Goal: Task Accomplishment & Management: Use online tool/utility

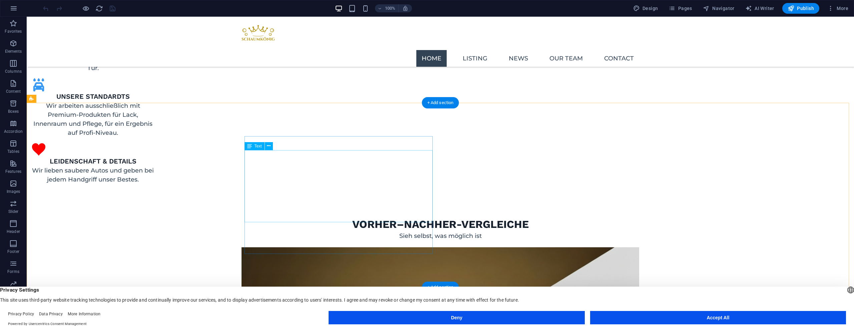
scroll to position [878, 0]
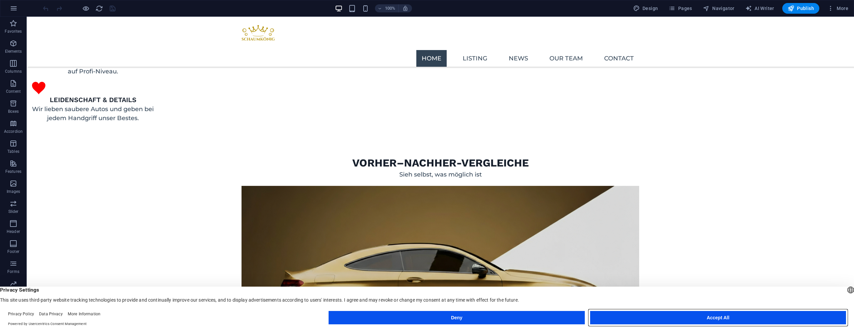
click at [630, 317] on button "Accept All" at bounding box center [718, 317] width 256 height 13
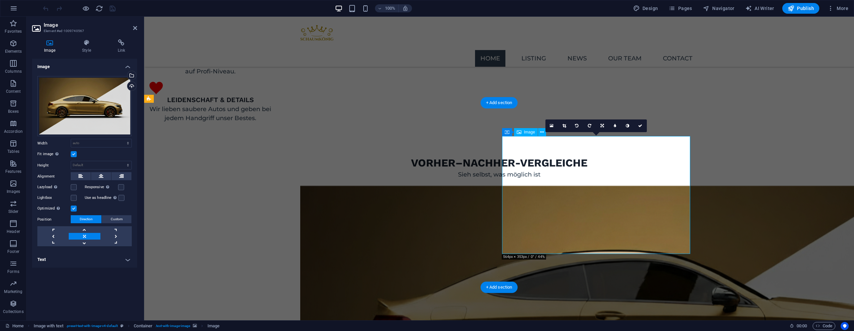
click at [72, 143] on select "Default auto px rem % em vh vw" at bounding box center [101, 143] width 60 height 8
click at [86, 166] on select "Default auto px" at bounding box center [101, 165] width 60 height 8
click at [71, 161] on select "Default auto px" at bounding box center [101, 165] width 60 height 8
select select "DISABLED_OPTION_VALUE"
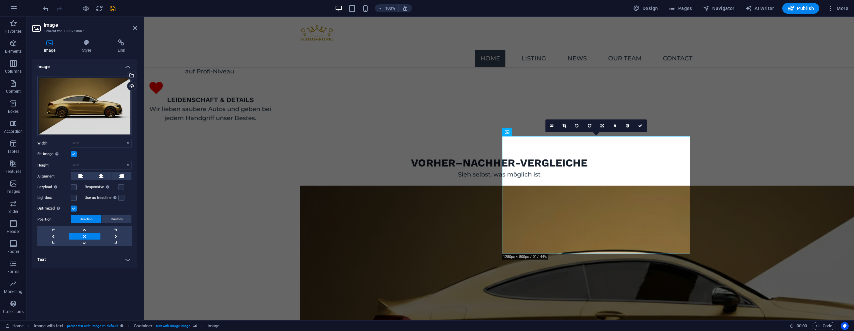
click at [53, 159] on div "Drag files here, click to choose files or select files from Files or our free s…" at bounding box center [84, 161] width 105 height 181
click at [118, 187] on label at bounding box center [121, 187] width 6 height 6
click at [0, 0] on input "Responsive Automatically load retina image and smartphone optimized sizes." at bounding box center [0, 0] width 0 height 0
click at [113, 8] on icon "save" at bounding box center [113, 9] width 8 height 8
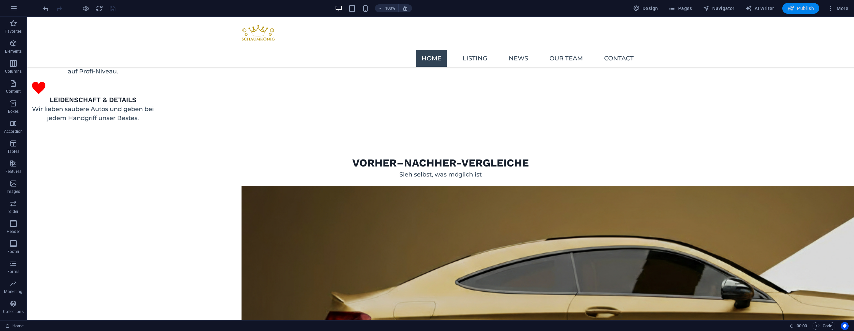
click at [792, 3] on button "Publish" at bounding box center [801, 8] width 37 height 11
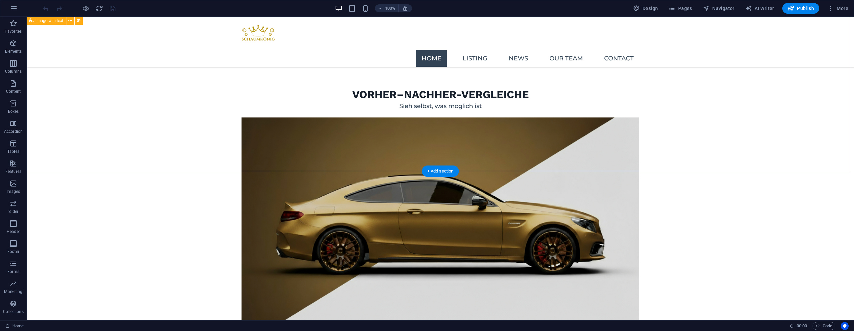
scroll to position [836, 0]
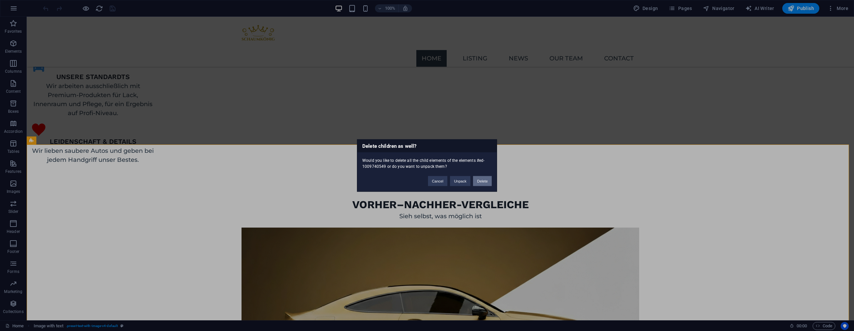
drag, startPoint x: 479, startPoint y: 182, endPoint x: 452, endPoint y: 166, distance: 31.4
click at [479, 182] on button "Delete" at bounding box center [482, 181] width 19 height 10
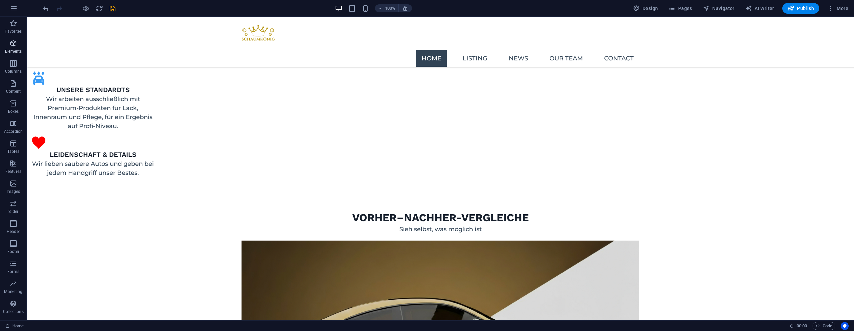
click at [13, 45] on icon "button" at bounding box center [13, 43] width 8 height 8
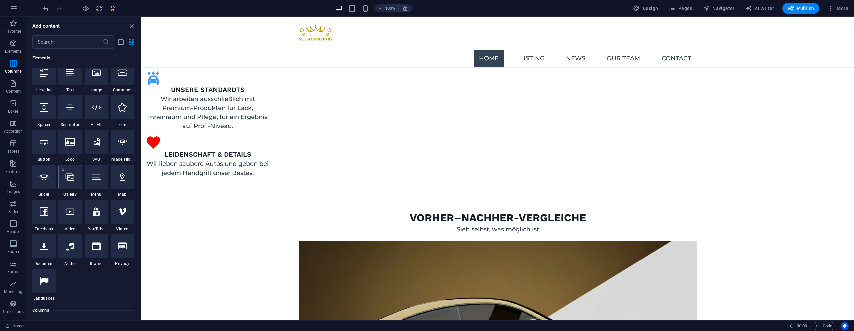
scroll to position [66, 0]
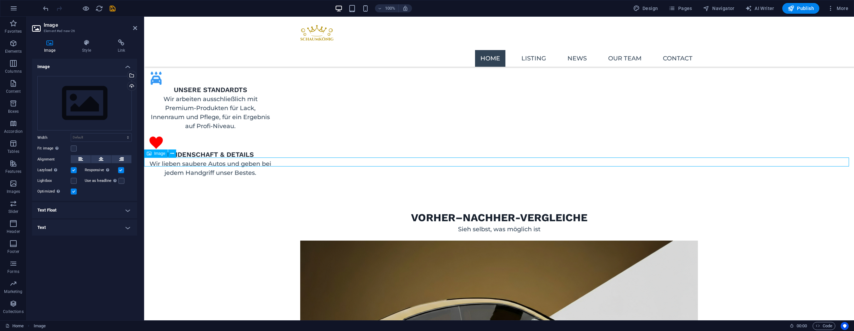
click at [82, 93] on div "Drag files here, click to choose files or select files from Files or our free s…" at bounding box center [84, 103] width 94 height 55
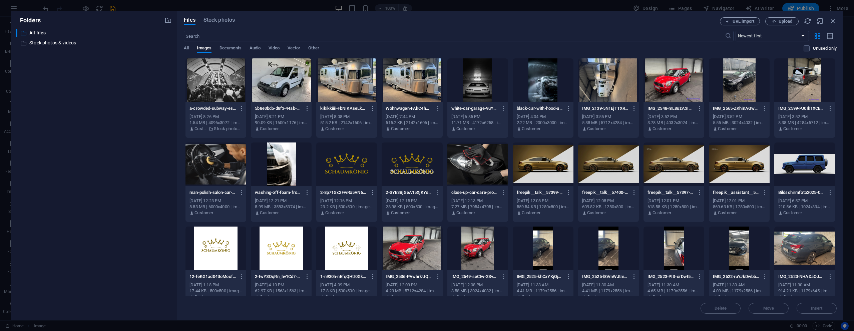
click at [393, 85] on div at bounding box center [412, 79] width 61 height 43
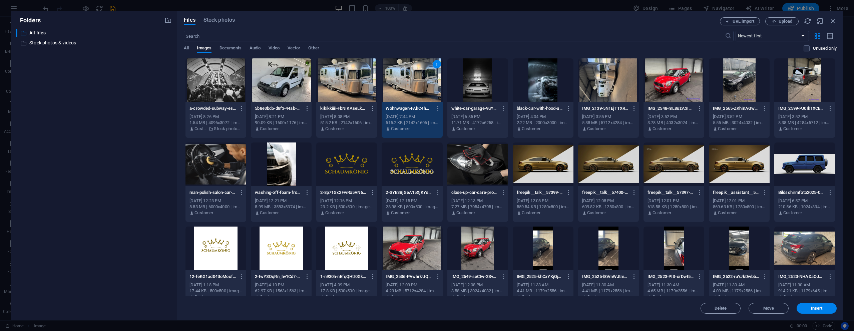
click at [398, 80] on div "1" at bounding box center [412, 79] width 61 height 43
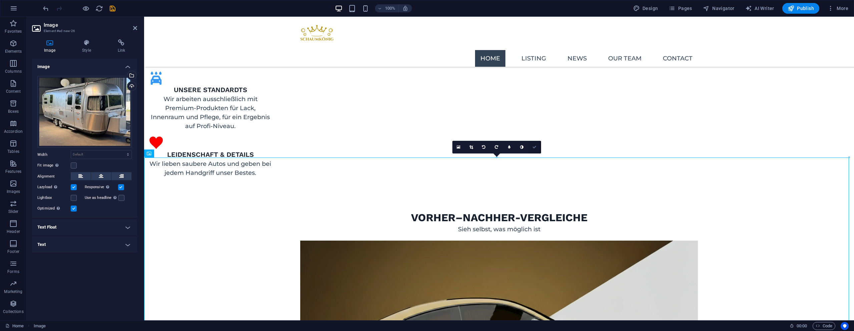
drag, startPoint x: 533, startPoint y: 148, endPoint x: 506, endPoint y: 131, distance: 31.5
click at [533, 148] on icon at bounding box center [535, 147] width 4 height 4
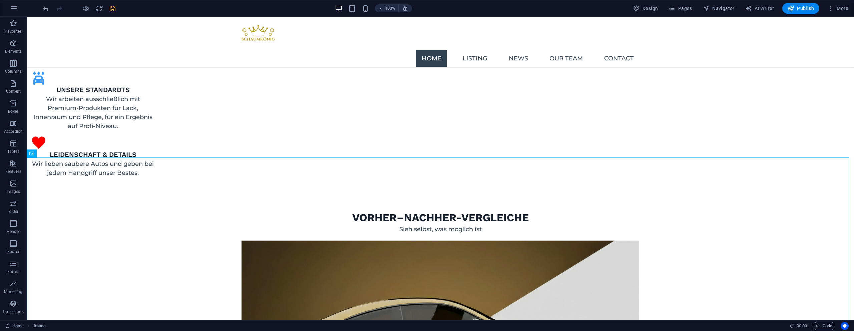
click at [109, 6] on icon "save" at bounding box center [113, 9] width 8 height 8
click at [805, 10] on span "Publish" at bounding box center [801, 8] width 26 height 7
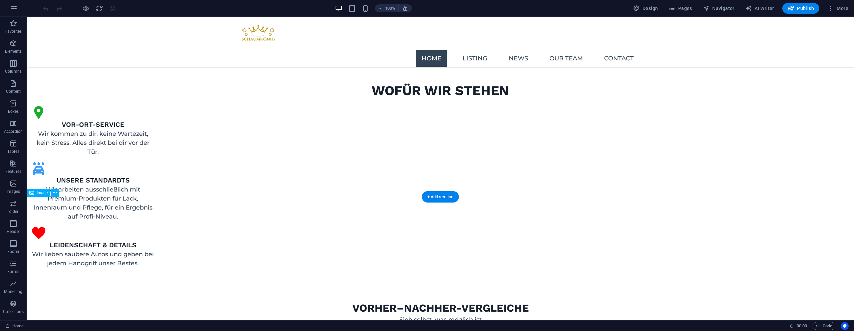
scroll to position [872, 0]
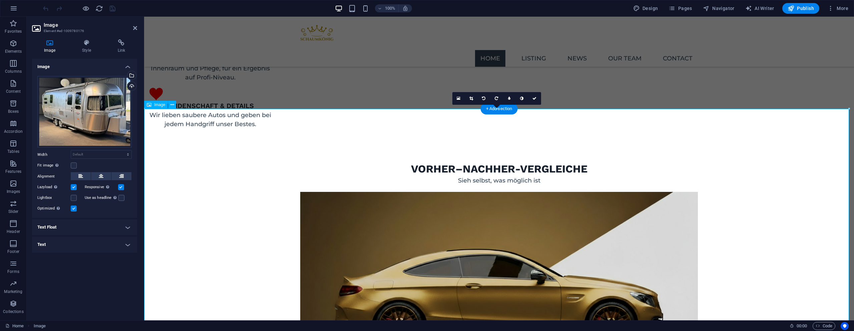
scroll to position [823, 0]
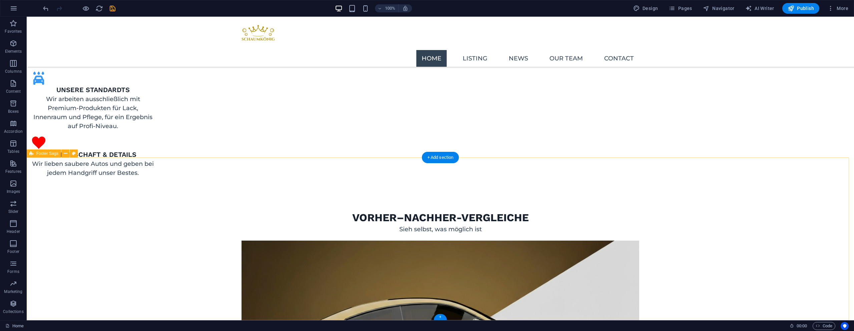
drag, startPoint x: 233, startPoint y: 162, endPoint x: 230, endPoint y: 157, distance: 5.7
click at [18, 51] on p "Elements" at bounding box center [13, 51] width 17 height 5
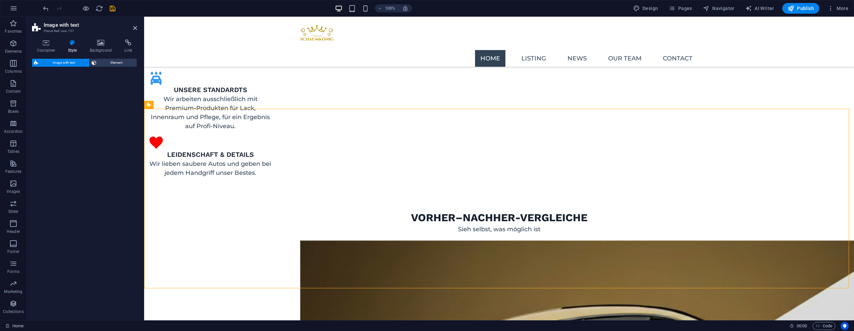
scroll to position [872, 0]
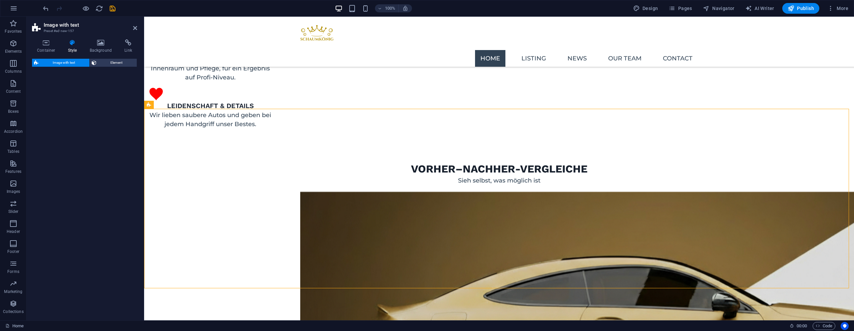
select select "rem"
select select "px"
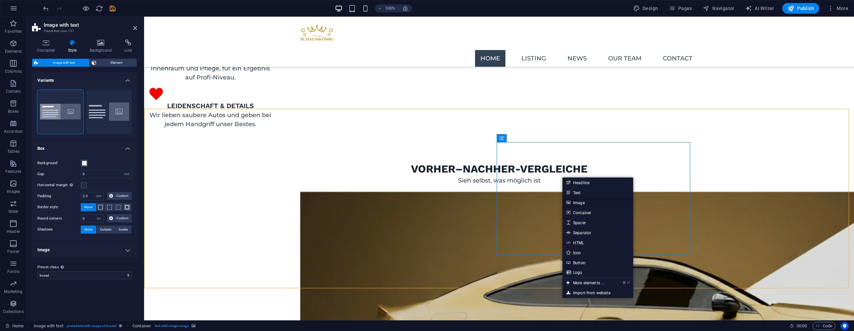
click at [575, 203] on link "Image" at bounding box center [598, 203] width 71 height 10
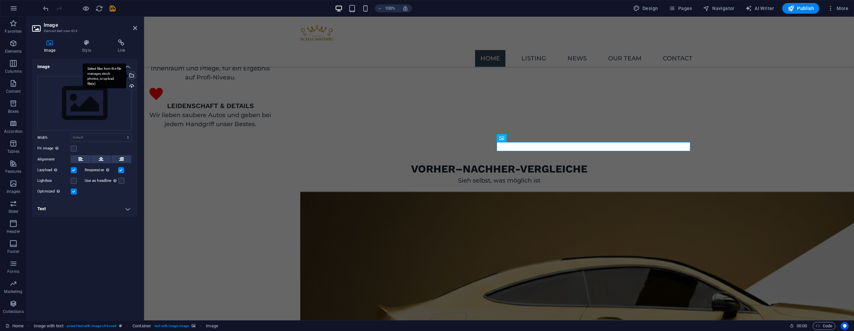
click at [132, 73] on div "Select files from the file manager, stock photos, or upload file(s)" at bounding box center [131, 76] width 10 height 10
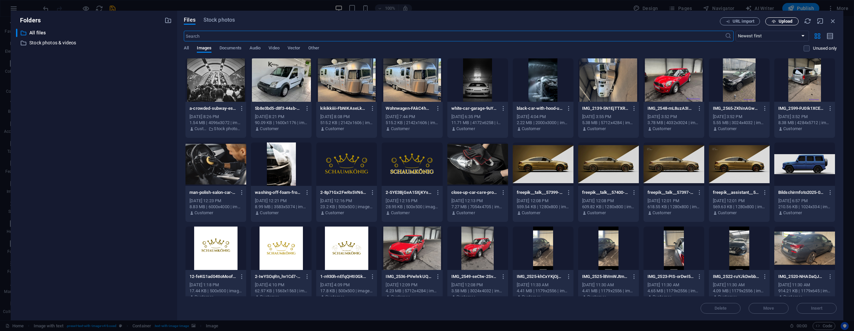
click at [787, 22] on span "Upload" at bounding box center [786, 21] width 14 height 4
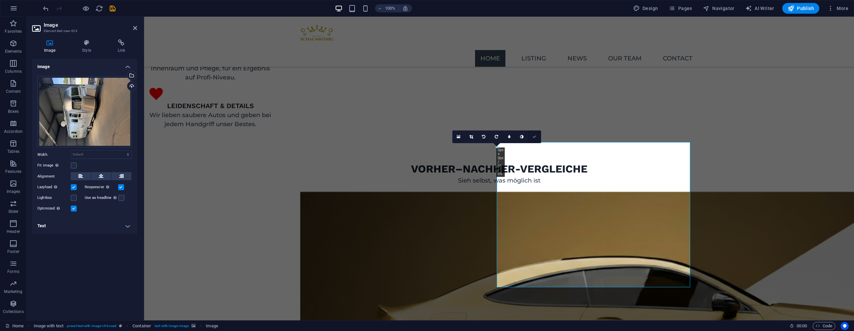
click at [536, 137] on icon at bounding box center [535, 137] width 4 height 4
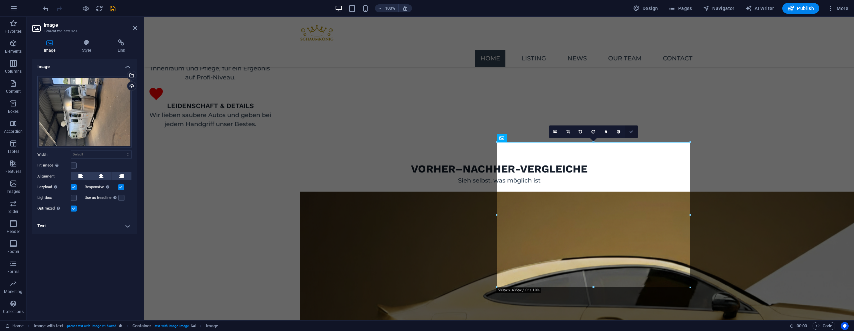
click at [628, 127] on link at bounding box center [631, 131] width 13 height 13
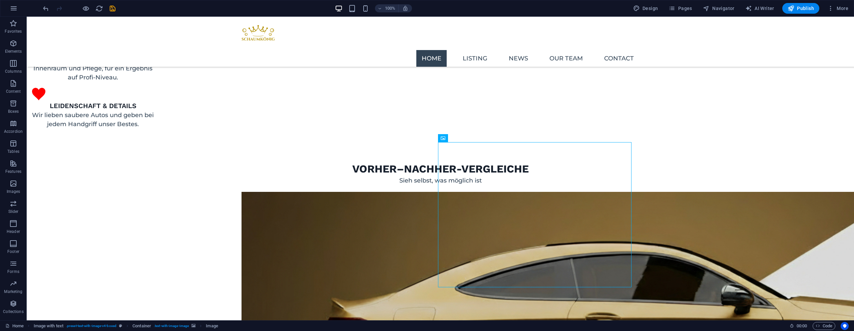
click at [119, 9] on div "100% Design Pages Navigator AI Writer Publish More" at bounding box center [447, 8] width 810 height 11
click at [114, 8] on icon "save" at bounding box center [113, 9] width 8 height 8
click at [805, 6] on span "Publish" at bounding box center [801, 8] width 26 height 7
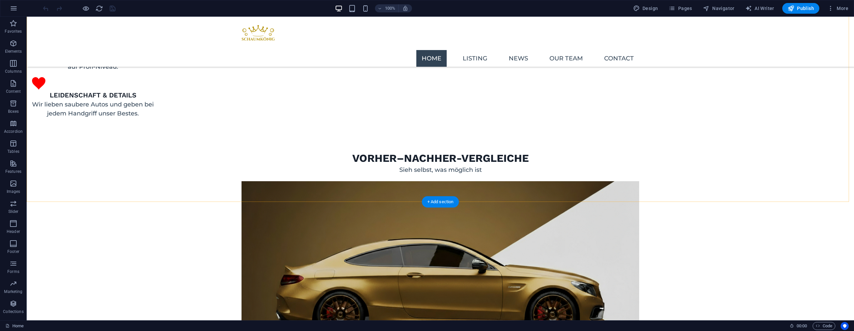
scroll to position [990, 0]
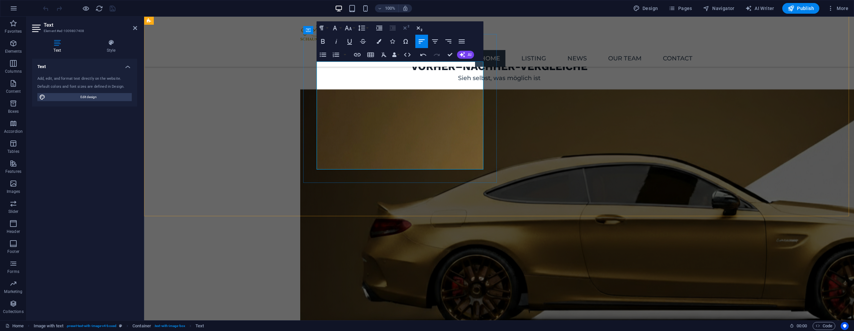
scroll to position [888, 0]
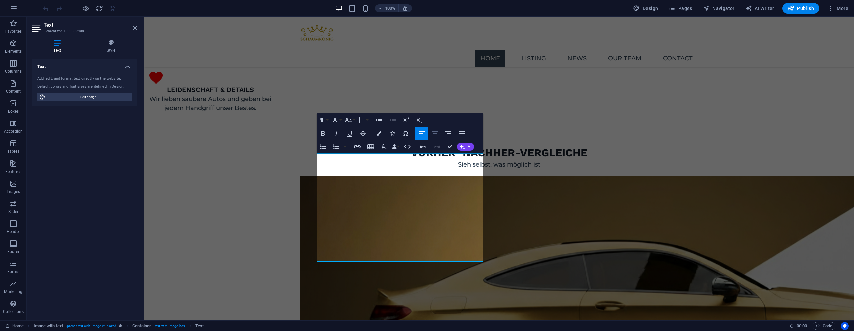
click at [438, 132] on icon "button" at bounding box center [435, 133] width 8 height 8
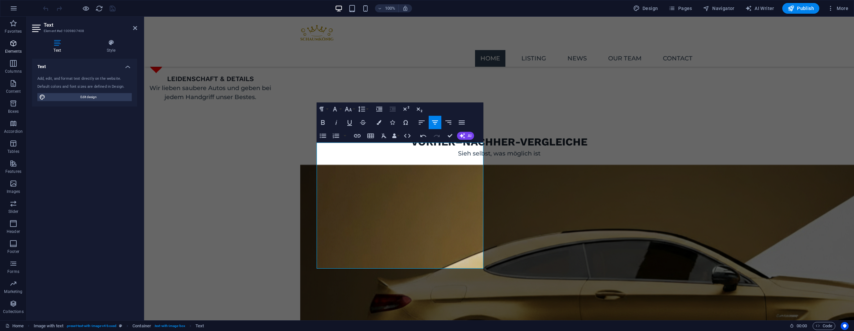
click at [15, 52] on p "Elements" at bounding box center [13, 51] width 17 height 5
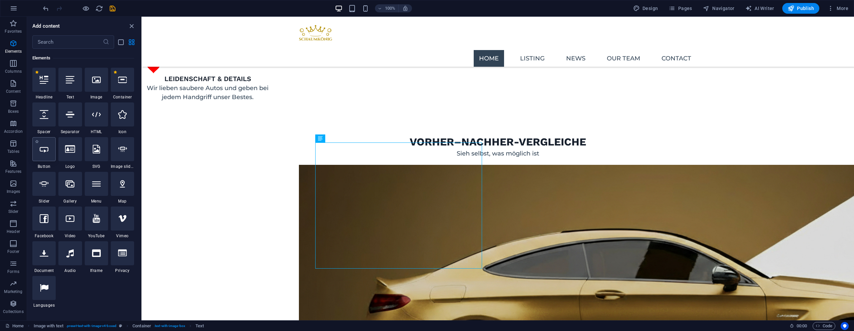
scroll to position [909, 0]
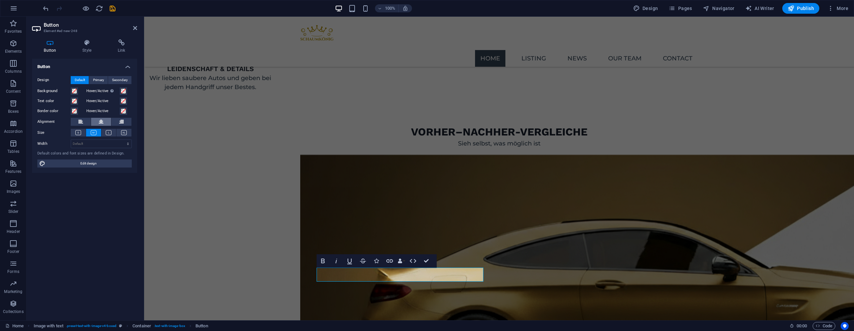
click at [102, 124] on icon at bounding box center [101, 122] width 5 height 8
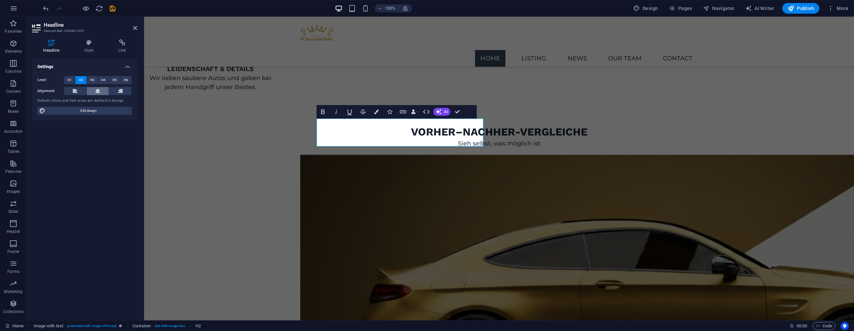
click at [91, 89] on button at bounding box center [98, 91] width 22 height 8
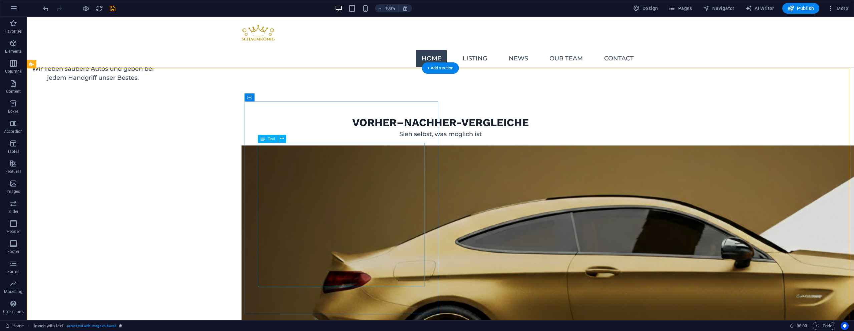
scroll to position [951, 0]
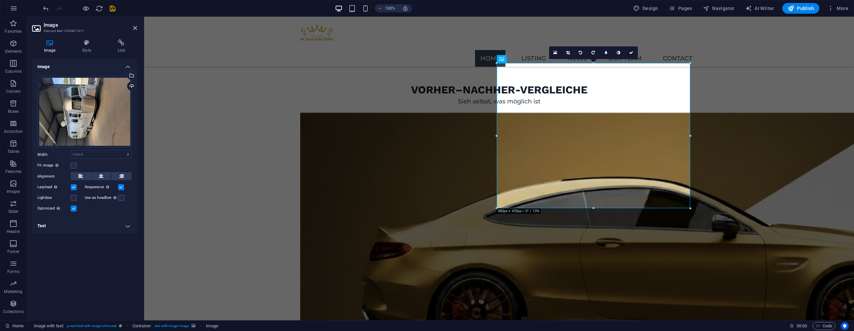
click at [75, 188] on label at bounding box center [74, 187] width 6 height 6
click at [0, 0] on input "Lazyload Loading images after the page loads improves page speed." at bounding box center [0, 0] width 0 height 0
click at [122, 187] on label at bounding box center [121, 187] width 6 height 6
click at [0, 0] on input "Responsive Automatically load retina image and smartphone optimized sizes." at bounding box center [0, 0] width 0 height 0
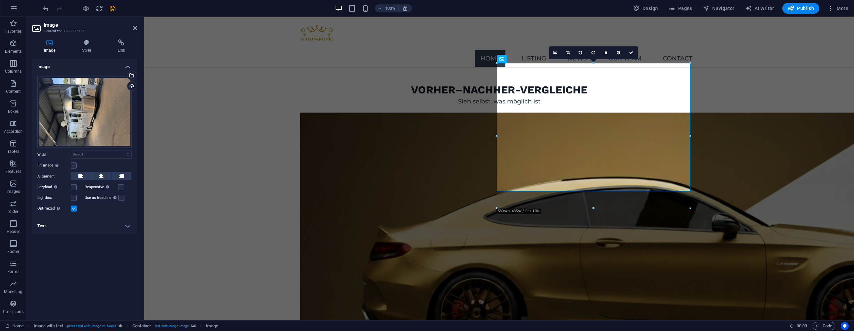
click at [73, 164] on label at bounding box center [74, 166] width 6 height 6
click at [0, 0] on input "Fit image Automatically fit image to a fixed width and height" at bounding box center [0, 0] width 0 height 0
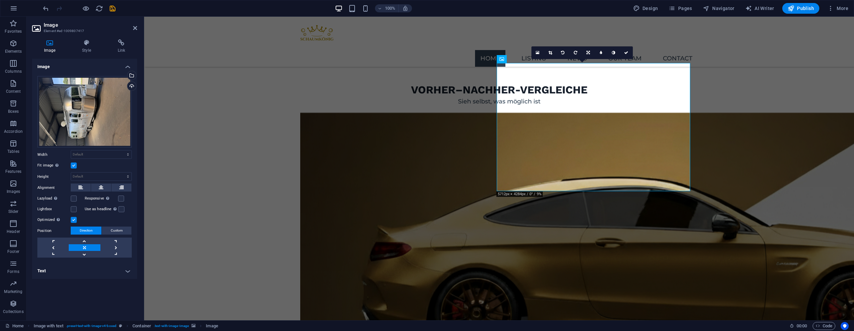
click at [73, 218] on label at bounding box center [74, 220] width 6 height 6
click at [0, 0] on input "Optimized Images are compressed to improve page speed." at bounding box center [0, 0] width 0 height 0
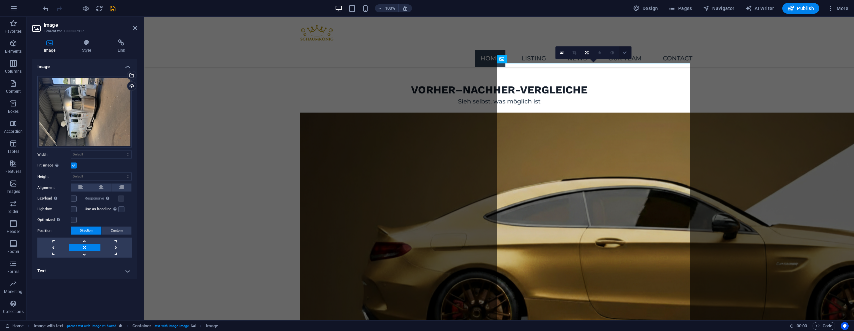
click at [623, 51] on icon at bounding box center [625, 53] width 4 height 4
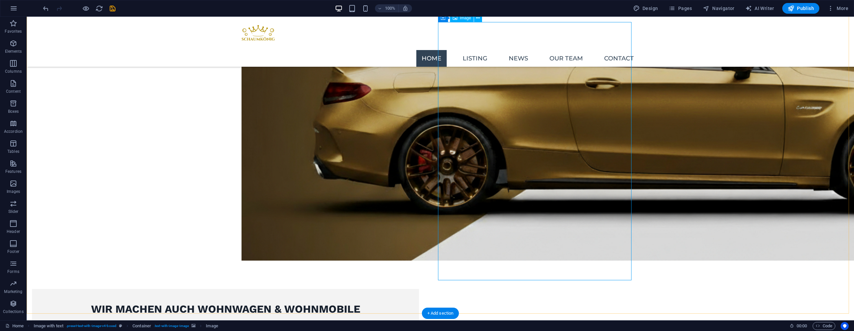
scroll to position [1107, 0]
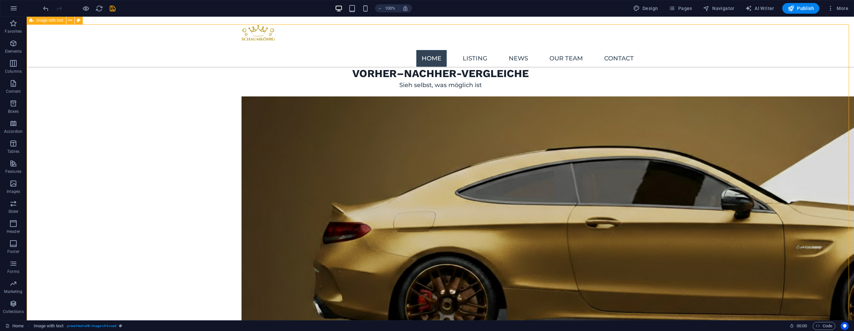
scroll to position [974, 0]
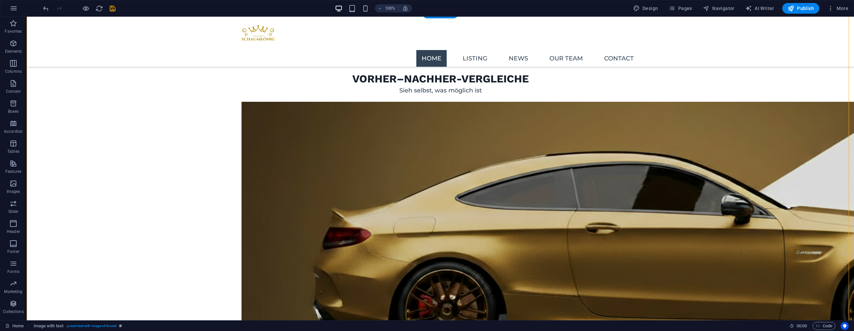
scroll to position [968, 0]
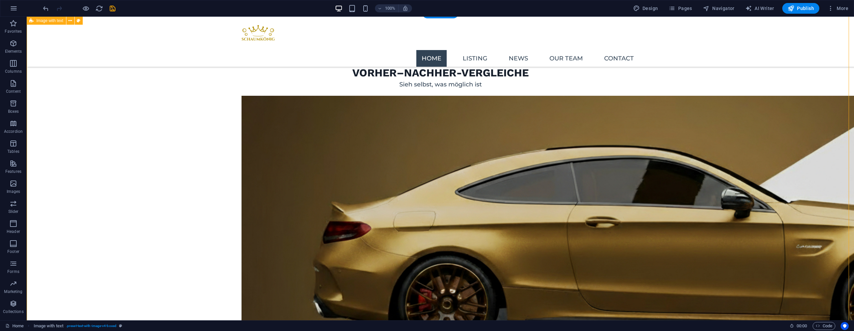
click at [114, 8] on icon "save" at bounding box center [113, 9] width 8 height 8
click at [793, 8] on icon "button" at bounding box center [791, 8] width 7 height 7
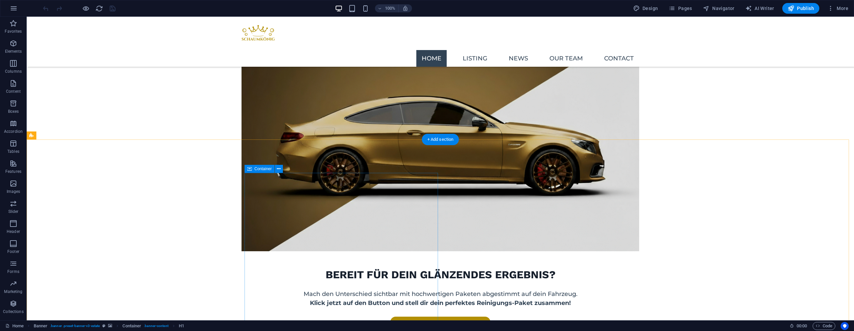
scroll to position [1148, 0]
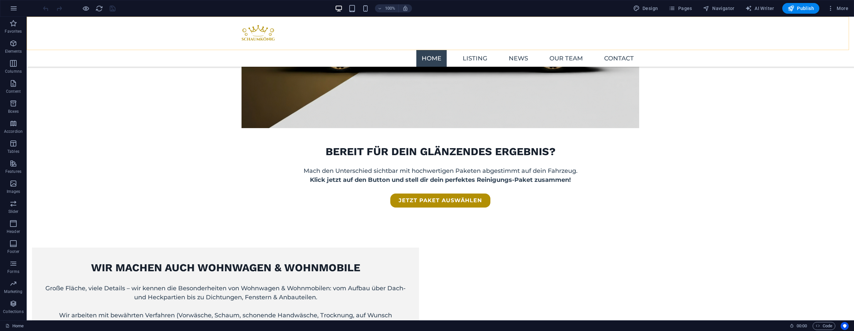
click at [604, 42] on div "Home Listing News Our Team Contact" at bounding box center [441, 42] width 828 height 50
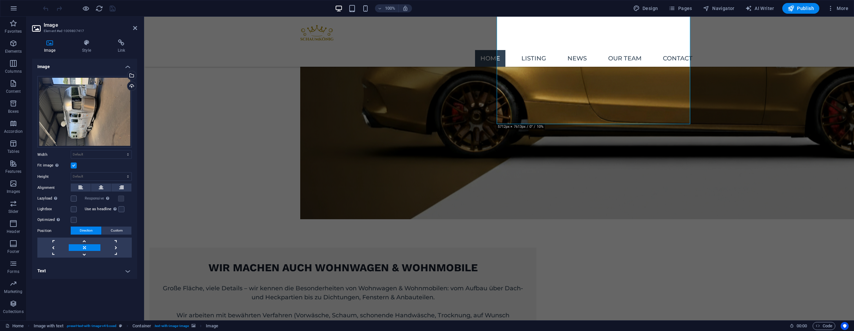
click at [75, 164] on label at bounding box center [74, 166] width 6 height 6
click at [0, 0] on input "Fit image Automatically fit image to a fixed width and height" at bounding box center [0, 0] width 0 height 0
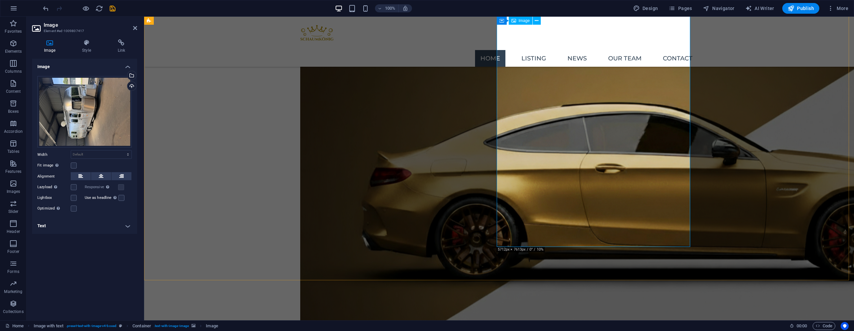
scroll to position [851, 0]
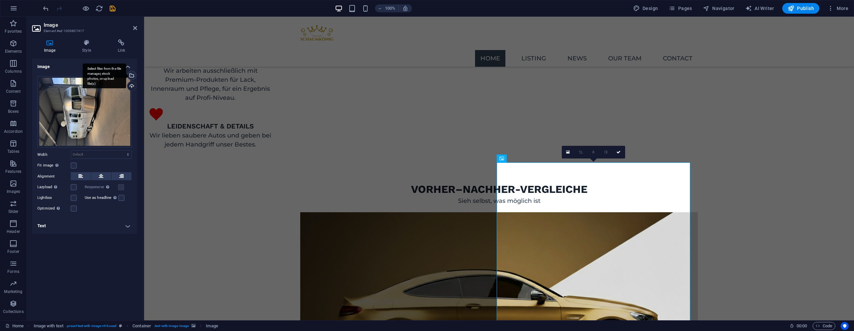
click at [135, 78] on div "Select files from the file manager, stock photos, or upload file(s)" at bounding box center [131, 76] width 10 height 10
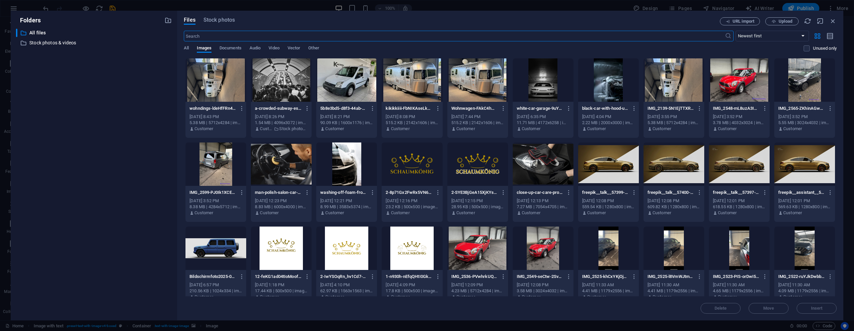
click at [433, 85] on div at bounding box center [412, 79] width 61 height 43
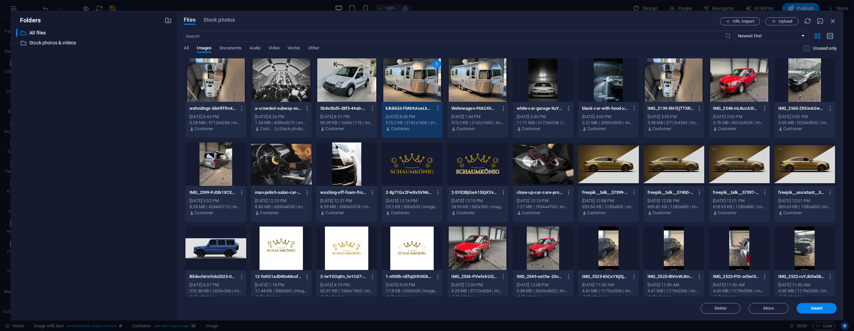
click at [433, 85] on div "1" at bounding box center [412, 79] width 61 height 43
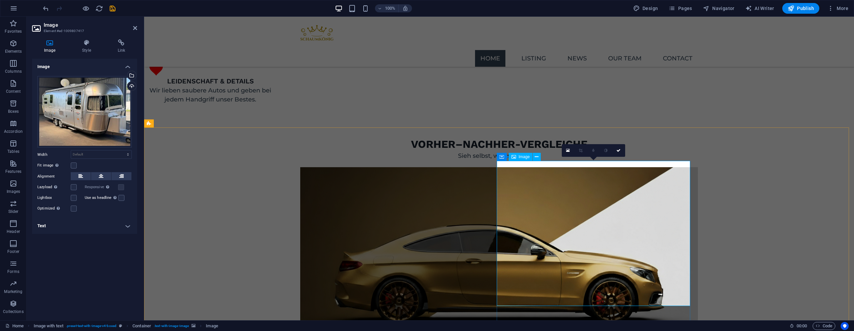
scroll to position [899, 0]
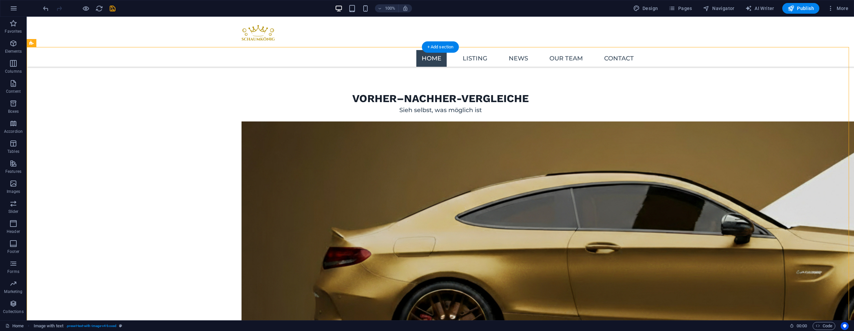
scroll to position [944, 0]
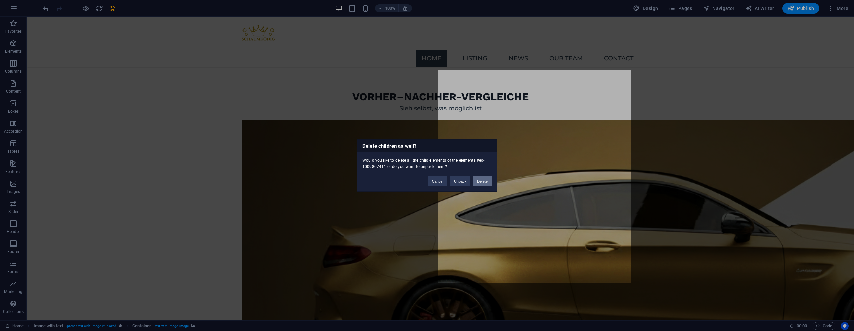
click at [482, 184] on button "Delete" at bounding box center [482, 181] width 19 height 10
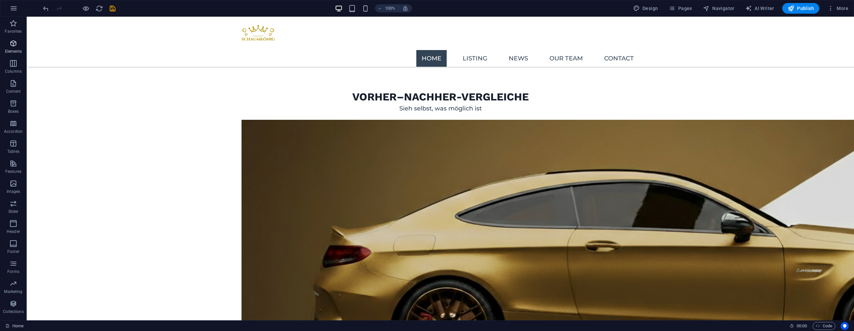
click at [9, 45] on icon "button" at bounding box center [13, 43] width 8 height 8
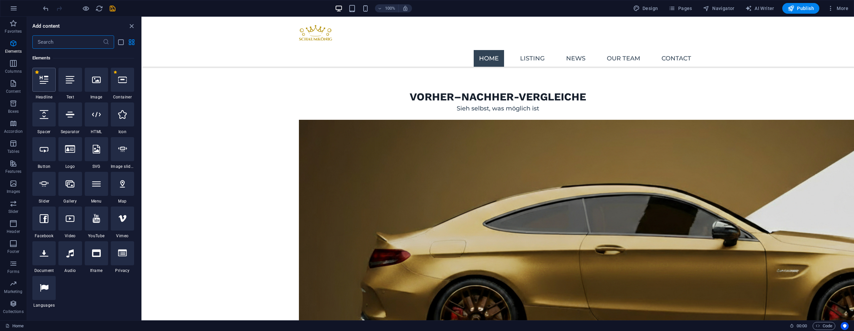
scroll to position [71, 0]
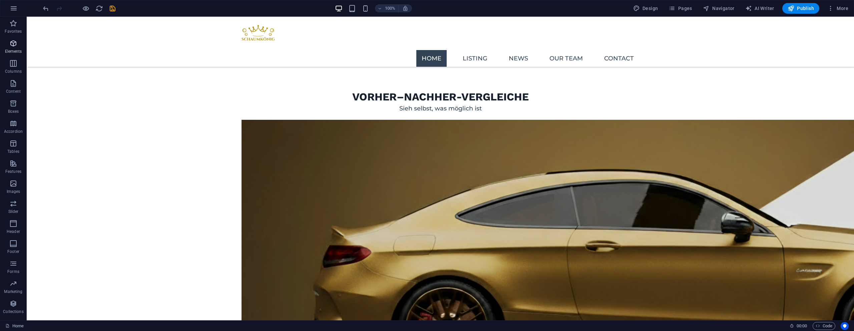
click at [14, 45] on icon "button" at bounding box center [13, 43] width 8 height 8
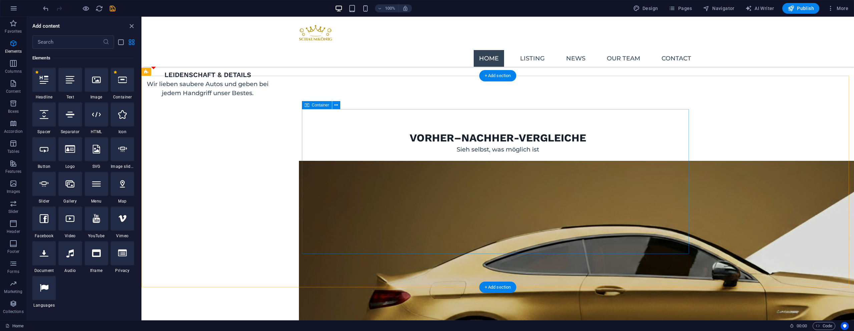
scroll to position [899, 0]
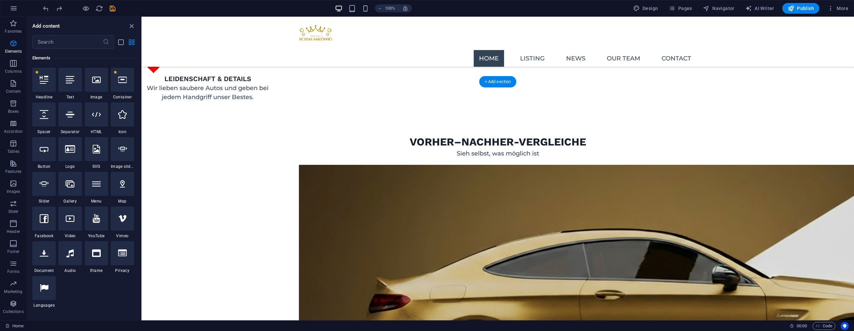
drag, startPoint x: 571, startPoint y: 272, endPoint x: 569, endPoint y: 269, distance: 3.5
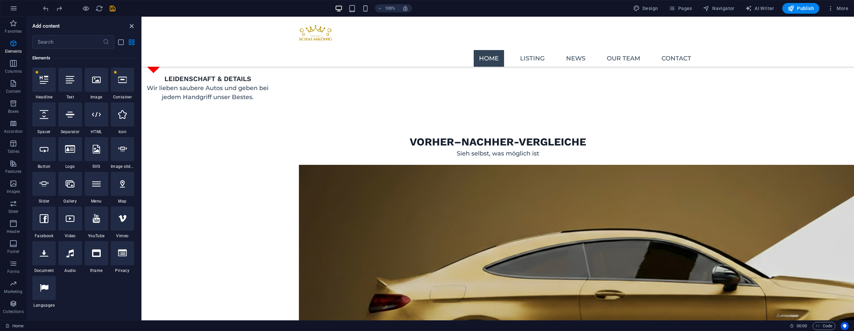
click at [129, 24] on icon "close panel" at bounding box center [132, 26] width 8 height 8
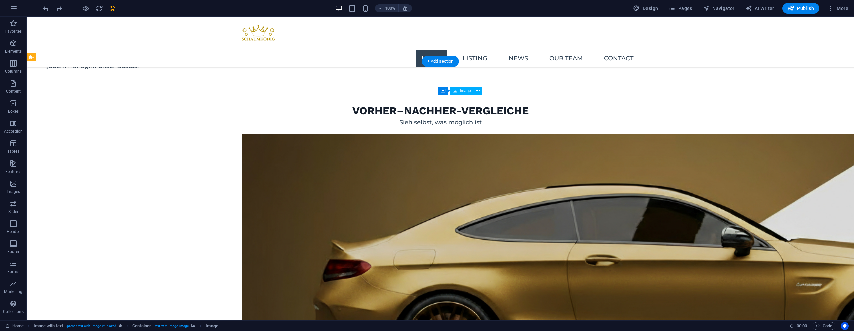
scroll to position [936, 0]
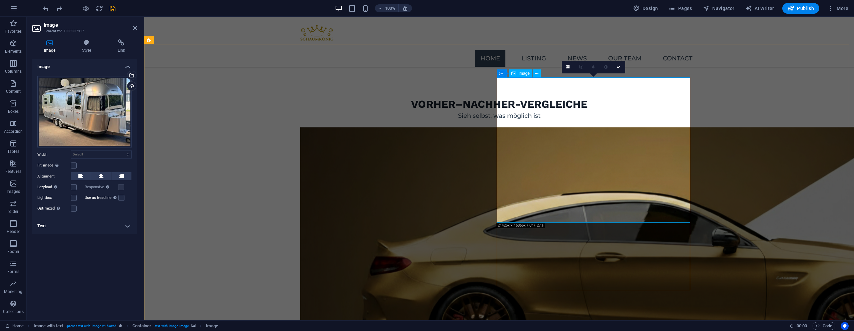
click at [522, 74] on span "Image" at bounding box center [524, 73] width 11 height 4
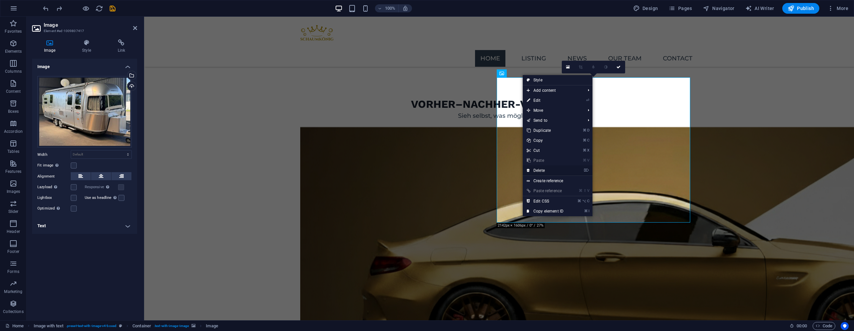
click at [537, 172] on link "⌦ Delete" at bounding box center [545, 171] width 45 height 10
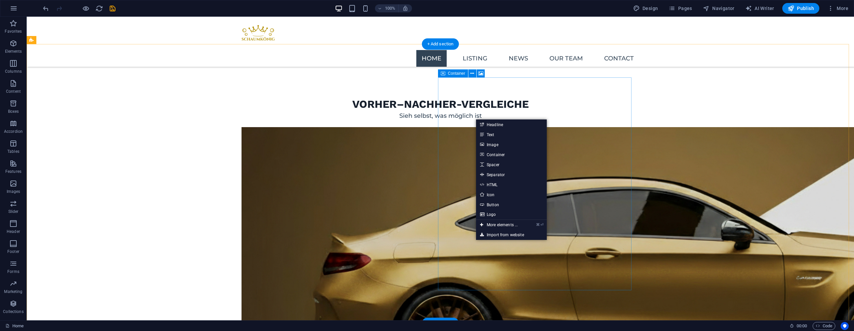
drag, startPoint x: 474, startPoint y: 116, endPoint x: 455, endPoint y: 198, distance: 83.5
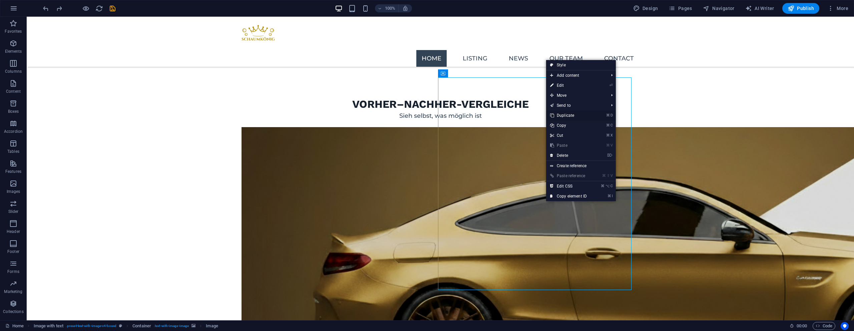
click at [572, 118] on link "⌘ D Duplicate" at bounding box center [568, 115] width 45 height 10
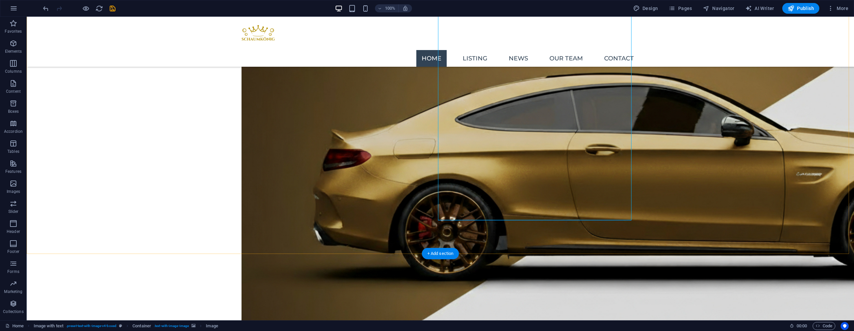
scroll to position [1041, 0]
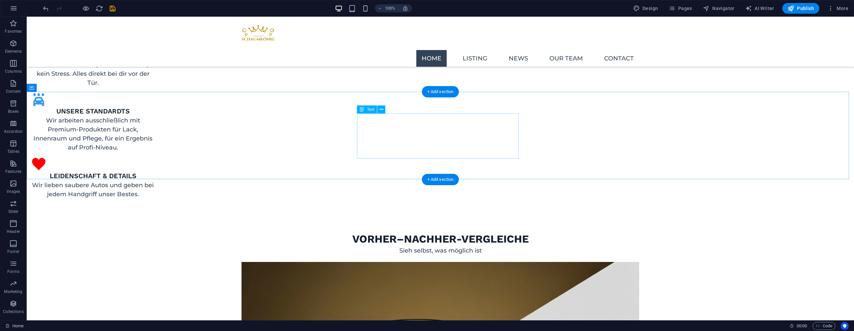
scroll to position [984, 0]
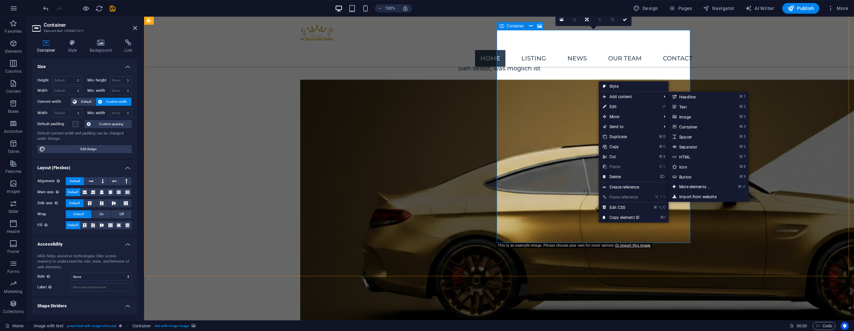
drag, startPoint x: 558, startPoint y: 95, endPoint x: 562, endPoint y: 95, distance: 3.7
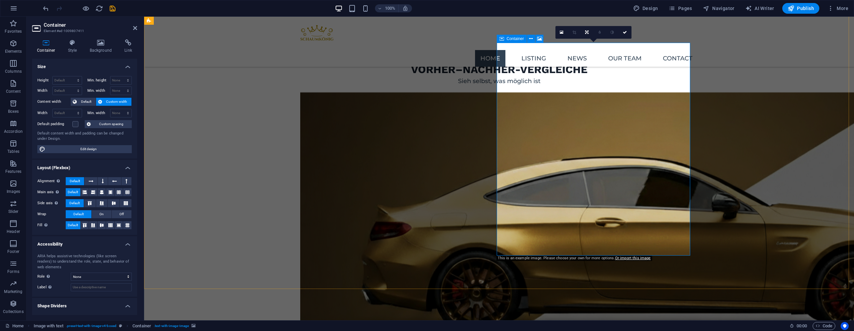
scroll to position [937, 0]
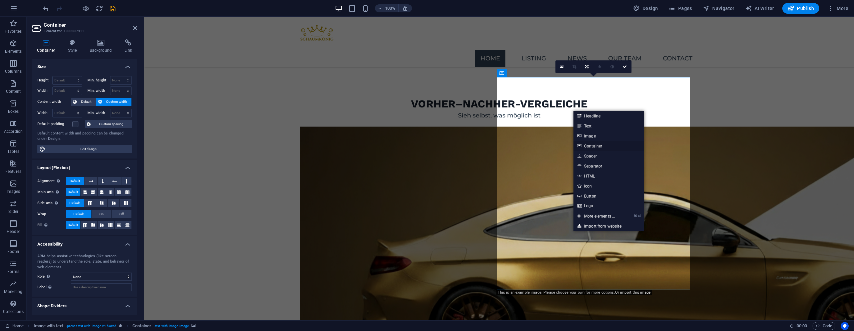
click at [599, 142] on link "Container" at bounding box center [609, 146] width 71 height 10
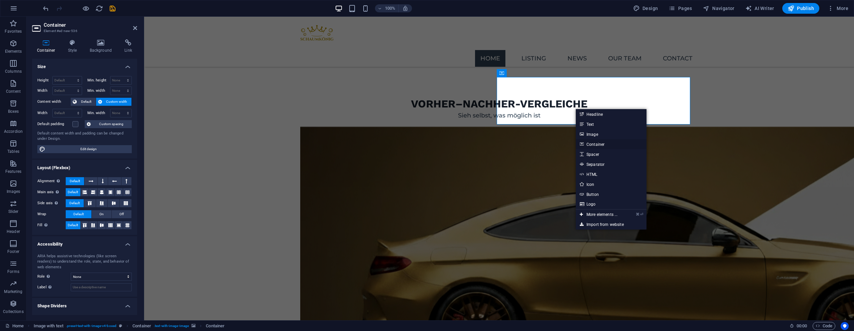
click at [592, 146] on link "Container" at bounding box center [611, 144] width 71 height 10
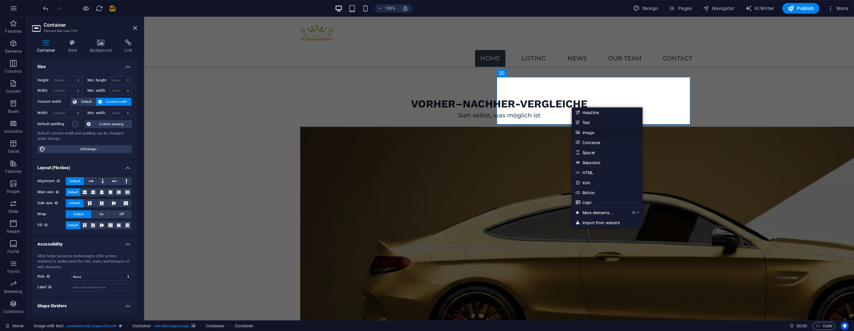
click at [587, 131] on link "Image" at bounding box center [607, 132] width 71 height 10
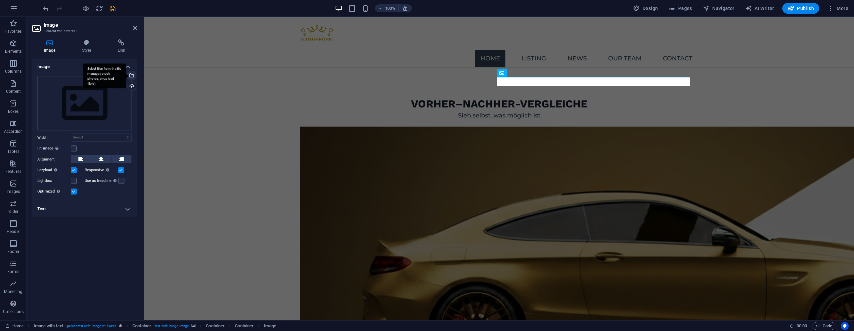
click at [126, 74] on div "Select files from the file manager, stock photos, or upload file(s)" at bounding box center [104, 75] width 43 height 25
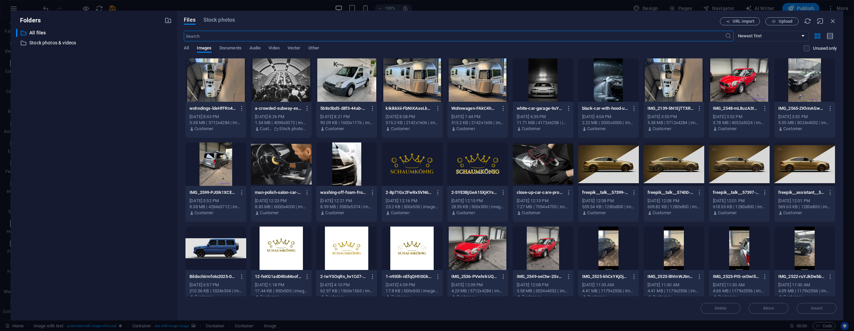
click at [409, 83] on div at bounding box center [412, 79] width 61 height 43
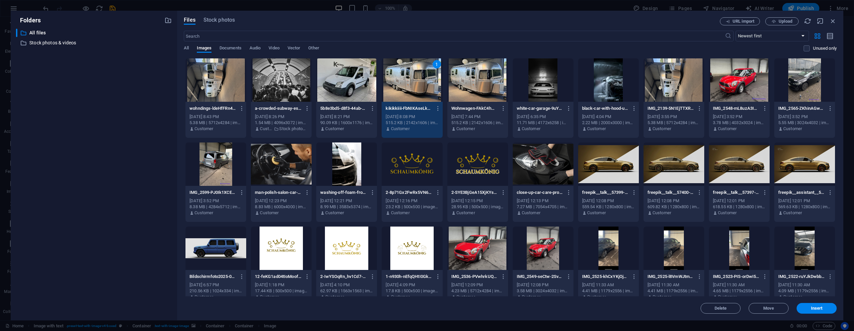
click at [409, 83] on div "1" at bounding box center [412, 79] width 61 height 43
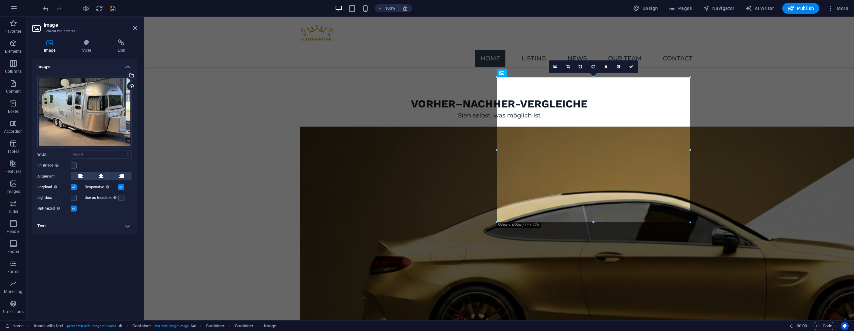
click at [75, 162] on div "Fit image Automatically fit image to a fixed width and height" at bounding box center [84, 166] width 94 height 8
click at [76, 163] on label at bounding box center [74, 166] width 6 height 6
click at [0, 0] on input "Fit image Automatically fit image to a fixed width and height" at bounding box center [0, 0] width 0 height 0
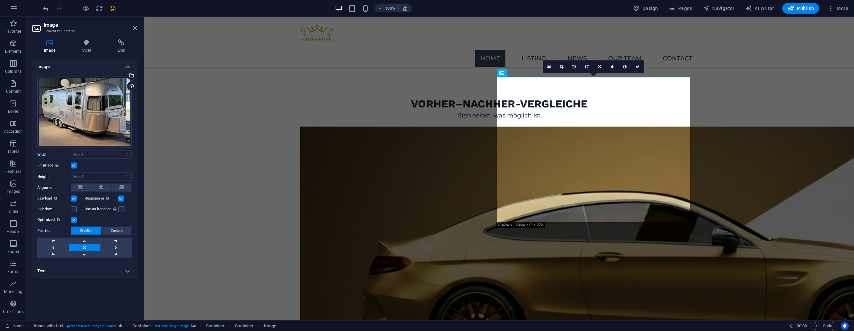
click at [73, 164] on label at bounding box center [74, 166] width 6 height 6
click at [0, 0] on input "Fit image Automatically fit image to a fixed width and height" at bounding box center [0, 0] width 0 height 0
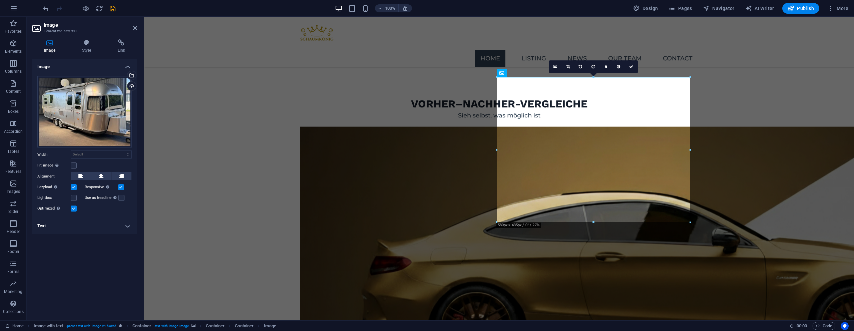
click at [73, 190] on label at bounding box center [74, 187] width 6 height 6
click at [0, 0] on input "Lazyload Loading images after the page loads improves page speed." at bounding box center [0, 0] width 0 height 0
click at [122, 187] on label at bounding box center [121, 187] width 6 height 6
click at [0, 0] on input "Responsive Automatically load retina image and smartphone optimized sizes." at bounding box center [0, 0] width 0 height 0
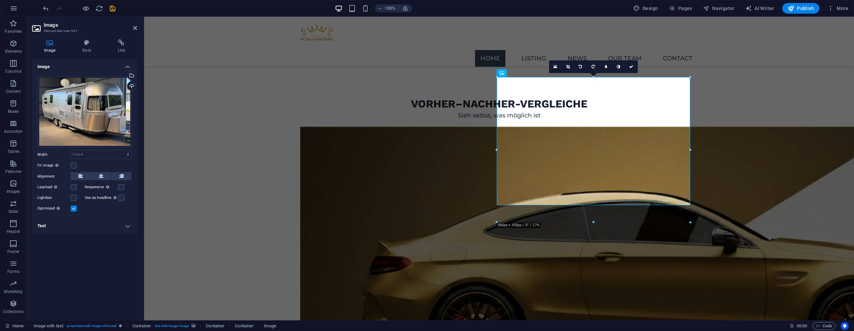
click at [75, 208] on label at bounding box center [74, 209] width 6 height 6
click at [0, 0] on input "Optimized Images are compressed to improve page speed." at bounding box center [0, 0] width 0 height 0
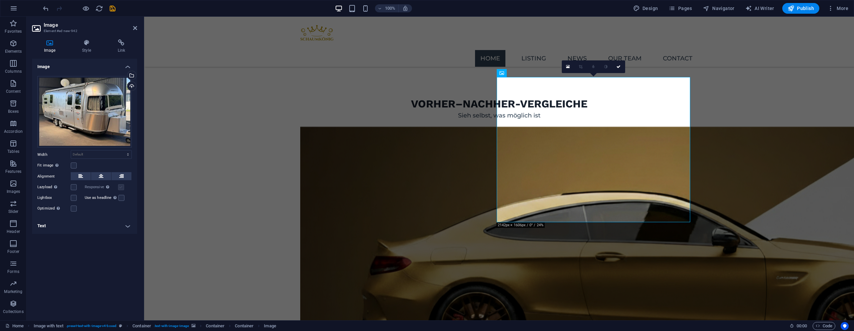
click at [121, 186] on label at bounding box center [121, 187] width 6 height 6
click at [619, 68] on icon at bounding box center [619, 67] width 4 height 4
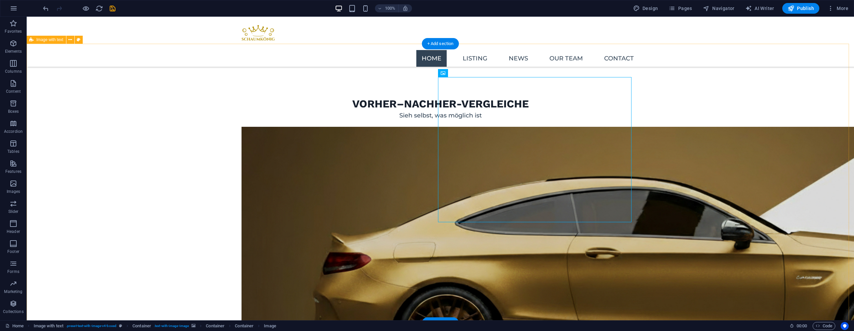
drag, startPoint x: 770, startPoint y: 103, endPoint x: 577, endPoint y: 107, distance: 193.6
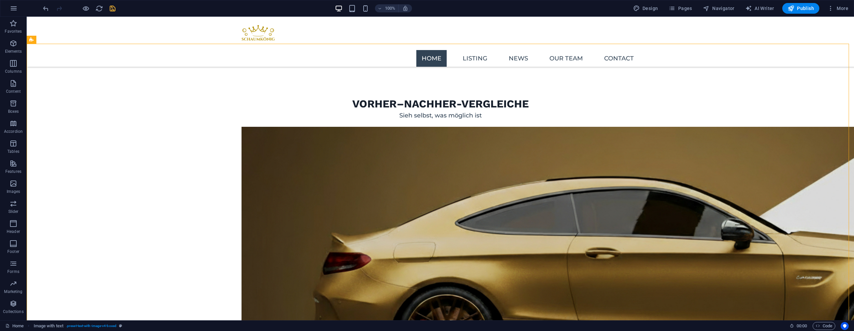
click at [115, 11] on icon "save" at bounding box center [113, 9] width 8 height 8
click at [805, 7] on span "Publish" at bounding box center [801, 8] width 26 height 7
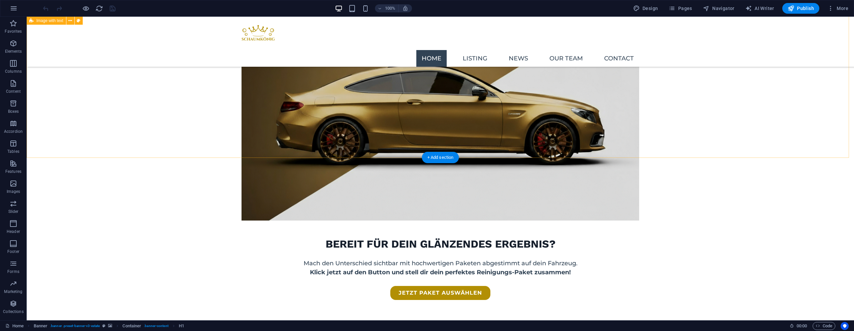
scroll to position [847, 0]
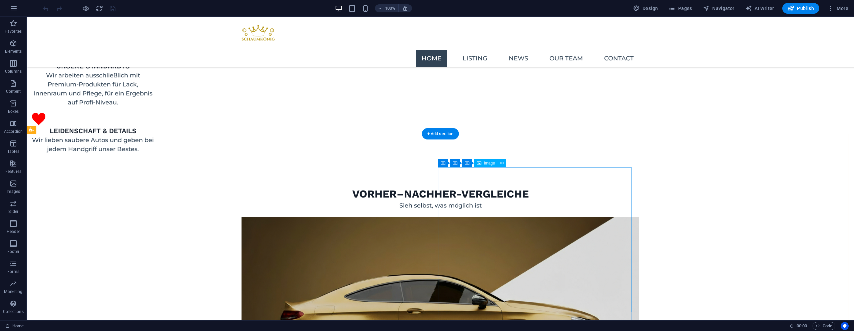
drag, startPoint x: 443, startPoint y: 133, endPoint x: 301, endPoint y: 117, distance: 142.8
click at [443, 133] on div "+ Add section" at bounding box center [440, 133] width 37 height 11
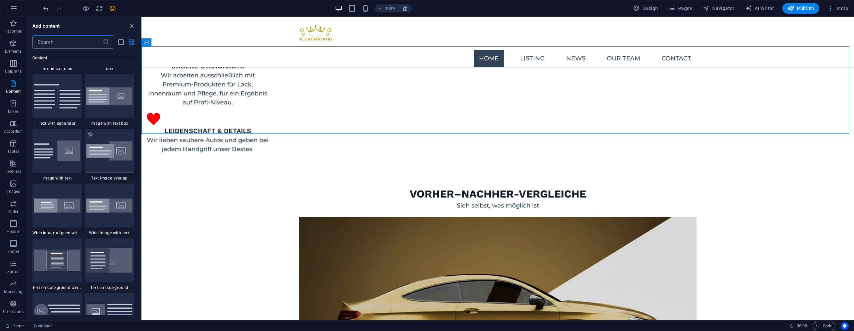
scroll to position [1211, 0]
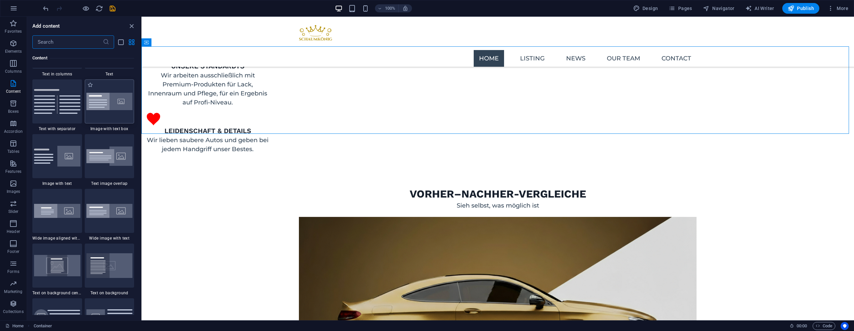
click at [101, 113] on div at bounding box center [110, 101] width 50 height 44
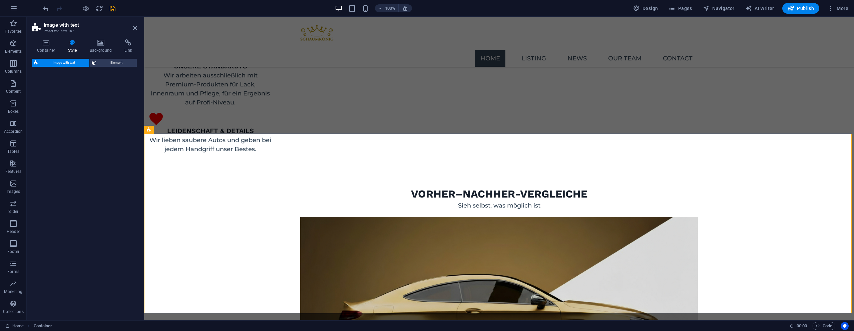
select select "rem"
select select "px"
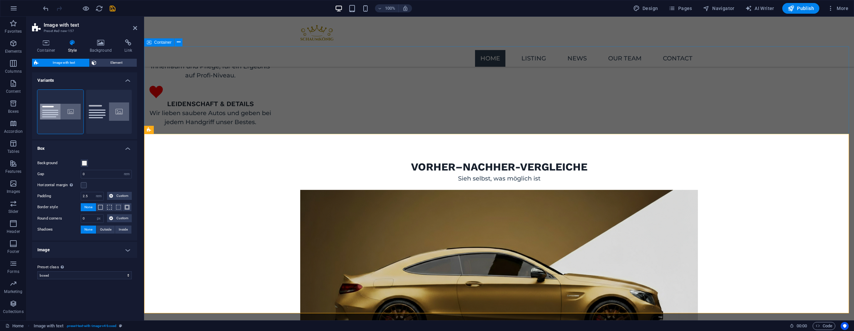
scroll to position [948, 0]
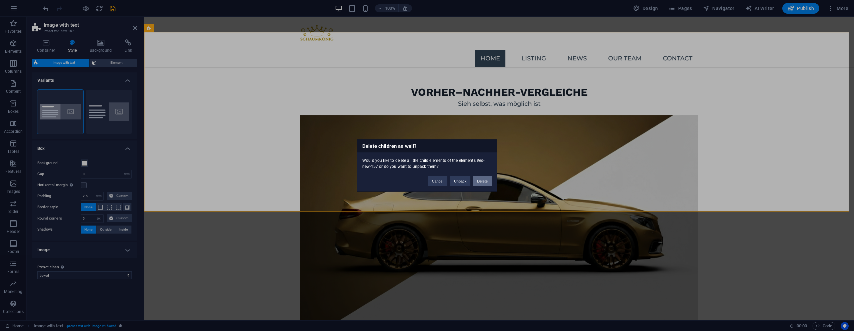
click at [483, 180] on button "Delete" at bounding box center [482, 181] width 19 height 10
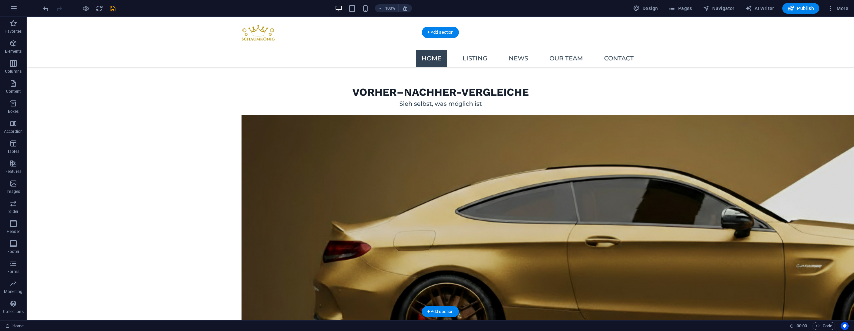
scroll to position [845, 0]
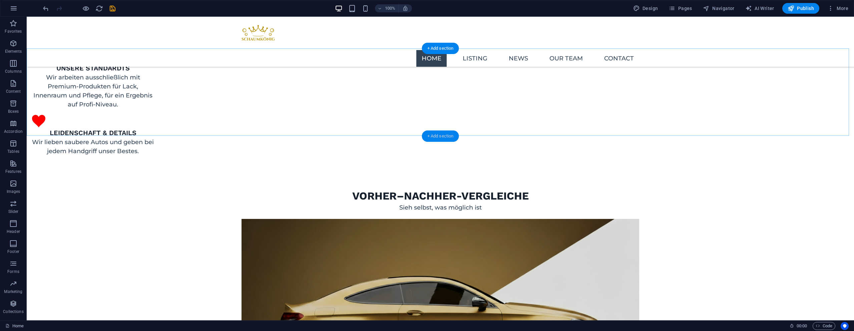
click at [443, 133] on div "+ Add section" at bounding box center [440, 135] width 37 height 11
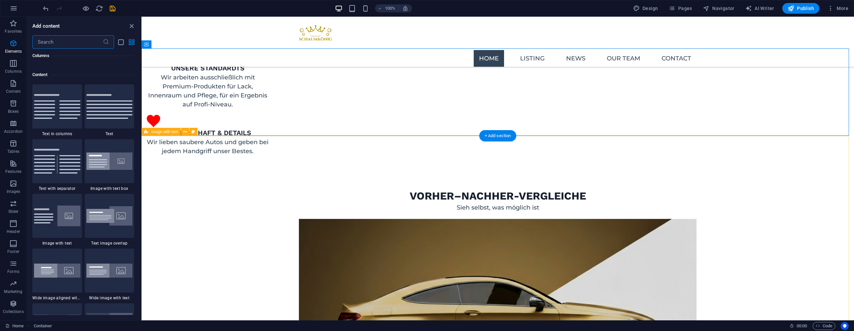
scroll to position [1168, 0]
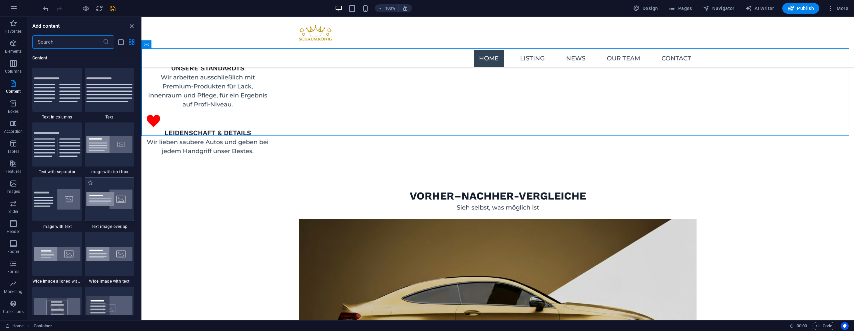
click at [103, 200] on img at bounding box center [109, 200] width 46 height 20
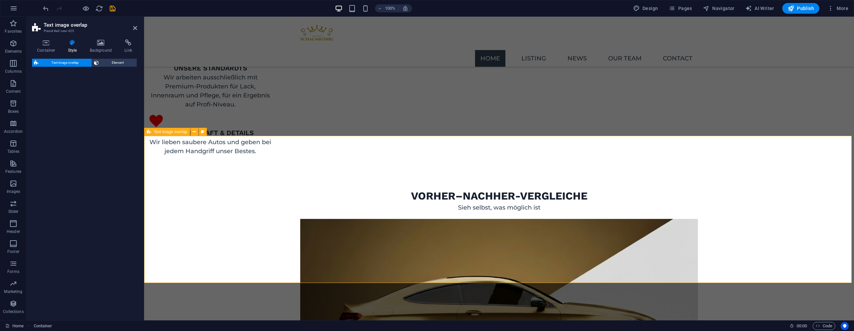
select select "rem"
select select "px"
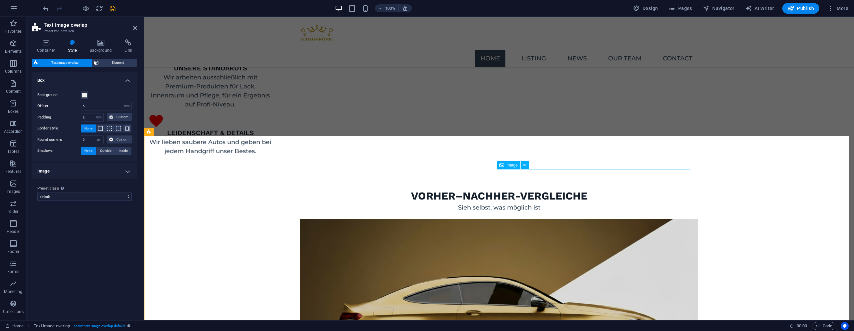
select select "%"
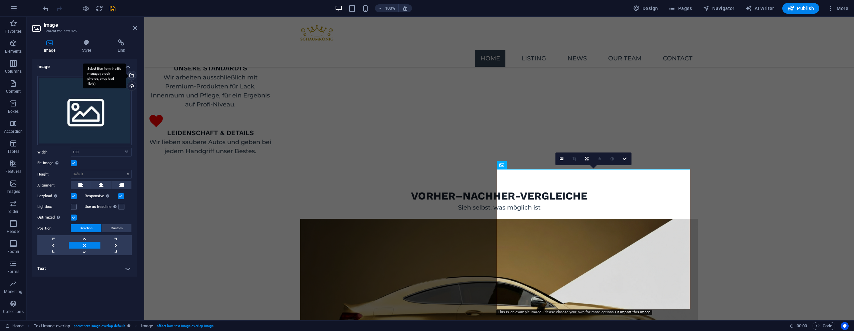
click at [132, 75] on div "Select files from the file manager, stock photos, or upload file(s)" at bounding box center [131, 76] width 10 height 10
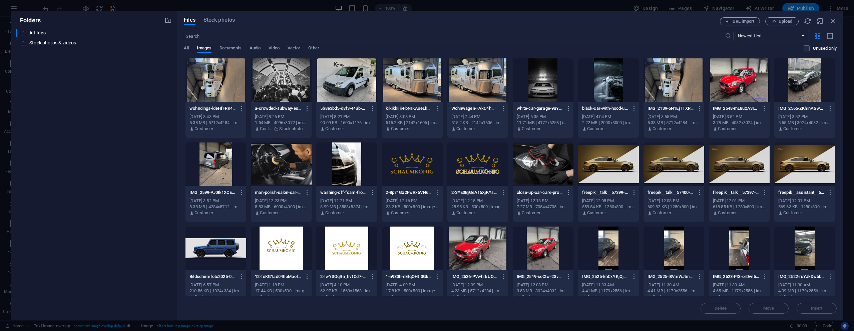
click at [420, 88] on div at bounding box center [412, 79] width 61 height 43
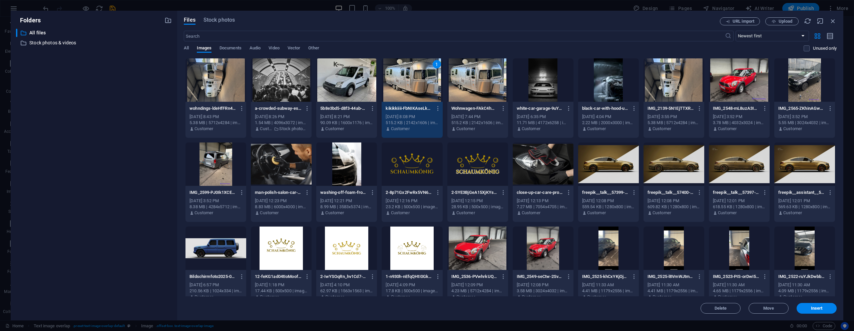
click at [397, 84] on div "1" at bounding box center [412, 79] width 61 height 43
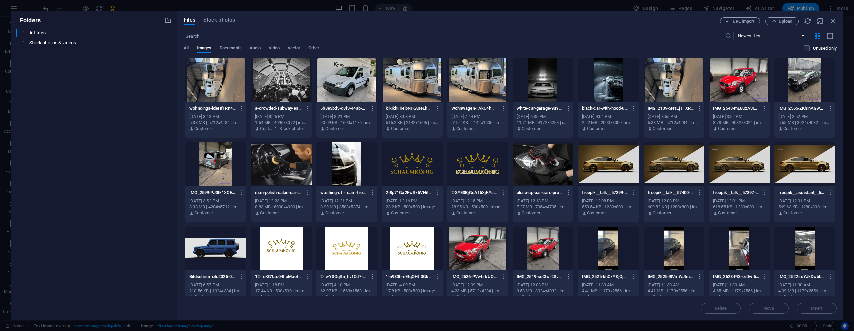
click at [397, 84] on div at bounding box center [412, 79] width 61 height 43
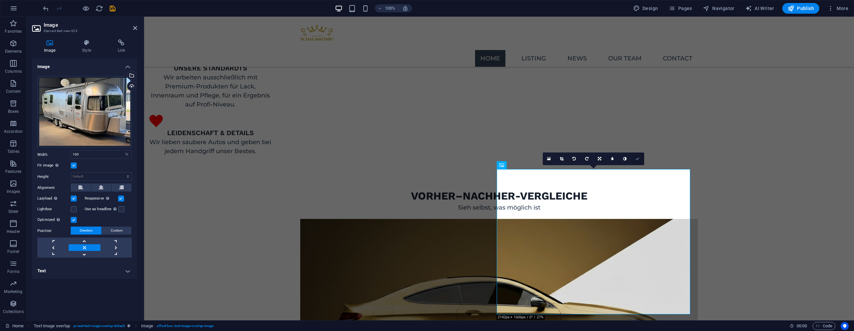
click at [638, 162] on link at bounding box center [638, 159] width 13 height 13
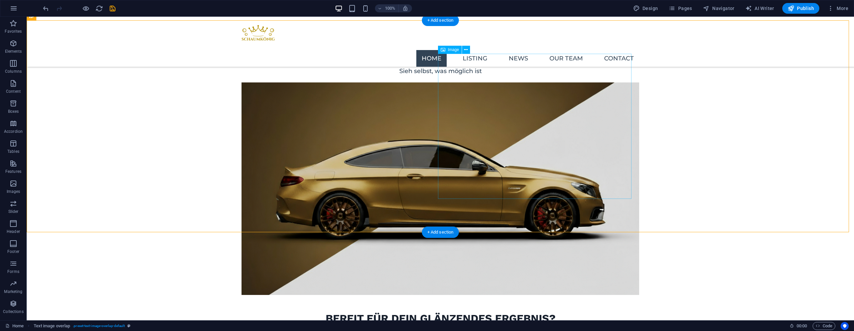
scroll to position [986, 0]
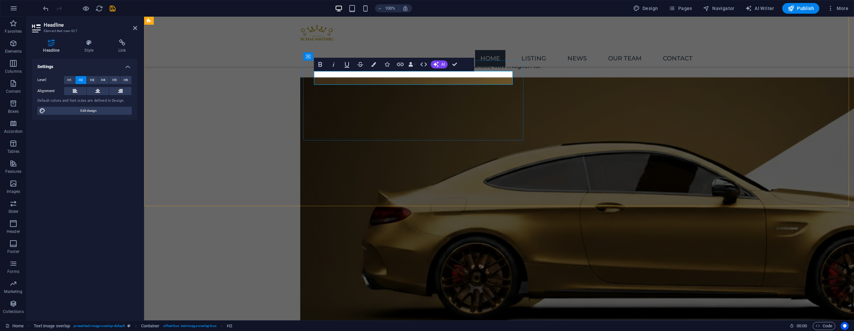
scroll to position [979, 0]
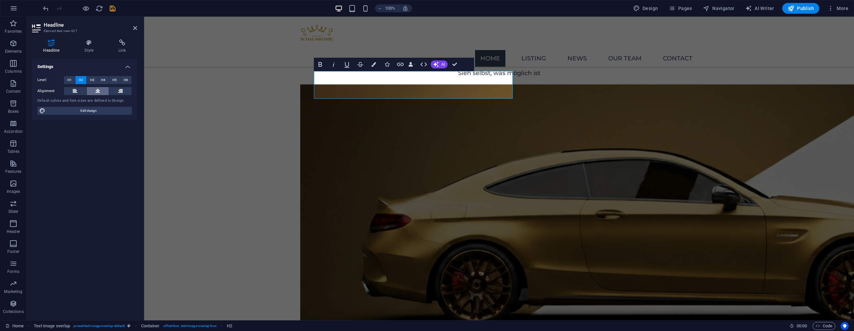
click at [92, 91] on button at bounding box center [98, 91] width 22 height 8
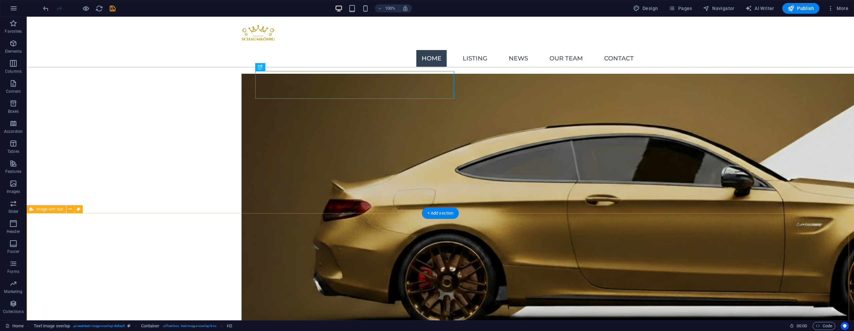
scroll to position [1026, 0]
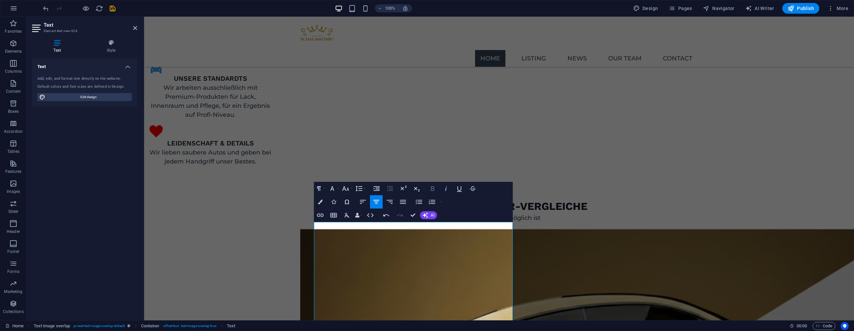
scroll to position [831, 0]
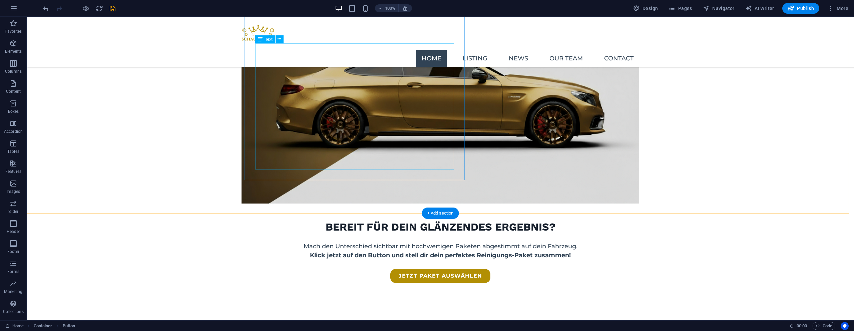
scroll to position [1078, 0]
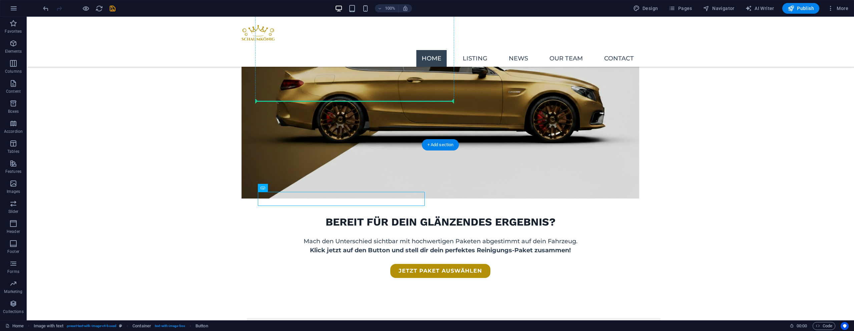
drag, startPoint x: 362, startPoint y: 192, endPoint x: 372, endPoint y: 98, distance: 94.3
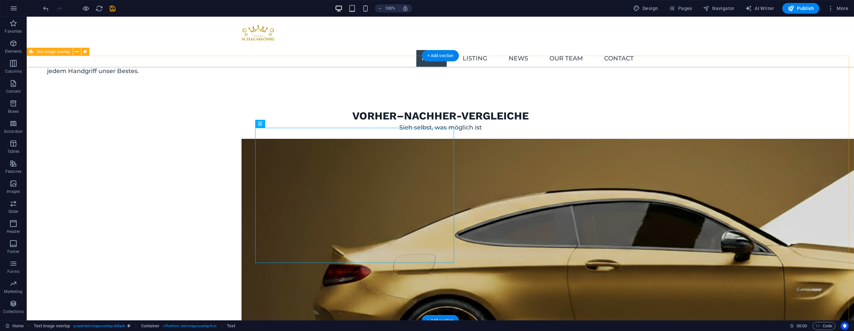
drag, startPoint x: 195, startPoint y: 126, endPoint x: 204, endPoint y: 127, distance: 8.8
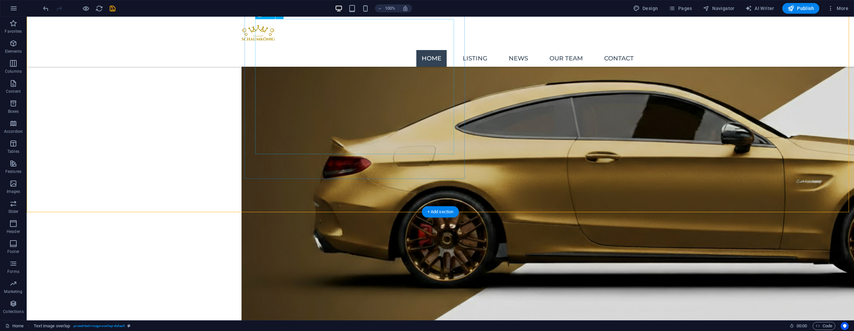
scroll to position [1034, 0]
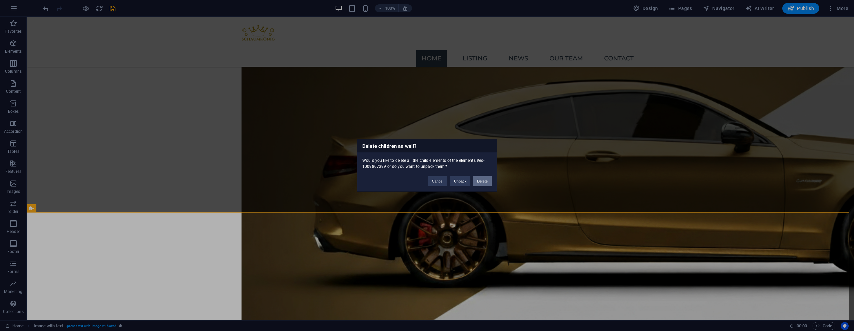
click at [484, 184] on button "Delete" at bounding box center [482, 181] width 19 height 10
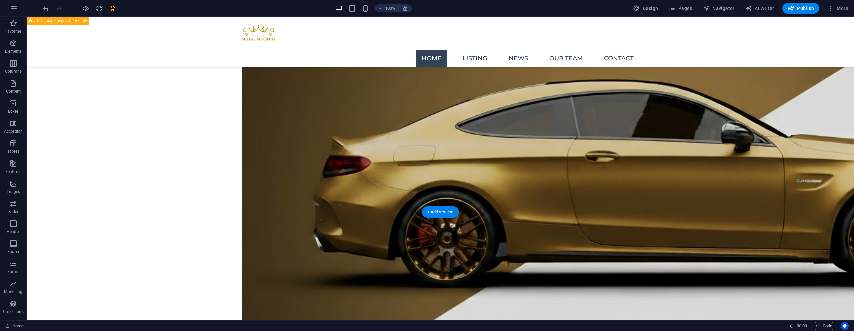
select select "%"
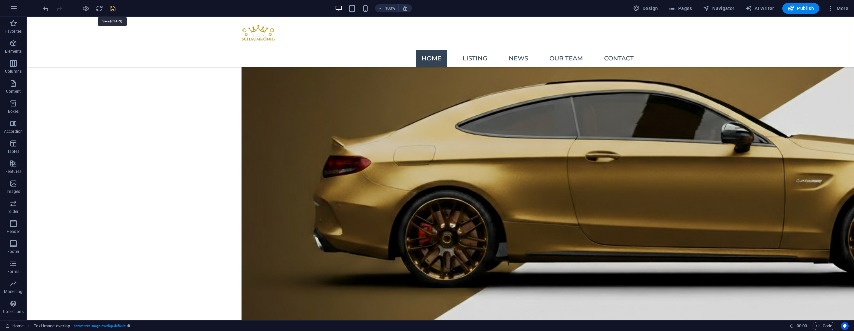
click at [114, 7] on icon "save" at bounding box center [113, 9] width 8 height 8
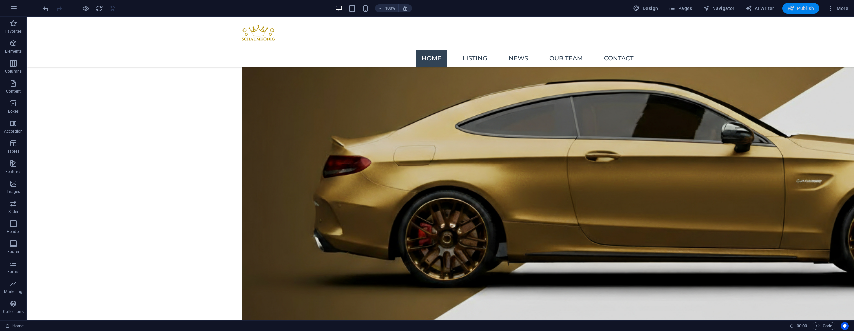
click at [790, 7] on icon "button" at bounding box center [791, 8] width 7 height 7
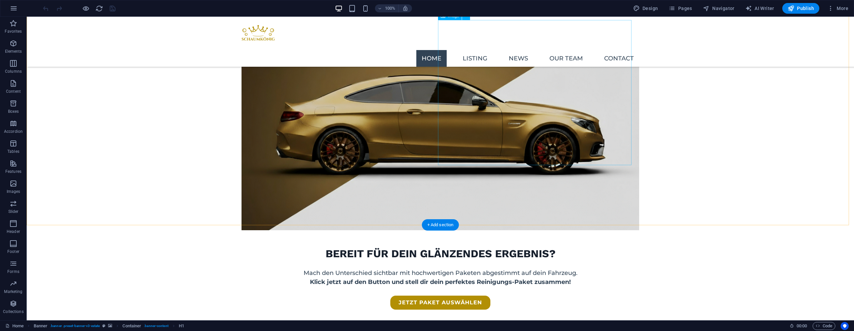
scroll to position [1048, 0]
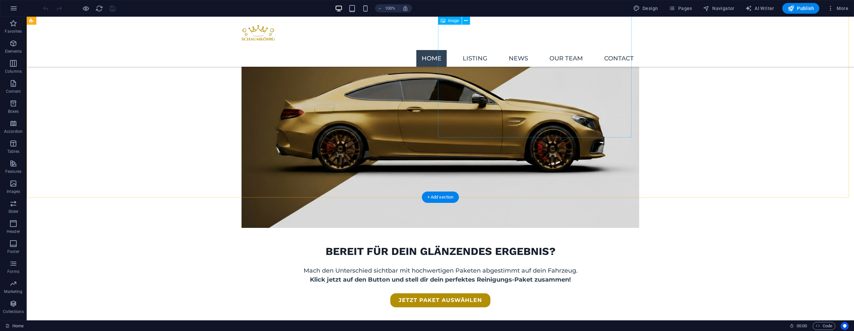
select select "%"
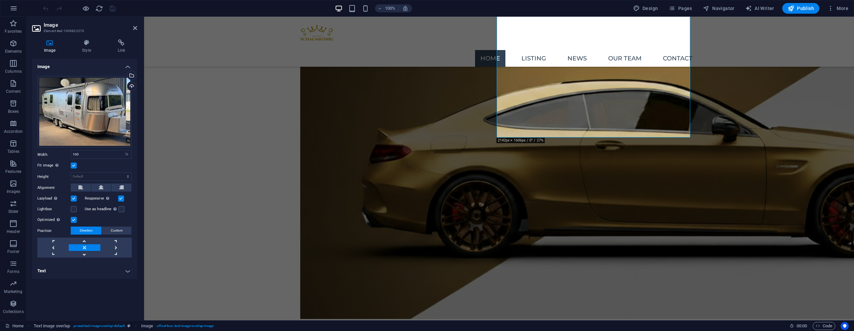
click at [74, 167] on label at bounding box center [74, 166] width 6 height 6
click at [0, 0] on input "Fit image Automatically fit image to a fixed width and height" at bounding box center [0, 0] width 0 height 0
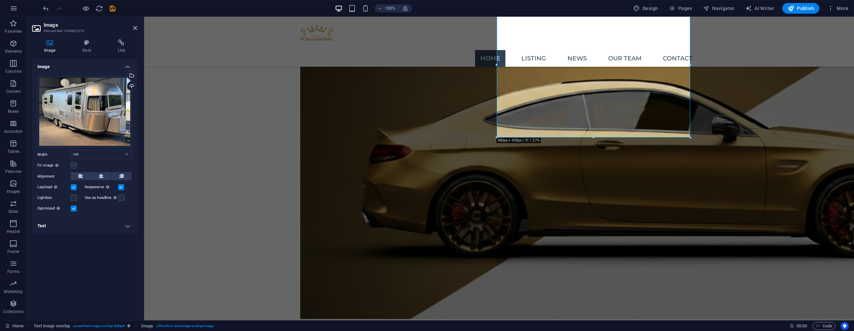
click at [74, 167] on label at bounding box center [74, 166] width 6 height 6
click at [0, 0] on input "Fit image Automatically fit image to a fixed width and height" at bounding box center [0, 0] width 0 height 0
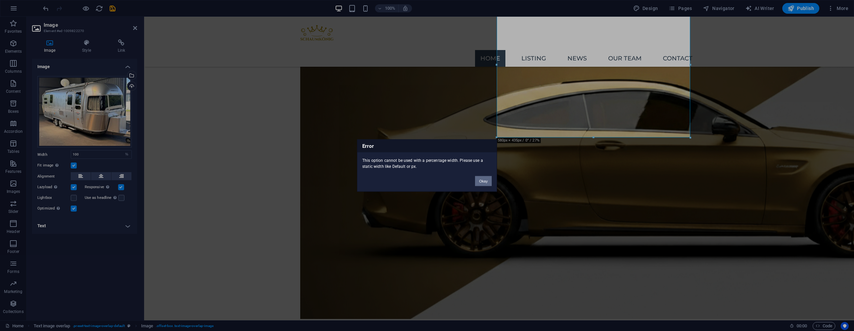
click at [481, 184] on button "Okay" at bounding box center [483, 181] width 17 height 10
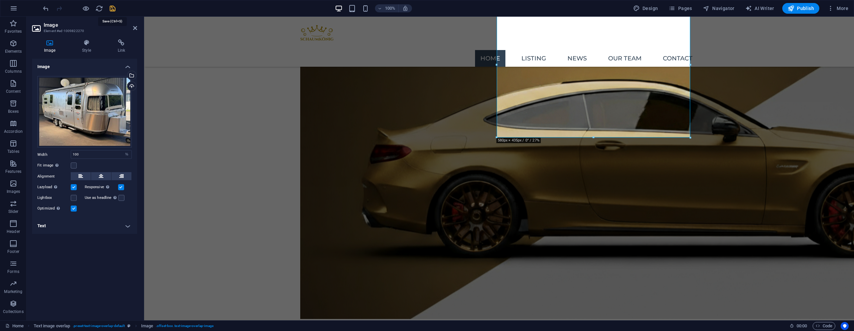
click at [110, 9] on icon "save" at bounding box center [113, 9] width 8 height 8
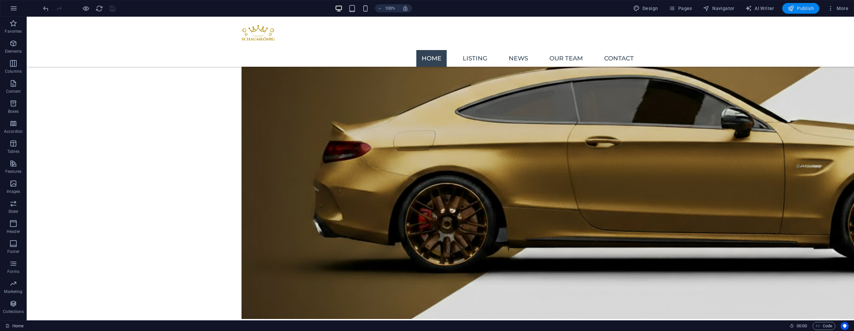
click at [799, 9] on span "Publish" at bounding box center [801, 8] width 26 height 7
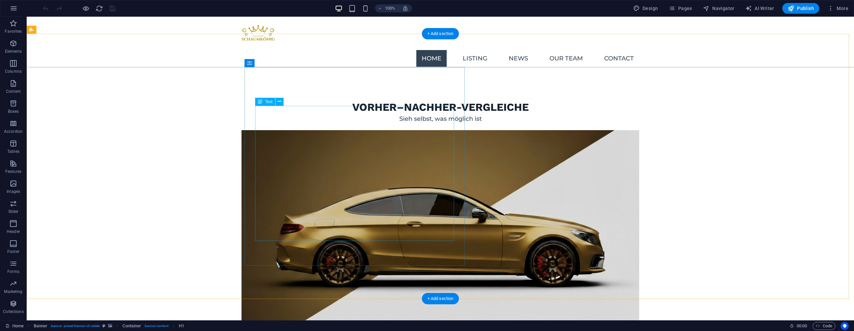
scroll to position [959, 0]
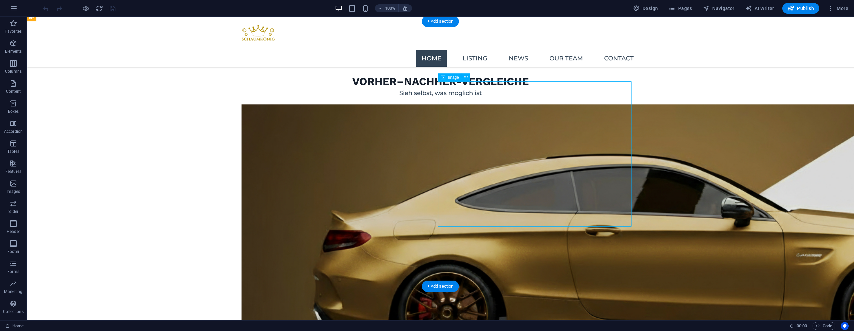
select select "%"
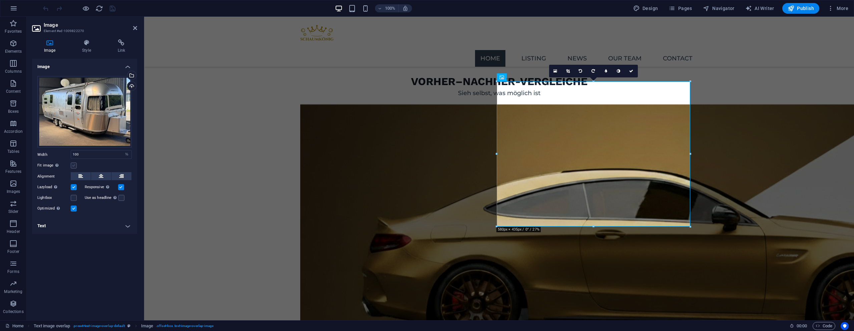
click at [76, 166] on label at bounding box center [74, 166] width 6 height 6
click at [0, 0] on input "Fit image Automatically fit image to a fixed width and height" at bounding box center [0, 0] width 0 height 0
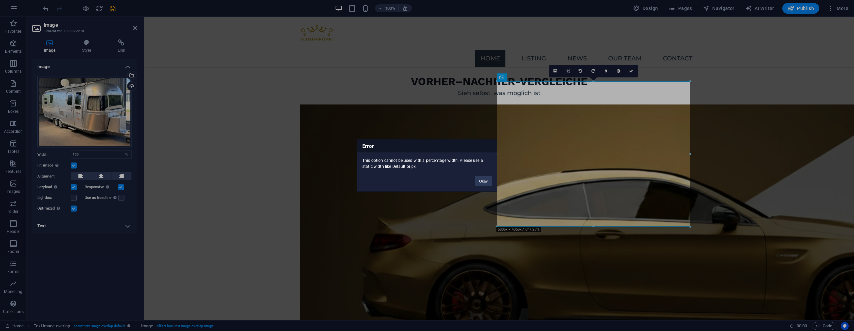
drag, startPoint x: 414, startPoint y: 169, endPoint x: 408, endPoint y: 169, distance: 5.3
click at [383, 162] on div "This option cannot be used with a percentage width. Please use a static width l…" at bounding box center [426, 161] width 139 height 17
click at [434, 175] on div "Error This option cannot be used with a percentage width. Please use a static w…" at bounding box center [427, 165] width 140 height 52
click at [483, 184] on button "Okay" at bounding box center [483, 181] width 17 height 10
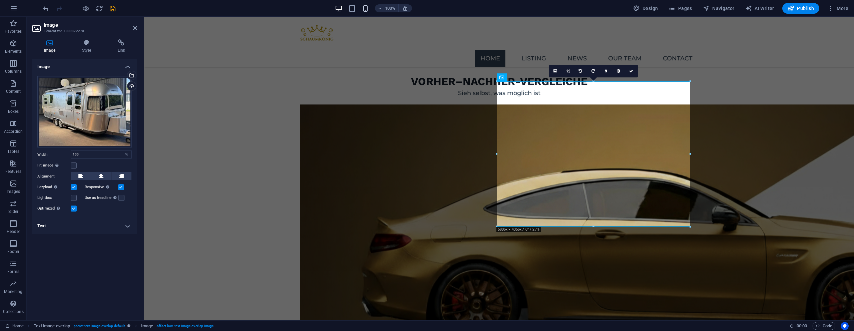
click at [370, 7] on div "100%" at bounding box center [373, 8] width 77 height 11
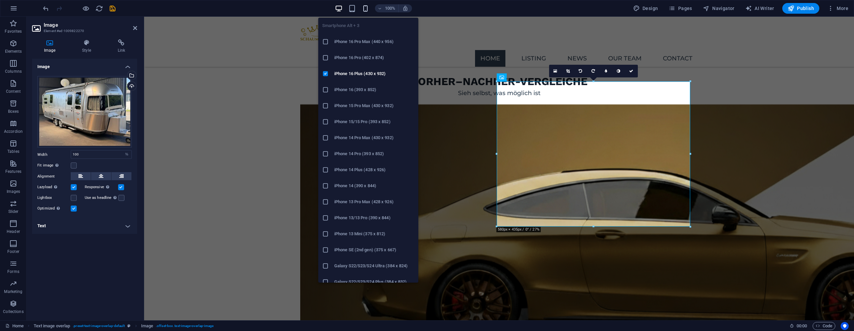
click at [366, 10] on icon "button" at bounding box center [366, 9] width 8 height 8
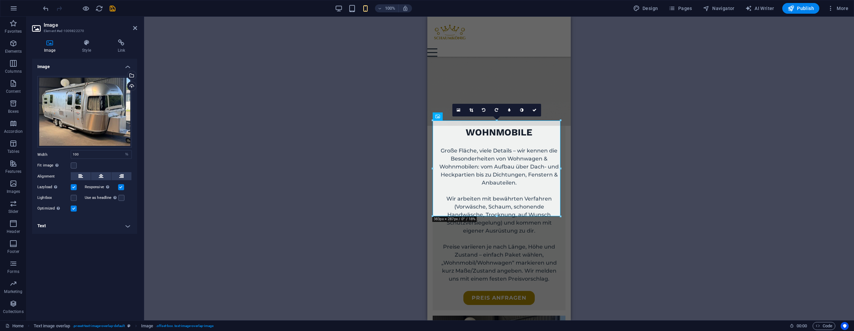
click at [647, 162] on div "Drag here to replace the existing content. Press “Ctrl” if you want to create a…" at bounding box center [499, 169] width 710 height 304
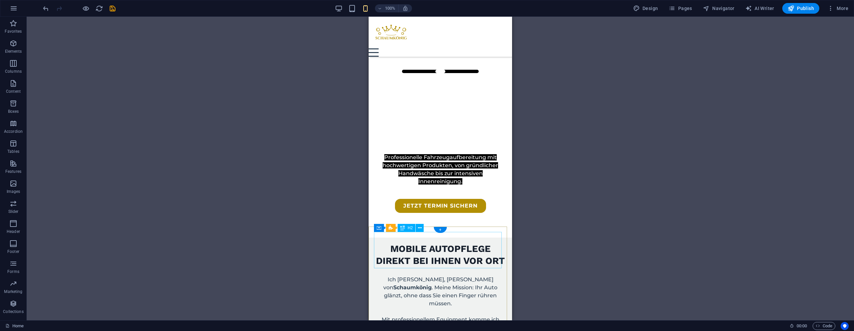
scroll to position [416, 0]
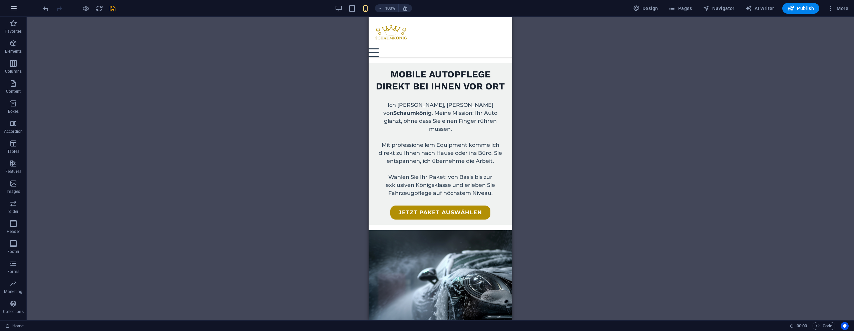
click at [6, 8] on button "button" at bounding box center [14, 8] width 16 height 16
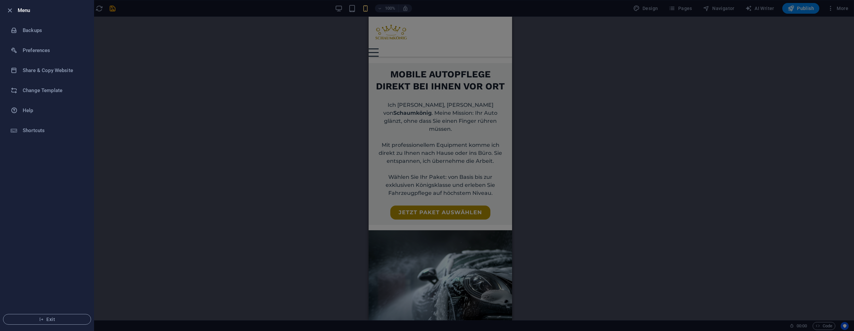
click at [6, 8] on icon "button" at bounding box center [10, 11] width 8 height 8
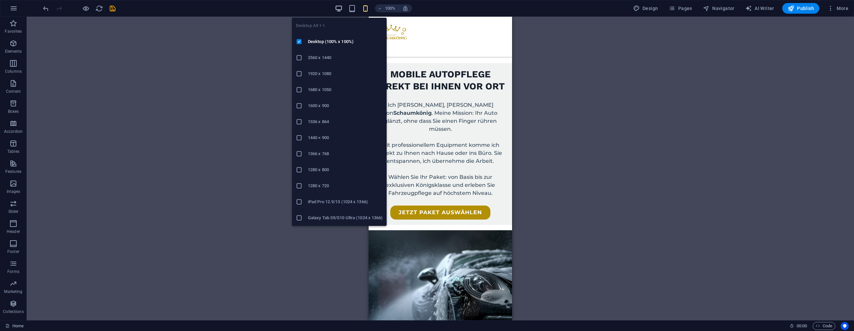
click at [342, 11] on icon "button" at bounding box center [339, 9] width 8 height 8
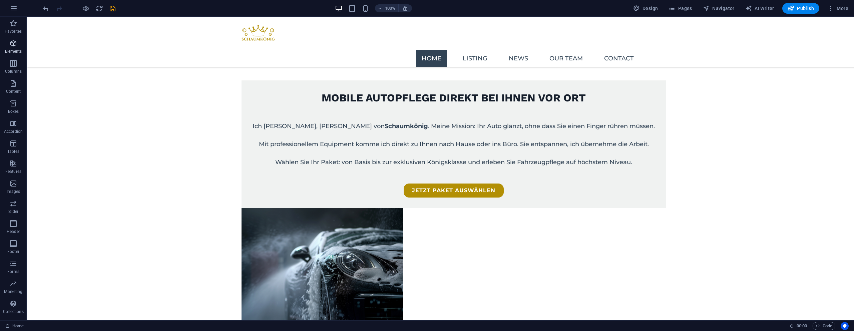
click at [12, 38] on button "Elements" at bounding box center [13, 47] width 27 height 20
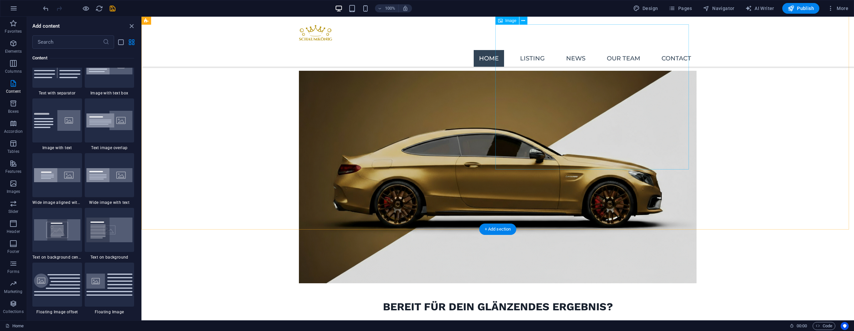
scroll to position [986, 0]
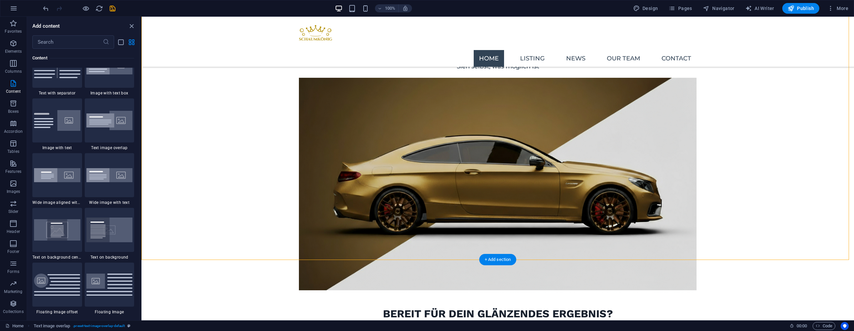
drag, startPoint x: 579, startPoint y: 144, endPoint x: 303, endPoint y: 156, distance: 276.6
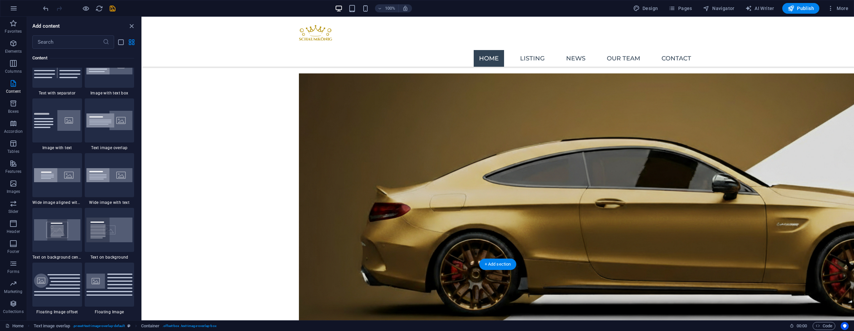
drag, startPoint x: 303, startPoint y: 156, endPoint x: 620, endPoint y: 158, distance: 317.0
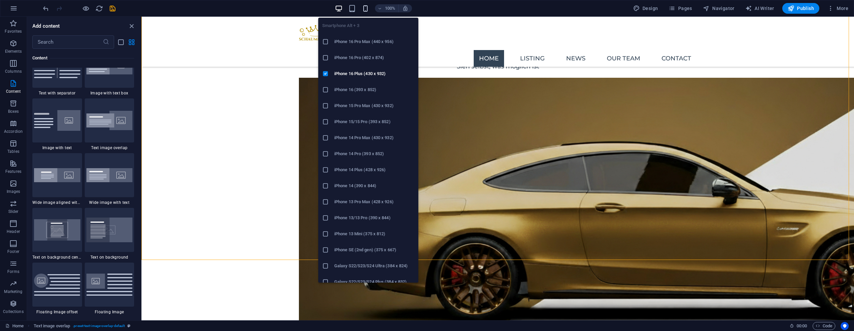
click at [368, 9] on icon "button" at bounding box center [366, 9] width 8 height 8
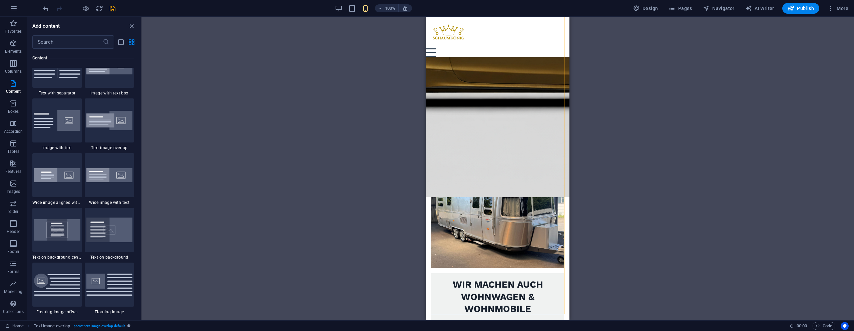
click at [329, 174] on div "Drag here to replace the existing content. Press “Ctrl” if you want to create a…" at bounding box center [497, 169] width 713 height 304
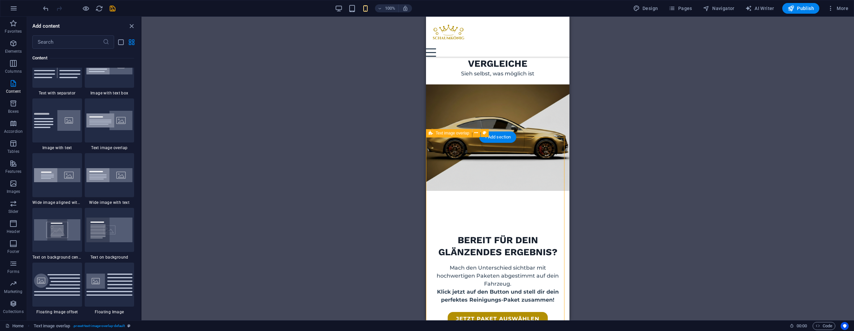
scroll to position [975, 0]
select select "%"
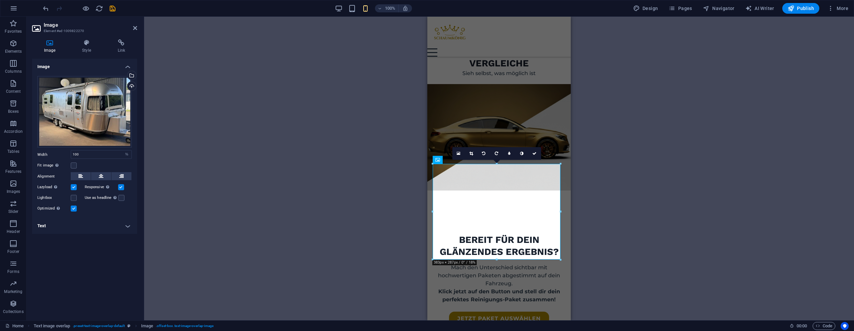
click at [119, 189] on label at bounding box center [121, 187] width 6 height 6
click at [0, 0] on input "Responsive Automatically load retina image and smartphone optimized sizes." at bounding box center [0, 0] width 0 height 0
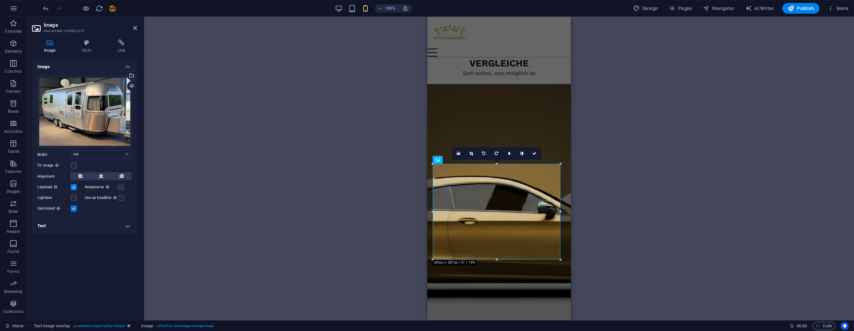
click at [119, 189] on label at bounding box center [121, 187] width 6 height 6
click at [0, 0] on input "Responsive Automatically load retina image and smartphone optimized sizes." at bounding box center [0, 0] width 0 height 0
click at [120, 188] on label at bounding box center [121, 187] width 6 height 6
click at [0, 0] on input "Responsive Automatically load retina image and smartphone optimized sizes." at bounding box center [0, 0] width 0 height 0
click at [74, 187] on label at bounding box center [74, 187] width 6 height 6
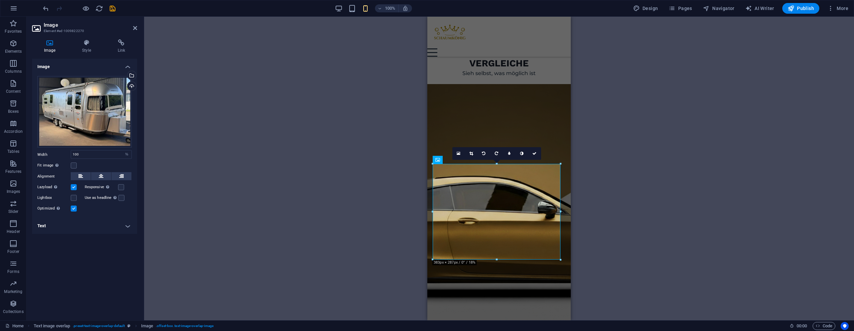
click at [0, 0] on input "Lazyload Loading images after the page loads improves page speed." at bounding box center [0, 0] width 0 height 0
click at [535, 154] on icon at bounding box center [535, 154] width 4 height 4
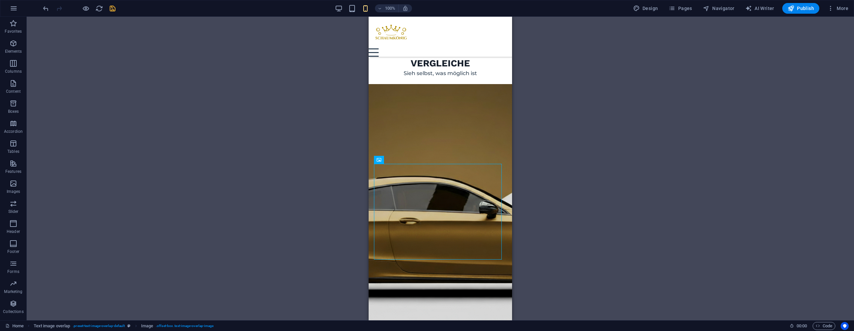
click at [109, 9] on icon "save" at bounding box center [113, 9] width 8 height 8
click at [810, 8] on span "Publish" at bounding box center [801, 8] width 26 height 7
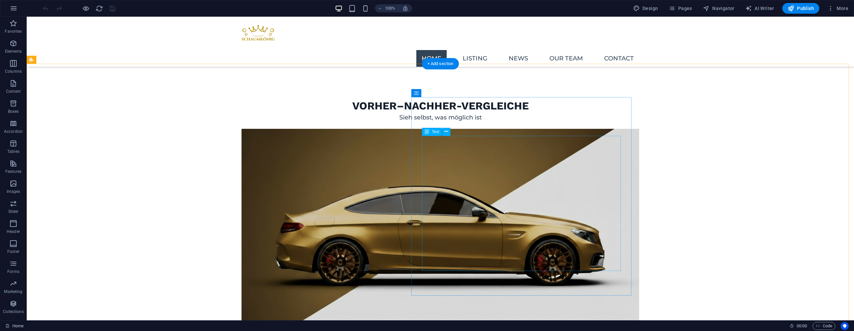
scroll to position [913, 0]
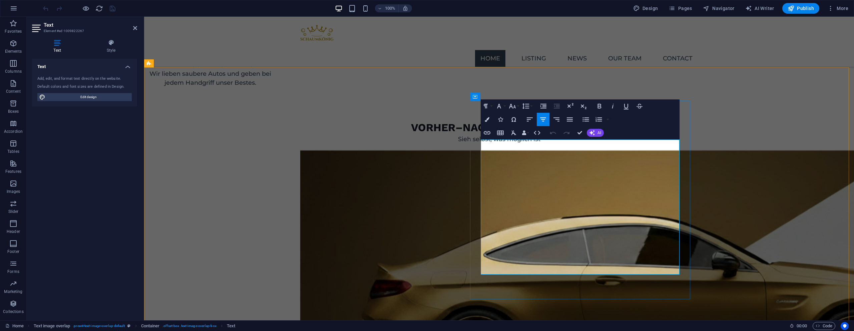
click at [571, 120] on icon "button" at bounding box center [570, 119] width 8 height 8
click at [543, 122] on icon "button" at bounding box center [543, 119] width 8 height 8
click at [571, 120] on icon "button" at bounding box center [570, 119] width 8 height 8
click at [547, 120] on icon "button" at bounding box center [543, 119] width 8 height 8
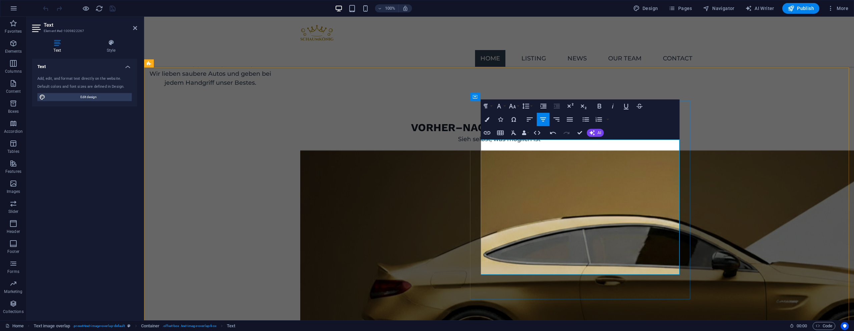
drag, startPoint x: 525, startPoint y: 241, endPoint x: 600, endPoint y: 240, distance: 75.1
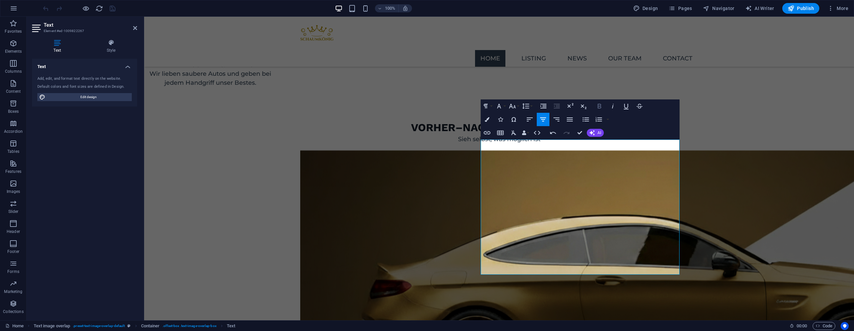
click at [600, 109] on icon "button" at bounding box center [600, 106] width 8 height 8
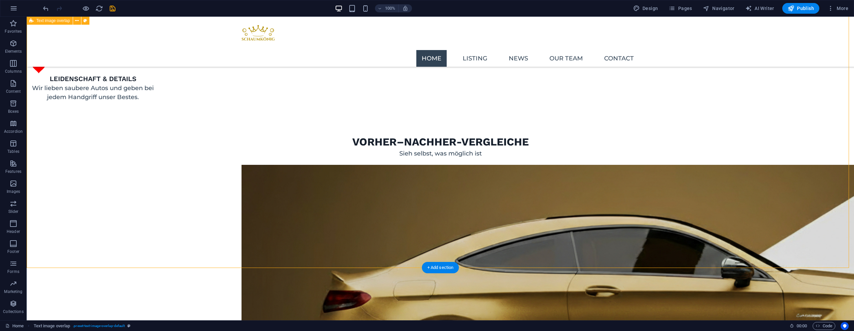
scroll to position [886, 0]
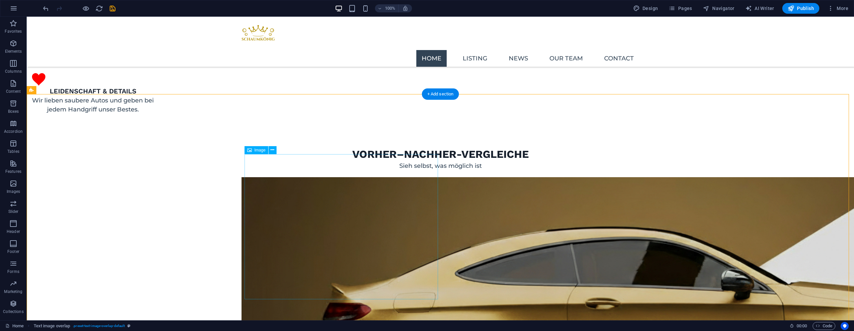
select select "%"
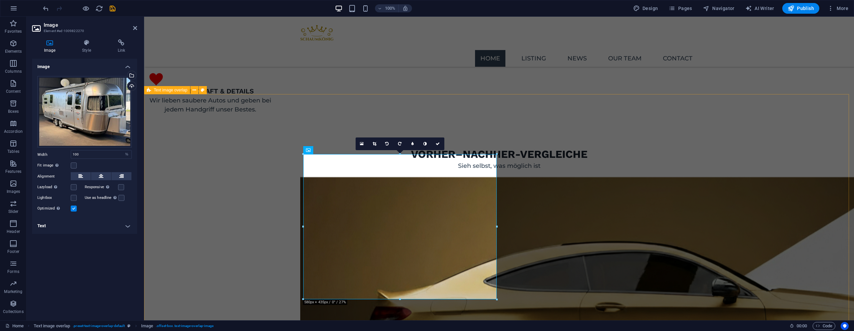
drag, startPoint x: 214, startPoint y: 168, endPoint x: 332, endPoint y: 166, distance: 118.1
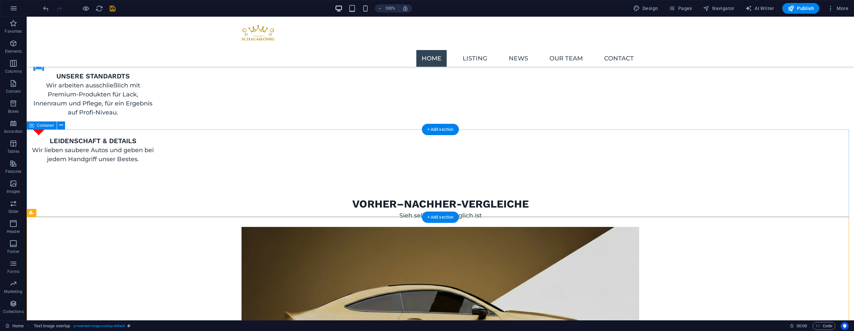
scroll to position [1011, 0]
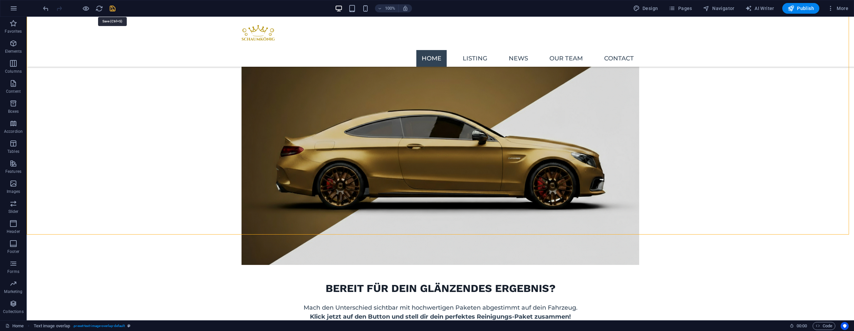
click at [111, 10] on icon "save" at bounding box center [113, 9] width 8 height 8
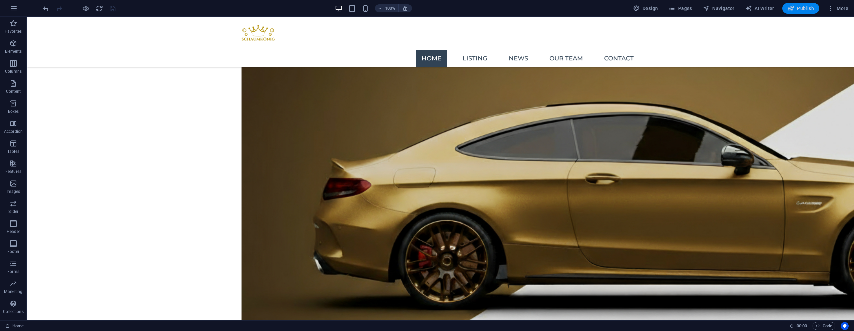
click at [799, 6] on span "Publish" at bounding box center [801, 8] width 26 height 7
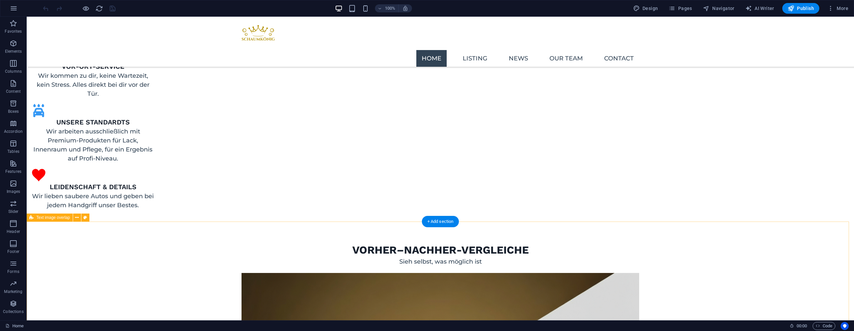
scroll to position [921, 0]
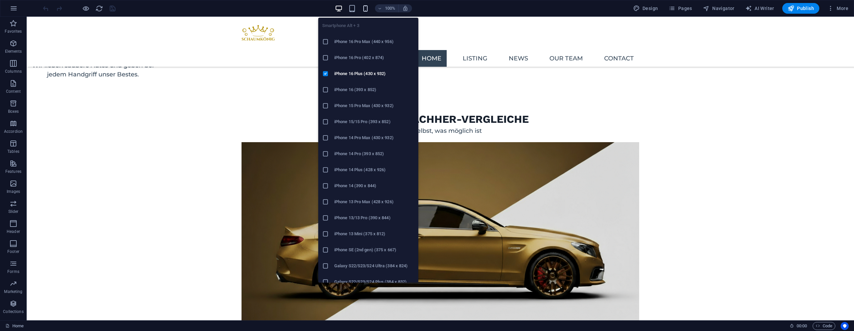
click at [368, 8] on icon "button" at bounding box center [366, 9] width 8 height 8
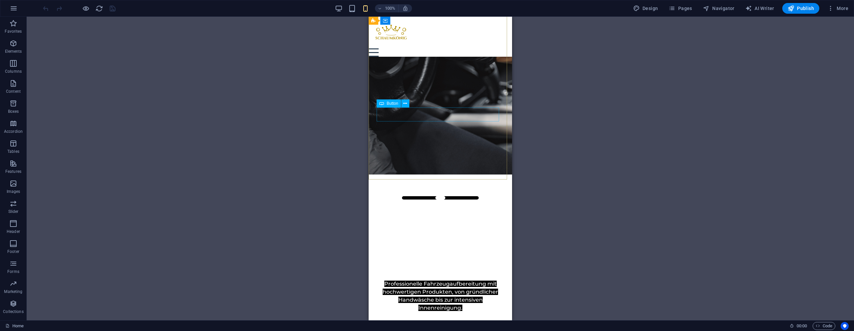
scroll to position [110, 0]
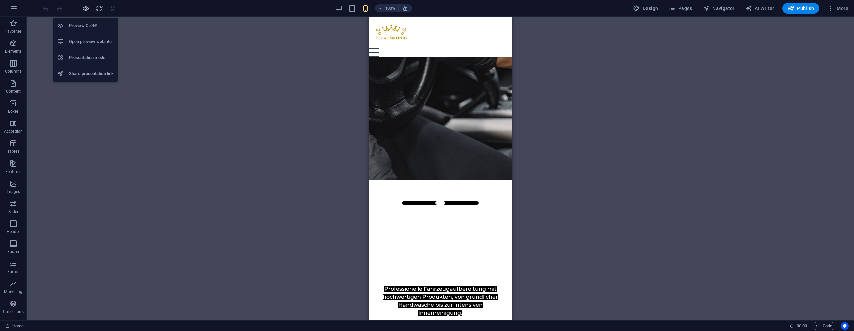
click at [88, 10] on icon "button" at bounding box center [86, 9] width 8 height 8
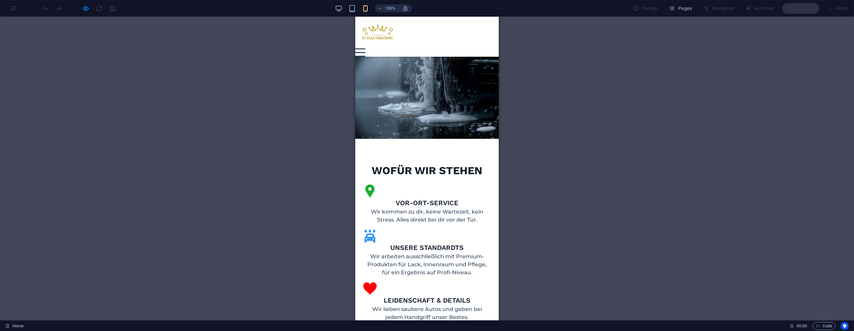
scroll to position [674, 0]
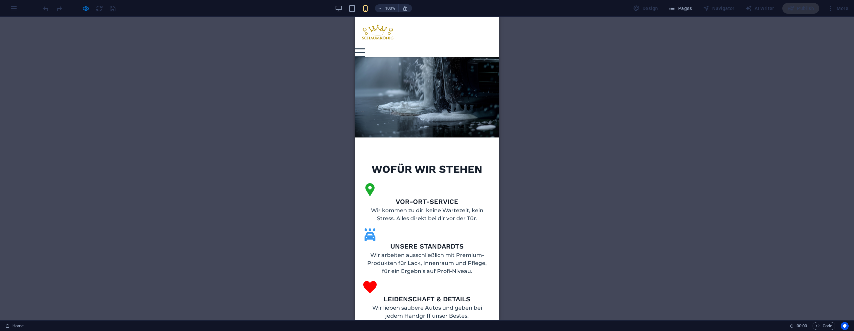
drag, startPoint x: 427, startPoint y: 286, endPoint x: 431, endPoint y: 286, distance: 4.1
drag, startPoint x: 422, startPoint y: 288, endPoint x: 543, endPoint y: 283, distance: 120.9
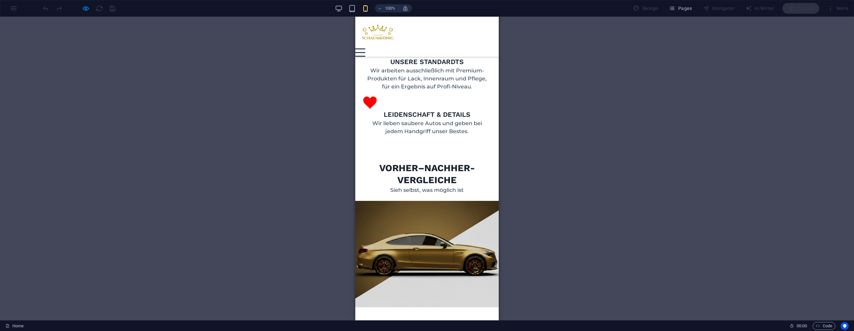
scroll to position [793, 0]
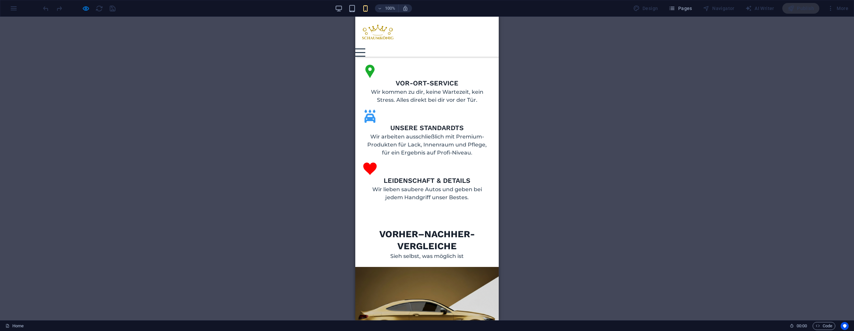
click at [420, 267] on div at bounding box center [427, 320] width 144 height 106
click at [422, 267] on div at bounding box center [427, 320] width 144 height 106
type input "46"
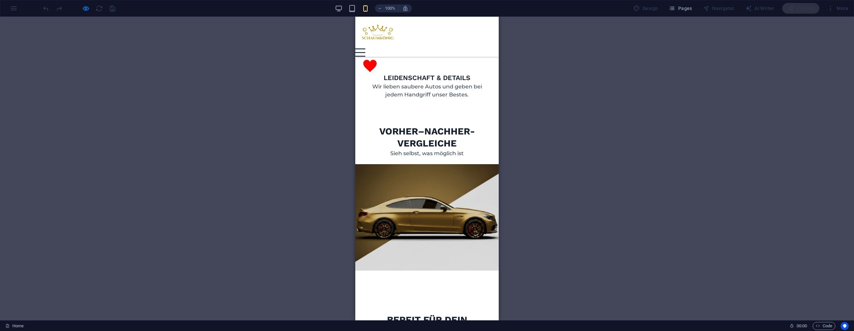
scroll to position [896, 0]
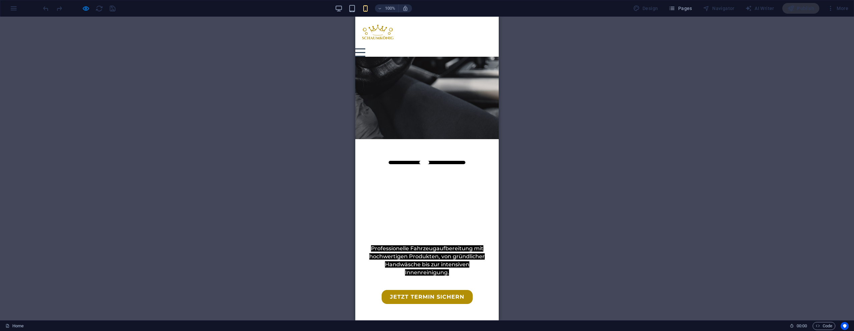
scroll to position [28, 0]
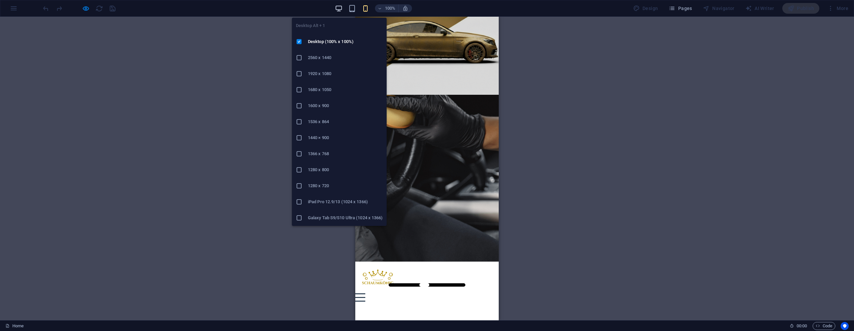
click at [339, 7] on icon "button" at bounding box center [339, 9] width 8 height 8
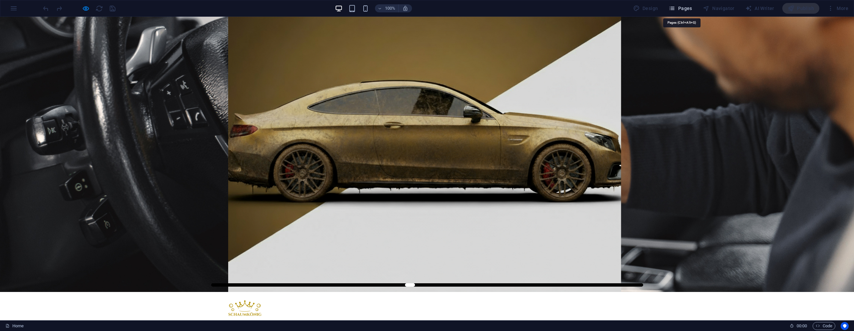
click at [687, 10] on span "Pages" at bounding box center [680, 8] width 23 height 7
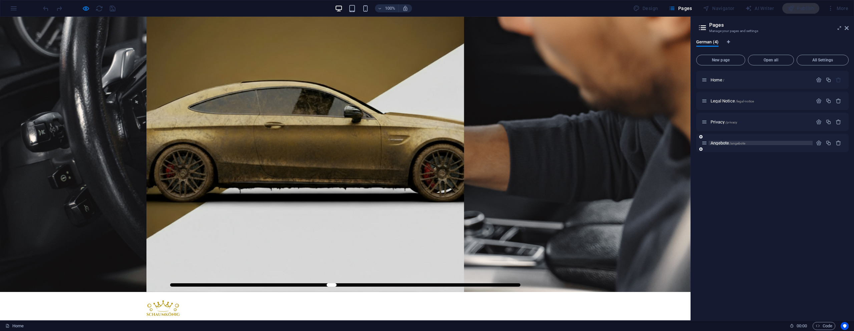
click at [728, 143] on span "Angebote /angebote" at bounding box center [728, 142] width 35 height 5
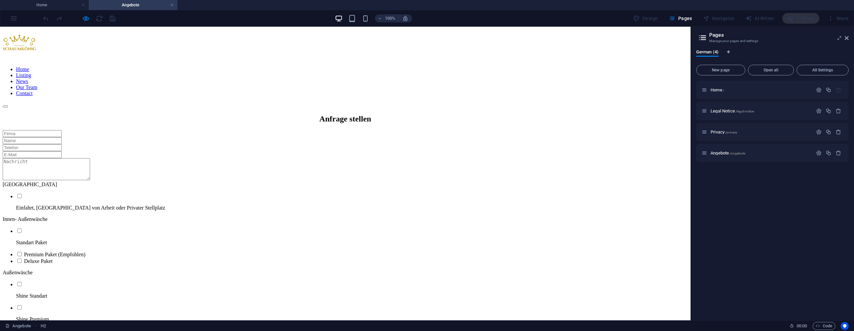
scroll to position [9, 0]
click at [59, 178] on div "Privater Stellplatz Einfahrt, Privater Parkplatz von Arbeit oder Privater Stell…" at bounding box center [345, 310] width 685 height 360
click at [173, 130] on div "Privater Stellplatz Einfahrt, Privater Parkplatz von Arbeit oder Privater Stell…" at bounding box center [345, 310] width 685 height 360
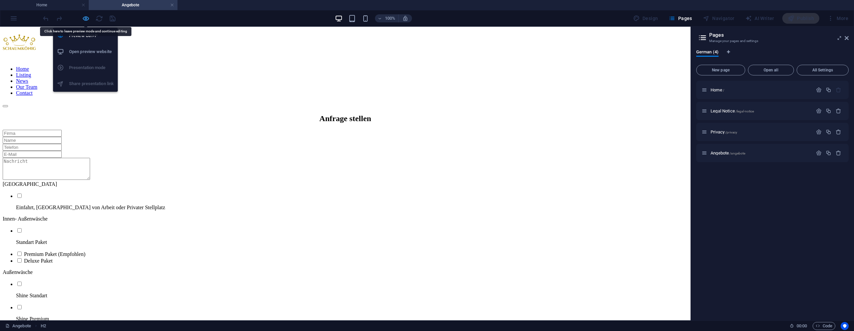
click at [85, 19] on icon "button" at bounding box center [86, 19] width 8 height 8
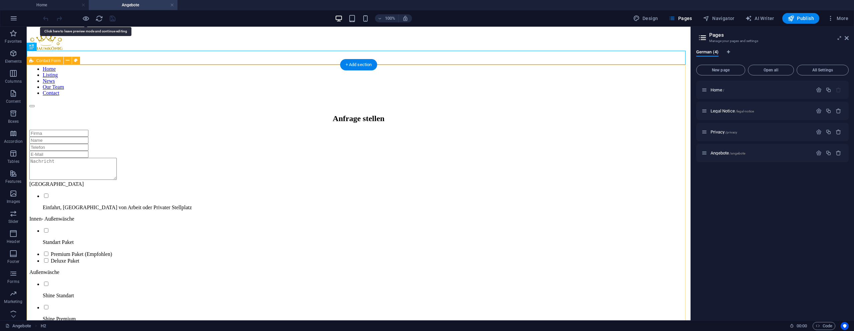
click at [300, 130] on div "Privater Stellplatz Einfahrt, Privater Parkplatz von Arbeit oder Privater Stell…" at bounding box center [358, 310] width 659 height 360
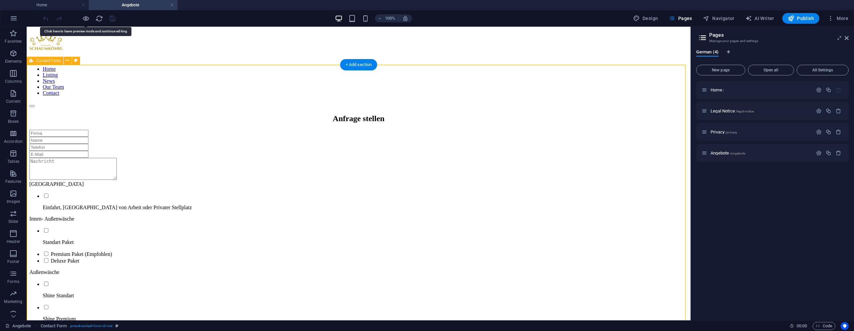
click at [300, 130] on div "Privater Stellplatz Einfahrt, Privater Parkplatz von Arbeit oder Privater Stell…" at bounding box center [358, 310] width 659 height 360
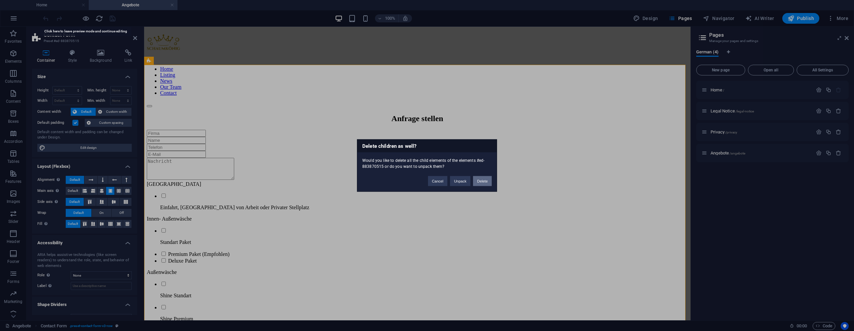
click at [486, 180] on button "Delete" at bounding box center [482, 181] width 19 height 10
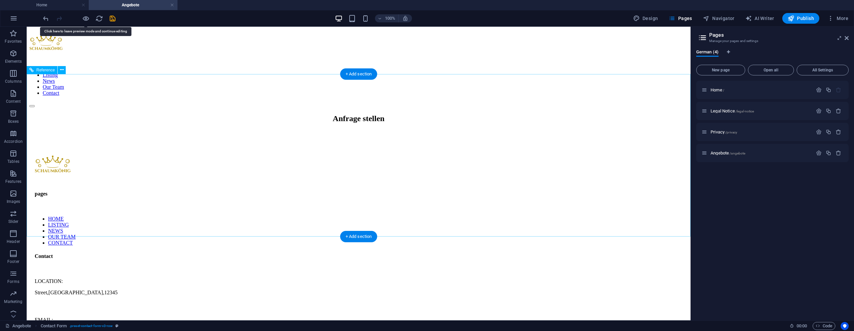
scroll to position [0, 0]
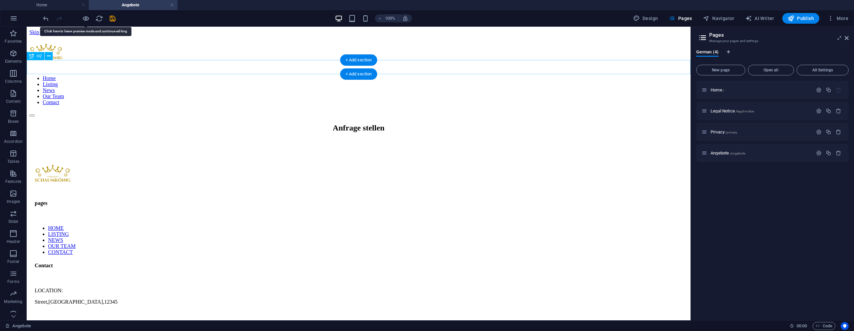
click at [402, 123] on div "Anfrage stellen" at bounding box center [358, 127] width 659 height 9
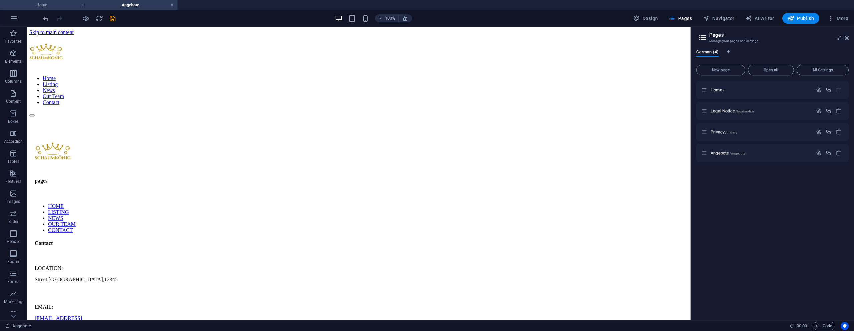
click at [55, 10] on li "Home" at bounding box center [44, 5] width 89 height 10
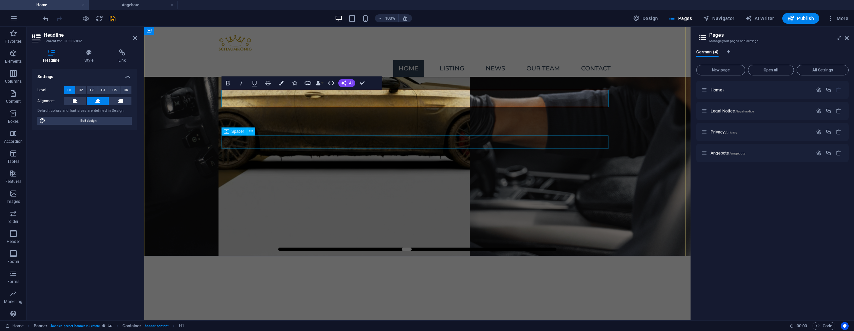
scroll to position [200, 0]
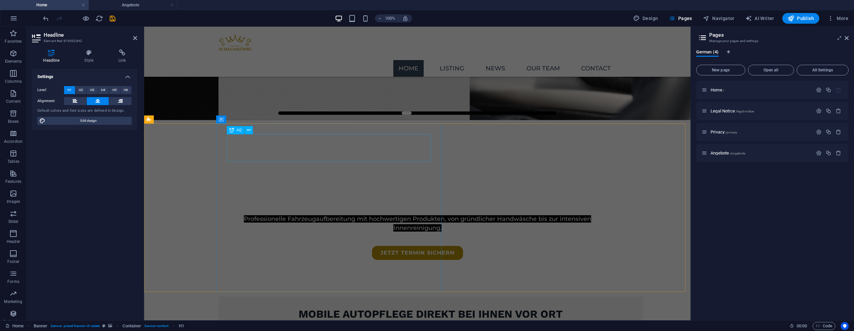
click at [320, 307] on div "Mobile Autopflege direkt bei Ihnen vor Ort" at bounding box center [430, 314] width 403 height 14
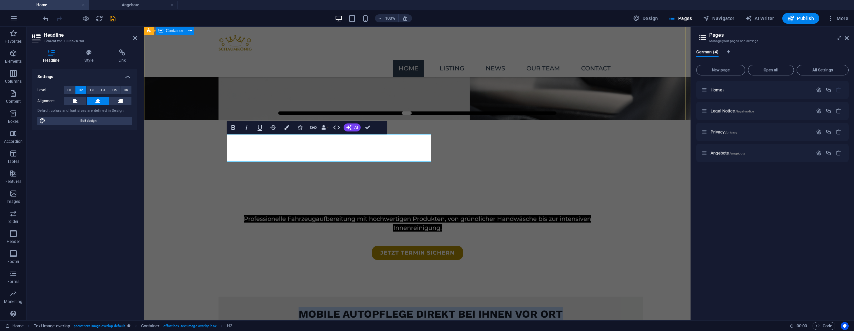
click at [275, 120] on div "Mobile Autopflege direkt bei dir vor Ort Professionelle Fahrzeugaufbereitung mi…" at bounding box center [417, 206] width 547 height 173
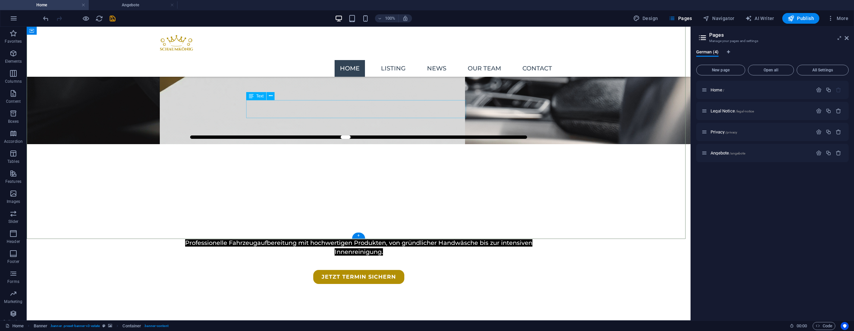
scroll to position [182, 0]
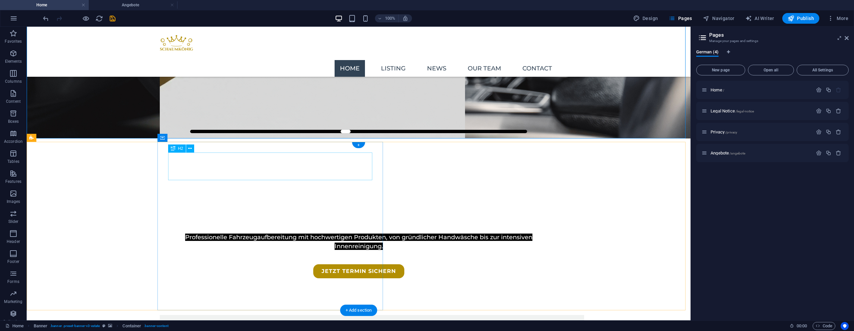
click at [296, 326] on div "Mobile Autopflege direkt bei Ihnen vor Ort" at bounding box center [372, 333] width 403 height 14
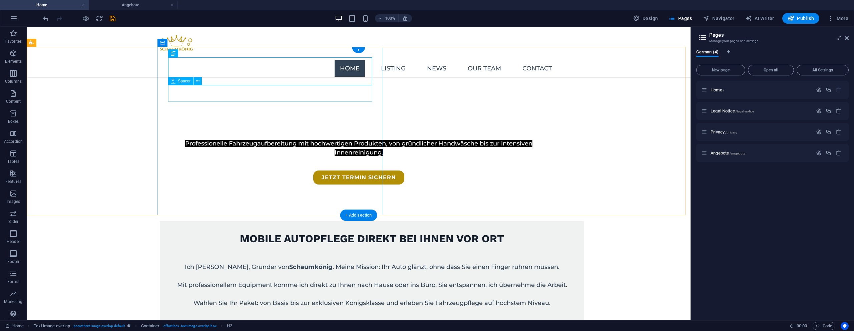
scroll to position [279, 0]
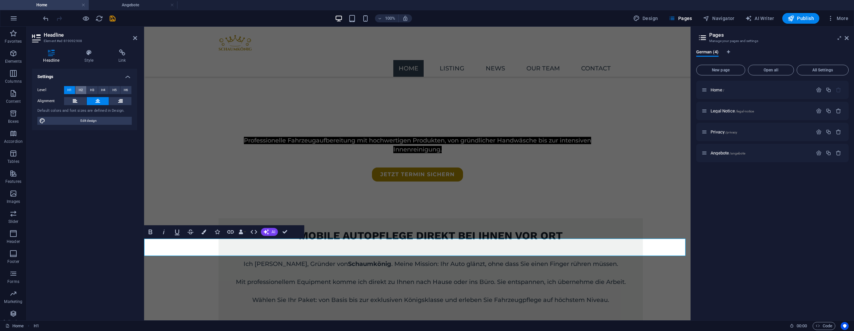
click at [83, 90] on button "H2" at bounding box center [80, 90] width 11 height 8
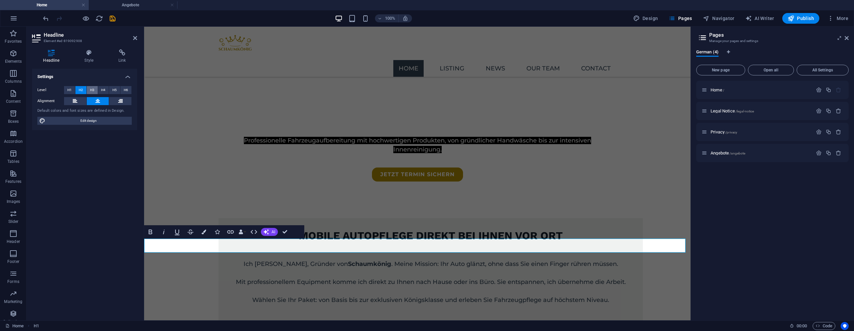
click at [94, 90] on span "H3" at bounding box center [92, 90] width 4 height 8
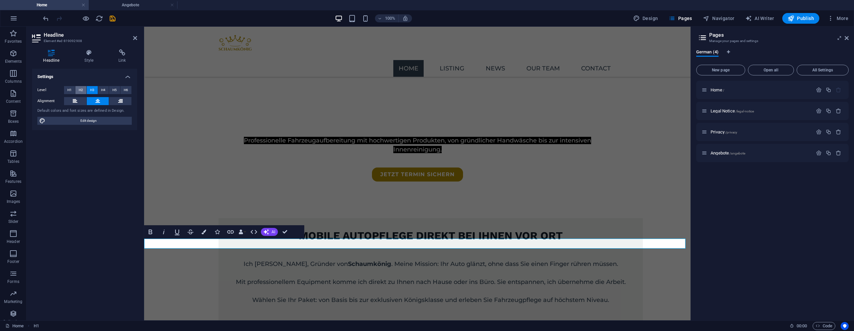
click at [82, 92] on span "H2" at bounding box center [81, 90] width 4 height 8
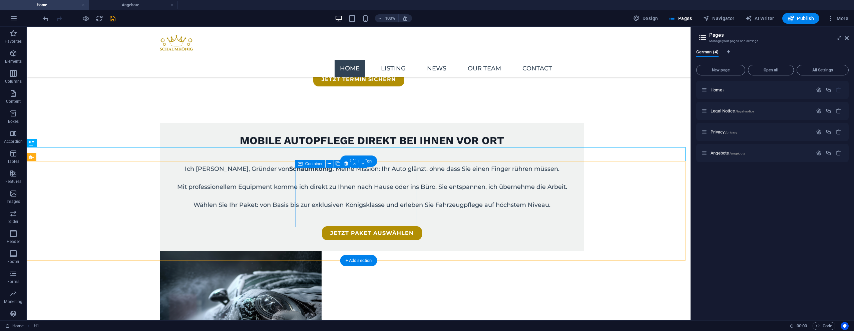
scroll to position [381, 0]
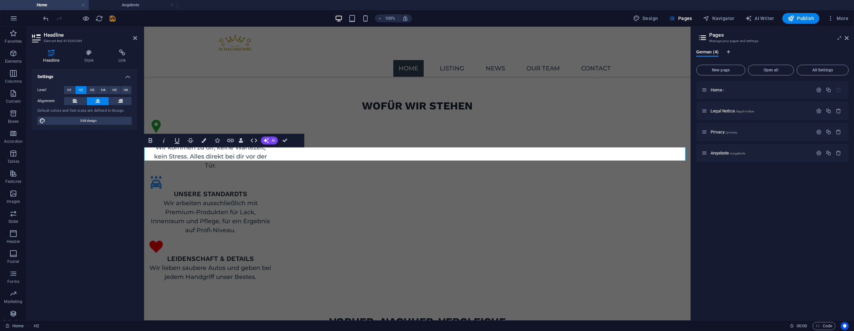
scroll to position [719, 0]
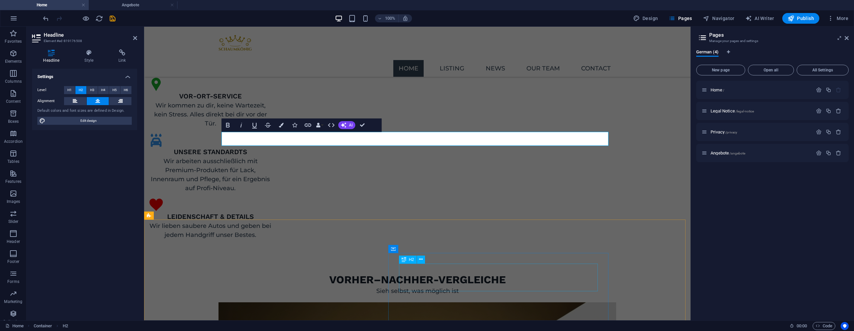
scroll to position [762, 0]
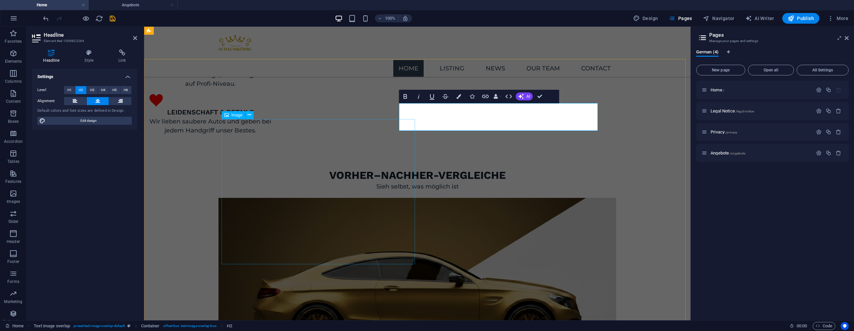
scroll to position [660, 0]
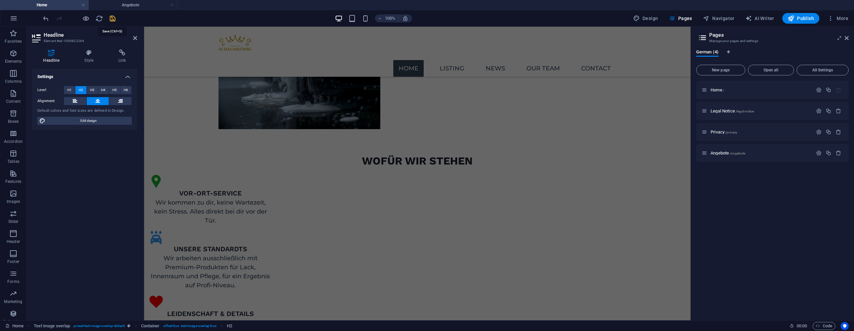
click at [109, 19] on icon "save" at bounding box center [113, 19] width 8 height 8
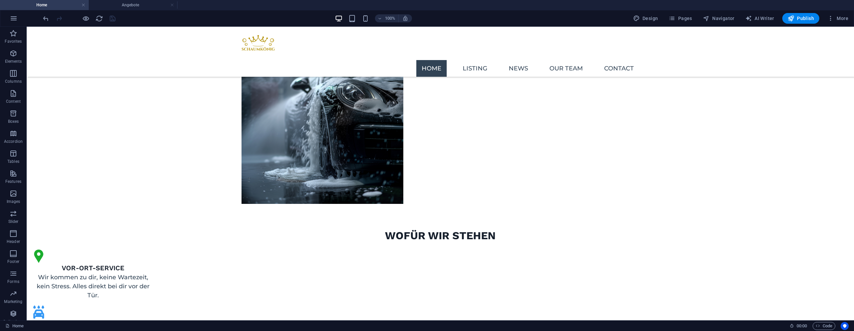
scroll to position [585, 0]
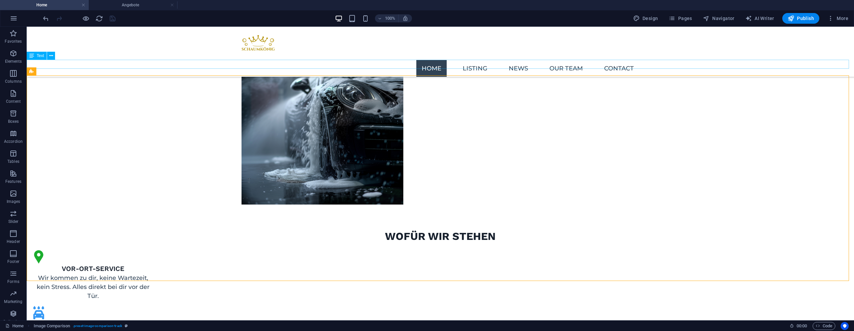
scroll to position [584, 0]
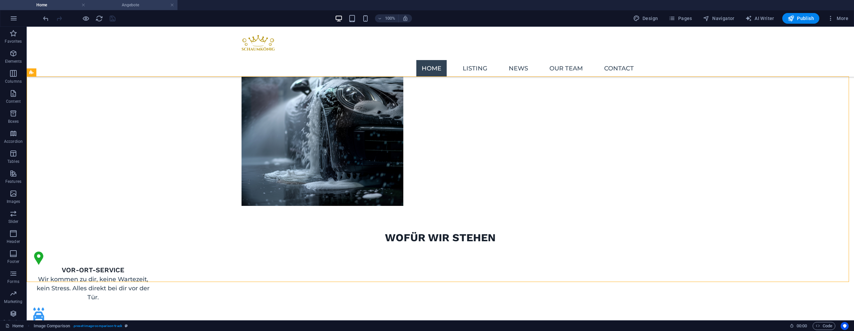
click at [137, 5] on h4 "Angebote" at bounding box center [133, 4] width 89 height 7
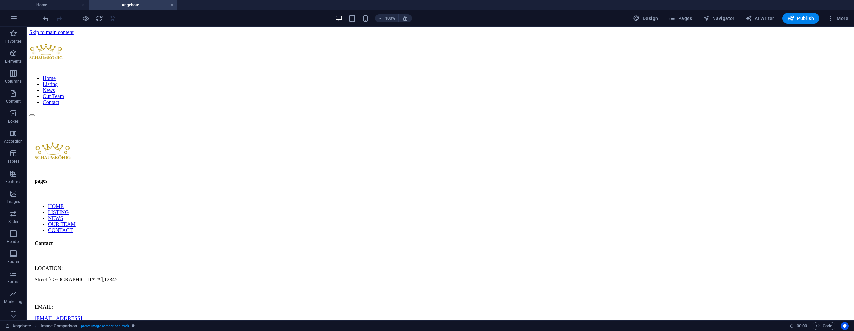
scroll to position [0, 0]
click at [15, 55] on icon "button" at bounding box center [13, 53] width 8 height 8
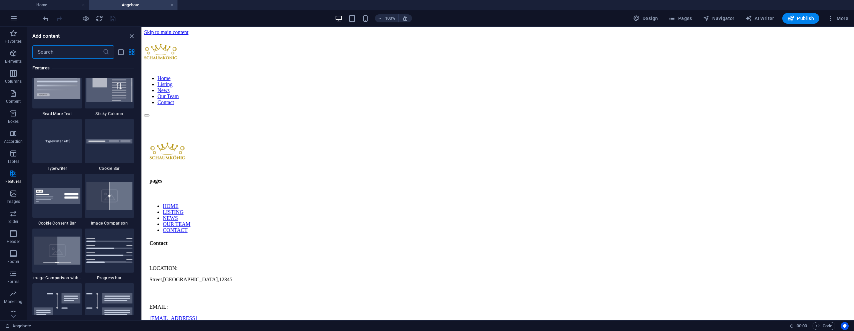
scroll to position [2606, 0]
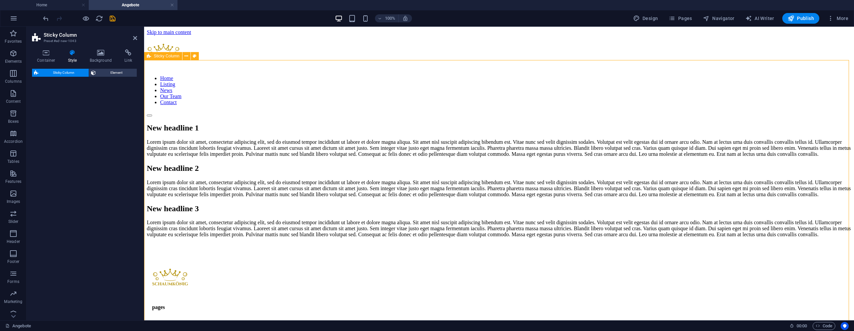
select select "%"
select select "rem"
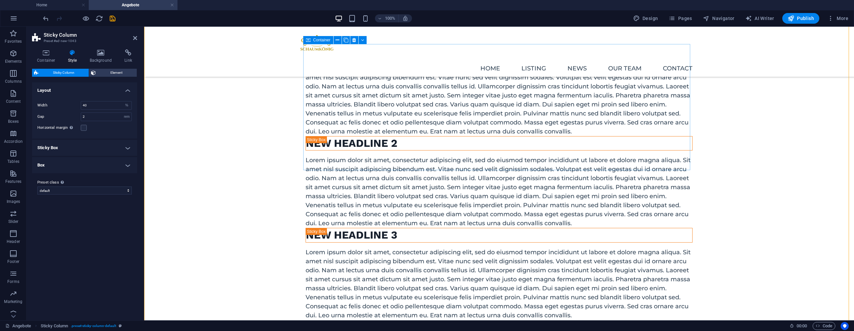
scroll to position [52, 0]
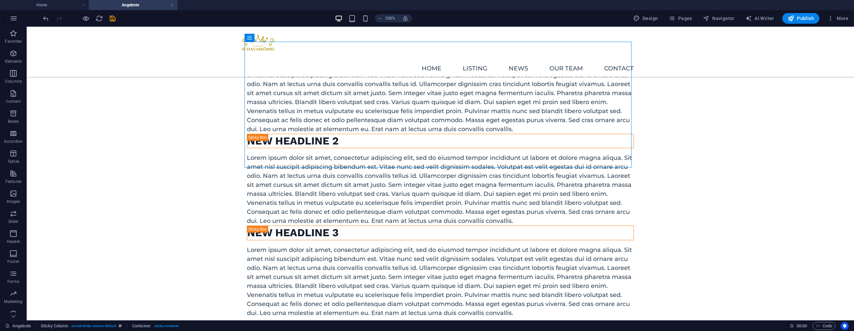
drag, startPoint x: 364, startPoint y: 130, endPoint x: 309, endPoint y: 128, distance: 55.4
click at [309, 128] on div "New headline 1 Lorem ipsum dolor sit amet, consectetur adipiscing elit, sed do …" at bounding box center [440, 88] width 387 height 92
drag, startPoint x: 289, startPoint y: 125, endPoint x: 376, endPoint y: 131, distance: 87.6
click at [368, 133] on div "New headline 1 Lorem ipsum dolor sit amet, consectetur adipiscing elit, sed do …" at bounding box center [440, 88] width 387 height 92
drag, startPoint x: 445, startPoint y: 122, endPoint x: 378, endPoint y: 120, distance: 66.4
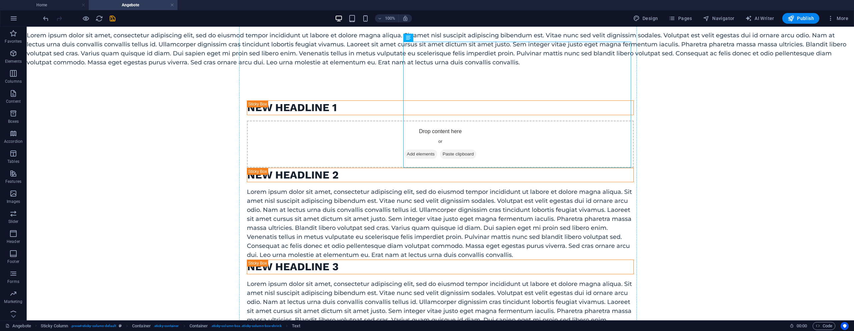
scroll to position [0, 0]
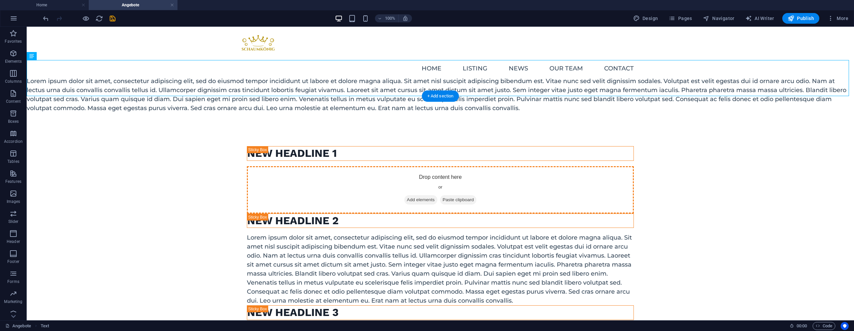
drag, startPoint x: 223, startPoint y: 91, endPoint x: 380, endPoint y: 126, distance: 160.6
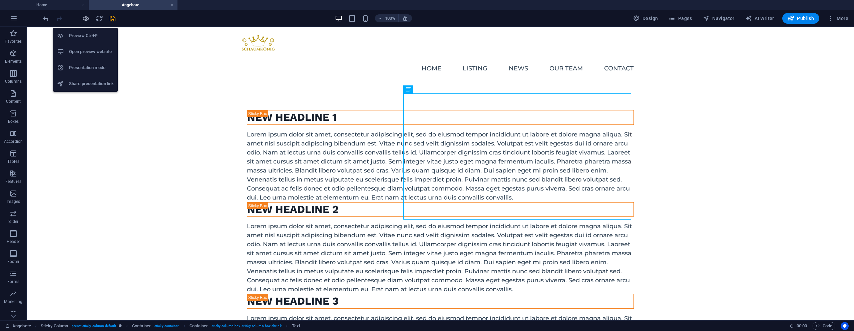
click at [83, 21] on icon "button" at bounding box center [86, 19] width 8 height 8
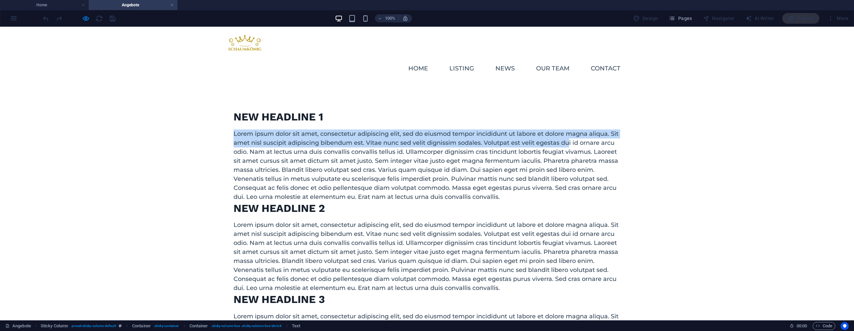
drag, startPoint x: 431, startPoint y: 123, endPoint x: 319, endPoint y: 122, distance: 112.5
click at [325, 124] on div "New headline 1 Lorem ipsum dolor sit amet, consectetur adipiscing elit, sed do …" at bounding box center [427, 155] width 387 height 91
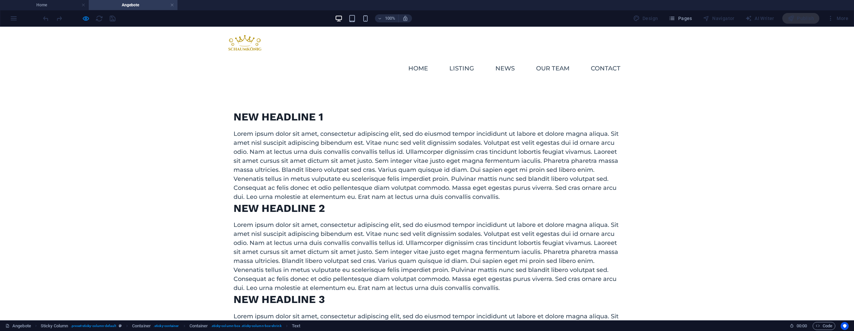
drag, startPoint x: 294, startPoint y: 114, endPoint x: 310, endPoint y: 128, distance: 20.8
click at [337, 130] on div "New headline 1 Lorem ipsum dolor sit amet, consectetur adipiscing elit, sed do …" at bounding box center [427, 155] width 387 height 91
drag, startPoint x: 190, startPoint y: 136, endPoint x: 300, endPoint y: 123, distance: 111.5
click at [303, 128] on div "New headline 1 Lorem ipsum dolor sit amet, consectetur adipiscing elit, sed do …" at bounding box center [427, 247] width 854 height 341
drag, startPoint x: 281, startPoint y: 100, endPoint x: 313, endPoint y: 111, distance: 33.6
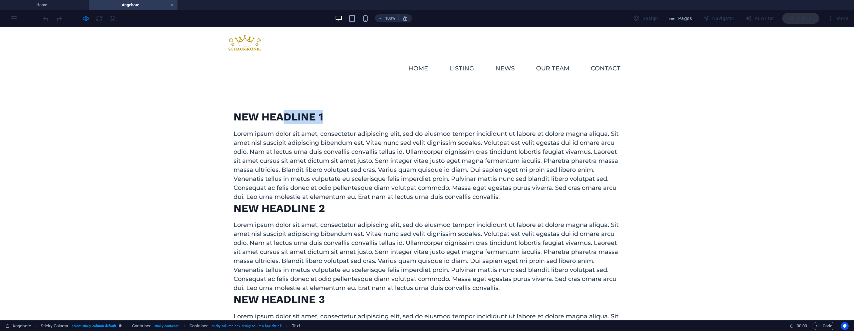
click at [311, 110] on div "New headline 1 Lorem ipsum dolor sit amet, consectetur adipiscing elit, sed do …" at bounding box center [427, 155] width 387 height 91
drag, startPoint x: 322, startPoint y: 114, endPoint x: 430, endPoint y: 123, distance: 108.5
click at [323, 116] on div "New headline 1 Lorem ipsum dolor sit amet, consectetur adipiscing elit, sed do …" at bounding box center [427, 155] width 387 height 91
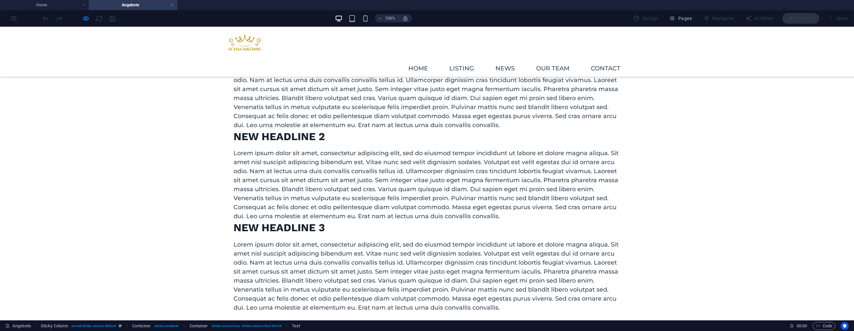
scroll to position [242, 0]
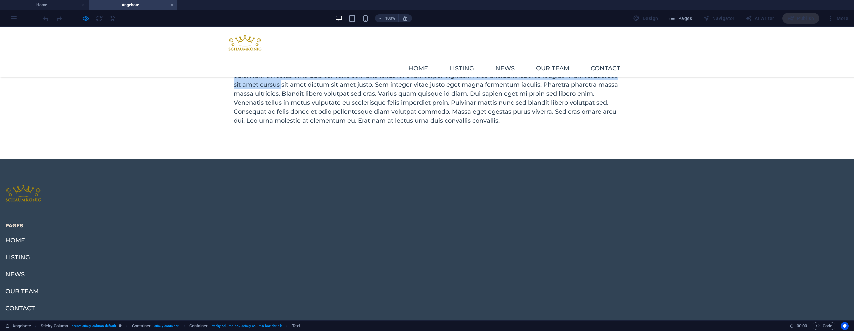
drag, startPoint x: 491, startPoint y: 150, endPoint x: 264, endPoint y: 128, distance: 228.6
click at [303, 125] on div "New headline 3 Lorem ipsum dolor sit amet, consectetur adipiscing elit, sed do …" at bounding box center [427, 79] width 387 height 91
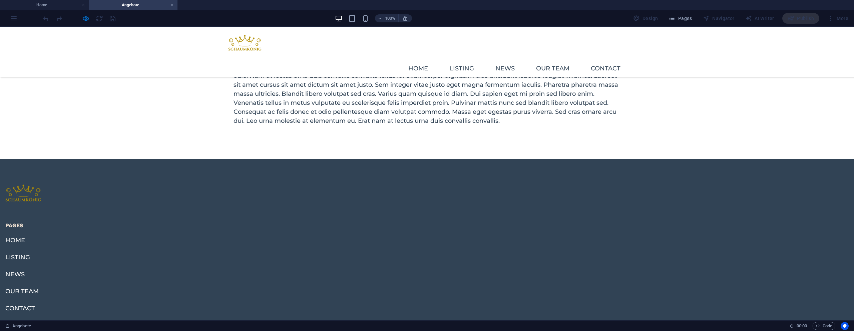
drag, startPoint x: 253, startPoint y: 113, endPoint x: 331, endPoint y: 150, distance: 86.3
click at [333, 125] on div "New headline 3 Lorem ipsum dolor sit amet, consectetur adipiscing elit, sed do …" at bounding box center [427, 79] width 387 height 91
drag, startPoint x: 321, startPoint y: 157, endPoint x: 538, endPoint y: 148, distance: 216.5
click at [408, 125] on div "New headline 3 Lorem ipsum dolor sit amet, consectetur adipiscing elit, sed do …" at bounding box center [427, 79] width 387 height 91
drag, startPoint x: 538, startPoint y: 148, endPoint x: 400, endPoint y: 122, distance: 139.9
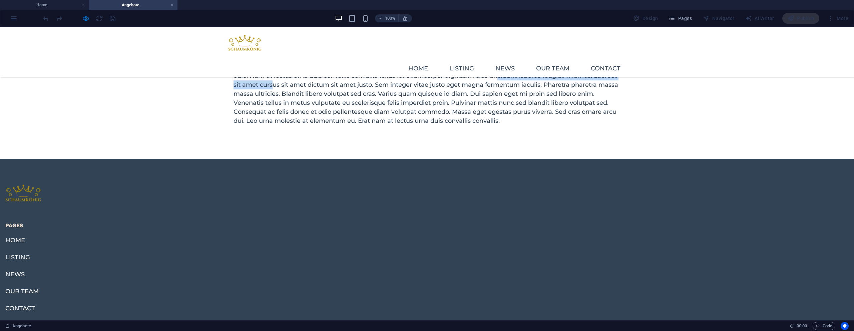
click at [478, 125] on p "Lorem ipsum dolor sit amet, consectetur adipiscing elit, sed do eiusmod tempor …" at bounding box center [427, 89] width 387 height 72
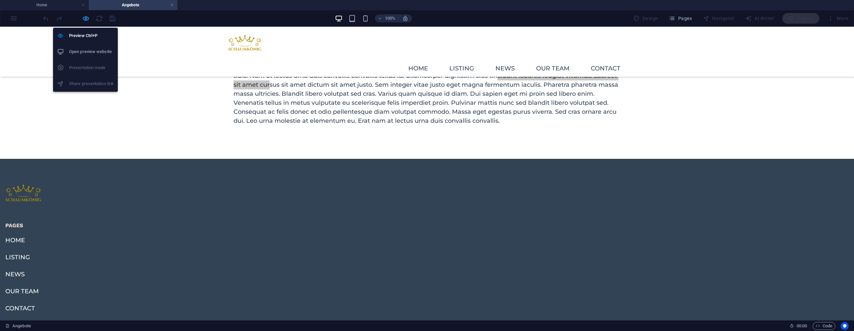
click at [89, 21] on icon "button" at bounding box center [86, 19] width 8 height 8
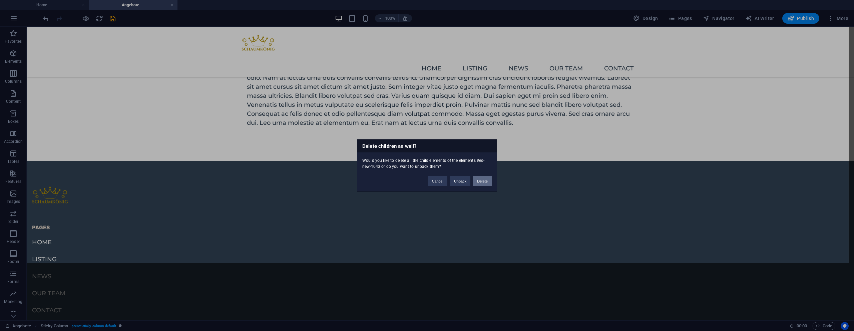
click at [488, 180] on button "Delete" at bounding box center [482, 181] width 19 height 10
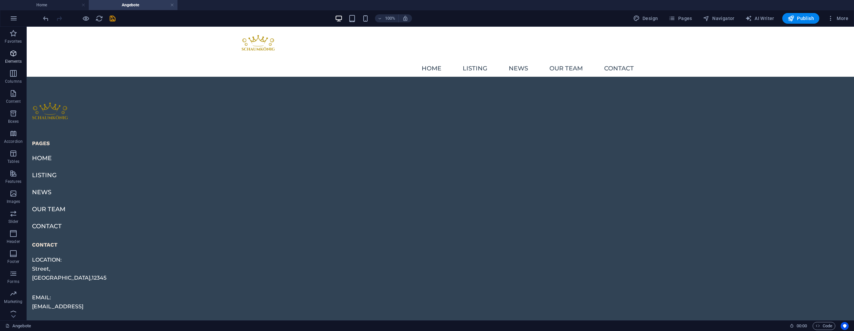
click at [12, 56] on icon "button" at bounding box center [13, 53] width 8 height 8
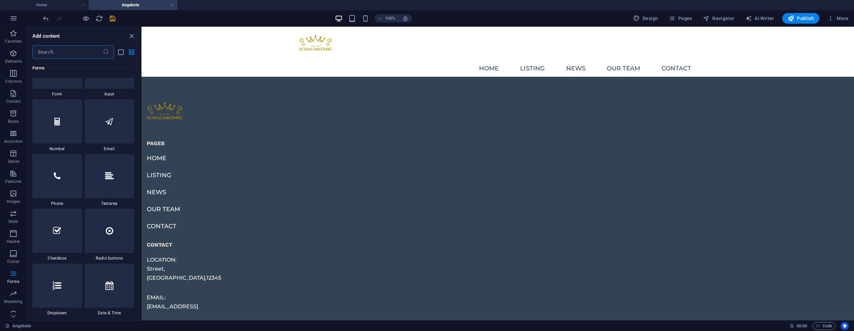
scroll to position [4931, 0]
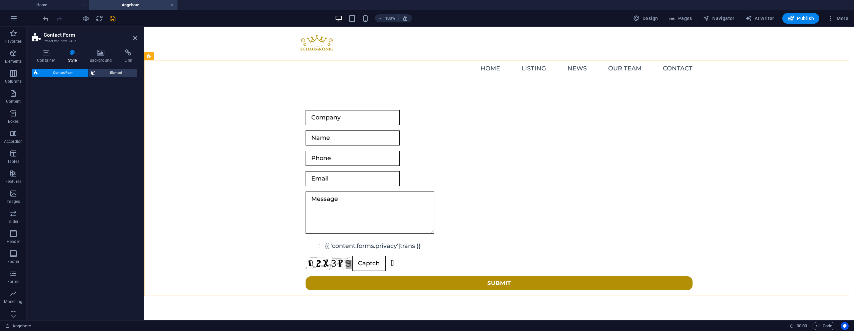
select select "rem"
select select "preset-contact-form-v3-row"
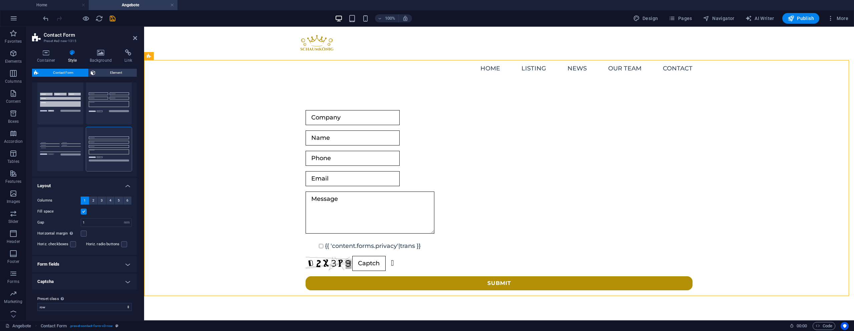
scroll to position [21, 0]
click at [71, 142] on button "Plain" at bounding box center [60, 148] width 46 height 44
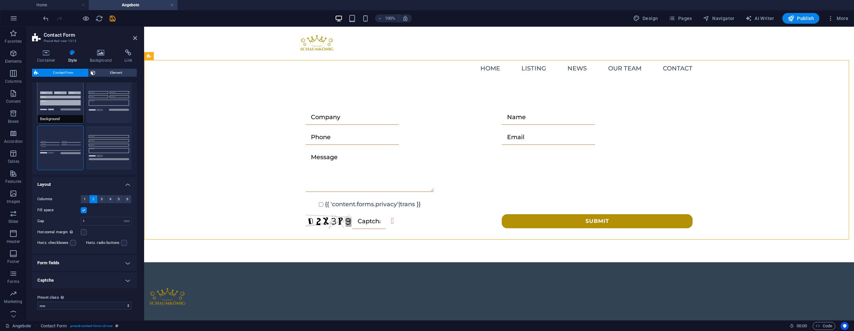
click at [62, 104] on button "Background" at bounding box center [60, 101] width 46 height 44
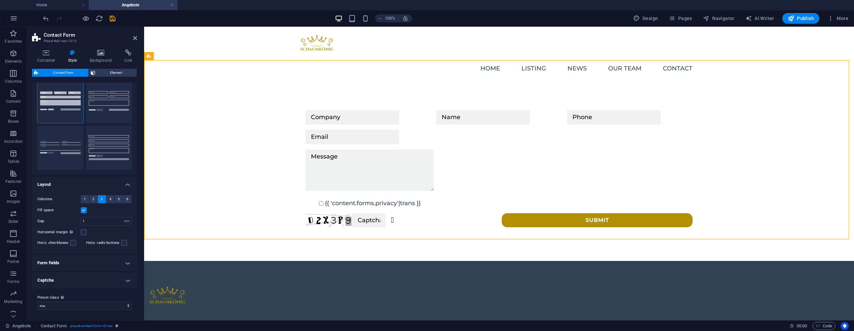
click at [73, 56] on h4 "Style" at bounding box center [74, 56] width 22 height 14
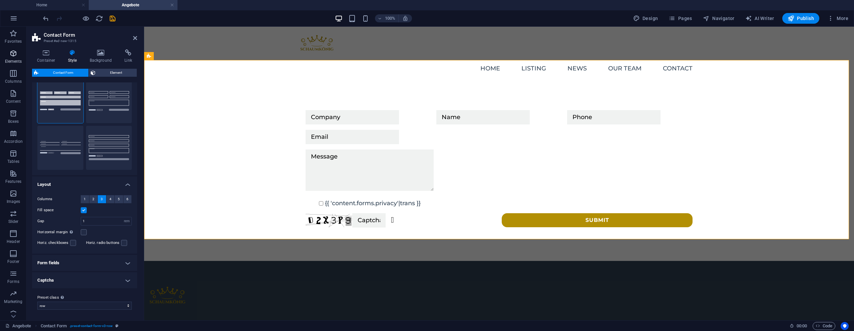
click at [15, 54] on icon "button" at bounding box center [13, 53] width 8 height 8
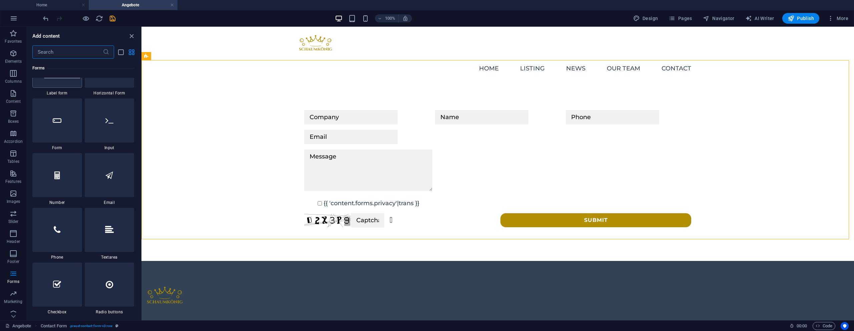
scroll to position [5131, 0]
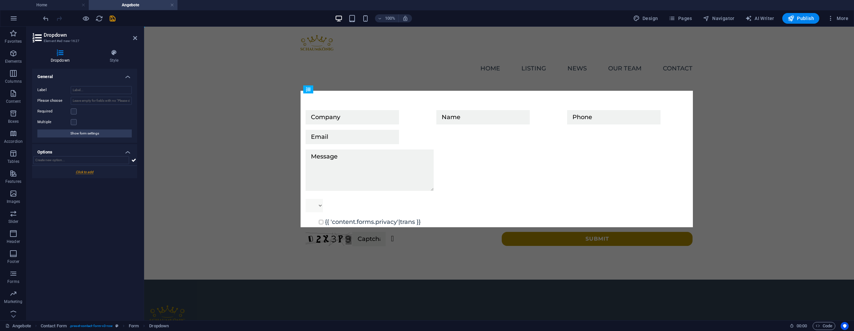
drag, startPoint x: 543, startPoint y: 121, endPoint x: 391, endPoint y: 164, distance: 157.2
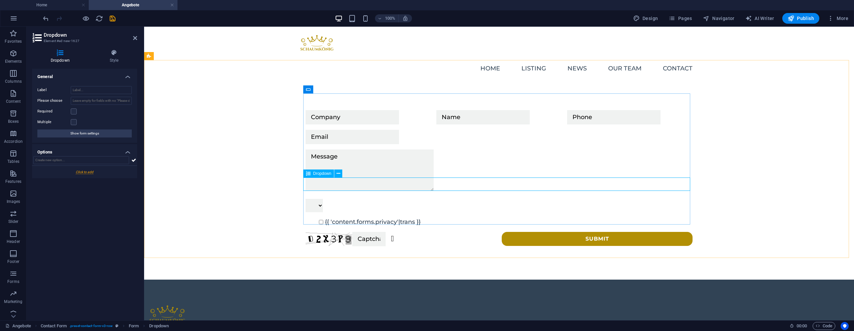
click at [323, 199] on div at bounding box center [499, 205] width 387 height 13
click at [90, 92] on input "Label" at bounding box center [101, 90] width 61 height 8
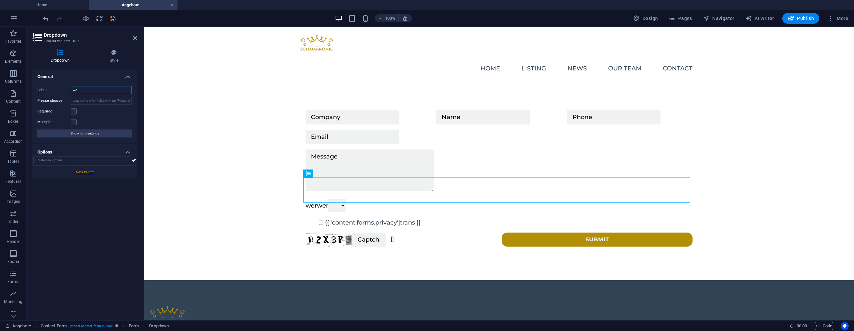
type input "w"
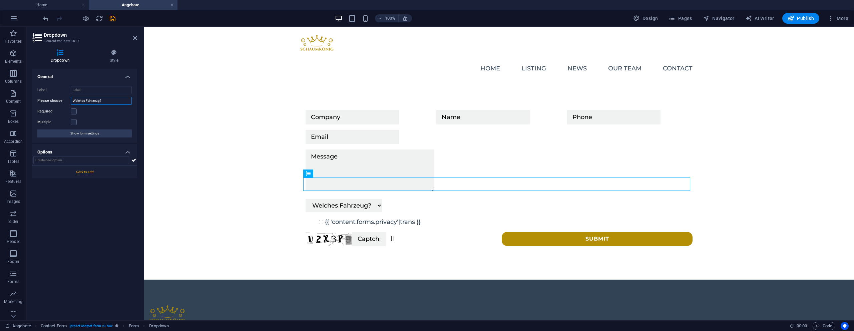
type input "Welches Fahrzeug?"
click at [77, 109] on div "Required" at bounding box center [84, 111] width 94 height 8
click at [72, 111] on label at bounding box center [74, 111] width 6 height 6
click at [0, 0] on input "Required" at bounding box center [0, 0] width 0 height 0
click at [91, 134] on span "Show form settings" at bounding box center [84, 133] width 29 height 8
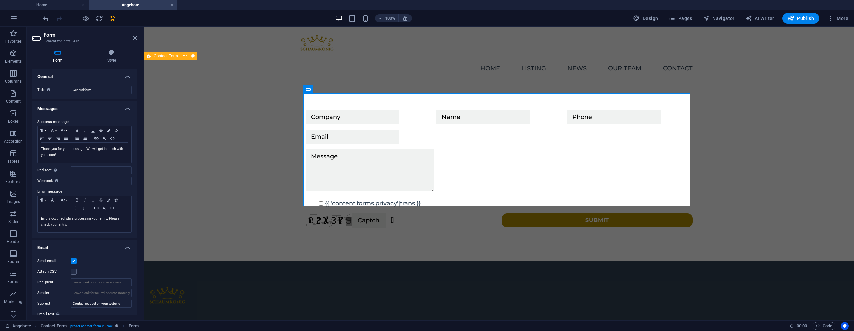
click at [175, 95] on div "{{ 'content.forms.privacy'|trans }} Unreadable? Regenerate Submit" at bounding box center [499, 169] width 710 height 184
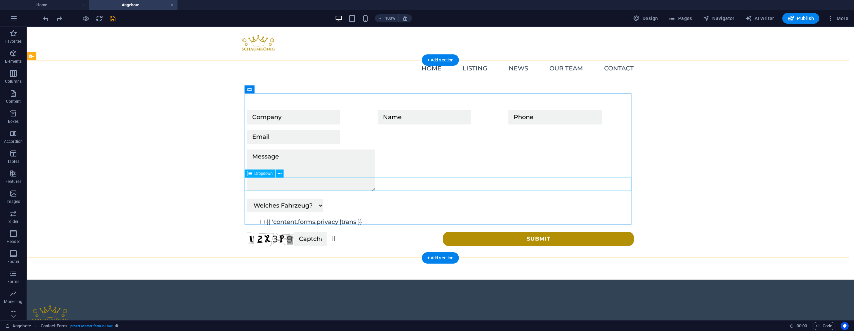
click at [309, 199] on div "Welches Fahrzeug?" at bounding box center [440, 205] width 387 height 13
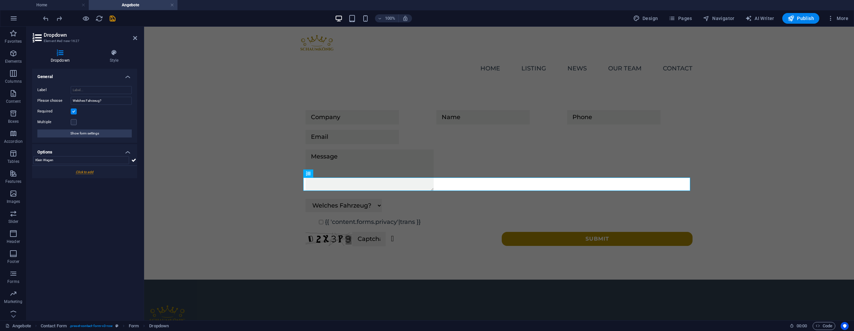
type input "Klein Wagen"
type input "Standart Wagen"
type input "Sprinter/SUV"
type input "Wohnwagen / Wohnmobil"
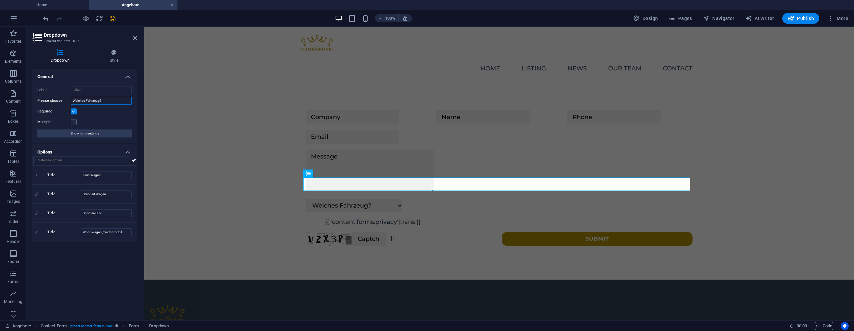
click at [103, 99] on input "Welches Fahrzeug?" at bounding box center [101, 101] width 61 height 8
type input "Welches Fahrzeug? (Siehe oben)"
click at [168, 127] on div "Welches Fahrzeug? (Siehe oben) Klein Wagen Standart Wagen Sprinter/SUV Wohnwage…" at bounding box center [499, 178] width 710 height 203
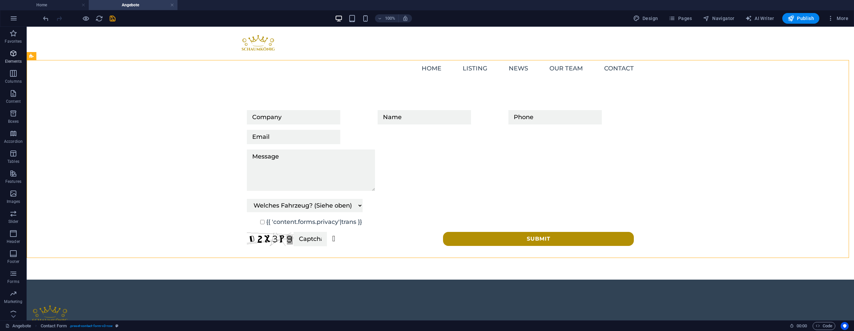
click at [14, 57] on icon "button" at bounding box center [13, 53] width 8 height 8
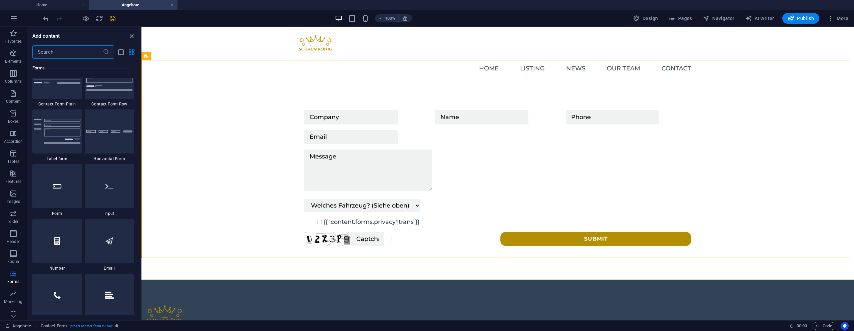
scroll to position [5052, 0]
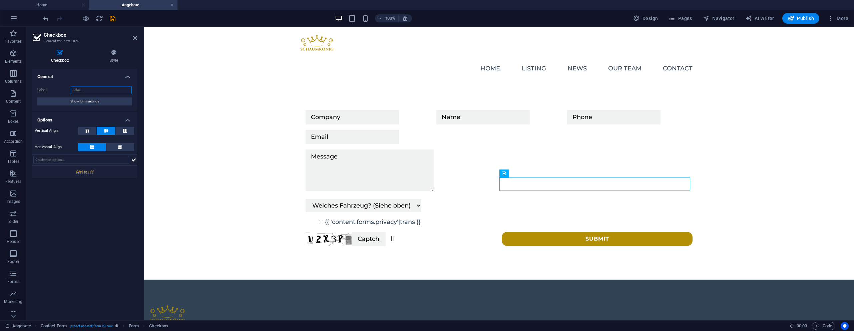
click at [86, 88] on input "Label" at bounding box center [101, 90] width 61 height 8
type input "Das brauchen Sie!!"
click at [77, 159] on input "text" at bounding box center [81, 160] width 96 height 8
type input "Stromanschluss in nähe von 20 Metern"
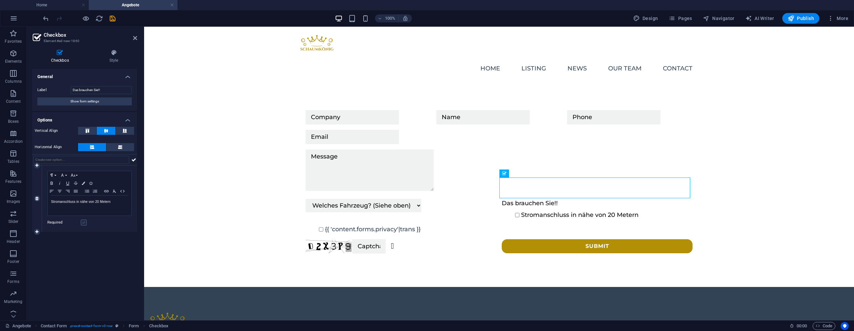
click at [83, 223] on label at bounding box center [84, 223] width 6 height 6
click at [0, 0] on input "Required" at bounding box center [0, 0] width 0 height 0
click at [64, 157] on input "text" at bounding box center [81, 160] width 96 height 8
click at [33, 159] on input "Privatgrundschtück" at bounding box center [81, 160] width 96 height 8
click at [94, 159] on input "Eins davon: Privatgrundschtück" at bounding box center [81, 160] width 96 height 8
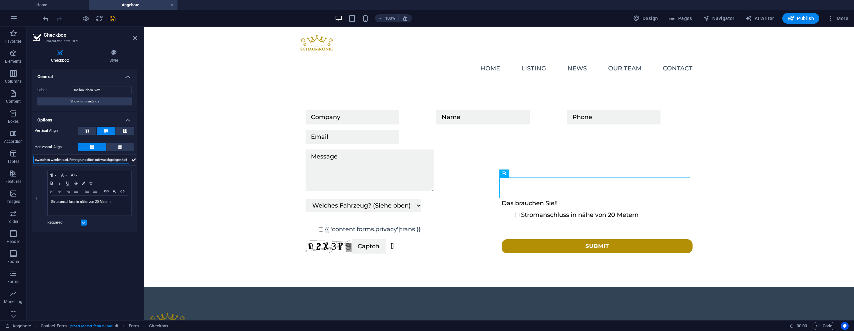
scroll to position [0, 150]
type input "Eins davon: Privatgrundstück, Einfahrt, Stellplatz, Parkplatz von Arbeiter mit …"
click at [133, 161] on icon at bounding box center [133, 160] width 5 height 8
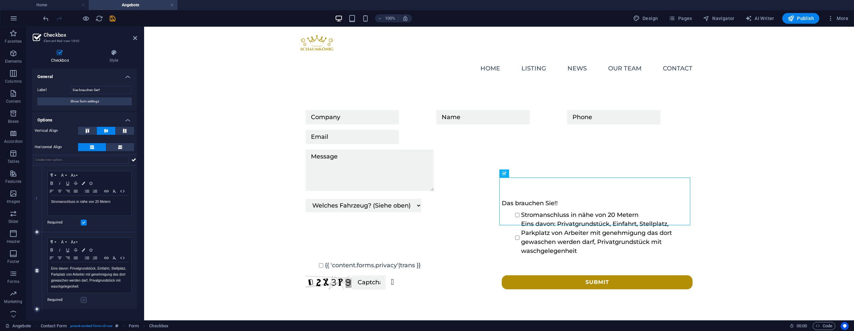
click at [85, 299] on label at bounding box center [84, 300] width 6 height 6
click at [0, 0] on input "Required" at bounding box center [0, 0] width 0 height 0
click at [49, 268] on div "Eins davon: Privatgrundstück, Einfahrt, Stellplatz, Parkplatz von Arbeiter mit …" at bounding box center [90, 277] width 84 height 31
click at [51, 268] on p "Eins davon: Privatgrundstück, Einfahrt, Stellplatz, Parkplatz von Arbeiter mit …" at bounding box center [89, 278] width 77 height 24
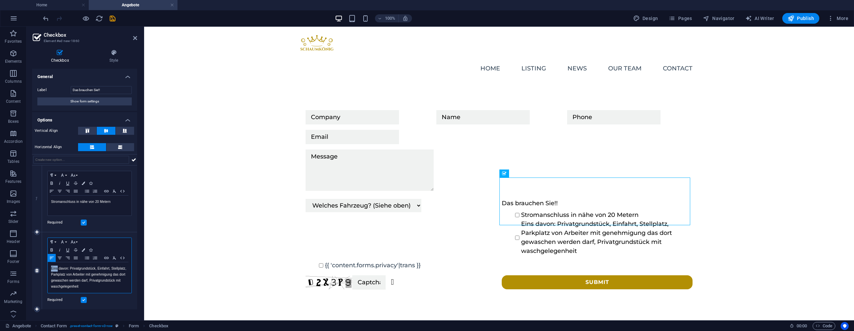
click at [54, 269] on p "Eins davon: Privatgrundstück, Einfahrt, Stellplatz, Parkplatz von Arbeiter mit …" at bounding box center [89, 278] width 77 height 24
click at [51, 269] on p "Eins davon: Privatgrundstück, Einfahrt, Stellplatz, Parkplatz von Arbeiter mit …" at bounding box center [89, 278] width 77 height 24
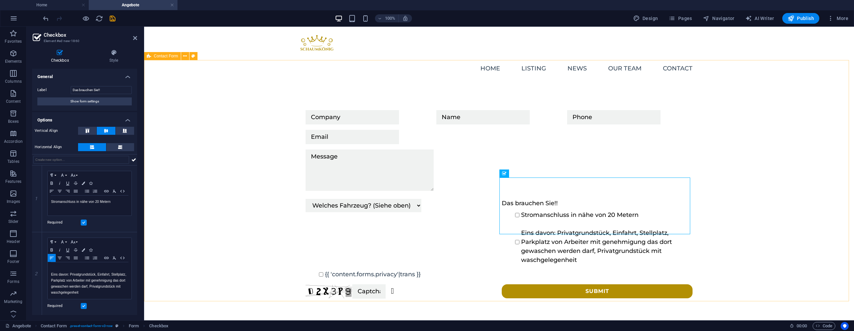
click at [220, 237] on div "Welches Fahrzeug? (Siehe oben) Klein Wagen Standart Wagen Sprinter/SUV Wohnwage…" at bounding box center [499, 204] width 710 height 255
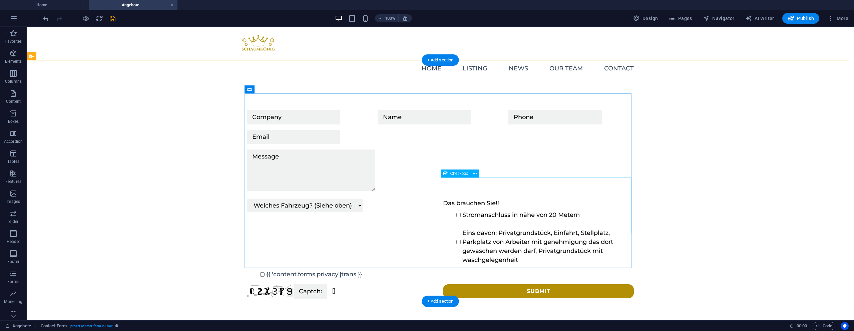
click at [532, 210] on div "Das brauchen Sie!! Stromanschluss in nähe von 20 Metern Eins davon: Privatgrund…" at bounding box center [538, 232] width 191 height 66
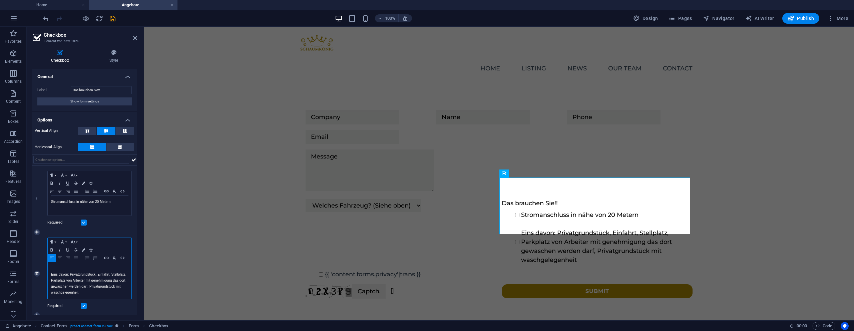
click at [60, 278] on p "Eins davon: Privatgrundstück, Einfahrt, Stellplatz, Parkplatz von Arbeiter mit …" at bounding box center [89, 284] width 77 height 24
click at [63, 274] on p "Eins davon: Privatgrundstück, Einfahrt, Stellplatz, Parkplatz von Arbeiter mit …" at bounding box center [89, 284] width 77 height 24
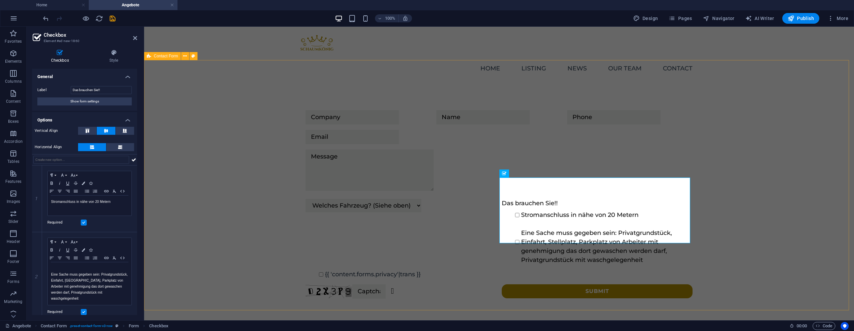
click at [245, 196] on div "Welches Fahrzeug? (Siehe oben) Klein Wagen Standart Wagen Sprinter/SUV Wohnwage…" at bounding box center [499, 204] width 710 height 255
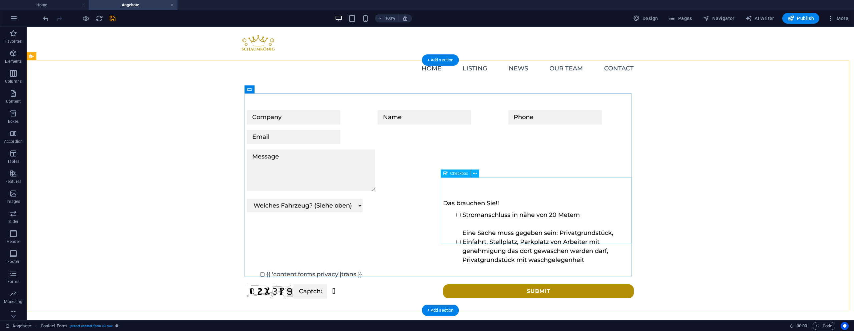
click at [489, 236] on div "Das brauchen Sie!! Stromanschluss in nähe von 20 Metern Eine Sache muss gegeben…" at bounding box center [538, 232] width 191 height 66
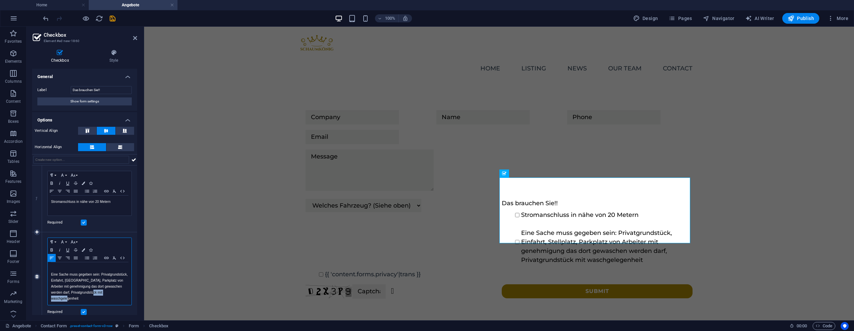
click at [56, 299] on p "Eine Sache muss gegeben sein : Privatgrundstück, Einfahrt, Stellplatz, Parkplat…" at bounding box center [89, 287] width 77 height 30
click at [156, 160] on div "Welches Fahrzeug? (Siehe oben) Klein Wagen Standart Wagen Sprinter/SUV Wohnwage…" at bounding box center [499, 204] width 710 height 255
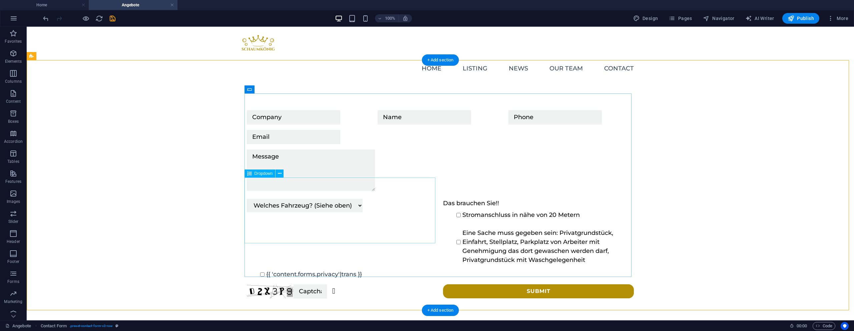
click at [309, 199] on div "Welches Fahrzeug? (Siehe oben) Klein Wagen Standart Wagen Sprinter/SUV Wohnwage…" at bounding box center [342, 232] width 191 height 66
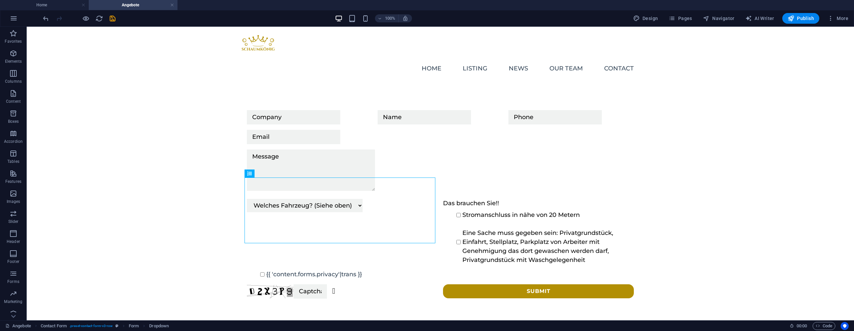
click at [91, 19] on div at bounding box center [79, 18] width 75 height 11
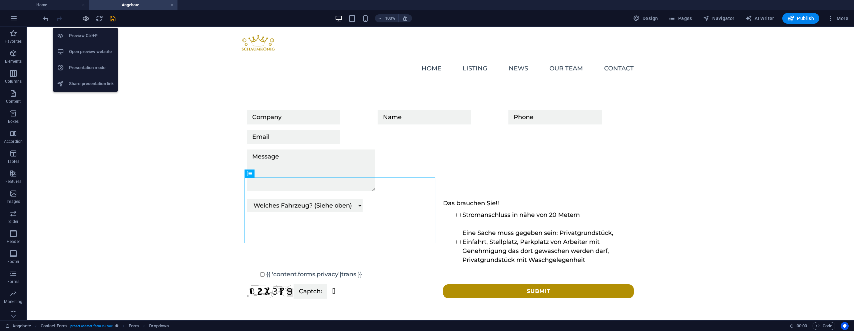
click at [86, 18] on icon "button" at bounding box center [86, 19] width 8 height 8
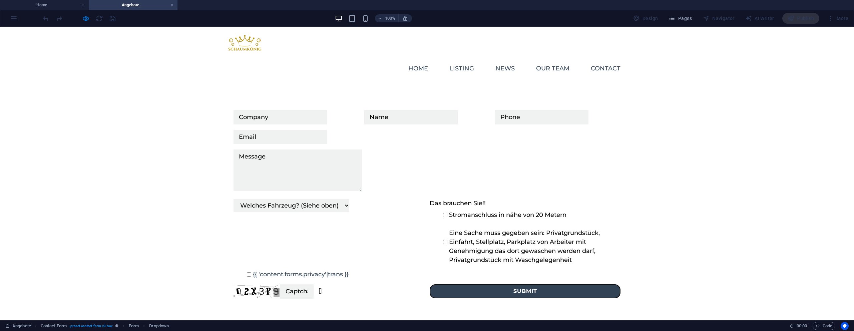
click at [458, 284] on button "Submit" at bounding box center [525, 291] width 191 height 14
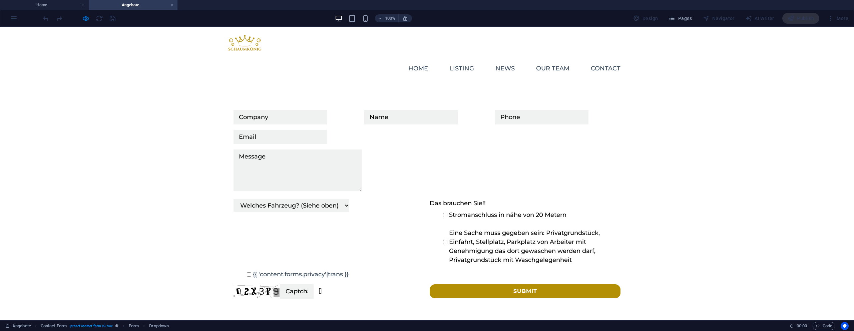
click at [333, 199] on select "Welches Fahrzeug? (Siehe oben) Klein Wagen Standart Wagen Sprinter/SUV Wohnwage…" at bounding box center [292, 205] width 116 height 13
select select "Standart Wagen"
click at [234, 199] on select "Welches Fahrzeug? (Siehe oben) Klein Wagen Standart Wagen Sprinter/SUV Wohnwage…" at bounding box center [292, 205] width 116 height 13
drag, startPoint x: 354, startPoint y: 234, endPoint x: 380, endPoint y: 242, distance: 26.4
click at [355, 234] on div "Welches Fahrzeug? (Siehe oben) Klein Wagen Standart Wagen Sprinter/SUV Wohnwage…" at bounding box center [329, 232] width 191 height 66
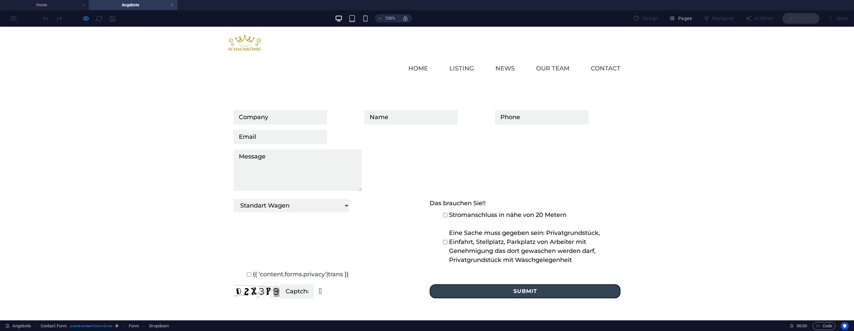
click at [459, 284] on button "Submit" at bounding box center [525, 291] width 191 height 14
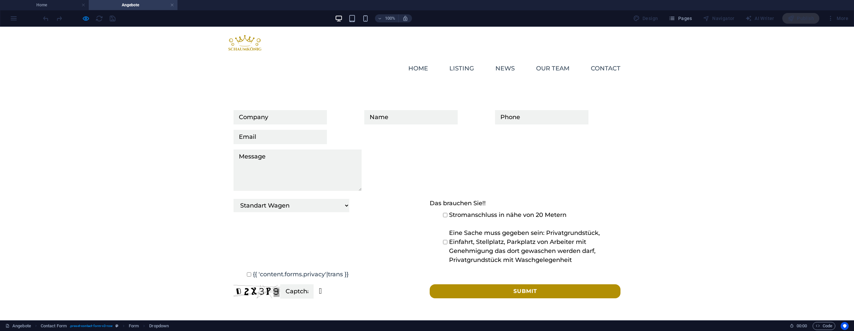
drag, startPoint x: 431, startPoint y: 194, endPoint x: 441, endPoint y: 218, distance: 26.6
click at [443, 213] on input "checkbox" at bounding box center [445, 215] width 4 height 4
checkbox input "true"
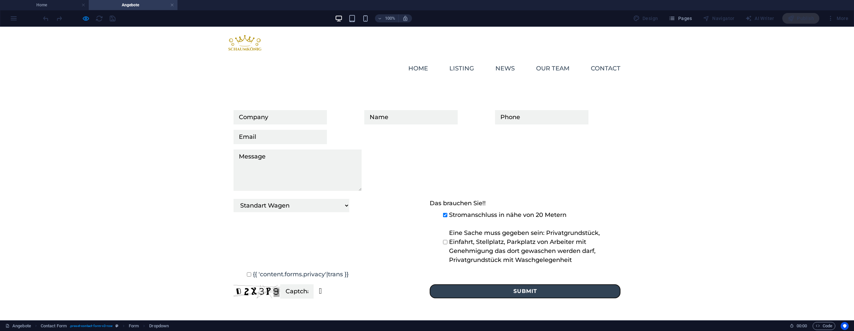
click at [453, 284] on button "Submit" at bounding box center [525, 291] width 191 height 14
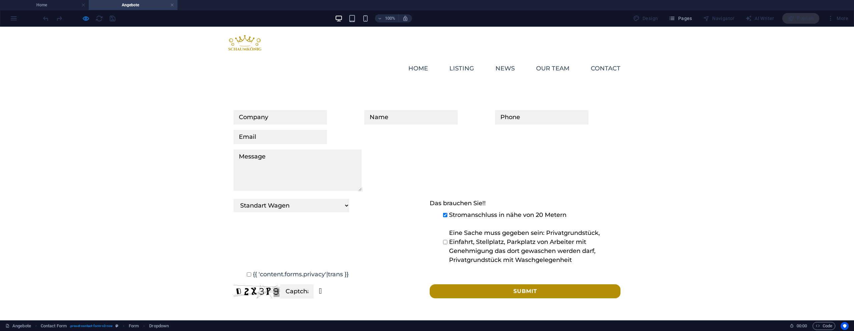
click at [443, 240] on input "checkbox" at bounding box center [445, 242] width 4 height 4
checkbox input "true"
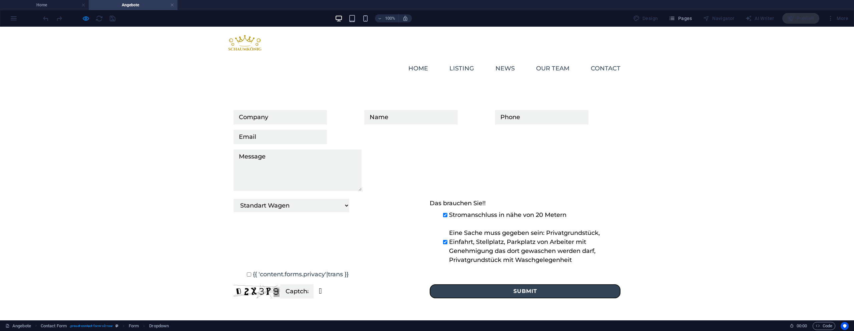
click at [466, 284] on button "Submit" at bounding box center [525, 291] width 191 height 14
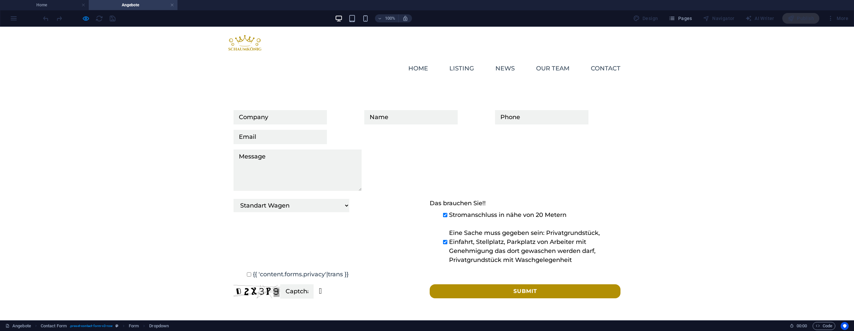
click at [247, 272] on input "{{ 'content.forms.privacy'|trans }}" at bounding box center [249, 274] width 4 height 4
checkbox input "true"
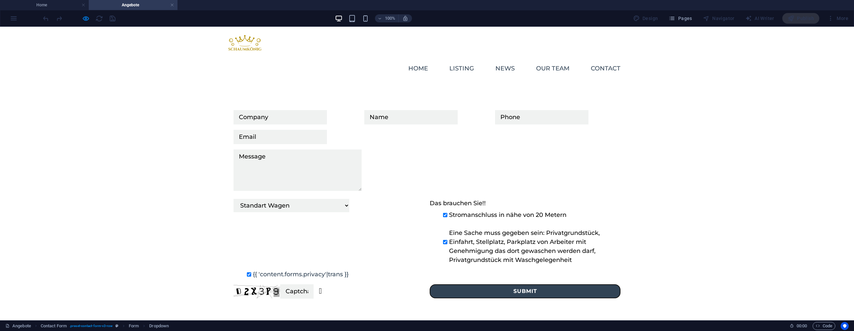
click at [501, 284] on button "Submit" at bounding box center [525, 291] width 191 height 14
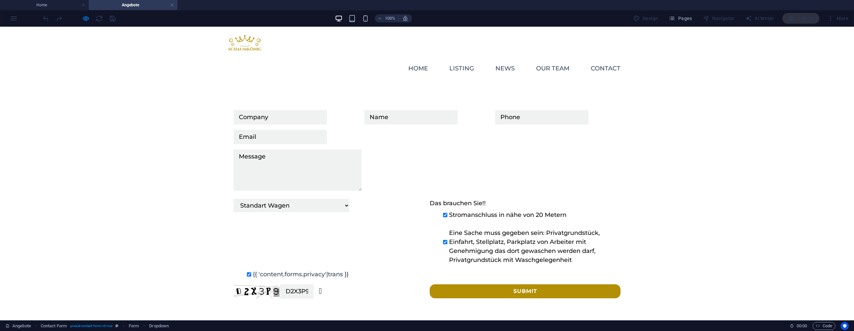
scroll to position [0, 1]
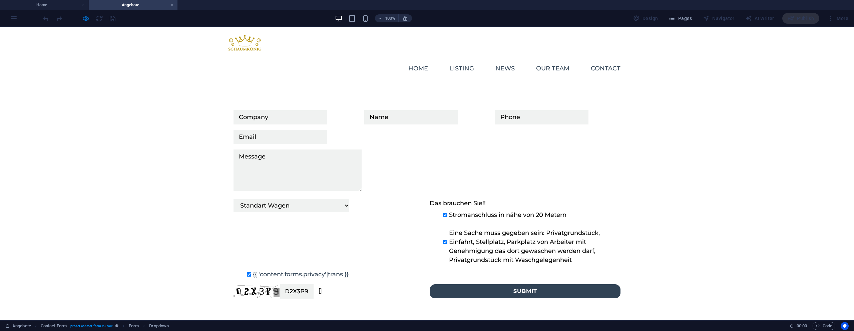
type input "D2X3P9"
click at [504, 284] on button "Submit" at bounding box center [525, 291] width 191 height 14
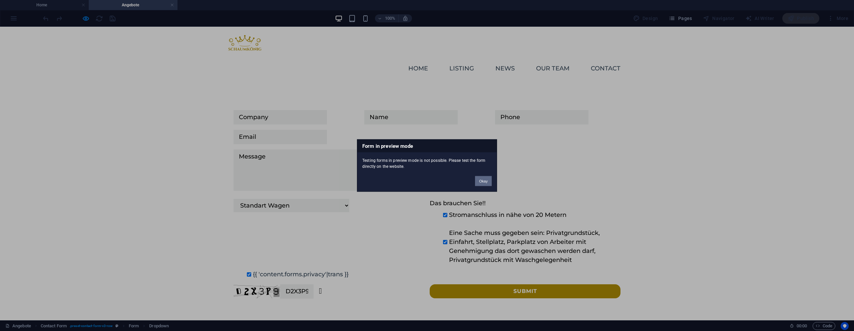
drag, startPoint x: 478, startPoint y: 180, endPoint x: 469, endPoint y: 154, distance: 28.0
click at [478, 180] on button "Okay" at bounding box center [483, 181] width 17 height 10
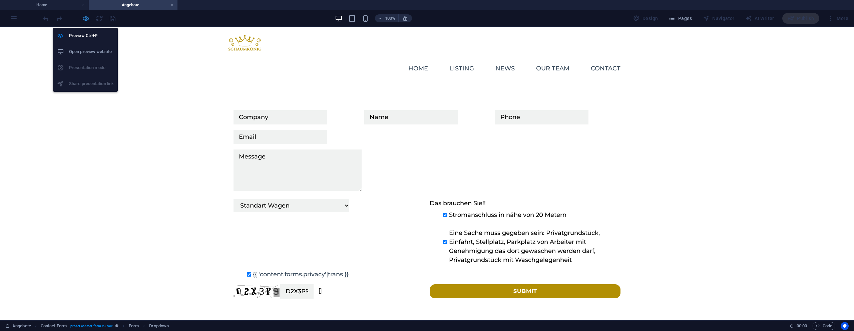
click at [86, 18] on icon "button" at bounding box center [86, 19] width 8 height 8
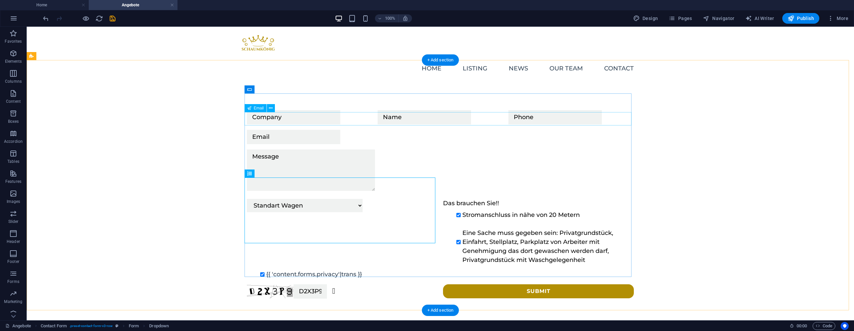
click at [307, 110] on div "Welches Fahrzeug? (Siehe oben) Klein Wagen Standart Wagen Sprinter/SUV Wohnwage…" at bounding box center [440, 204] width 387 height 194
click at [323, 226] on div "Welches Fahrzeug? (Siehe oben) Klein Wagen Standart Wagen Sprinter/SUV Wohnwage…" at bounding box center [342, 232] width 191 height 66
click at [324, 226] on div "Welches Fahrzeug? (Siehe oben) Klein Wagen Standart Wagen Sprinter/SUV Wohnwage…" at bounding box center [342, 232] width 191 height 66
click at [312, 212] on div "Welches Fahrzeug? (Siehe oben) Klein Wagen Standart Wagen Sprinter/SUV Wohnwage…" at bounding box center [342, 232] width 191 height 66
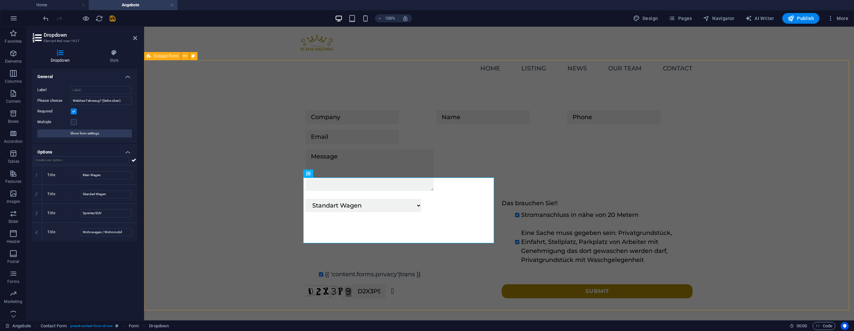
click at [240, 179] on div "Welches Fahrzeug? (Siehe oben) Klein Wagen Standart Wagen Sprinter/SUV Wohnwage…" at bounding box center [499, 204] width 710 height 255
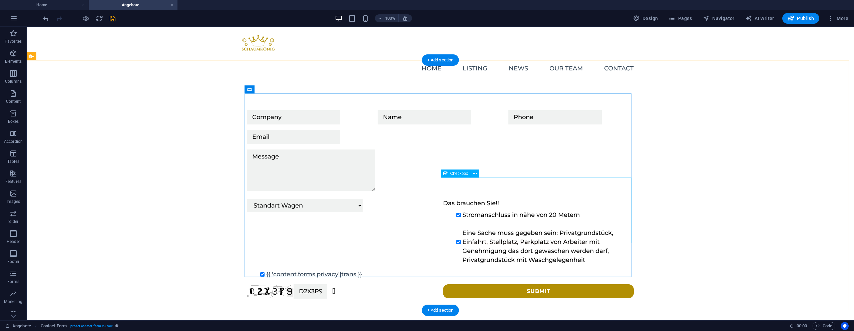
click at [443, 199] on div "Das brauchen Sie!! Stromanschluss in nähe von 20 Metern Eine Sache muss gegeben…" at bounding box center [538, 232] width 191 height 66
click at [399, 207] on div "Welches Fahrzeug? (Siehe oben) Klein Wagen Standart Wagen Sprinter/SUV Wohnwage…" at bounding box center [342, 232] width 191 height 66
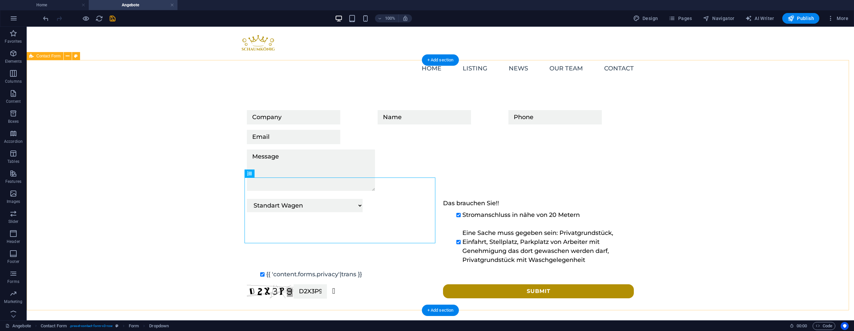
click at [296, 88] on div "Welches Fahrzeug? (Siehe oben) Klein Wagen Standart Wagen Sprinter/SUV Wohnwage…" at bounding box center [441, 204] width 828 height 255
click at [302, 79] on div "Welches Fahrzeug? (Siehe oben) Klein Wagen Standart Wagen Sprinter/SUV Wohnwage…" at bounding box center [441, 204] width 828 height 255
select select "rem"
select select "preset-contact-form-v3-row"
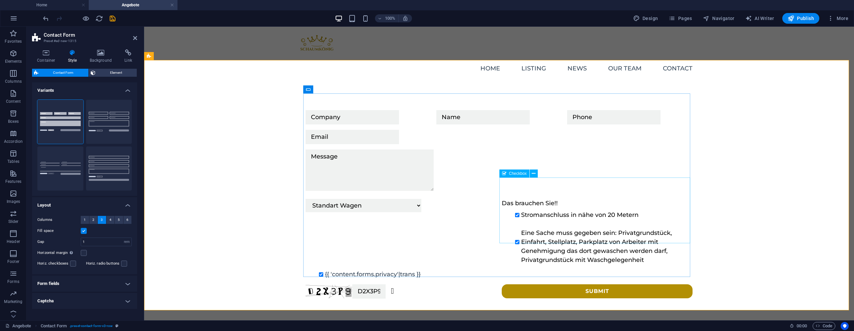
click at [602, 215] on div "Das brauchen Sie!! Stromanschluss in nähe von 20 Metern Eine Sache muss gegeben…" at bounding box center [597, 232] width 191 height 66
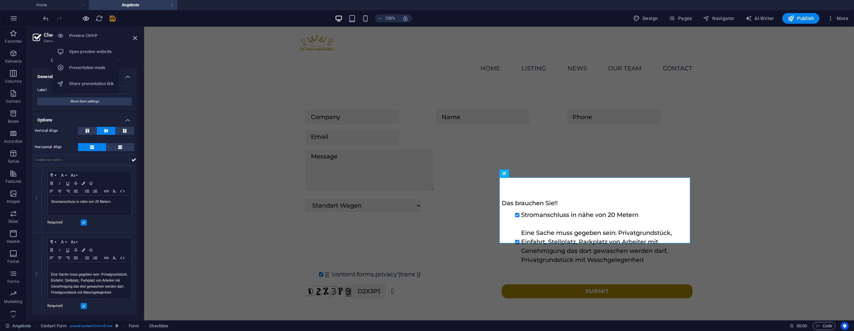
click at [84, 19] on icon "button" at bounding box center [86, 19] width 8 height 8
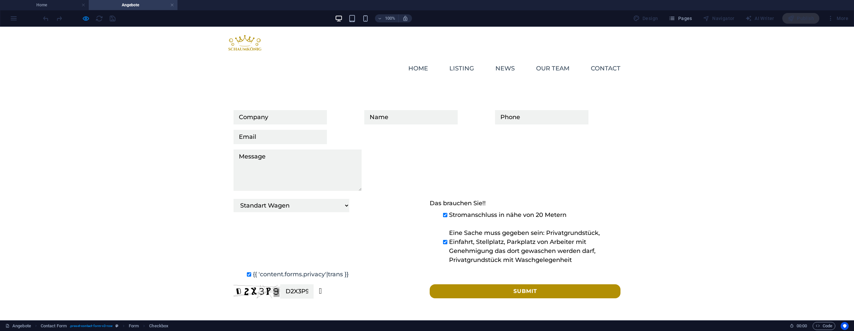
click at [443, 213] on input "checkbox" at bounding box center [445, 215] width 4 height 4
checkbox input "false"
click at [443, 220] on li "Eine Sache muss gegeben sein: Privatgrundstück, Einfahrt, Stellplatz, Parkplatz…" at bounding box center [532, 242] width 178 height 45
drag, startPoint x: 433, startPoint y: 222, endPoint x: 429, endPoint y: 221, distance: 4.8
click at [443, 221] on li "Eine Sache muss gegeben sein: Privatgrundstück, Einfahrt, Stellplatz, Parkplatz…" at bounding box center [532, 242] width 178 height 45
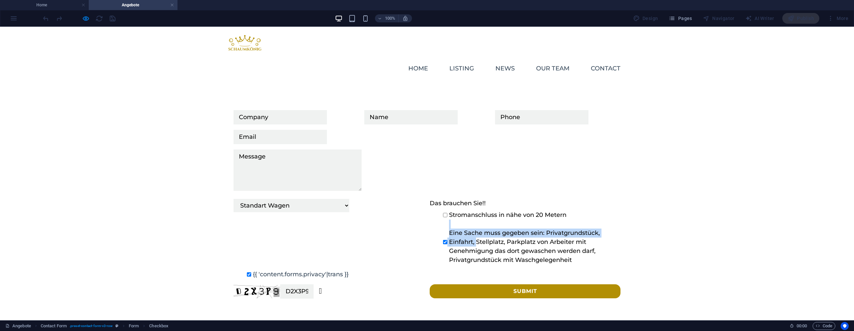
click at [443, 240] on input "checkbox" at bounding box center [445, 242] width 4 height 4
checkbox input "false"
click at [247, 272] on input "{{ 'content.forms.privacy'|trans }}" at bounding box center [249, 274] width 4 height 4
checkbox input "false"
click at [267, 199] on select "Welches Fahrzeug? (Siehe oben) Klein Wagen Standart Wagen Sprinter/SUV Wohnwage…" at bounding box center [292, 205] width 116 height 13
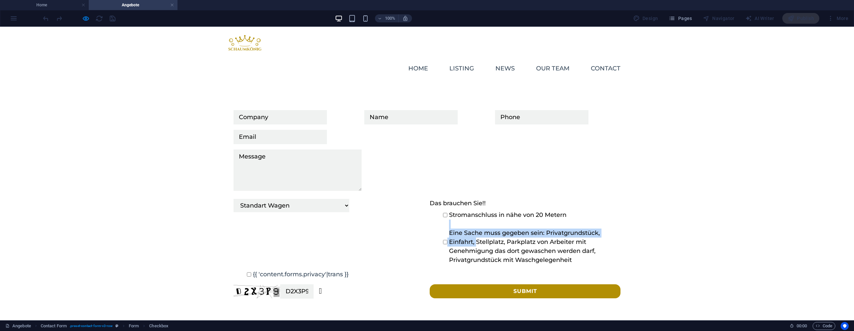
select select
click at [234, 199] on select "Welches Fahrzeug? (Siehe oben) Klein Wagen Standart Wagen Sprinter/SUV Wohnwage…" at bounding box center [292, 205] width 116 height 13
click at [85, 20] on icon "button" at bounding box center [86, 19] width 8 height 8
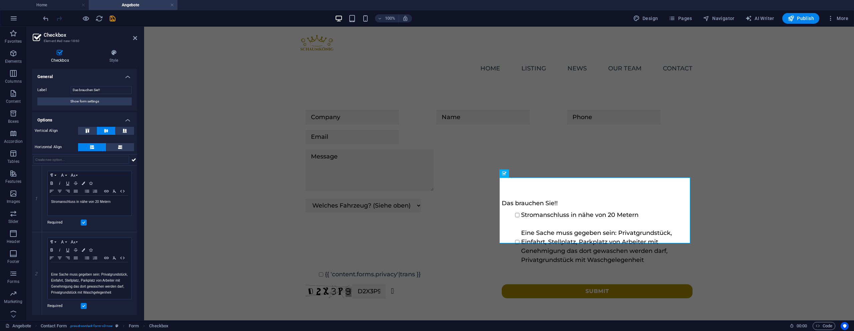
drag, startPoint x: 284, startPoint y: 162, endPoint x: 312, endPoint y: 127, distance: 43.9
click at [312, 127] on div "Welches Fahrzeug? (Siehe oben) Klein Wagen Standart Wagen Sprinter/SUV Wohnwage…" at bounding box center [499, 204] width 710 height 255
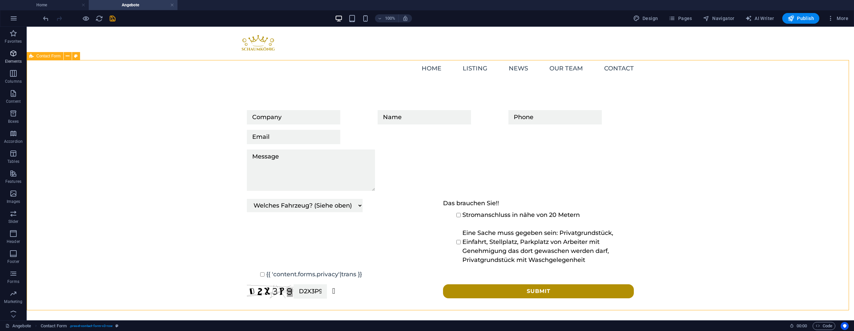
drag, startPoint x: 168, startPoint y: 101, endPoint x: 12, endPoint y: 57, distance: 162.0
click at [12, 57] on icon "button" at bounding box center [13, 53] width 8 height 8
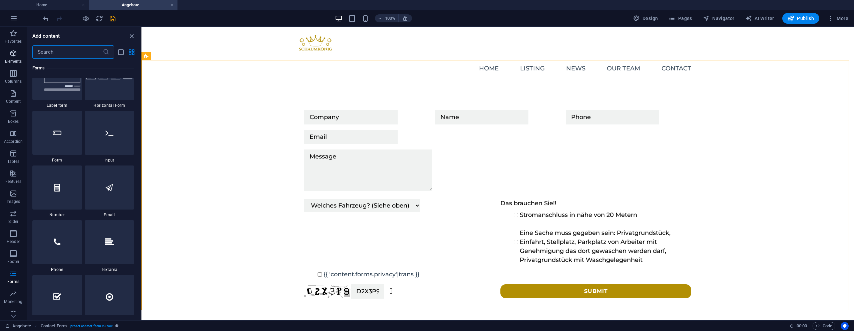
scroll to position [5009, 0]
click at [551, 199] on div "Das brauchen Sie!! Stromanschluss in nähe von 20 Metern Eine Sache muss gegeben…" at bounding box center [596, 232] width 191 height 66
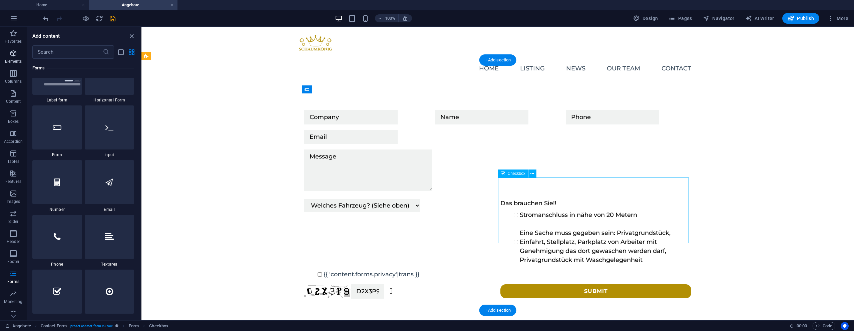
click at [551, 199] on div "Das brauchen Sie!! Stromanschluss in nähe von 20 Metern Eine Sache muss gegeben…" at bounding box center [596, 232] width 191 height 66
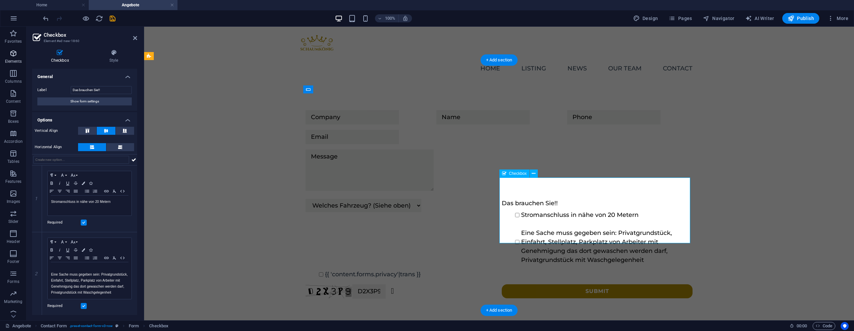
click at [551, 199] on div "Das brauchen Sie!! Stromanschluss in nähe von 20 Metern Eine Sache muss gegeben…" at bounding box center [597, 232] width 191 height 66
click at [532, 199] on div "Das brauchen Sie!! Stromanschluss in nähe von 20 Metern Eine Sache muss gegeben…" at bounding box center [597, 232] width 191 height 66
drag, startPoint x: 12, startPoint y: 57, endPoint x: 63, endPoint y: 206, distance: 158.1
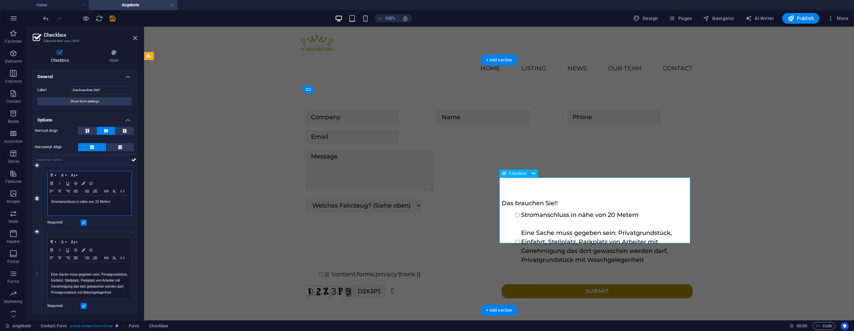
click at [63, 206] on div "Stromanschluss in nähe von 20 Metern" at bounding box center [90, 206] width 84 height 20
drag, startPoint x: 63, startPoint y: 206, endPoint x: 73, endPoint y: 91, distance: 115.2
click at [73, 91] on input "Das brauchen Sie!!" at bounding box center [101, 90] width 61 height 8
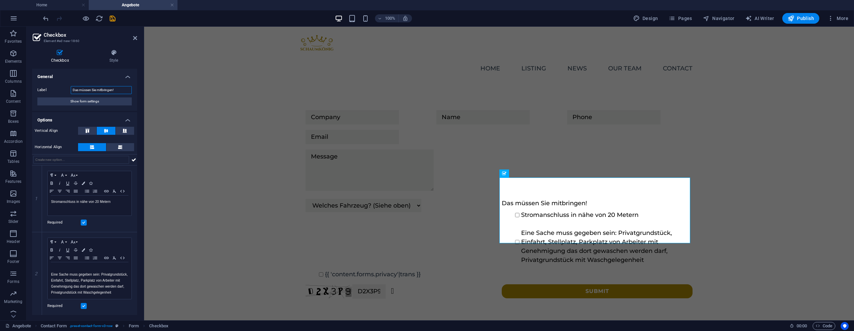
type input "Das müssen Sie mitbringen!"
click at [245, 147] on div "Welches Fahrzeug? (Siehe oben) Klein Wagen Standart Wagen Sprinter/SUV Wohnwage…" at bounding box center [499, 204] width 710 height 255
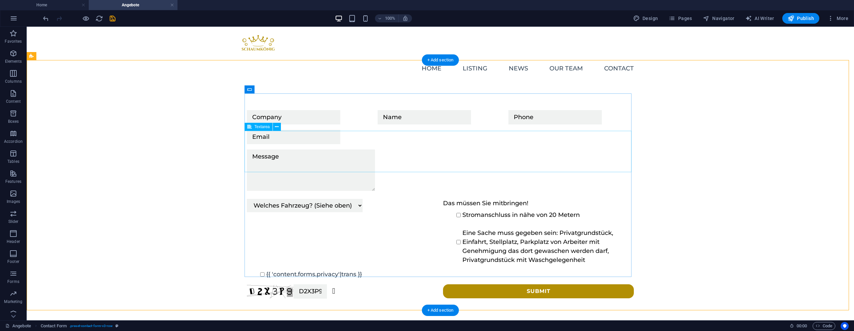
click at [522, 199] on div "Das müssen Sie mitbringen! Stromanschluss in nähe von 20 Metern Eine Sache muss…" at bounding box center [538, 232] width 191 height 66
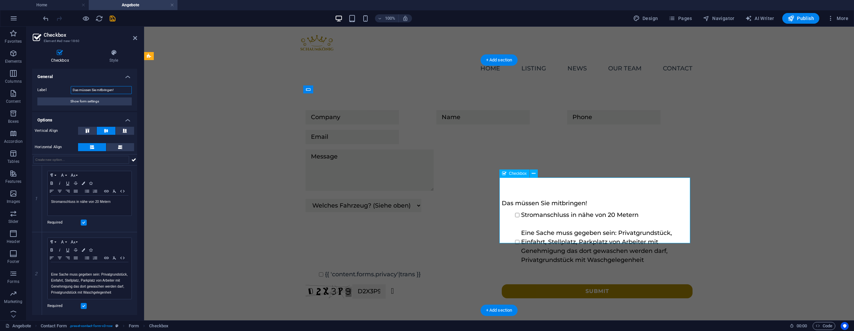
click at [121, 91] on input "Das müssen Sie mitbringen!" at bounding box center [101, 90] width 61 height 8
type input "Das müssen Sie mitbringen:"
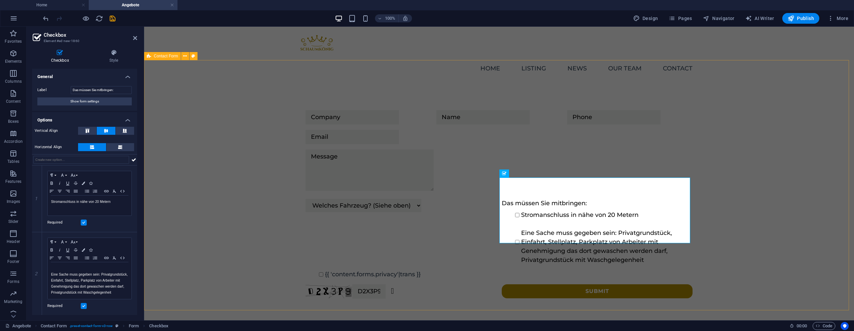
click at [301, 215] on div "Welches Fahrzeug? (Siehe oben) Klein Wagen Standart Wagen Sprinter/SUV Wohnwage…" at bounding box center [499, 204] width 710 height 255
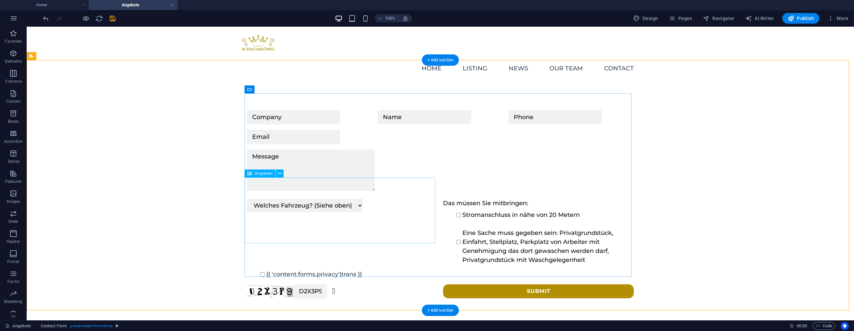
click at [283, 209] on div "Welches Fahrzeug? (Siehe oben) Klein Wagen Standart Wagen Sprinter/SUV Wohnwage…" at bounding box center [342, 232] width 191 height 66
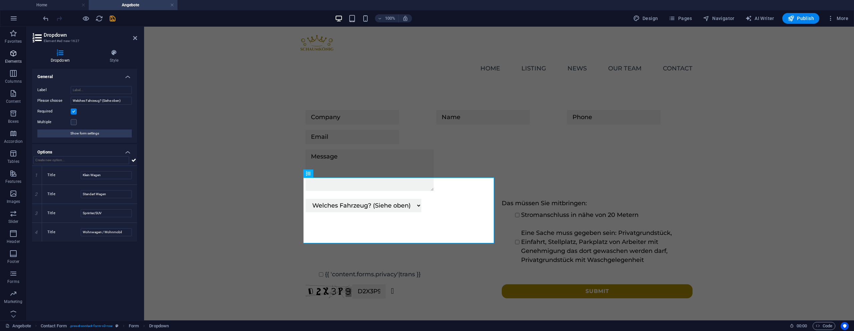
click at [18, 56] on span "Elements" at bounding box center [13, 57] width 27 height 16
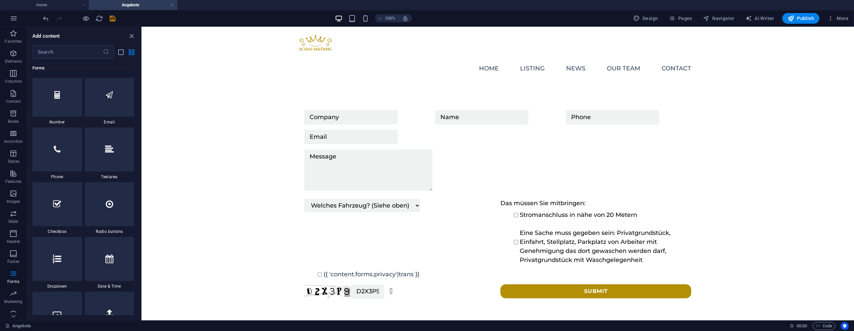
scroll to position [5120, 0]
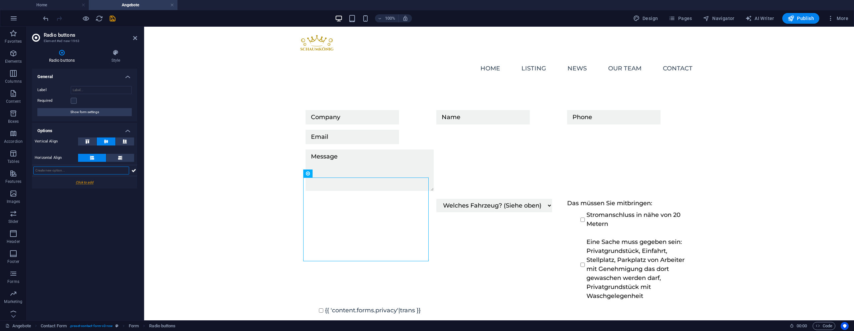
click at [84, 170] on input "text" at bounding box center [81, 171] width 96 height 8
type input "sx"
click at [133, 172] on icon at bounding box center [133, 171] width 5 height 8
click at [307, 199] on div "sx" at bounding box center [368, 250] width 125 height 102
click at [319, 201] on input "radio" at bounding box center [321, 203] width 4 height 4
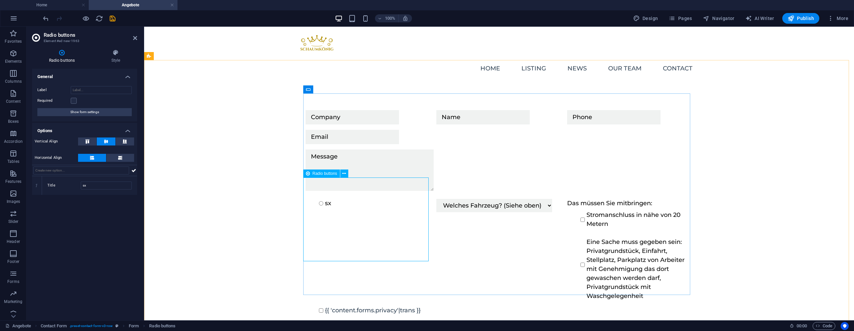
click at [319, 201] on input "radio" at bounding box center [321, 203] width 4 height 4
radio input "false"
click at [330, 199] on div "sx" at bounding box center [368, 250] width 125 height 102
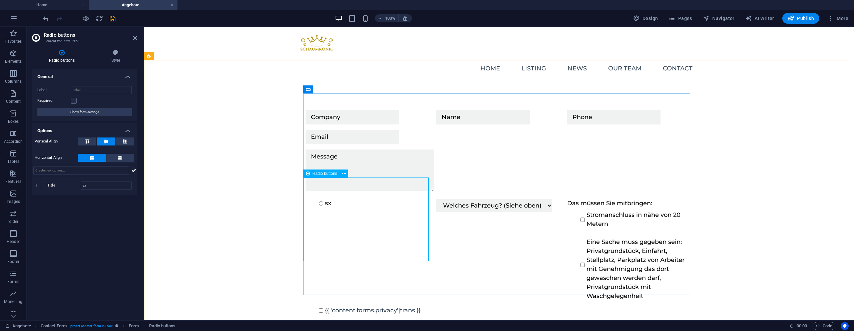
drag, startPoint x: 399, startPoint y: 203, endPoint x: 357, endPoint y: 185, distance: 46.2
click at [395, 201] on div "sx" at bounding box center [368, 250] width 125 height 102
click at [345, 173] on icon at bounding box center [344, 173] width 4 height 7
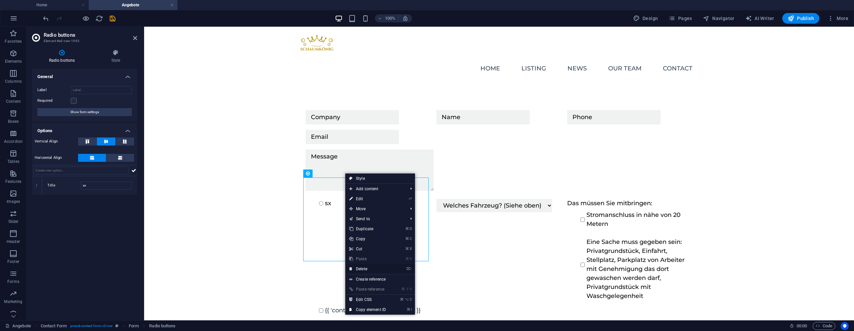
drag, startPoint x: 358, startPoint y: 269, endPoint x: 331, endPoint y: 242, distance: 37.8
click at [358, 269] on link "⌦ Delete" at bounding box center [367, 269] width 45 height 10
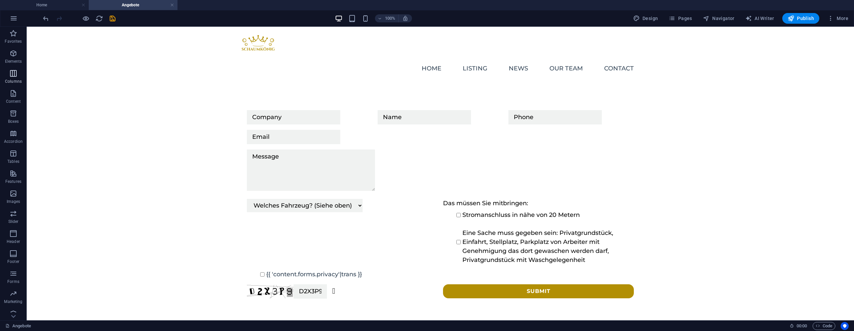
click at [16, 59] on p "Elements" at bounding box center [13, 61] width 17 height 5
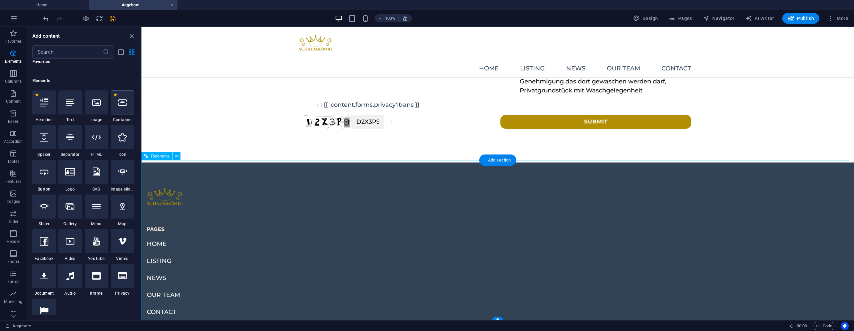
scroll to position [71, 0]
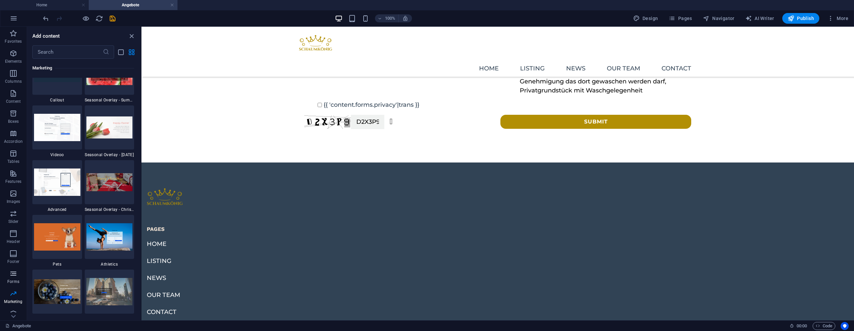
click at [16, 275] on icon "button" at bounding box center [13, 274] width 8 height 8
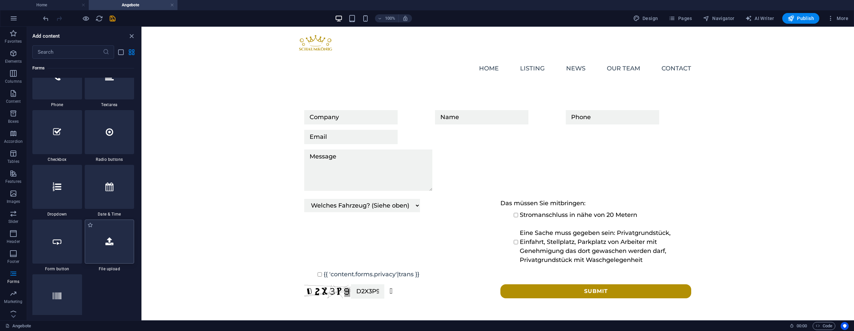
scroll to position [5160, 0]
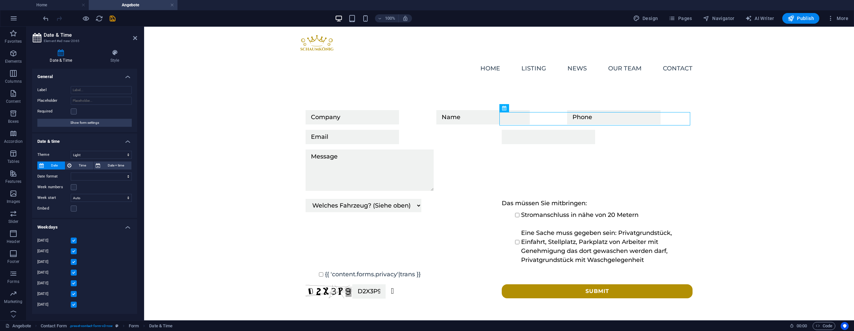
select select "1"
click at [87, 101] on input "Placeholder" at bounding box center [101, 101] width 61 height 8
type input "Wunschtermin"
click at [87, 153] on select "Light Dark" at bounding box center [101, 155] width 61 height 8
select select "dark"
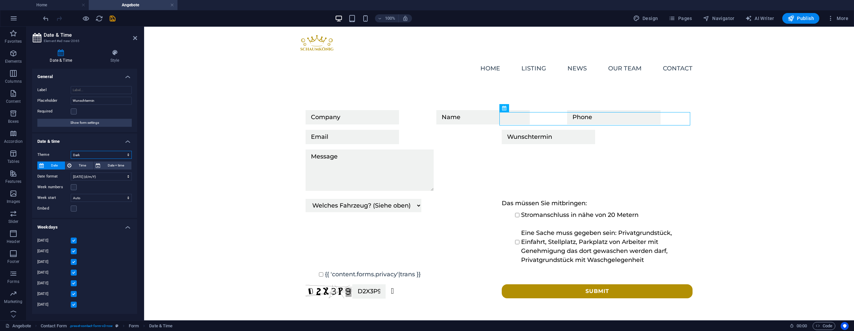
click at [71, 151] on select "Light Dark" at bounding box center [101, 155] width 61 height 8
click at [506, 108] on icon at bounding box center [504, 108] width 4 height 8
click at [507, 130] on input "text" at bounding box center [548, 137] width 93 height 14
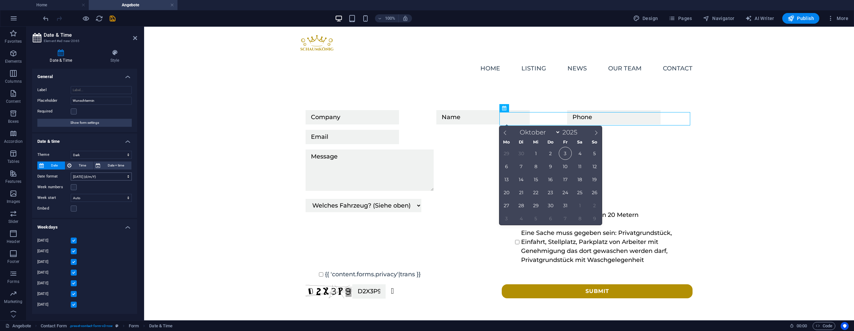
click at [97, 178] on select "2025-10-03 (Y-m-d) 03/10/2025 (d/m/Y) 10/03/2025 (m/d/Y) 03.10.2025 (d.m.Y) 03-…" at bounding box center [101, 177] width 61 height 8
click at [571, 172] on div "29 30 1 2 3 4 5 6 7 8 9 10 11 12 13 14 15 16 17 18 19 20 21 22 23 24 25 26 27 2…" at bounding box center [551, 186] width 103 height 78
click at [565, 168] on span "10" at bounding box center [565, 166] width 13 height 13
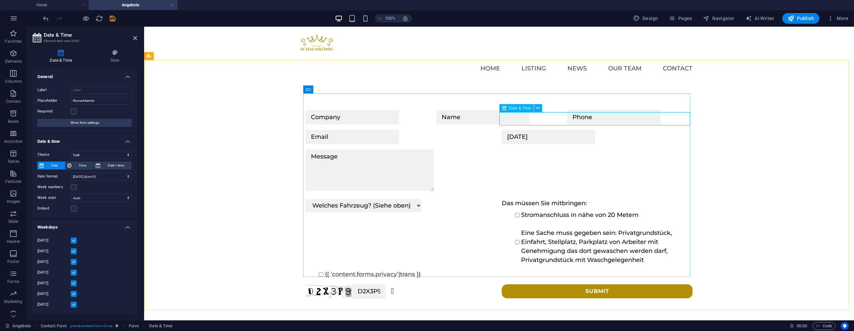
click at [533, 130] on input "10/10/2025" at bounding box center [548, 137] width 93 height 14
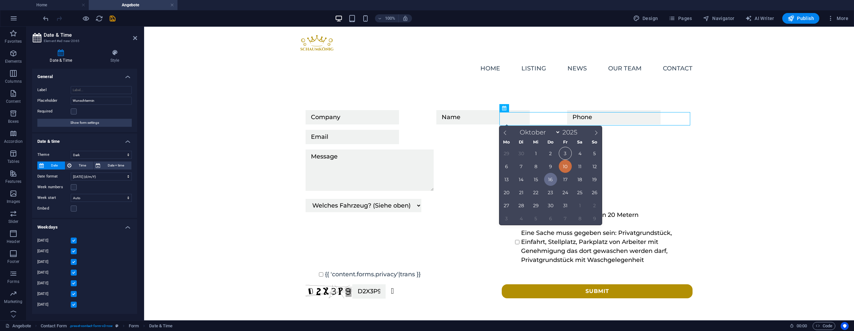
click at [550, 181] on span "16" at bounding box center [550, 179] width 13 height 13
type input "16/10/2025"
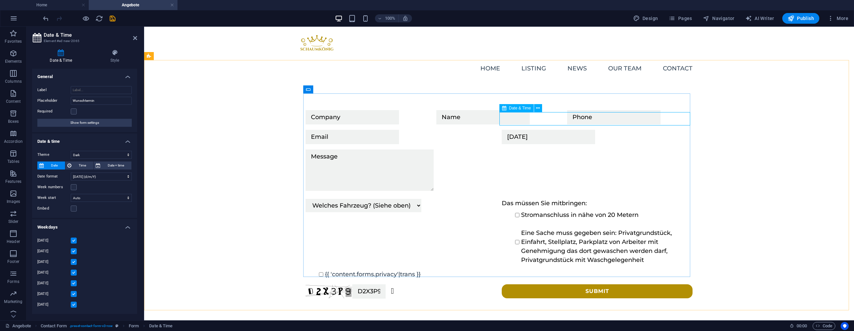
click at [545, 130] on input "16/10/2025" at bounding box center [548, 137] width 93 height 14
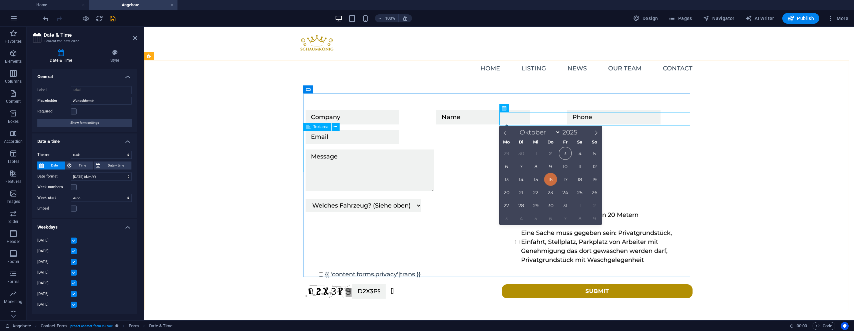
click at [477, 150] on div at bounding box center [499, 172] width 387 height 44
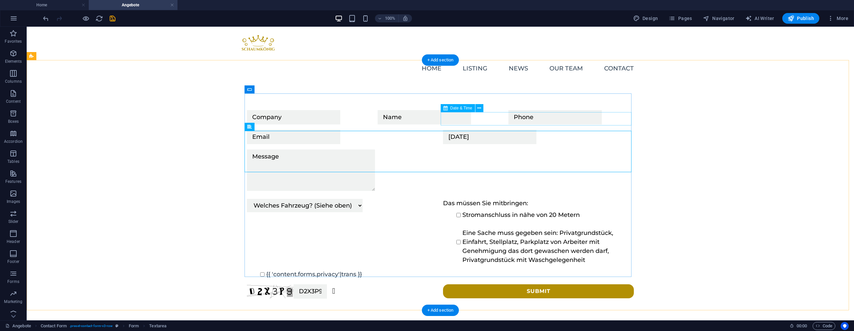
click at [509, 130] on div "16/10/2025" at bounding box center [538, 137] width 191 height 14
click at [510, 130] on div "16/10/2025" at bounding box center [538, 137] width 191 height 14
click at [475, 130] on div "16/10/2025" at bounding box center [538, 137] width 191 height 14
select select "dark"
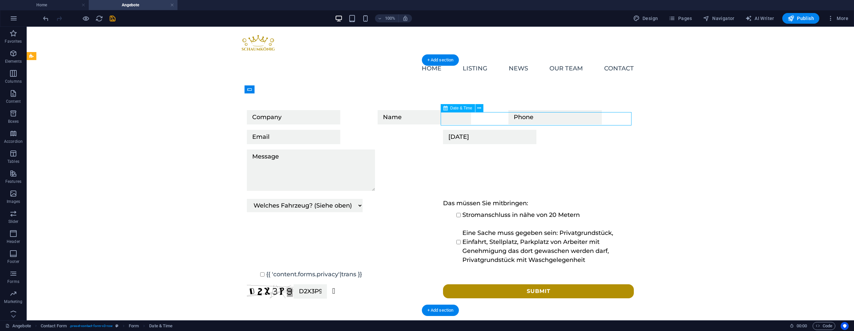
select select "1"
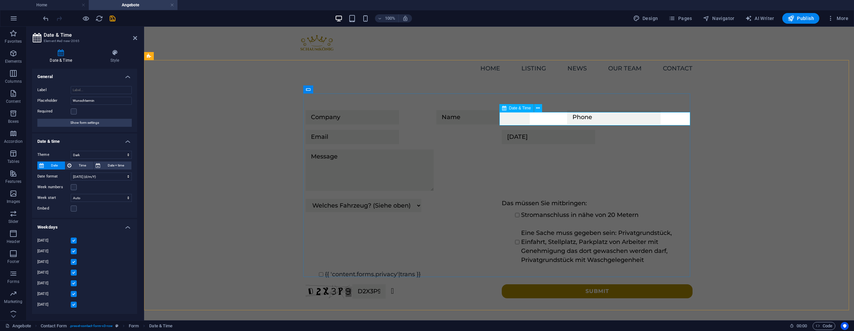
click at [503, 108] on icon at bounding box center [504, 108] width 4 height 8
click at [76, 189] on label at bounding box center [74, 187] width 6 height 6
click at [0, 0] on input "Week numbers" at bounding box center [0, 0] width 0 height 0
click at [76, 188] on label at bounding box center [74, 187] width 6 height 6
click at [0, 0] on input "Week numbers" at bounding box center [0, 0] width 0 height 0
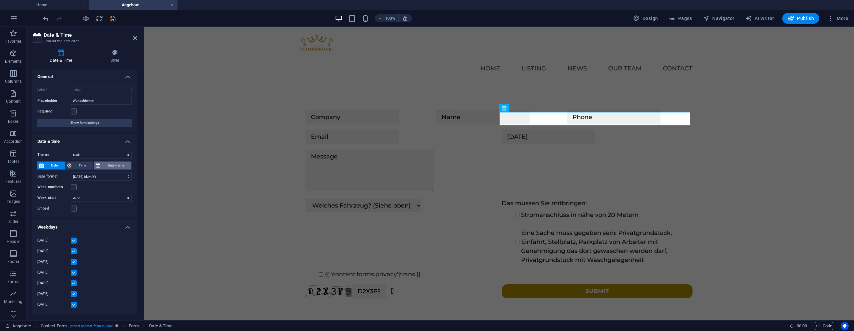
click at [102, 165] on span "Date + time" at bounding box center [115, 166] width 27 height 8
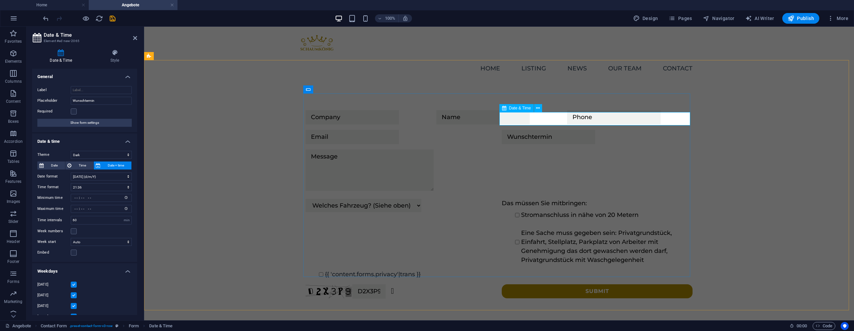
click at [518, 110] on div "Date & Time" at bounding box center [517, 108] width 34 height 8
click at [519, 130] on input "text" at bounding box center [548, 137] width 93 height 14
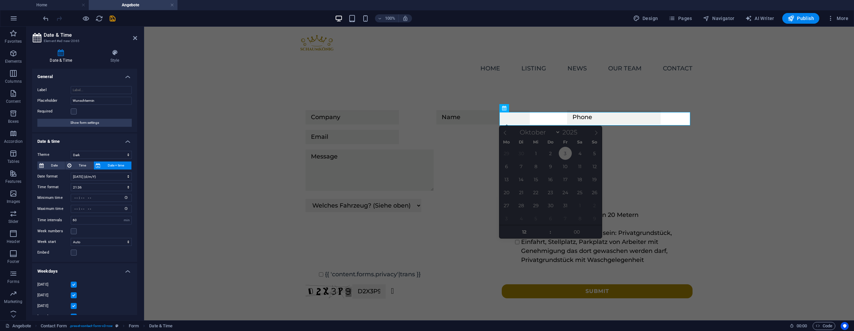
click at [564, 153] on span "3" at bounding box center [565, 153] width 13 height 13
type input "03/10/2025 12:00"
click at [532, 231] on input "12" at bounding box center [525, 231] width 50 height 13
click at [588, 234] on input "00" at bounding box center [577, 231] width 50 height 13
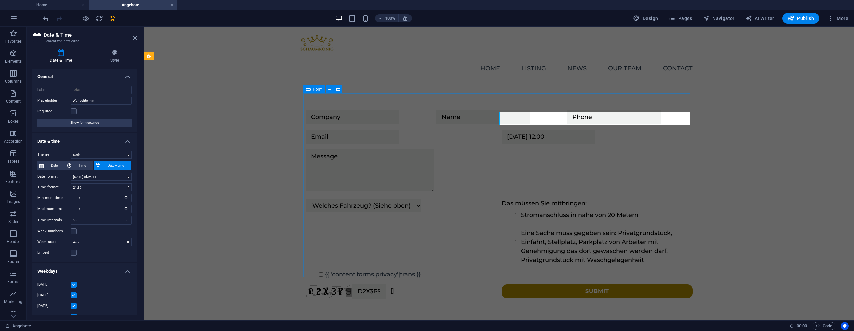
click at [593, 270] on div "{{ 'content.forms.privacy'|trans }}" at bounding box center [499, 274] width 387 height 9
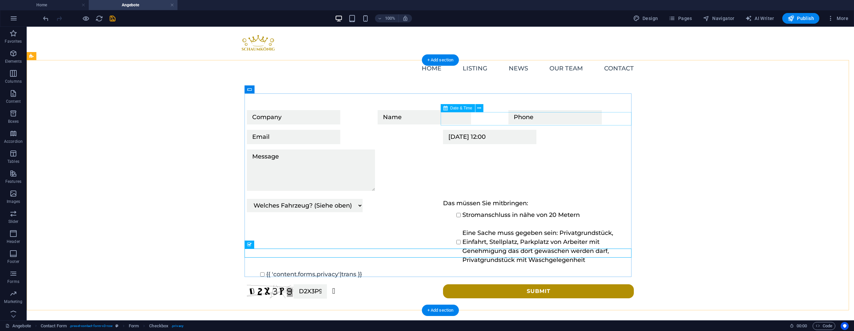
click at [548, 130] on div "03/10/2025 12:00" at bounding box center [538, 137] width 191 height 14
click at [471, 130] on div "03/10/2025 12:00" at bounding box center [538, 137] width 191 height 14
click at [450, 130] on div "03/10/2025 12:00" at bounding box center [538, 137] width 191 height 14
click at [451, 130] on div "03/10/2025 12:00" at bounding box center [538, 137] width 191 height 14
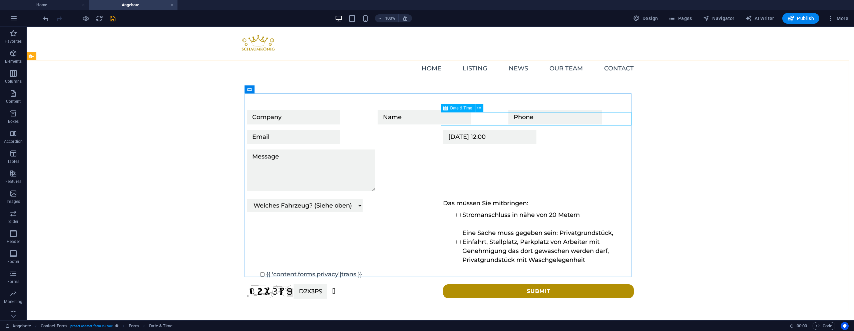
click at [454, 108] on span "Date & Time" at bounding box center [462, 108] width 22 height 4
drag, startPoint x: 454, startPoint y: 108, endPoint x: 313, endPoint y: 88, distance: 142.9
click at [454, 108] on span "Date & Time" at bounding box center [462, 108] width 22 height 4
select select "dark"
select select "1"
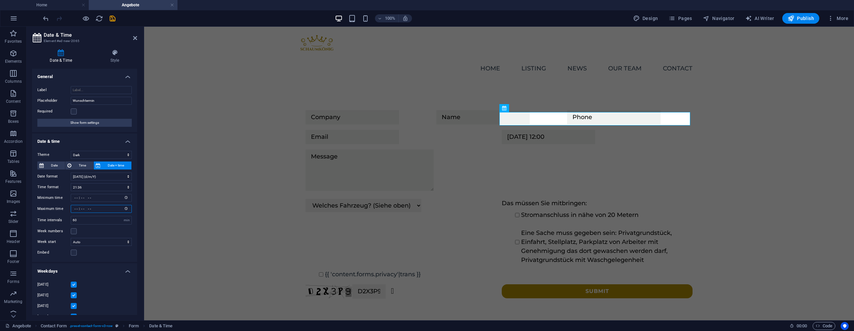
click at [85, 207] on input "Maximum time" at bounding box center [101, 209] width 61 height 8
click at [90, 228] on div "Week numbers" at bounding box center [84, 231] width 94 height 8
click at [93, 233] on div "Week numbers" at bounding box center [84, 231] width 94 height 8
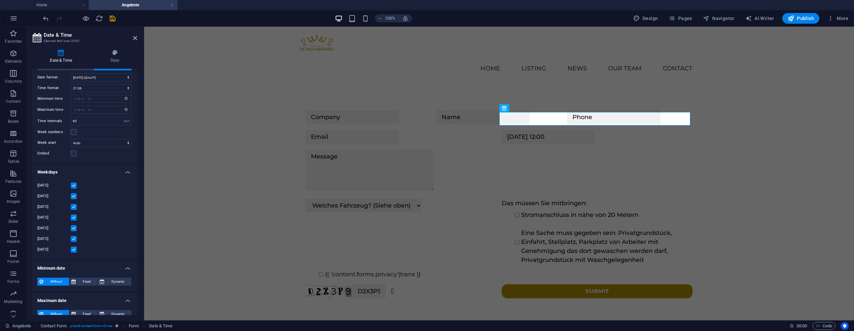
scroll to position [104, 0]
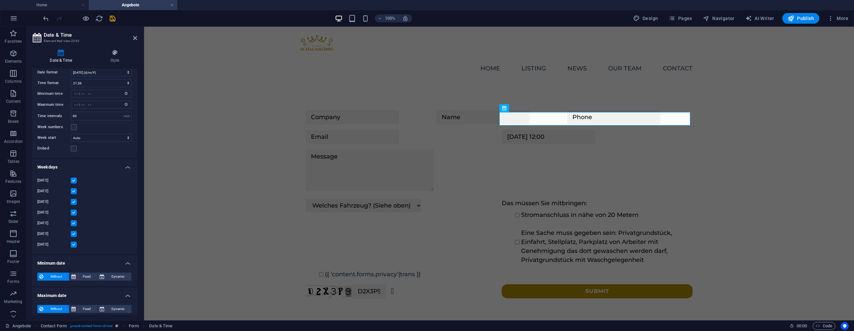
click at [74, 244] on label at bounding box center [74, 245] width 6 height 6
click at [0, 0] on input "Sunday" at bounding box center [0, 0] width 0 height 0
click at [98, 235] on div "Saturday" at bounding box center [84, 234] width 94 height 8
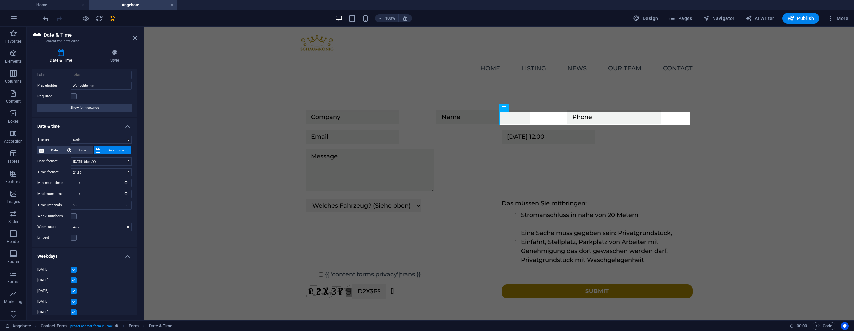
scroll to position [0, 0]
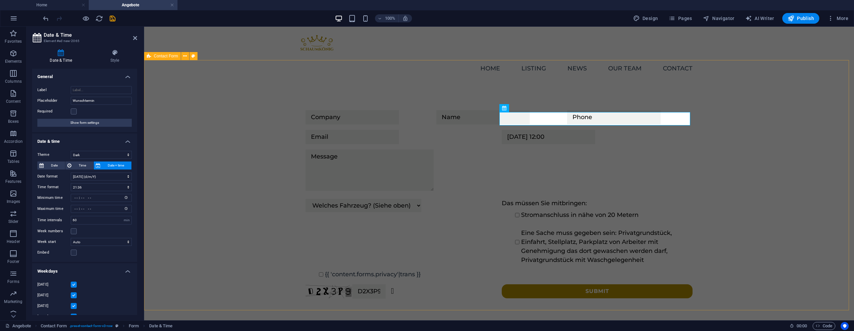
click at [186, 203] on div "03/10/2025 12:00 Welches Fahrzeug? (Siehe oben) Klein Wagen Standart Wagen Spri…" at bounding box center [499, 204] width 710 height 255
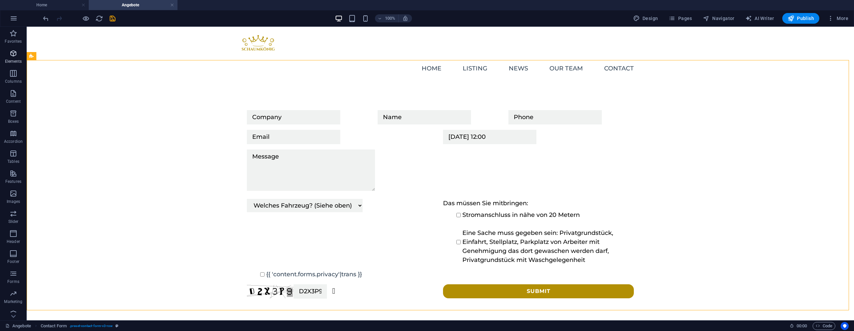
click at [8, 52] on span "Elements" at bounding box center [13, 57] width 27 height 16
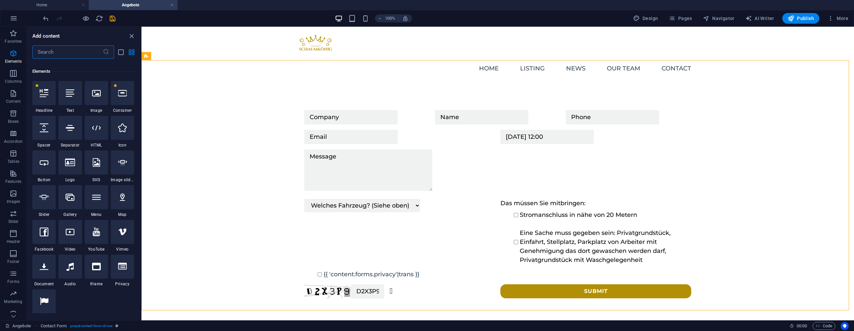
scroll to position [71, 0]
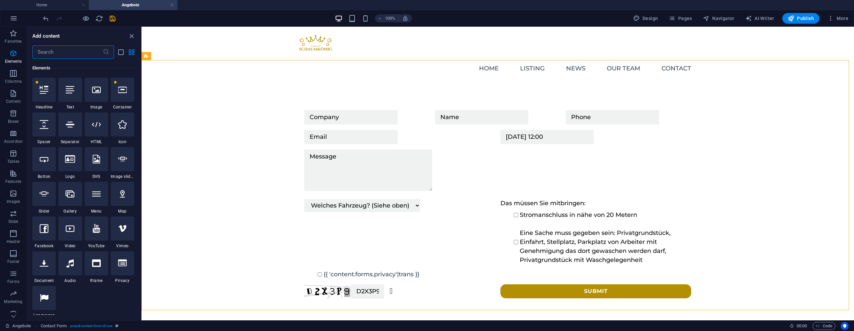
click at [117, 21] on div "100% Design Pages Navigator AI Writer Publish More" at bounding box center [447, 18] width 810 height 11
click at [112, 20] on icon "save" at bounding box center [113, 19] width 8 height 8
checkbox input "false"
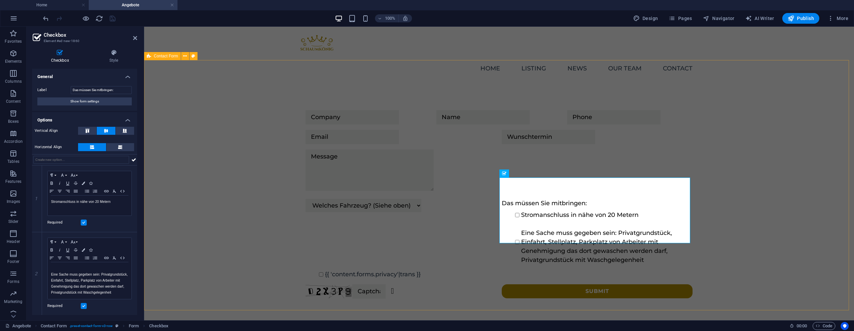
drag, startPoint x: 204, startPoint y: 93, endPoint x: 149, endPoint y: 64, distance: 62.8
click at [204, 93] on div "Welches Fahrzeug? (Siehe oben) Klein Wagen Standart Wagen Sprinter/SUV Wohnwage…" at bounding box center [499, 204] width 710 height 255
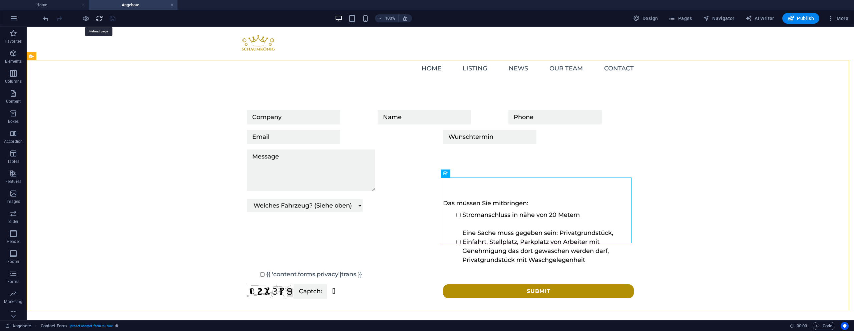
click at [97, 18] on icon "reload" at bounding box center [99, 19] width 8 height 8
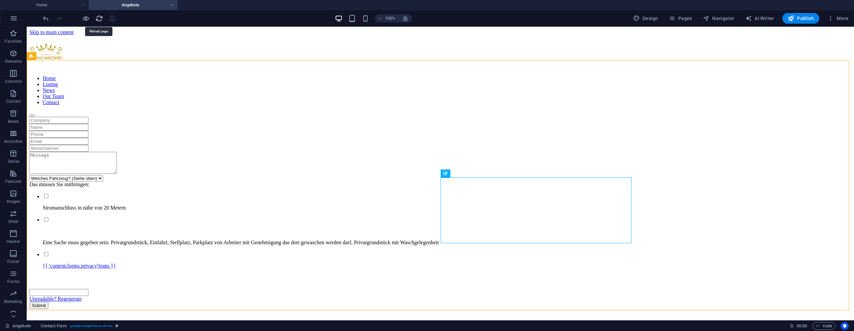
scroll to position [0, 0]
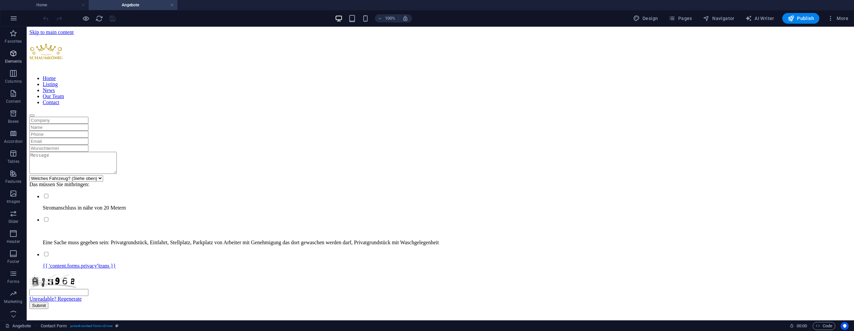
drag, startPoint x: 6, startPoint y: 59, endPoint x: 11, endPoint y: 61, distance: 5.2
click at [6, 59] on p "Elements" at bounding box center [13, 61] width 17 height 5
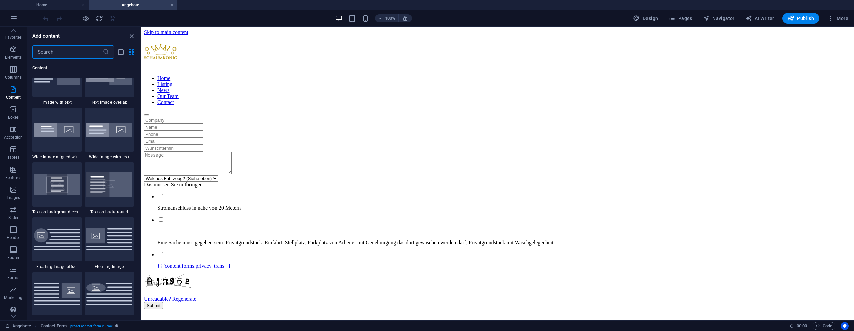
scroll to position [7, 0]
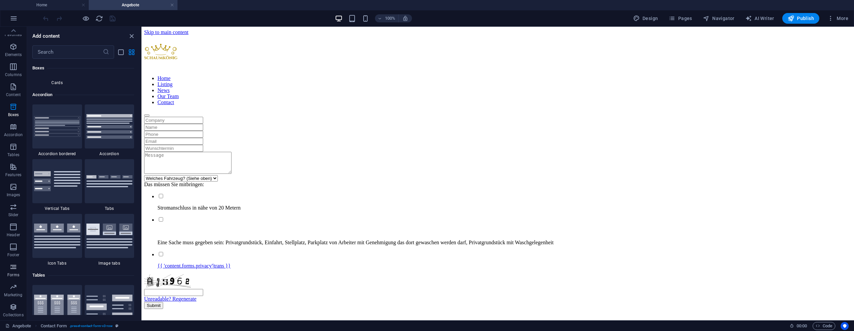
click at [12, 266] on icon "button" at bounding box center [13, 267] width 8 height 8
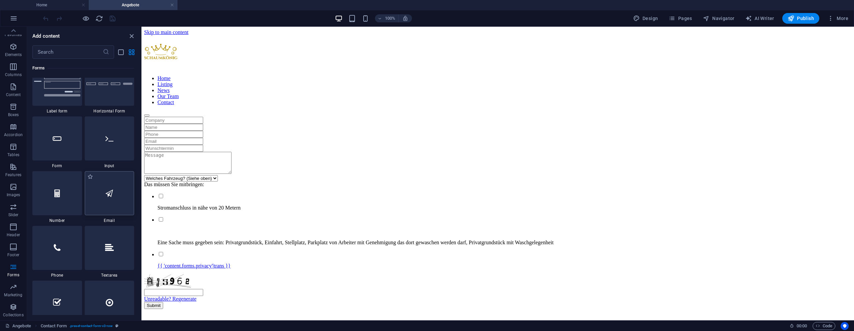
scroll to position [4987, 0]
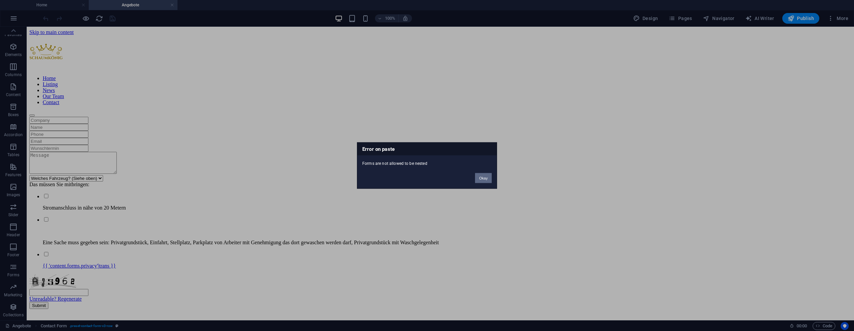
click at [475, 179] on button "Okay" at bounding box center [483, 178] width 17 height 10
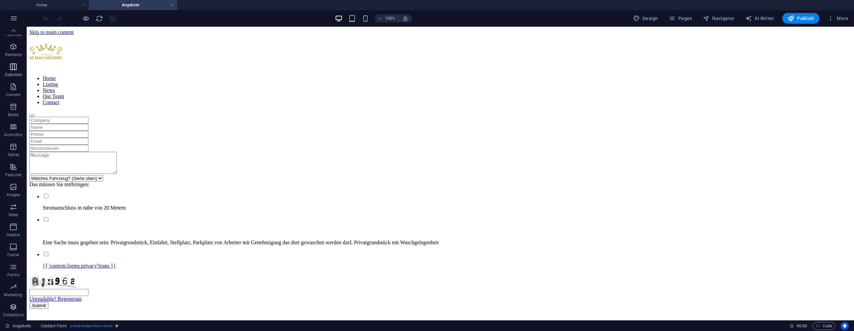
drag, startPoint x: 14, startPoint y: 51, endPoint x: 16, endPoint y: 61, distance: 10.2
click at [13, 52] on p "Elements" at bounding box center [13, 54] width 17 height 5
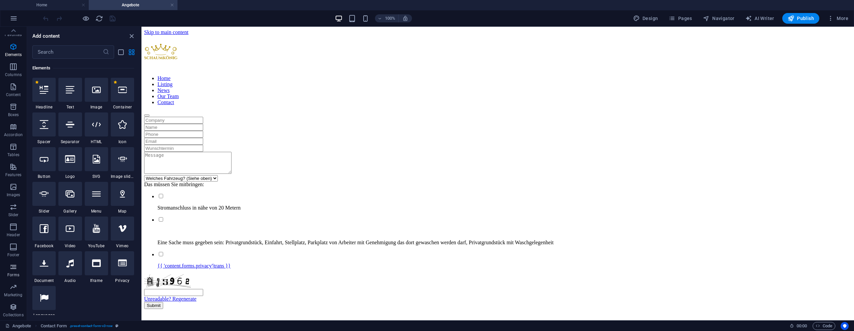
click at [12, 275] on p "Forms" at bounding box center [13, 274] width 12 height 5
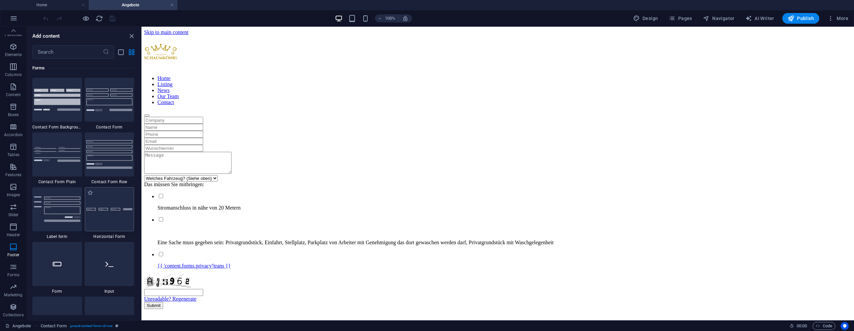
scroll to position [4872, 0]
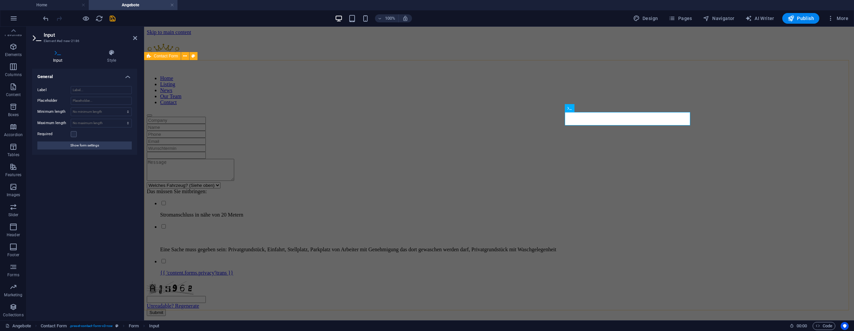
drag, startPoint x: 779, startPoint y: 146, endPoint x: 889, endPoint y: 146, distance: 110.1
click at [852, 146] on div "Welches Fahrzeug? (Siehe oben) Klein Wagen Standart Wagen Sprinter/SUV Wohnwage…" at bounding box center [499, 216] width 705 height 199
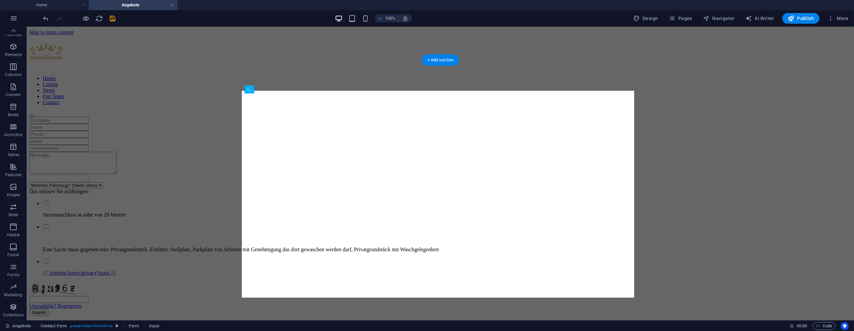
drag, startPoint x: 557, startPoint y: 117, endPoint x: 500, endPoint y: 135, distance: 59.7
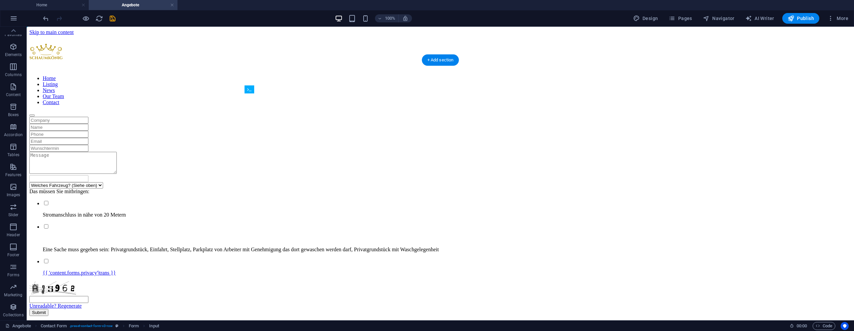
drag, startPoint x: 286, startPoint y: 220, endPoint x: 306, endPoint y: 126, distance: 95.2
click at [306, 126] on div "Welches Fahrzeug? (Siehe oben) Klein Wagen Standart Wagen Sprinter/SUV Wohnwage…" at bounding box center [440, 216] width 822 height 199
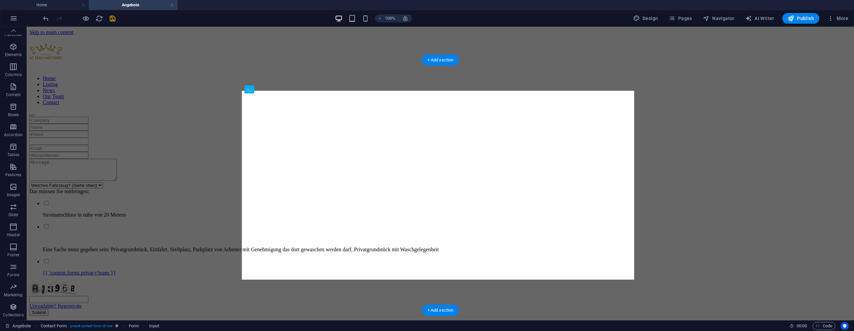
drag, startPoint x: 314, startPoint y: 182, endPoint x: 311, endPoint y: 122, distance: 59.8
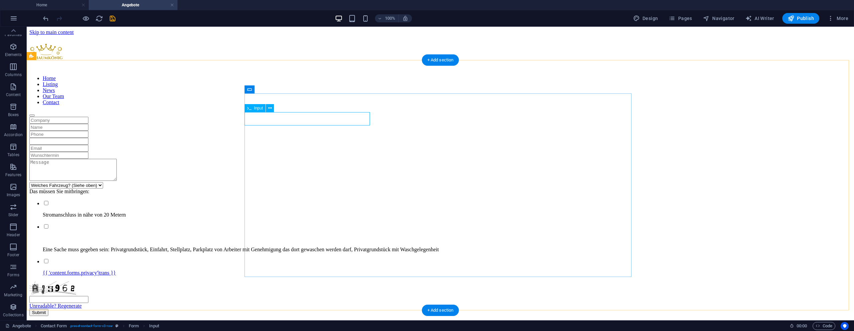
click at [308, 138] on div at bounding box center [440, 141] width 822 height 7
click at [318, 138] on div at bounding box center [440, 141] width 822 height 7
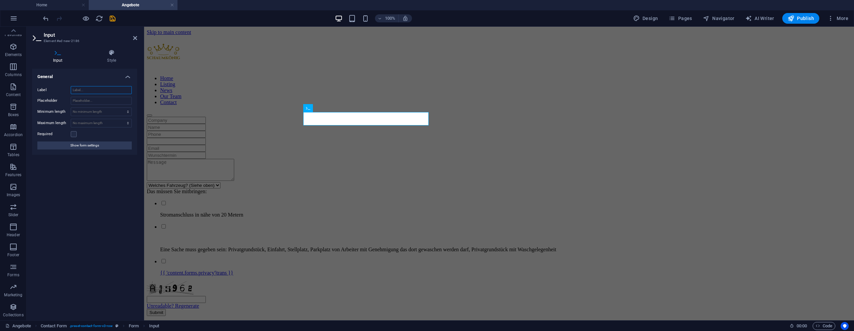
click at [90, 93] on input "Label" at bounding box center [101, 90] width 61 height 8
click at [99, 103] on input "Placeholder" at bounding box center [101, 101] width 61 height 8
type input "w"
click at [97, 145] on span "Show form settings" at bounding box center [84, 145] width 29 height 8
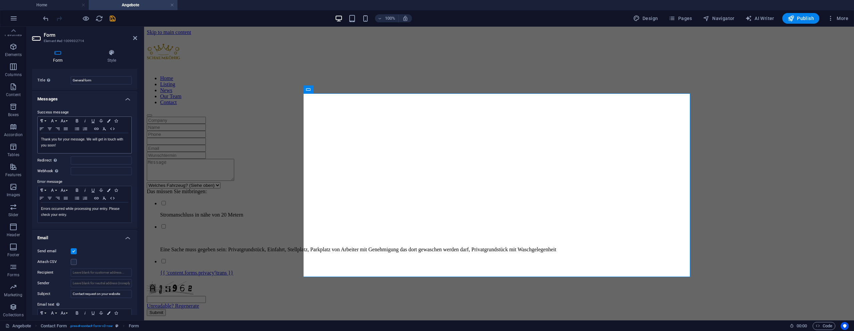
scroll to position [0, 0]
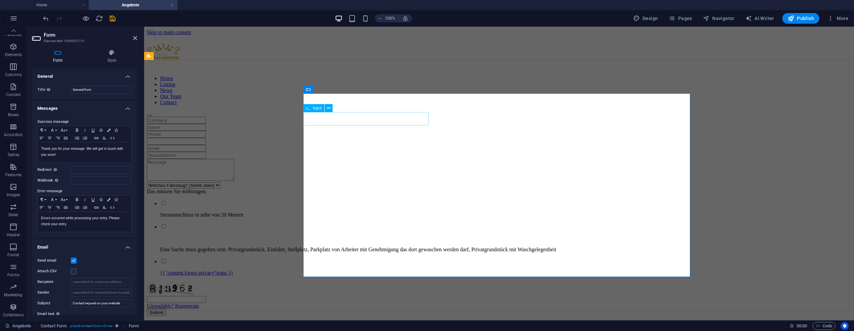
click at [206, 138] on input "text" at bounding box center [176, 141] width 59 height 7
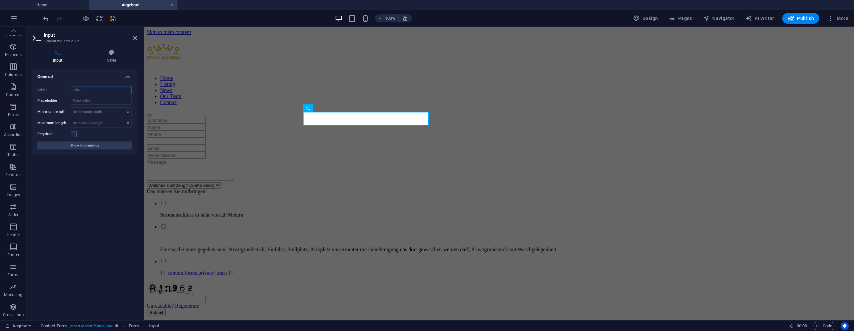
click at [101, 91] on input "Label" at bounding box center [101, 90] width 61 height 8
click at [354, 159] on div at bounding box center [499, 170] width 705 height 23
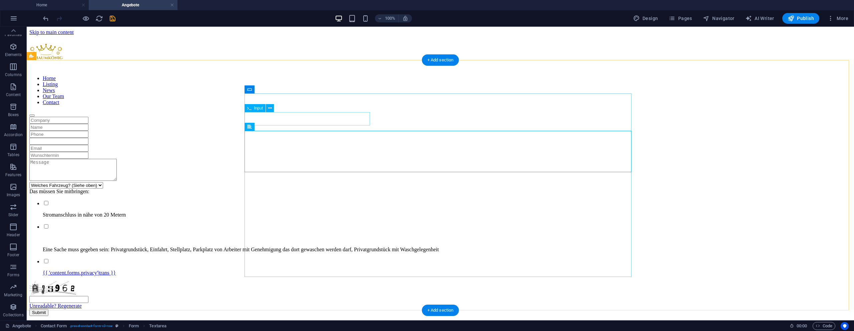
click at [337, 138] on div at bounding box center [440, 141] width 822 height 7
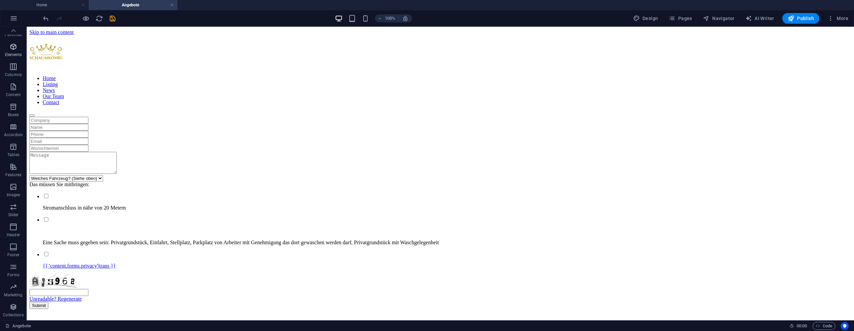
click at [19, 51] on span "Elements" at bounding box center [13, 51] width 27 height 16
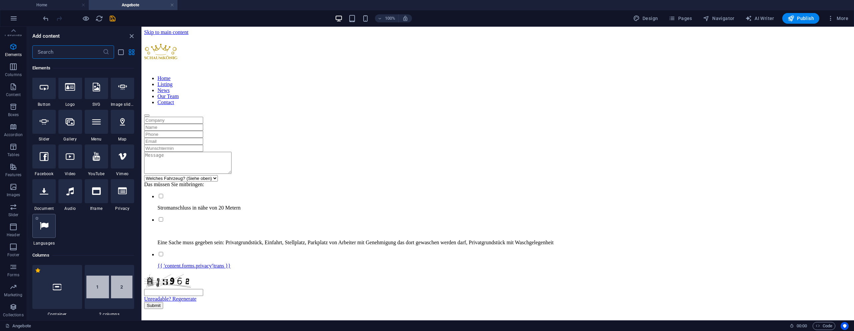
scroll to position [184, 0]
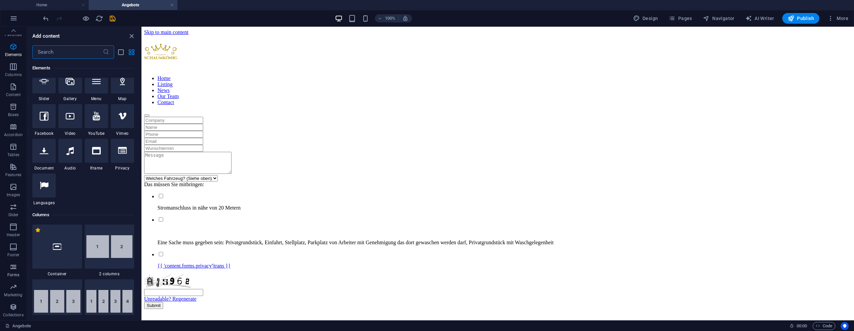
click at [10, 272] on p "Forms" at bounding box center [13, 274] width 12 height 5
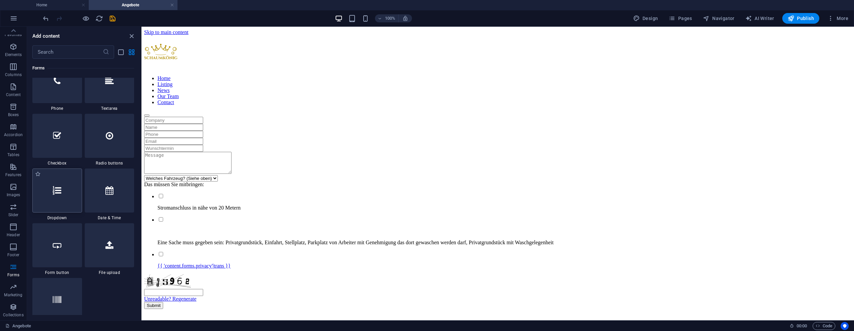
scroll to position [5165, 0]
click at [333, 117] on div at bounding box center [497, 120] width 707 height 7
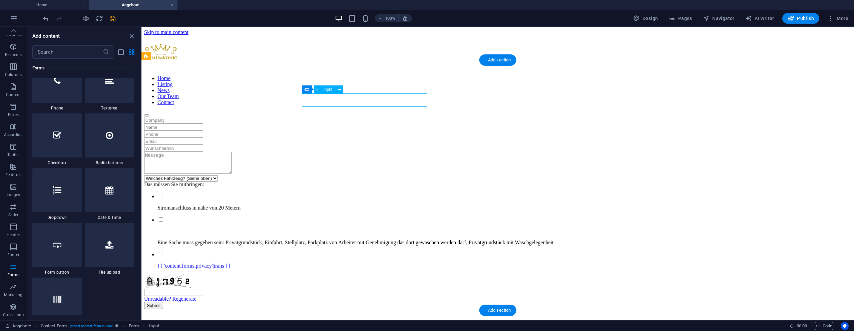
click at [333, 117] on div at bounding box center [497, 120] width 707 height 7
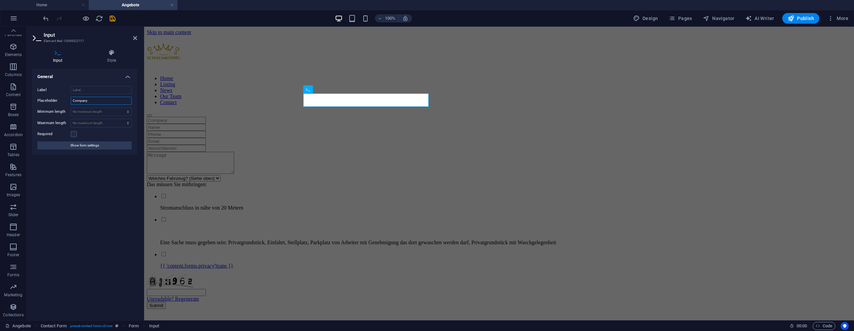
click at [123, 101] on input "Company" at bounding box center [101, 101] width 61 height 8
type input "Firma"
click at [174, 118] on div "Welches Fahrzeug? (Siehe oben) Klein Wagen Standart Wagen Sprinter/SUV Wohnwage…" at bounding box center [499, 213] width 705 height 192
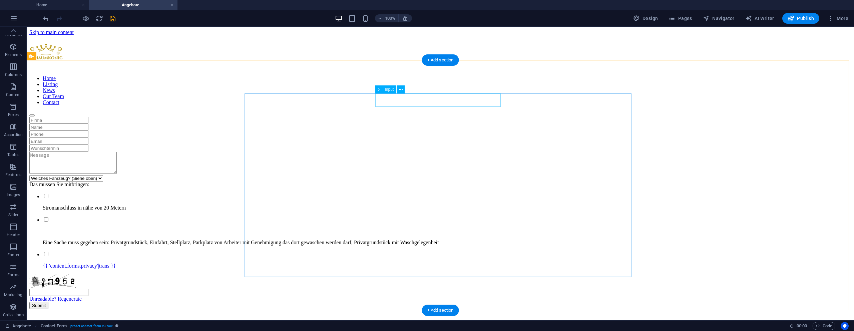
click at [433, 124] on div at bounding box center [440, 127] width 822 height 7
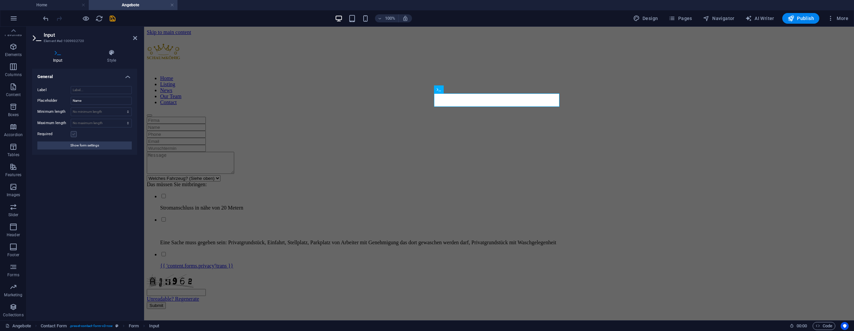
click at [73, 134] on label at bounding box center [74, 134] width 6 height 6
click at [0, 0] on input "Required" at bounding box center [0, 0] width 0 height 0
click at [332, 156] on div "Welches Fahrzeug? (Siehe oben) Klein Wagen Standart Wagen Sprinter/SUV Wohnwage…" at bounding box center [499, 213] width 705 height 192
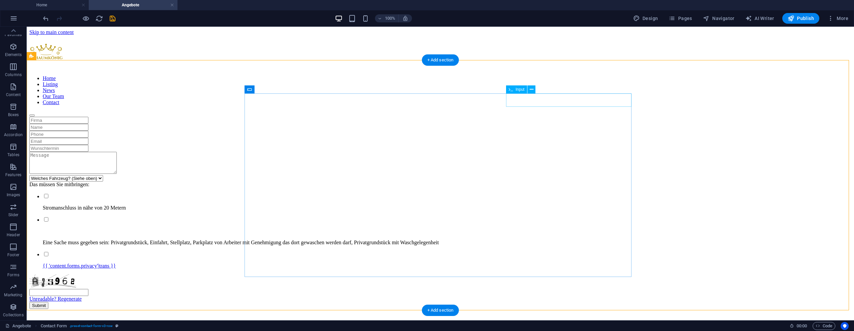
click at [552, 131] on div at bounding box center [440, 134] width 822 height 7
drag, startPoint x: 552, startPoint y: 97, endPoint x: 406, endPoint y: 105, distance: 146.0
click at [552, 131] on div at bounding box center [440, 134] width 822 height 7
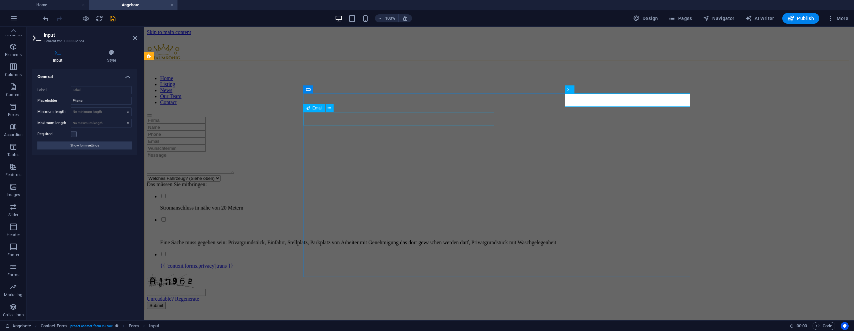
click at [465, 138] on div at bounding box center [499, 141] width 705 height 7
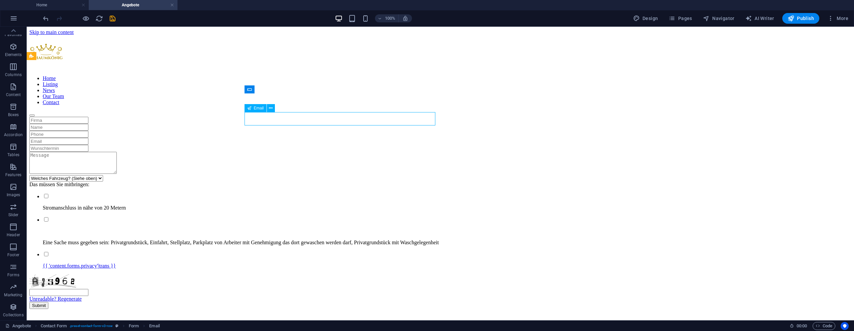
click at [348, 138] on div at bounding box center [440, 141] width 822 height 7
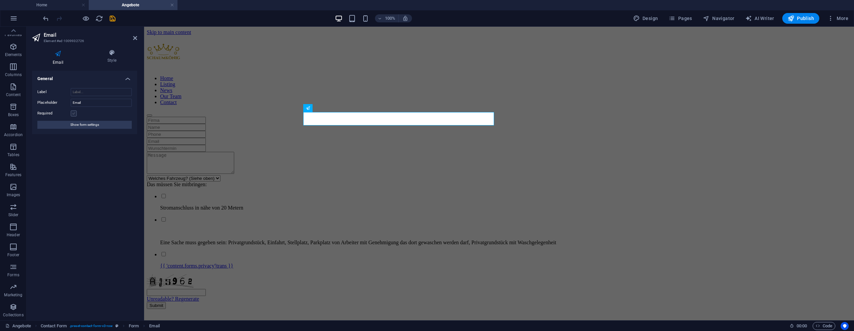
click at [74, 113] on label at bounding box center [74, 113] width 6 height 6
click at [0, 0] on input "Required" at bounding box center [0, 0] width 0 height 0
click at [242, 159] on div "Welches Fahrzeug? (Siehe oben) Klein Wagen Standart Wagen Sprinter/SUV Wohnwage…" at bounding box center [499, 213] width 705 height 192
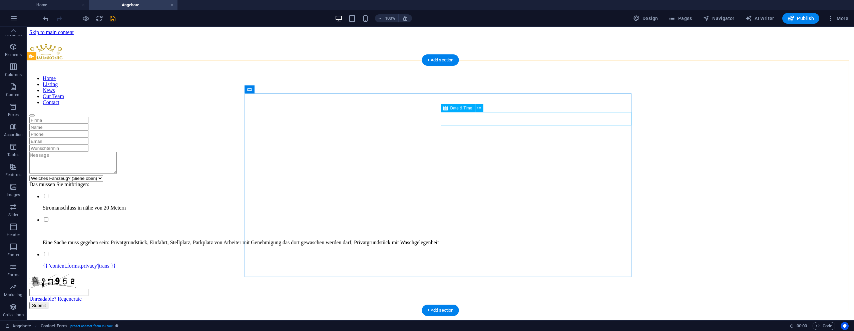
click at [553, 145] on div at bounding box center [440, 148] width 822 height 7
select select "dark"
select select "1"
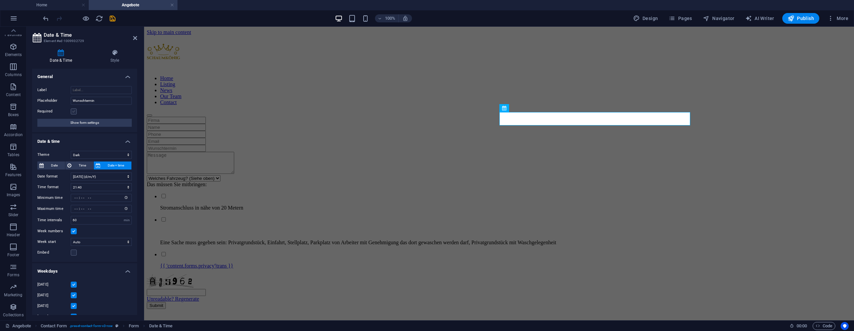
click at [75, 112] on label at bounding box center [74, 111] width 6 height 6
click at [0, 0] on input "Required" at bounding box center [0, 0] width 0 height 0
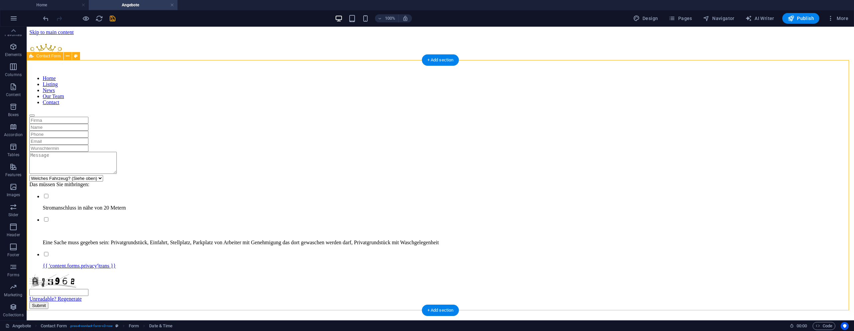
drag, startPoint x: 145, startPoint y: 125, endPoint x: 261, endPoint y: 125, distance: 115.8
click at [261, 125] on div "Welches Fahrzeug? (Siehe oben) Klein Wagen Standart Wagen Sprinter/SUV Wohnwage…" at bounding box center [440, 213] width 822 height 192
click at [282, 182] on div "Welches Fahrzeug? (Siehe oben) Klein Wagen Standart Wagen Sprinter/SUV Wohnwage…" at bounding box center [440, 178] width 822 height 6
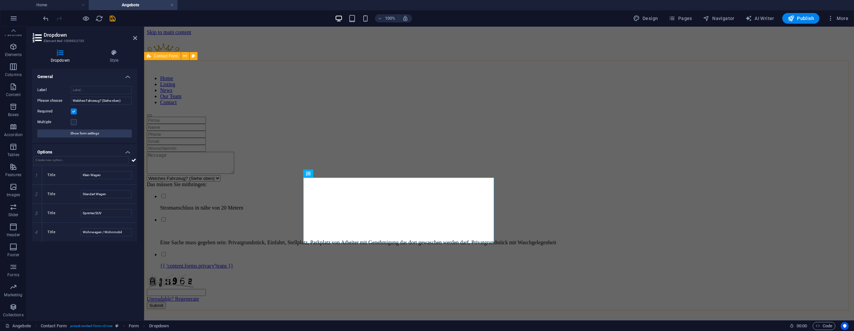
click at [238, 147] on div "Welches Fahrzeug? (Siehe oben) Klein Wagen Standart Wagen Sprinter/SUV Wohnwage…" at bounding box center [499, 213] width 705 height 192
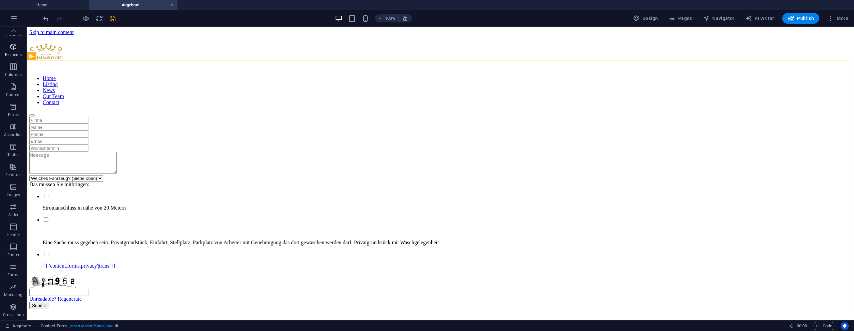
click at [13, 50] on icon "button" at bounding box center [13, 47] width 8 height 8
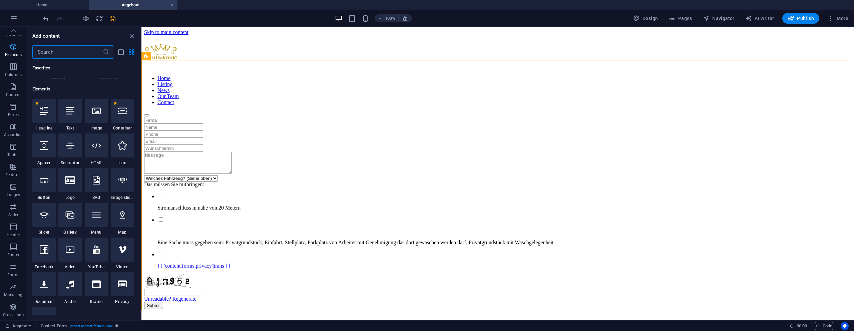
scroll to position [71, 0]
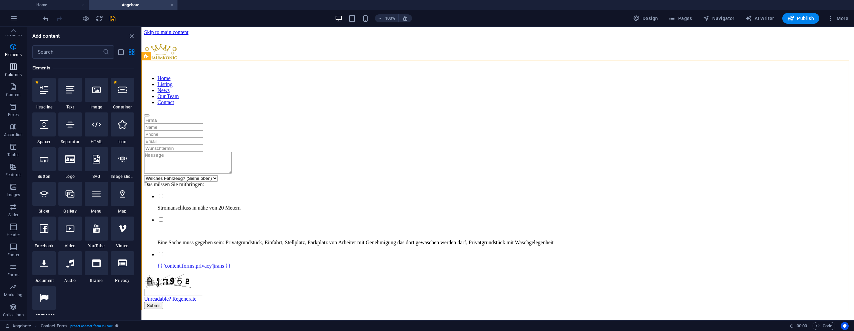
click at [17, 67] on icon "button" at bounding box center [13, 67] width 8 height 8
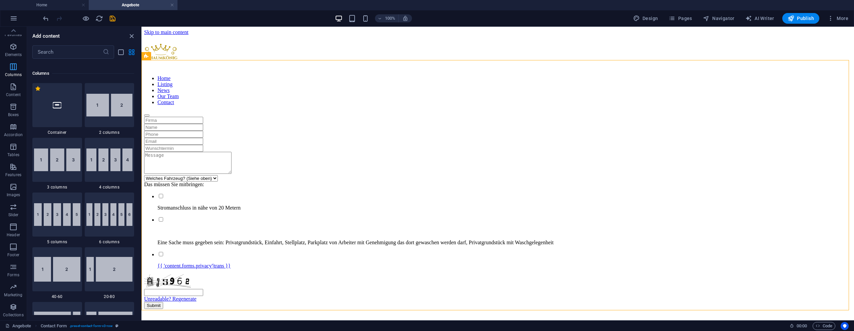
scroll to position [330, 0]
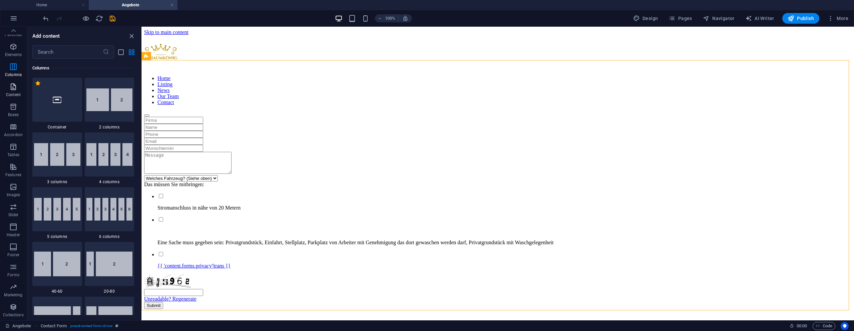
click at [16, 87] on icon "button" at bounding box center [13, 87] width 8 height 8
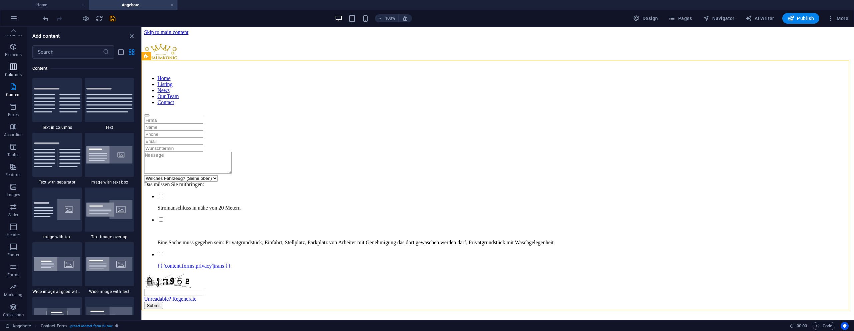
scroll to position [1168, 0]
click at [13, 111] on span "Boxes" at bounding box center [13, 111] width 27 height 16
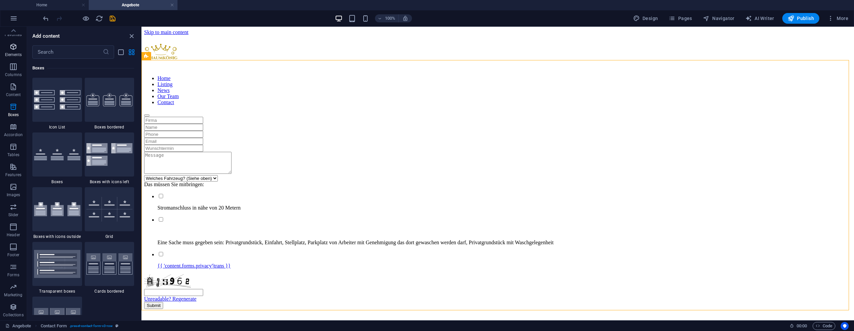
click at [13, 51] on span "Elements" at bounding box center [13, 51] width 27 height 16
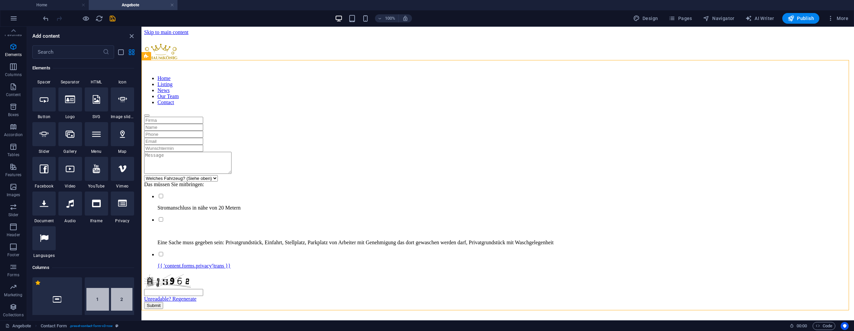
scroll to position [71, 0]
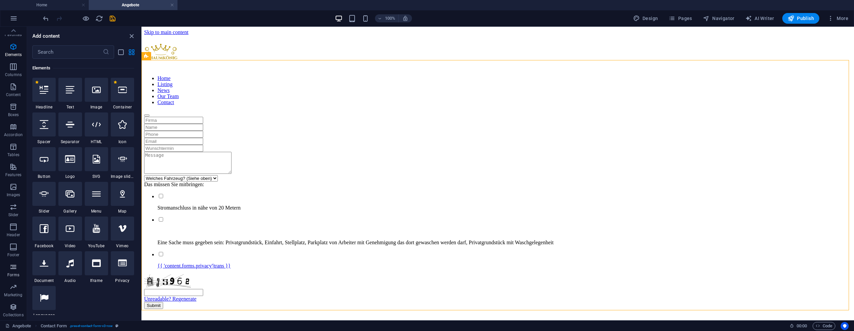
click at [15, 279] on button "Forms" at bounding box center [13, 270] width 27 height 20
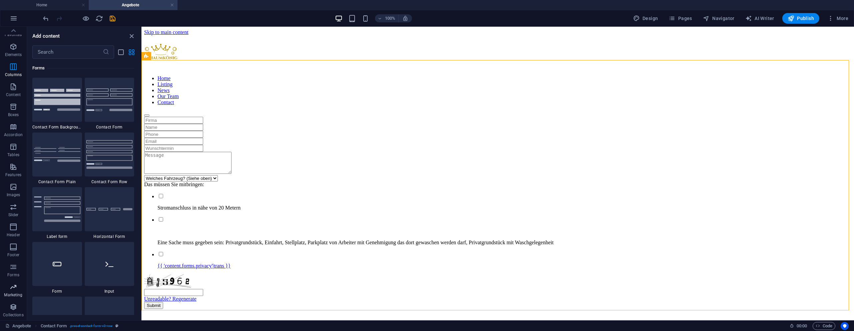
click at [12, 288] on icon "button" at bounding box center [13, 287] width 8 height 8
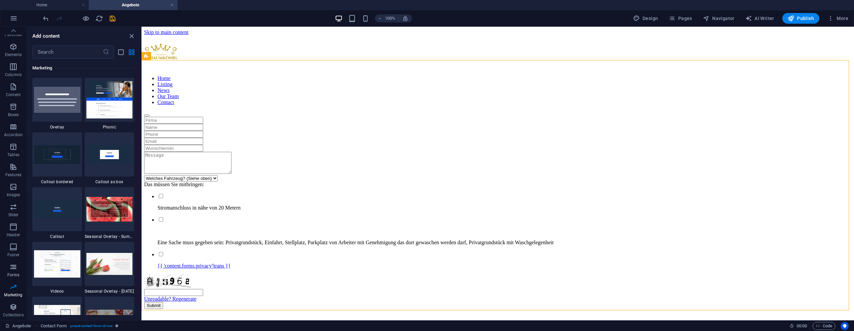
click at [15, 272] on span "Forms" at bounding box center [13, 271] width 27 height 16
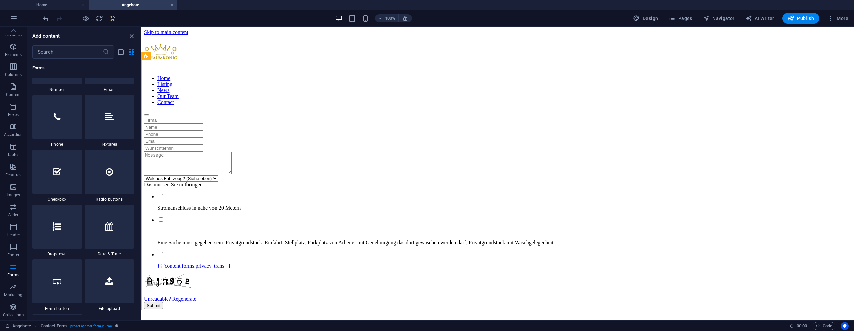
scroll to position [5129, 0]
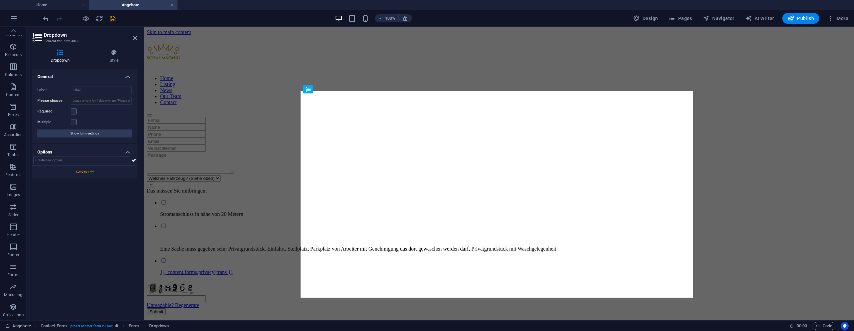
drag, startPoint x: 345, startPoint y: 185, endPoint x: 471, endPoint y: 179, distance: 126.0
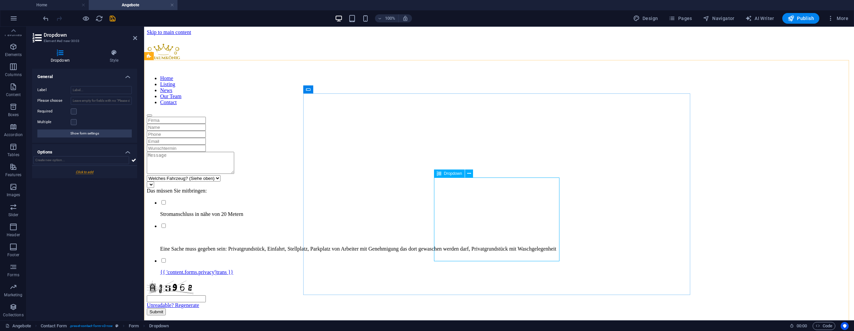
click at [472, 187] on div at bounding box center [499, 185] width 705 height 6
click at [95, 88] on input "Label" at bounding box center [101, 90] width 61 height 8
type input "ADDONS"
click at [60, 159] on input "text" at bounding box center [81, 160] width 96 height 8
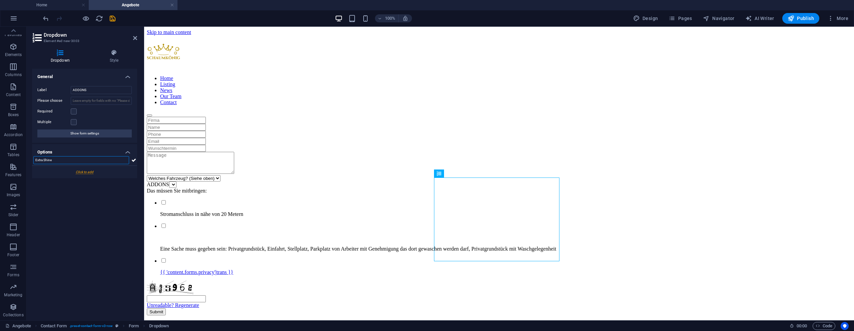
type input "Extra Shine"
type input "Reifen glanz"
click at [37, 174] on icon at bounding box center [36, 175] width 3 height 4
type input "Reifen glanz"
click at [85, 90] on input "ADDONS" at bounding box center [101, 90] width 61 height 8
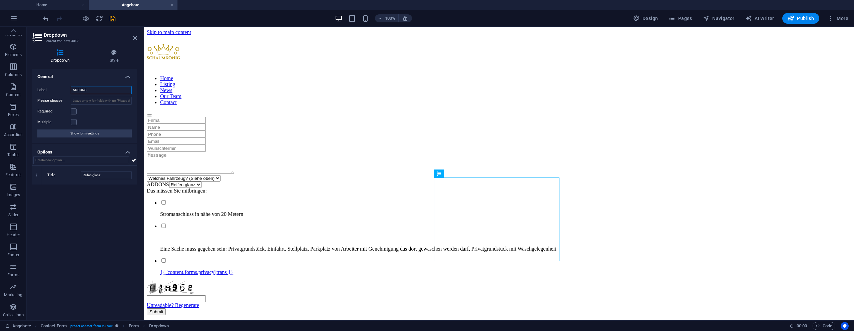
click at [85, 90] on input "ADDONS" at bounding box center [101, 90] width 61 height 8
type input "Pakete"
click at [97, 179] on input "Reifen glanz" at bounding box center [106, 175] width 51 height 8
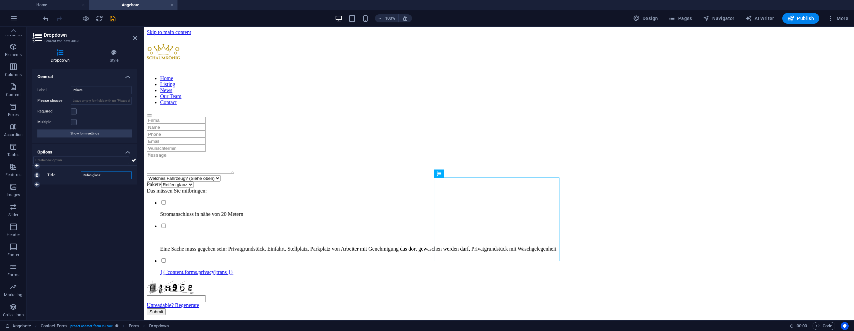
click at [97, 179] on input "Reifen glanz" at bounding box center [106, 175] width 51 height 8
type input "Innenaufbereitung - Standart"
click at [75, 112] on label at bounding box center [74, 111] width 6 height 6
click at [0, 0] on input "Required" at bounding box center [0, 0] width 0 height 0
click at [75, 112] on label at bounding box center [74, 111] width 6 height 6
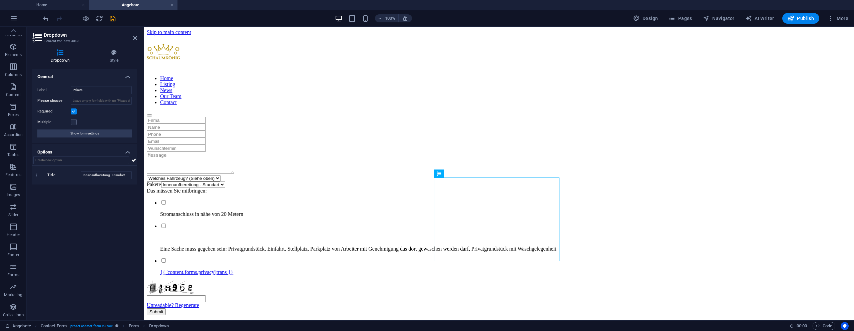
click at [0, 0] on input "Required" at bounding box center [0, 0] width 0 height 0
click at [75, 160] on input "text" at bounding box center [81, 160] width 96 height 8
type input "Außenaufbereitung - Standart"
type input "----------------------------------------"
type input "Standartpaket innen und außen"
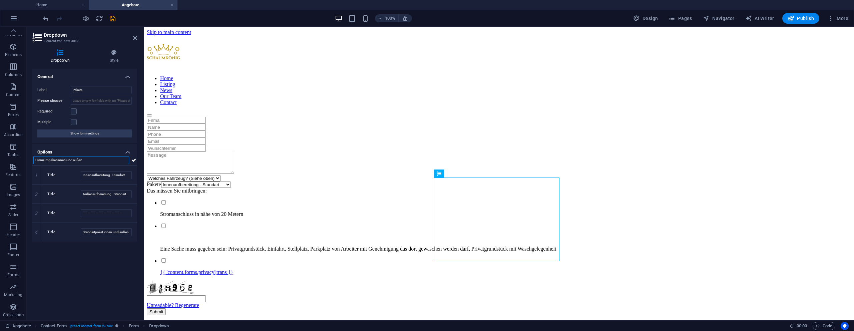
type input "Premiumpaket innen und außen"
type input "Köningsklassenpaket innen und außen"
click at [134, 162] on icon at bounding box center [133, 160] width 5 height 8
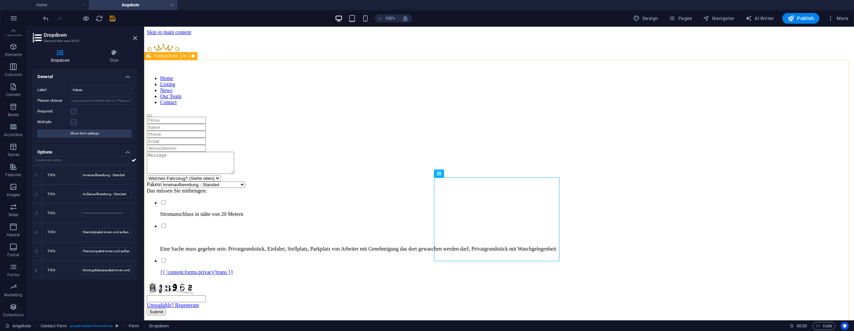
click at [163, 178] on div "Welches Fahrzeug? (Siehe oben) Klein Wagen Standart Wagen Sprinter/SUV Wohnwage…" at bounding box center [499, 216] width 705 height 199
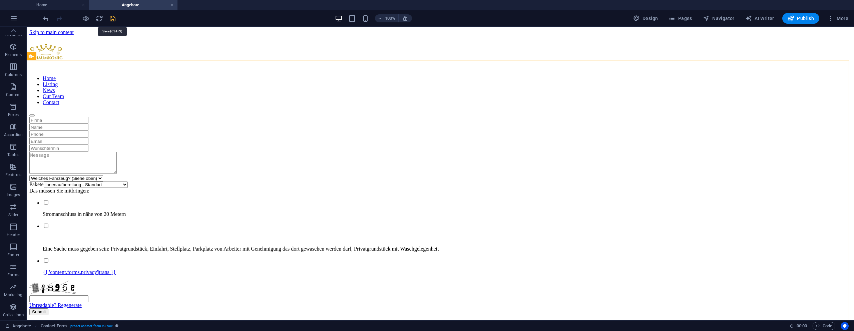
click at [112, 16] on icon "save" at bounding box center [113, 19] width 8 height 8
checkbox input "false"
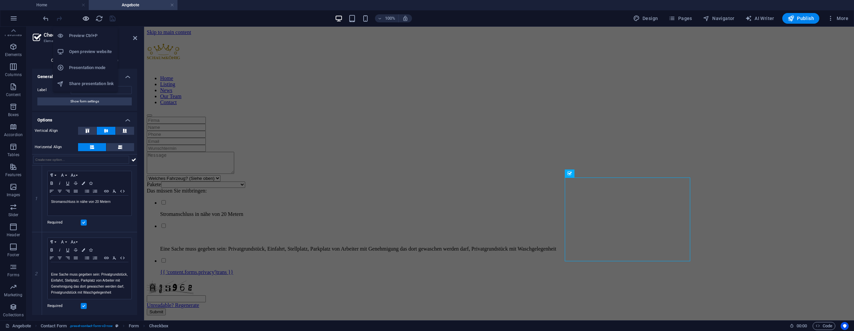
click at [85, 17] on icon "button" at bounding box center [86, 19] width 8 height 8
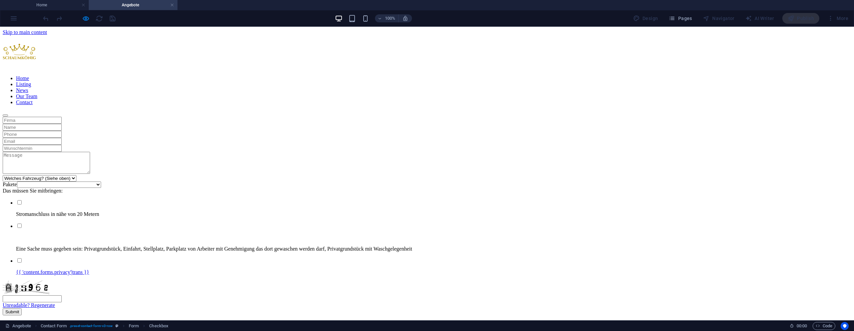
click at [101, 188] on select "Innenaufbereitung - Standart Außenaufbereitung - Standart ---------------------…" at bounding box center [59, 185] width 84 height 6
select select "Innenaufbereitung - Standart"
click at [101, 182] on select "Innenaufbereitung - Standart Außenaufbereitung - Standart ---------------------…" at bounding box center [59, 185] width 84 height 6
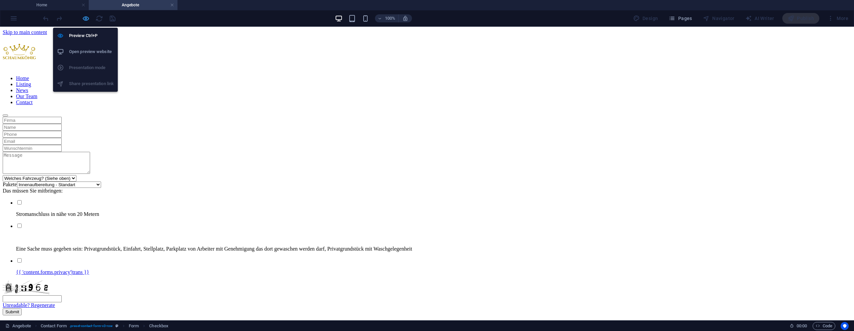
click at [83, 16] on icon "button" at bounding box center [86, 19] width 8 height 8
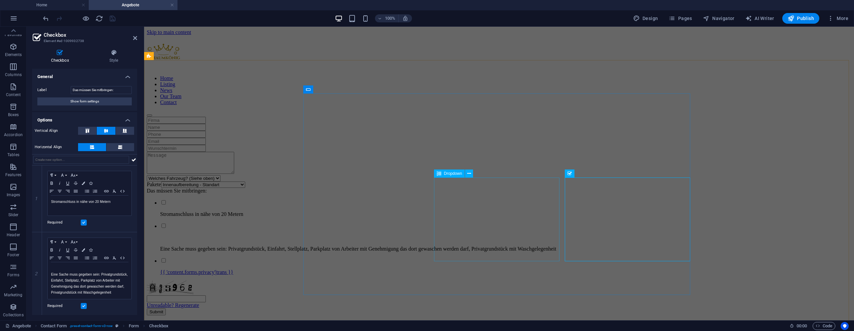
click at [446, 186] on div "Pakete Innenaufbereitung - Standart Außenaufbereitung - Standart --------------…" at bounding box center [499, 185] width 705 height 6
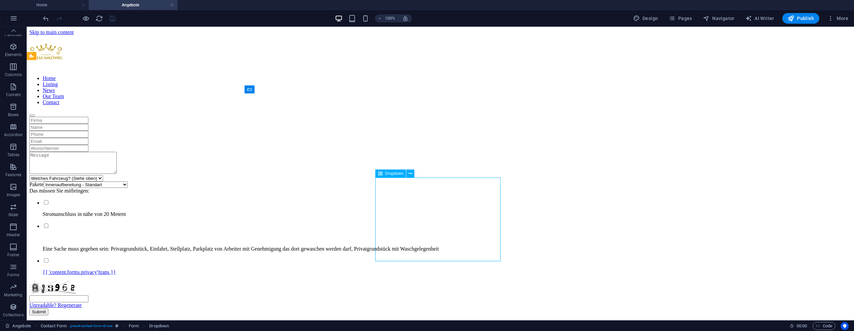
click at [432, 183] on div "Pakete Innenaufbereitung - Standart Außenaufbereitung - Standart --------------…" at bounding box center [440, 185] width 822 height 6
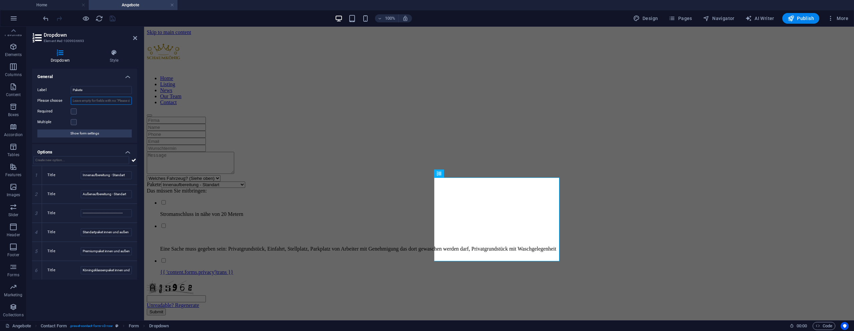
click at [86, 100] on input "Please choose" at bounding box center [101, 101] width 61 height 8
type input "Pakete"
click at [162, 126] on div "Welches Fahrzeug? (Siehe oben) Klein Wagen Standart Wagen Sprinter/SUV Wohnwage…" at bounding box center [499, 216] width 705 height 199
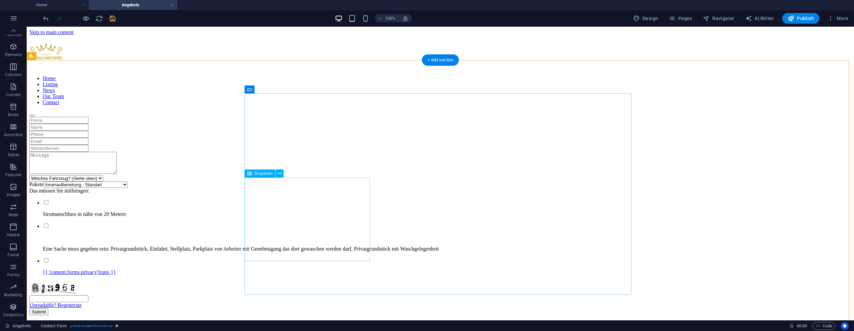
click at [309, 179] on div "Welches Fahrzeug? (Siehe oben) Klein Wagen Standart Wagen Sprinter/SUV Wohnwage…" at bounding box center [440, 178] width 822 height 6
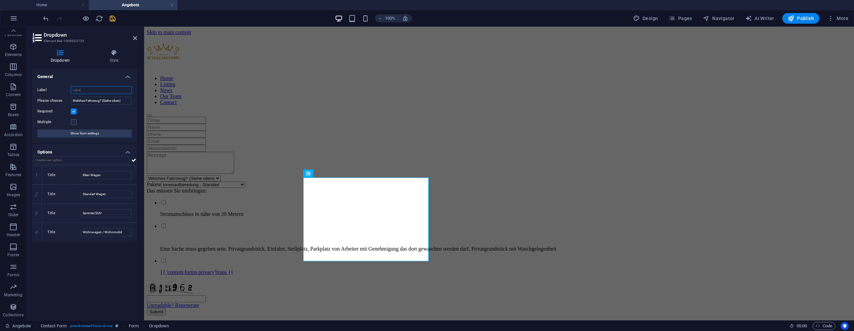
click at [100, 91] on input "Label" at bounding box center [101, 90] width 61 height 8
type input "Welches Fahrzeug"
click at [216, 129] on div "Welches Fahrzeug Welches Fahrzeug? (Siehe oben) Klein Wagen Standart Wagen Spri…" at bounding box center [499, 216] width 705 height 199
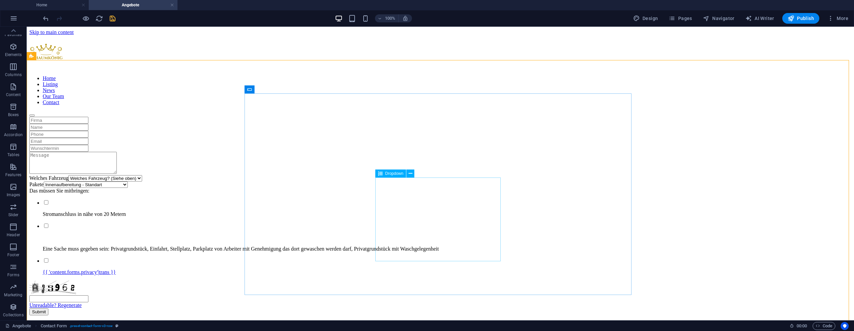
click at [454, 188] on div "Pakete Pakete Innenaufbereitung - Standart Außenaufbereitung - Standart -------…" at bounding box center [440, 185] width 822 height 6
click at [487, 188] on div "Pakete Pakete Innenaufbereitung - Standart Außenaufbereitung - Standart -------…" at bounding box center [440, 185] width 822 height 6
click at [499, 188] on div "Pakete Pakete Innenaufbereitung - Standart Außenaufbereitung - Standart -------…" at bounding box center [440, 185] width 822 height 6
click at [14, 49] on icon "button" at bounding box center [13, 47] width 8 height 8
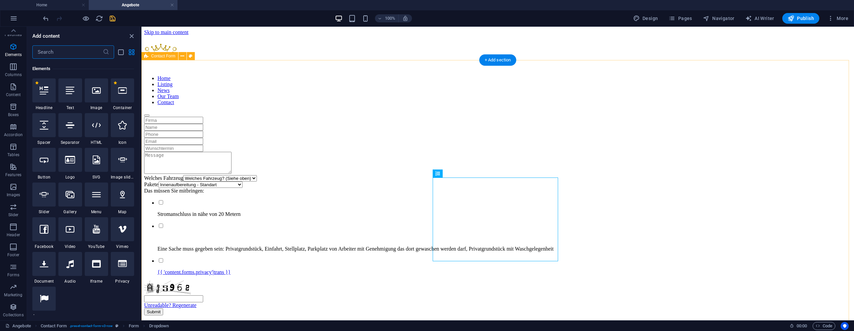
scroll to position [71, 0]
click at [467, 188] on div "Pakete Pakete Innenaufbereitung - Standart Außenaufbereitung - Standart -------…" at bounding box center [497, 185] width 707 height 6
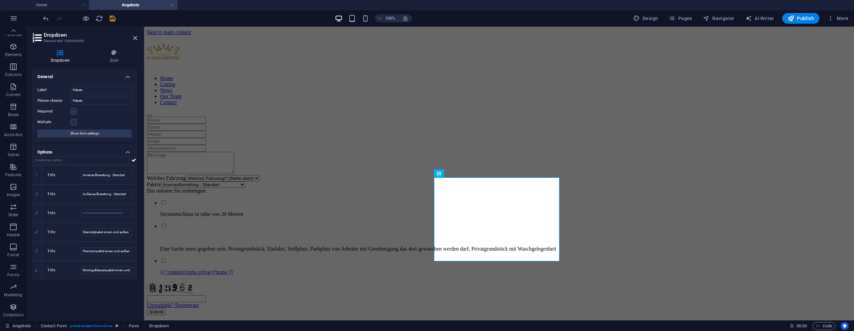
click at [74, 109] on label at bounding box center [74, 111] width 6 height 6
click at [0, 0] on input "Required" at bounding box center [0, 0] width 0 height 0
click at [347, 182] on div "Welches Fahrzeug Welches Fahrzeug? (Siehe oben) Klein Wagen Standart Wagen Spri…" at bounding box center [499, 178] width 705 height 6
click at [464, 182] on div "Welches Fahrzeug Welches Fahrzeug? (Siehe oben) Klein Wagen Standart Wagen Spri…" at bounding box center [499, 178] width 705 height 6
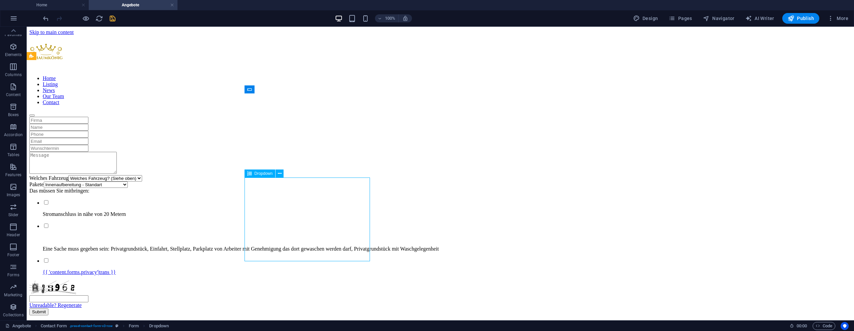
click at [342, 182] on div "Welches Fahrzeug Welches Fahrzeug? (Siehe oben) Klein Wagen Standart Wagen Spri…" at bounding box center [440, 178] width 822 height 6
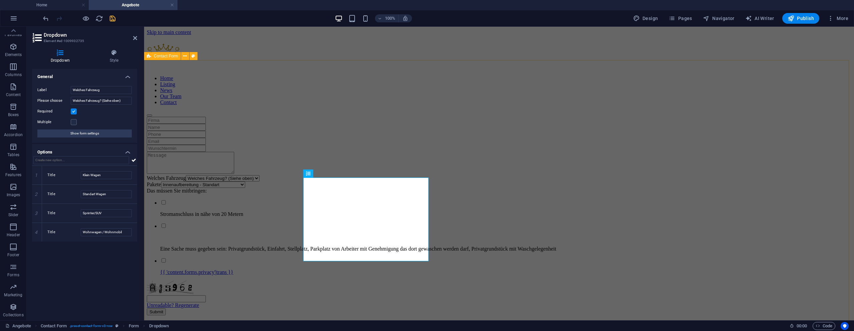
drag, startPoint x: 191, startPoint y: 164, endPoint x: 425, endPoint y: 171, distance: 234.7
click at [309, 164] on div "Welches Fahrzeug Welches Fahrzeug? (Siehe oben) Klein Wagen Standart Wagen Spri…" at bounding box center [499, 216] width 705 height 199
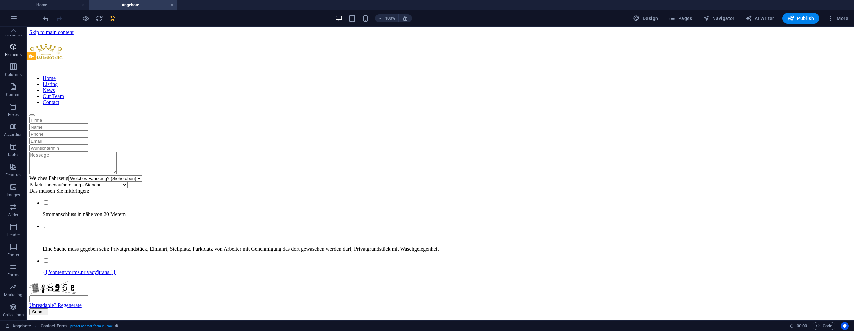
click at [4, 45] on span "Elements" at bounding box center [13, 51] width 27 height 16
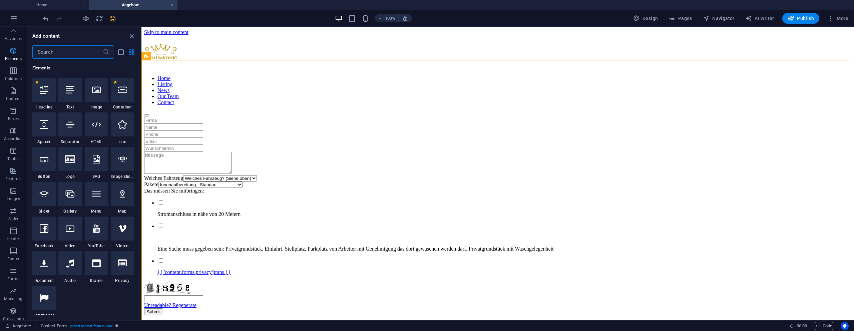
scroll to position [0, 0]
click at [11, 39] on p "Favorites" at bounding box center [13, 41] width 17 height 5
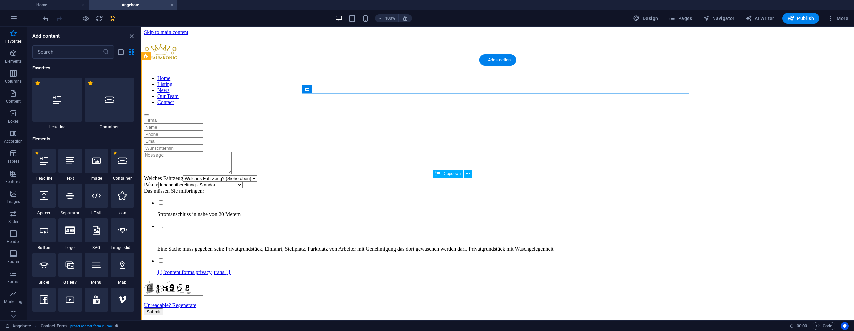
click at [491, 188] on div "Pakete Pakete Innenaufbereitung - Standart Außenaufbereitung - Standart -------…" at bounding box center [497, 185] width 707 height 6
click at [490, 188] on div "Pakete Pakete Innenaufbereitung - Standart Außenaufbereitung - Standart -------…" at bounding box center [497, 185] width 707 height 6
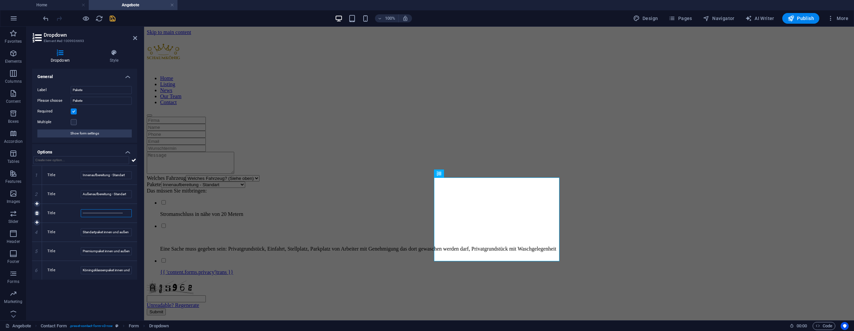
click at [115, 211] on input "----------------------------------------" at bounding box center [106, 213] width 51 height 8
click at [83, 160] on input "text" at bounding box center [81, 160] width 96 height 8
paste input "----------------------------------------"
type input "----------------------------------------"
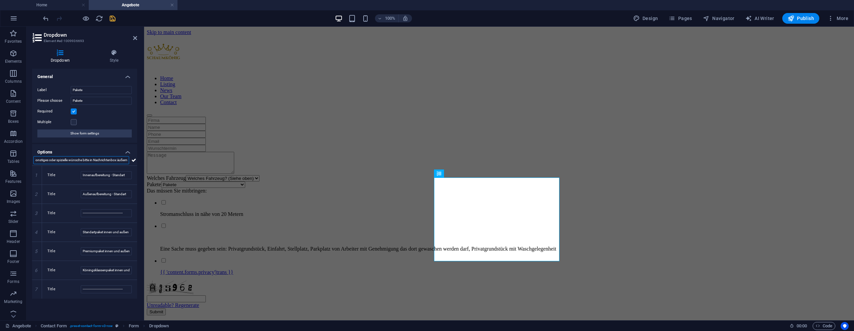
scroll to position [0, 4]
type input "Sonstiges oder spizielle wünsche bitte in Nachrichtenbox äußern"
click at [272, 192] on div "Welches Fahrzeug Welches Fahrzeug? (Siehe oben) Klein Wagen Standart Wagen Spri…" at bounding box center [499, 216] width 705 height 199
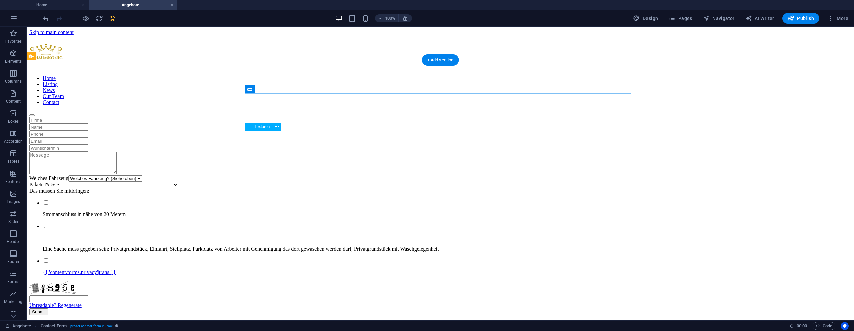
click at [262, 152] on div at bounding box center [440, 163] width 822 height 23
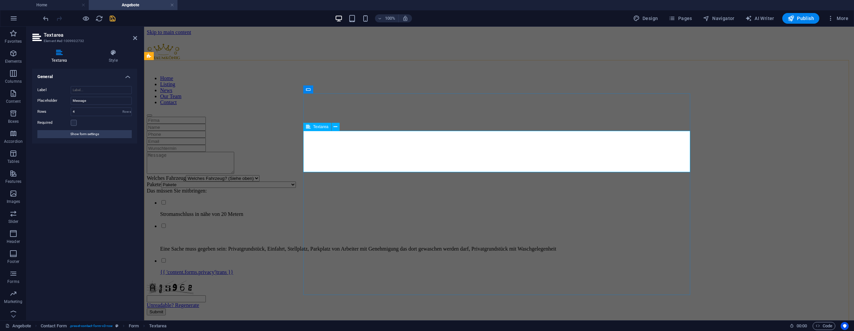
click at [234, 152] on textarea at bounding box center [190, 163] width 87 height 22
type textarea "N"
click at [97, 98] on input "Message" at bounding box center [101, 101] width 61 height 8
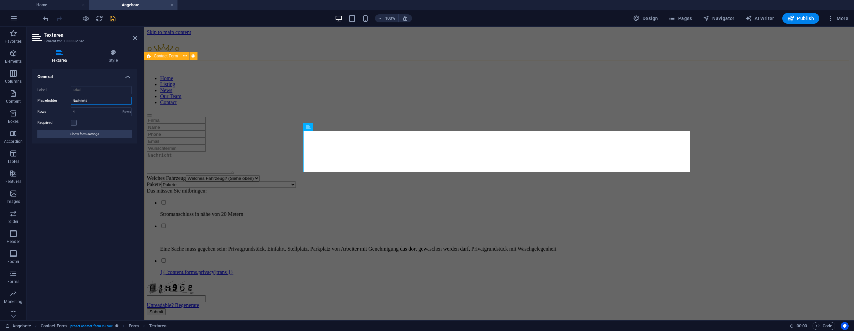
type input "Nachricht"
click at [216, 117] on div "Welches Fahrzeug Welches Fahrzeug? (Siehe oben) Klein Wagen Standart Wagen Spri…" at bounding box center [499, 216] width 705 height 199
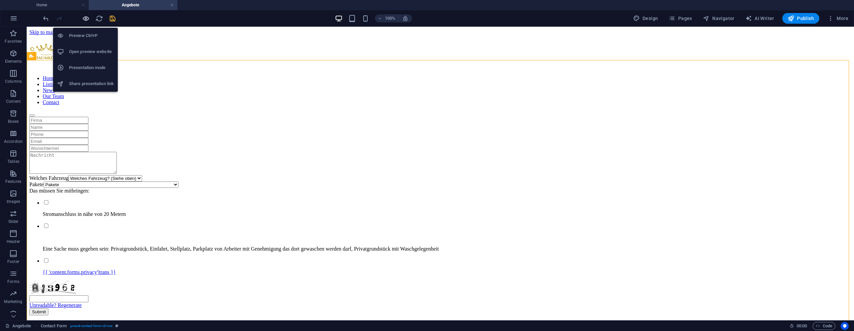
click at [88, 20] on icon "button" at bounding box center [86, 19] width 8 height 8
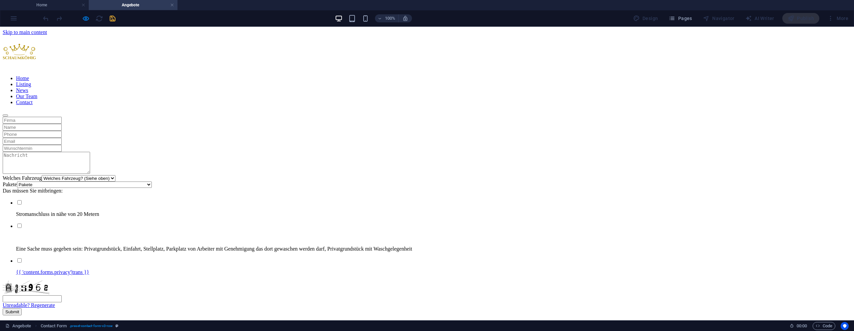
click at [152, 188] on select "Pakete Innenaufbereitung - Standart Außenaufbereitung - Standart --------------…" at bounding box center [84, 185] width 135 height 6
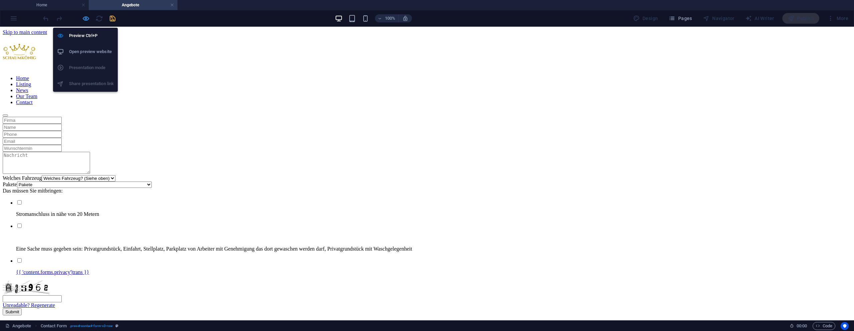
click at [89, 17] on icon "button" at bounding box center [86, 19] width 8 height 8
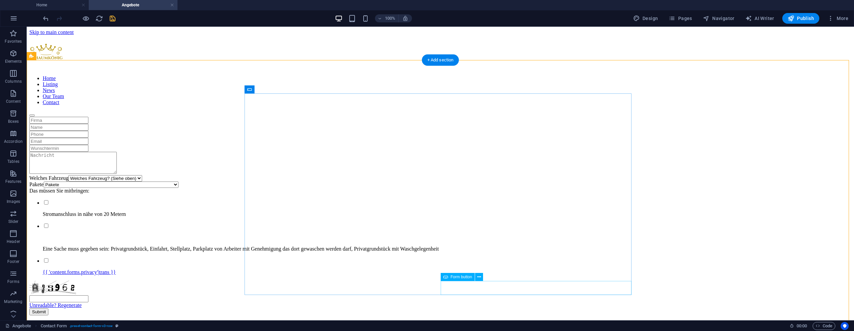
click at [513, 308] on div "Submit" at bounding box center [440, 311] width 822 height 7
click at [525, 308] on div "Submit" at bounding box center [440, 311] width 822 height 7
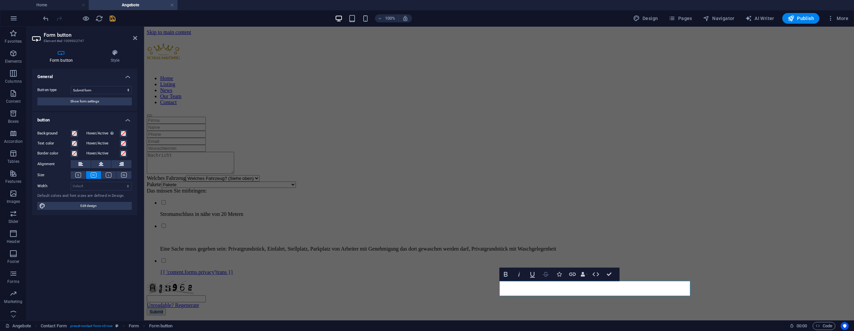
type button "Submit"
click at [147, 308] on button "Kostenloses" at bounding box center [162, 311] width 30 height 7
click at [147, 308] on button "Kostenloses Angebot" at bounding box center [170, 311] width 46 height 7
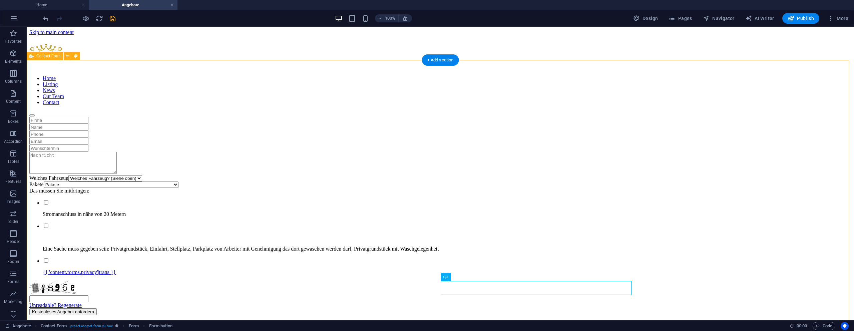
click at [721, 256] on div "Welches Fahrzeug Welches Fahrzeug? (Siehe oben) Klein Wagen Standart Wagen Spri…" at bounding box center [440, 216] width 822 height 199
click at [204, 117] on div "Welches Fahrzeug Welches Fahrzeug? (Siehe oben) Klein Wagen Standart Wagen Spri…" at bounding box center [440, 216] width 822 height 199
click at [109, 18] on icon "save" at bounding box center [113, 19] width 8 height 8
checkbox input "false"
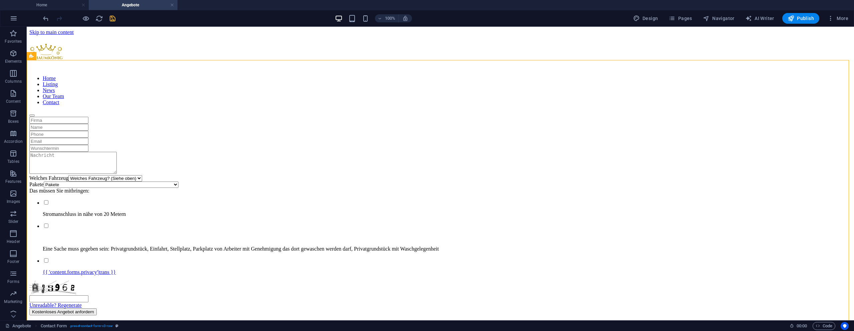
checkbox input "false"
select select
click at [584, 131] on div at bounding box center [440, 134] width 822 height 7
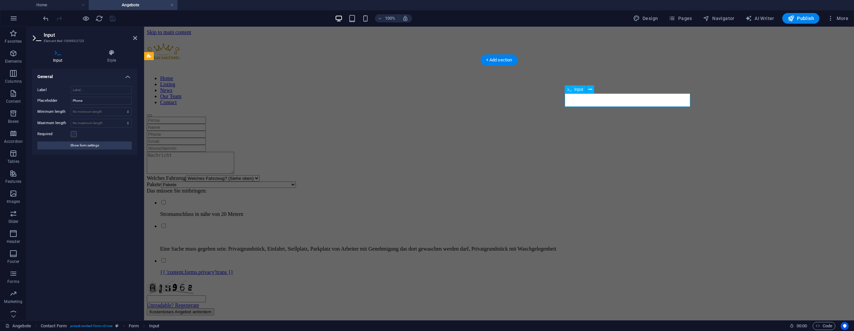
click at [206, 131] on input "text" at bounding box center [176, 134] width 59 height 7
click at [78, 100] on input "Phone" at bounding box center [101, 101] width 61 height 8
type input "Telefon"
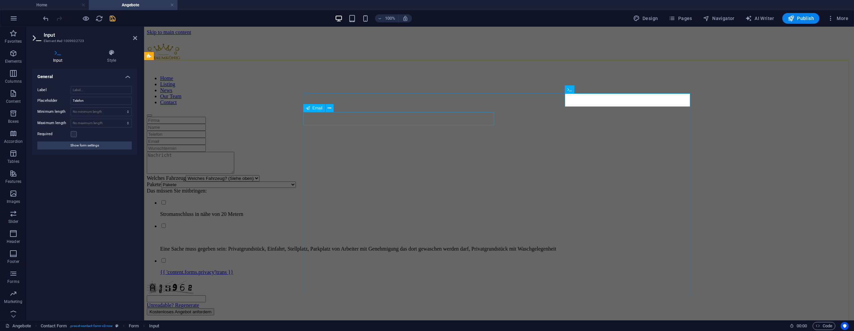
click at [325, 138] on div at bounding box center [499, 141] width 705 height 7
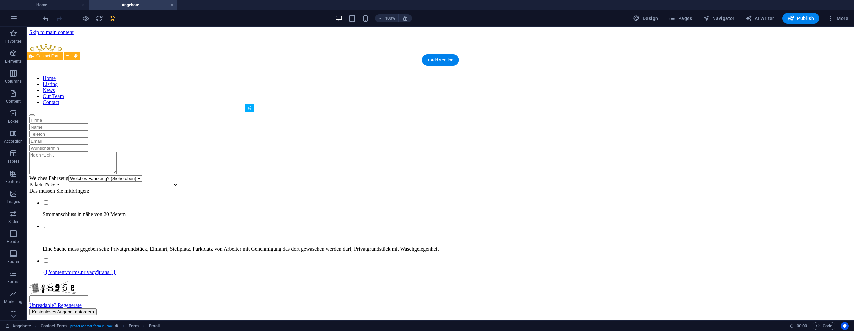
click at [136, 128] on div "Welches Fahrzeug Welches Fahrzeug? (Siehe oben) Klein Wagen Standart Wagen Spri…" at bounding box center [440, 216] width 822 height 199
drag, startPoint x: 16, startPoint y: 54, endPoint x: 17, endPoint y: 50, distance: 3.7
click at [17, 53] on icon "button" at bounding box center [13, 53] width 8 height 8
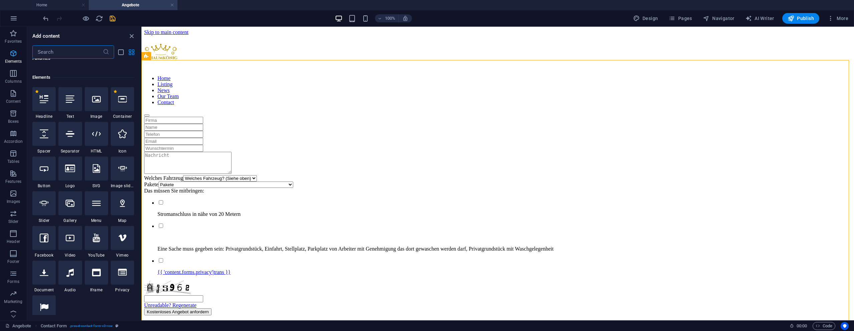
scroll to position [71, 0]
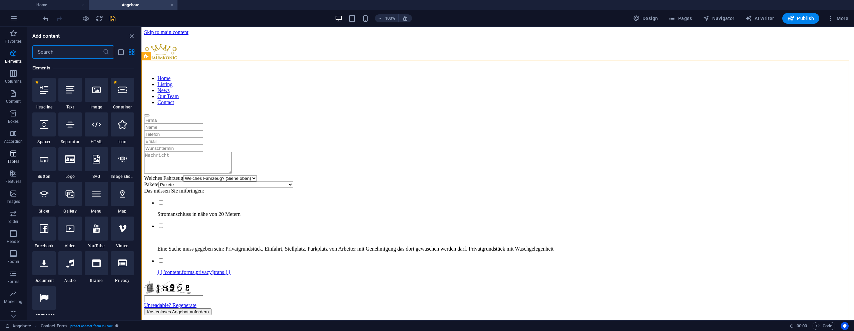
click at [17, 160] on p "Tables" at bounding box center [13, 161] width 12 height 5
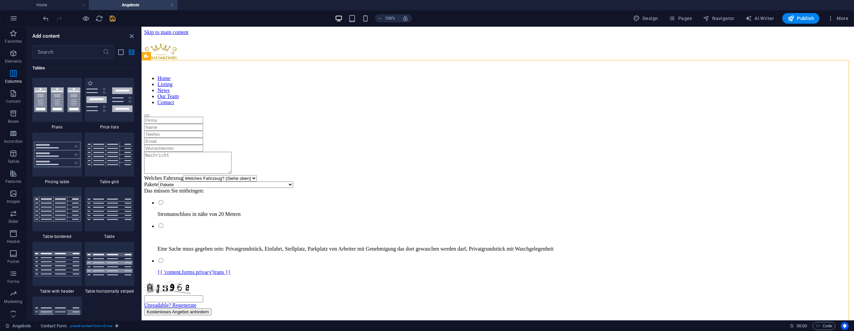
scroll to position [2311, 0]
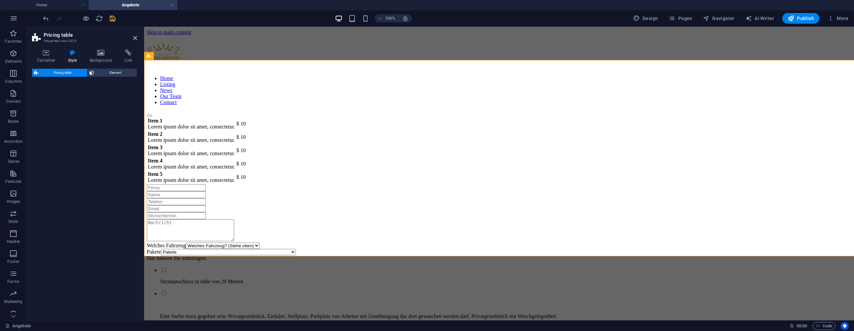
select select "rem"
select select "px"
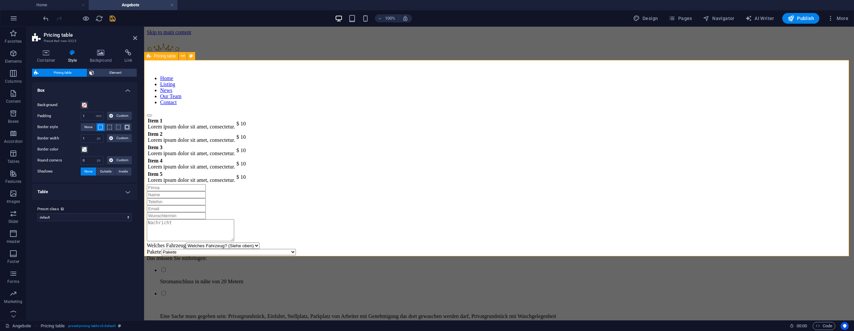
click at [329, 117] on div "Item 1 Lorem ipsum dolor sit amet, consectetur. $ 10 Item 2 Lorem ipsum dolor s…" at bounding box center [499, 150] width 705 height 67
click at [14, 54] on icon "button" at bounding box center [13, 53] width 8 height 8
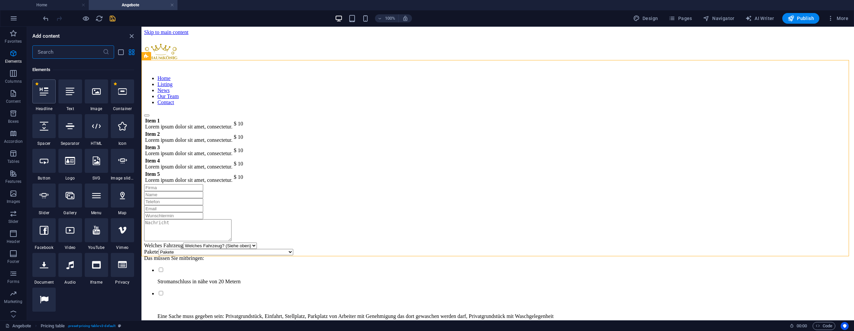
scroll to position [71, 0]
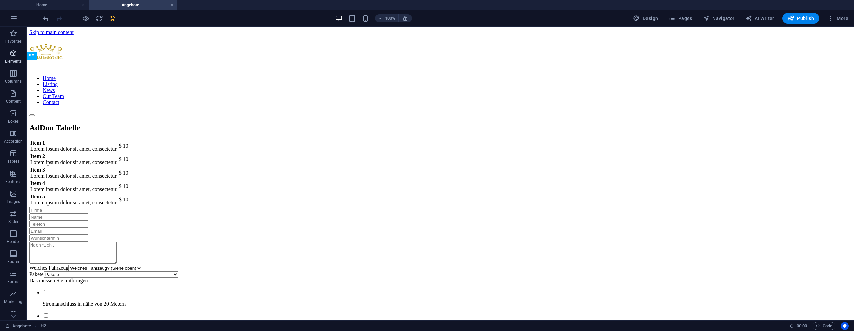
click at [11, 50] on icon "button" at bounding box center [13, 53] width 8 height 8
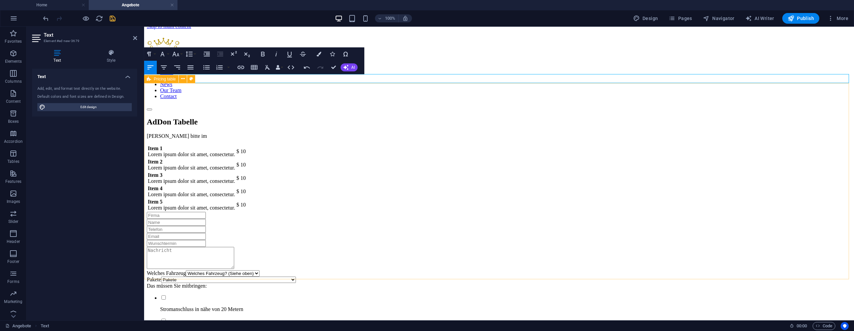
scroll to position [0, 0]
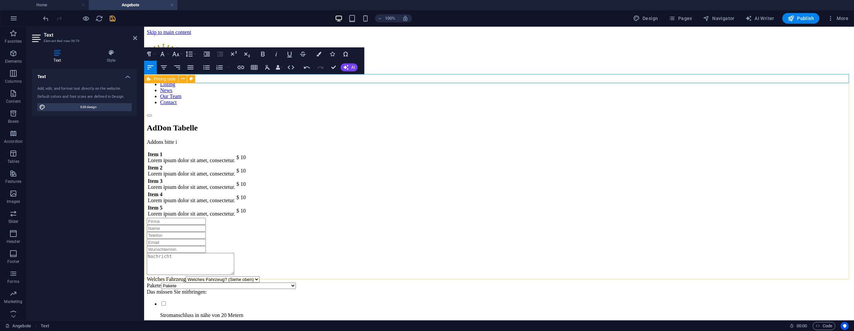
click at [214, 151] on div "Item 1 Lorem ipsum dolor sit amet, consectetur. $ 10 Item 2 Lorem ipsum dolor s…" at bounding box center [499, 184] width 705 height 67
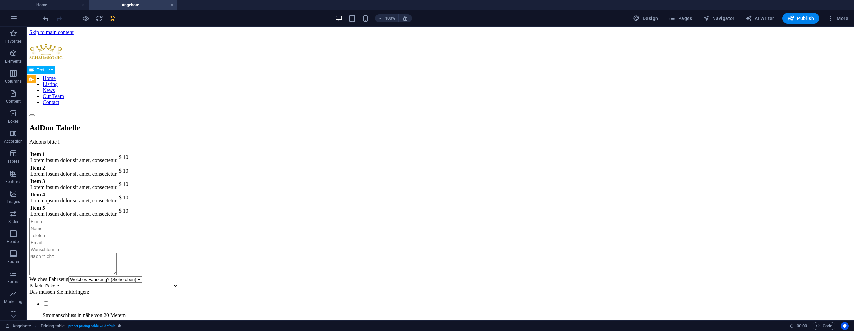
click at [84, 139] on div "Addons bitte i" at bounding box center [440, 142] width 822 height 6
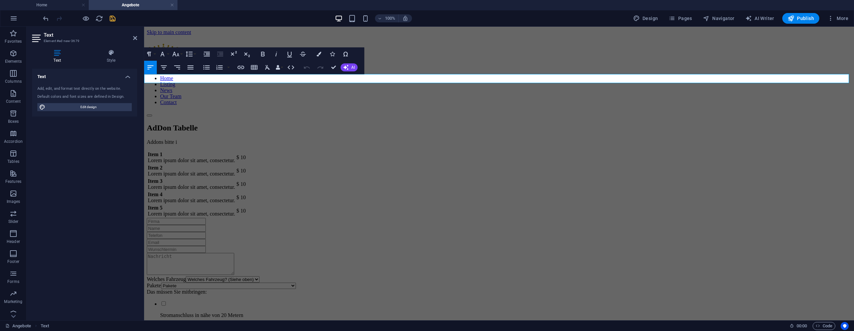
click at [199, 139] on p "Addons bitte i" at bounding box center [499, 142] width 705 height 6
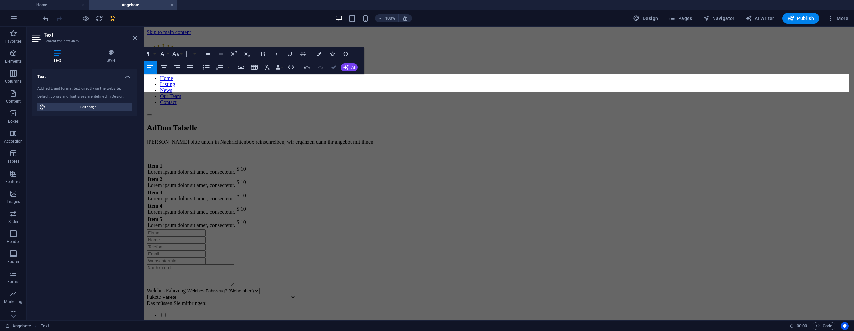
drag, startPoint x: 302, startPoint y: 40, endPoint x: 334, endPoint y: 66, distance: 41.4
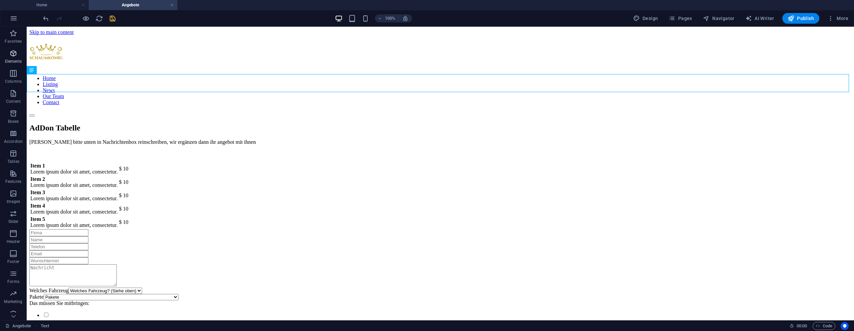
drag, startPoint x: 13, startPoint y: 50, endPoint x: 25, endPoint y: 54, distance: 12.9
click at [13, 50] on icon "button" at bounding box center [13, 53] width 8 height 8
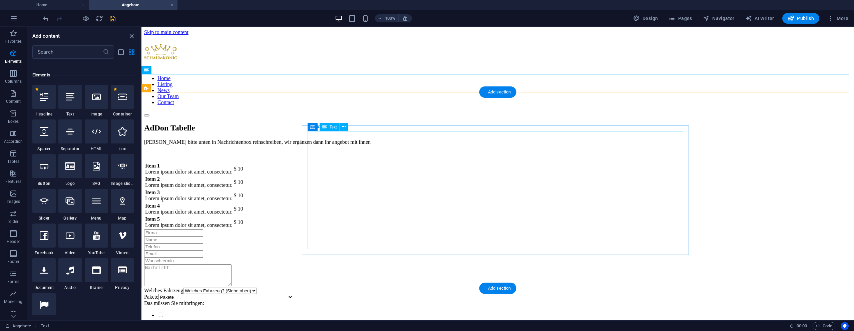
scroll to position [71, 0]
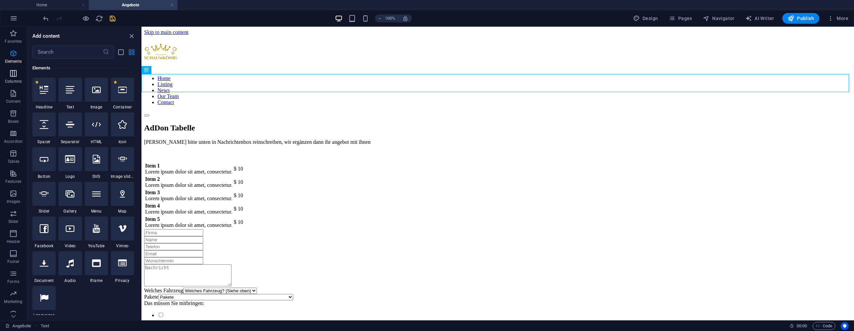
click at [11, 81] on p "Columns" at bounding box center [13, 81] width 17 height 5
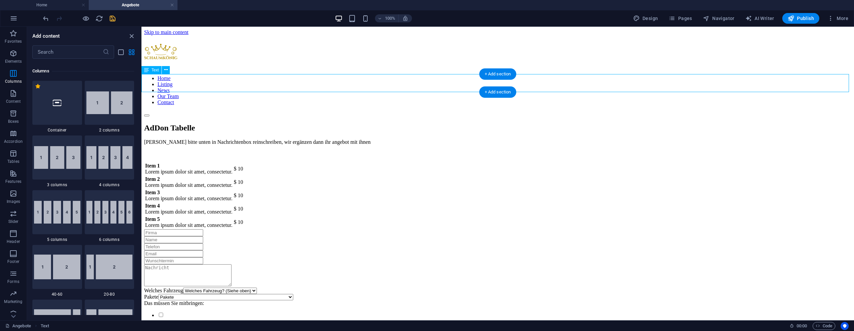
scroll to position [330, 0]
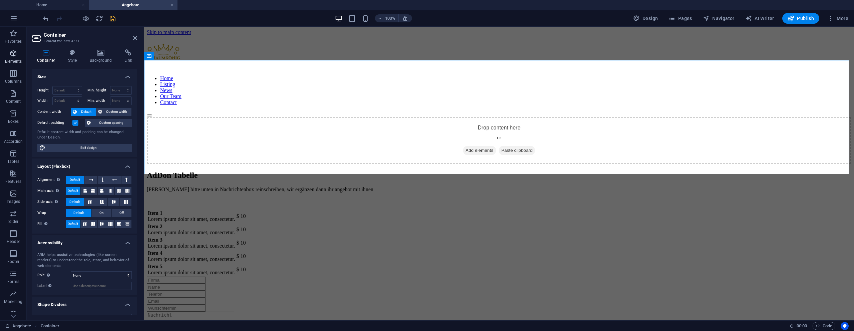
click at [2, 53] on span "Elements" at bounding box center [13, 57] width 27 height 16
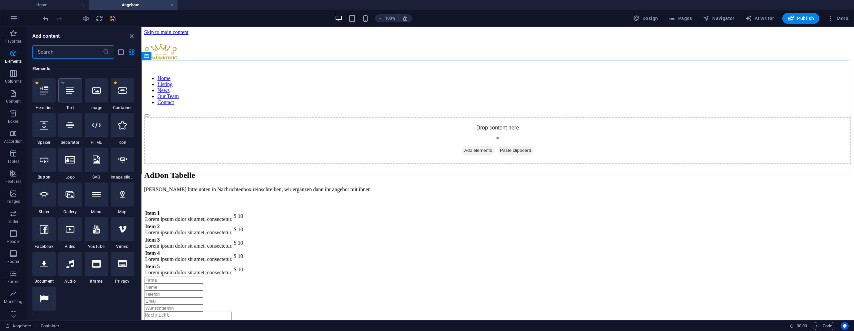
scroll to position [71, 0]
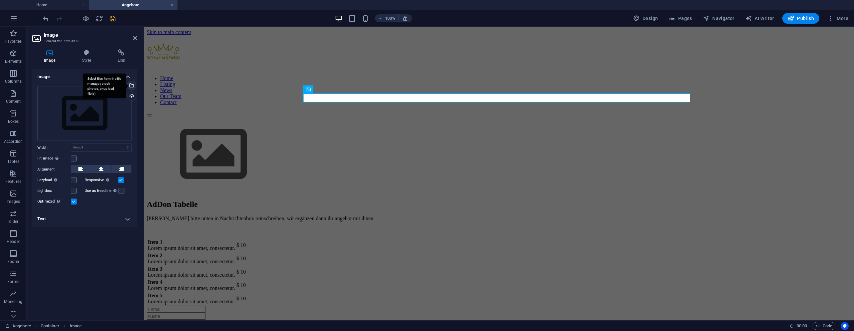
click at [132, 85] on div "Select files from the file manager, stock photos, or upload file(s)" at bounding box center [131, 86] width 10 height 10
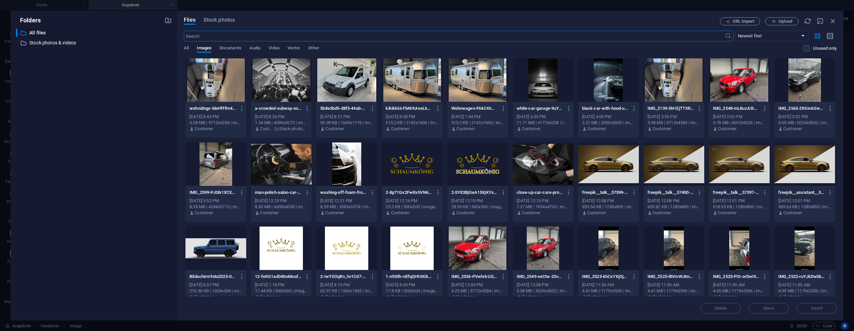
click at [602, 162] on div at bounding box center [608, 163] width 61 height 43
click at [602, 162] on div "1" at bounding box center [608, 163] width 61 height 43
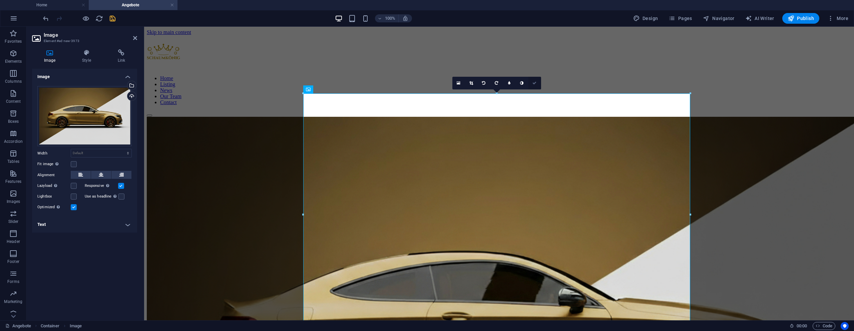
click at [535, 82] on icon at bounding box center [535, 83] width 4 height 4
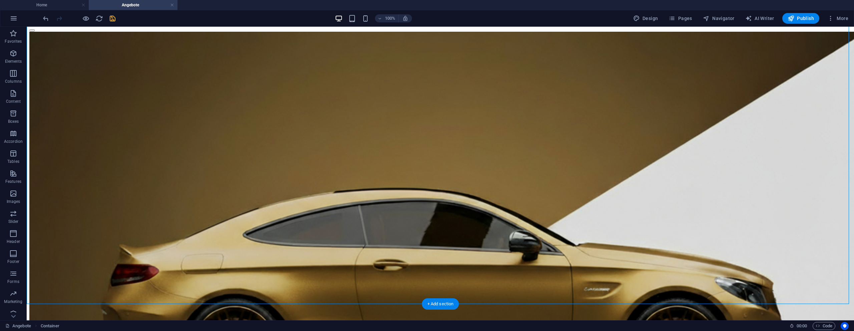
scroll to position [151, 0]
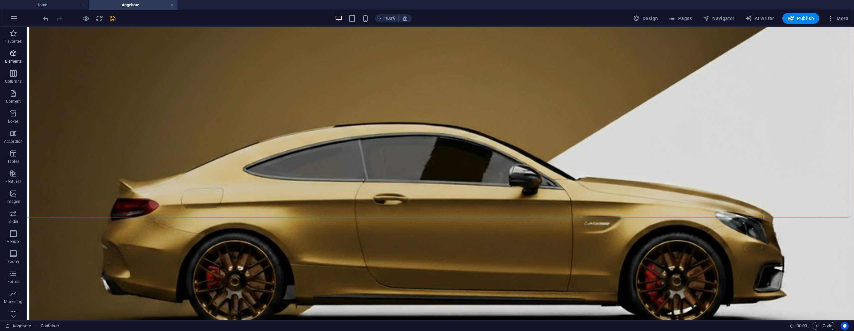
click at [13, 56] on icon "button" at bounding box center [13, 53] width 8 height 8
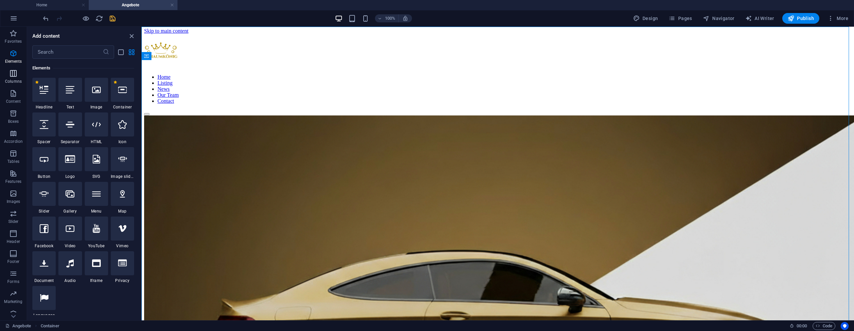
scroll to position [0, 0]
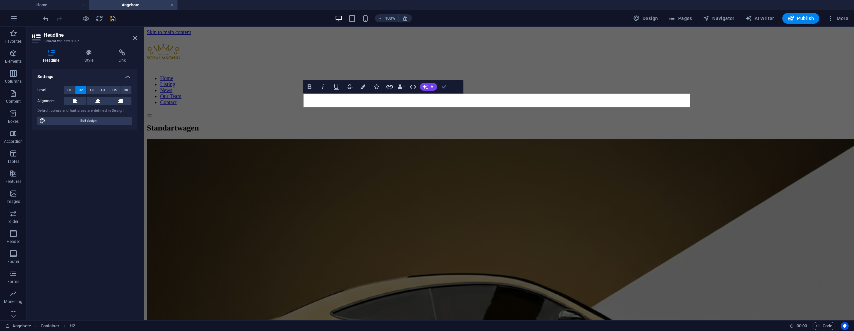
drag, startPoint x: 447, startPoint y: 86, endPoint x: 378, endPoint y: 69, distance: 70.1
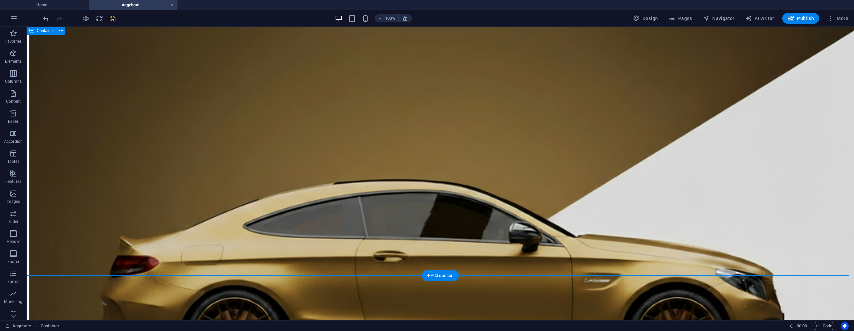
scroll to position [146, 0]
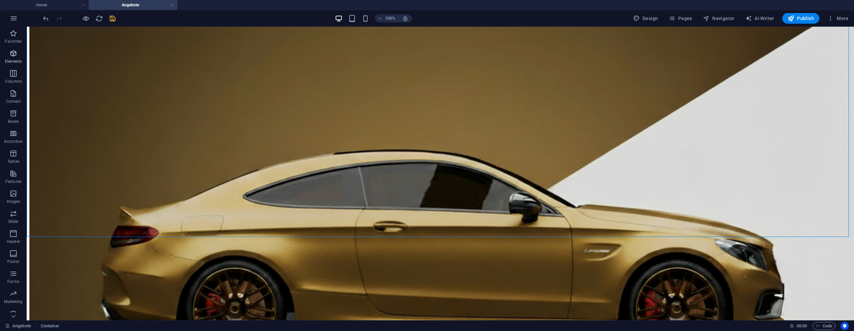
click at [7, 60] on p "Elements" at bounding box center [13, 61] width 17 height 5
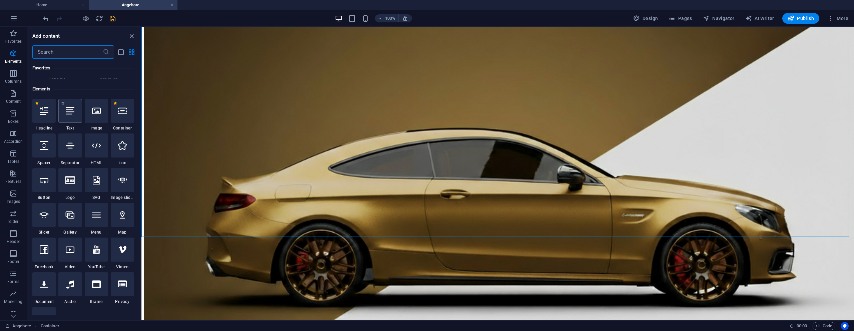
scroll to position [71, 0]
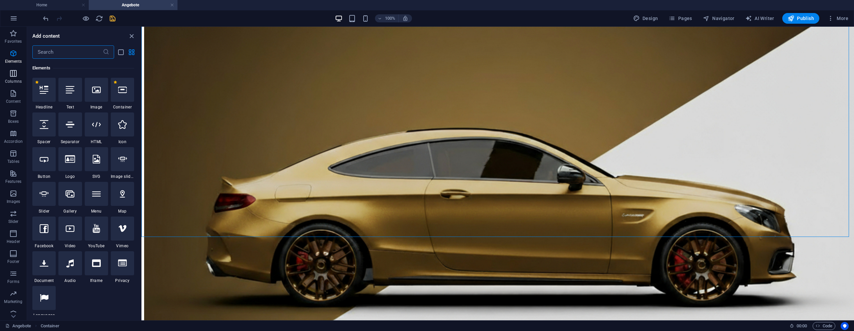
click at [9, 75] on span "Columns" at bounding box center [13, 77] width 27 height 16
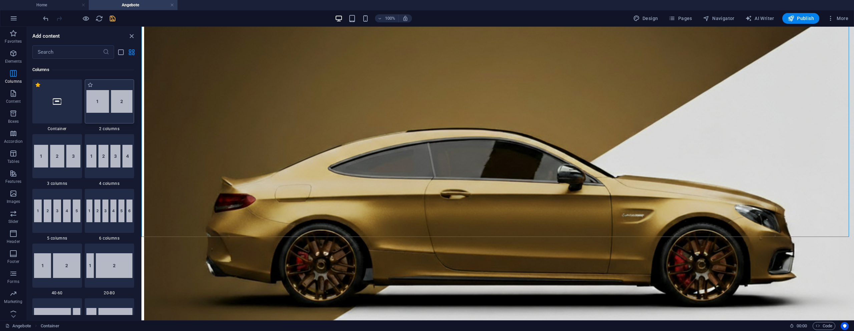
scroll to position [330, 0]
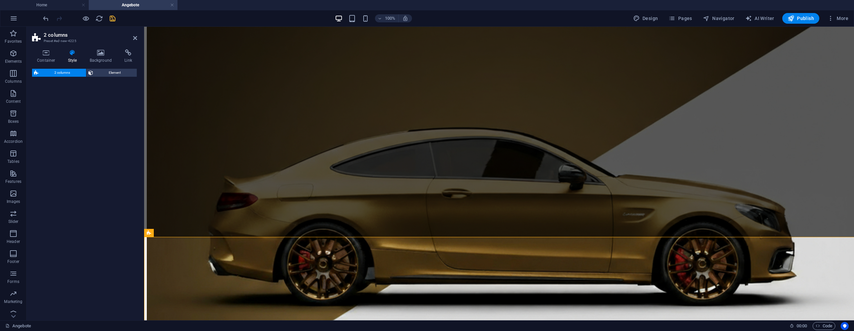
select select "rem"
select select "preset-columns-two-v2-default"
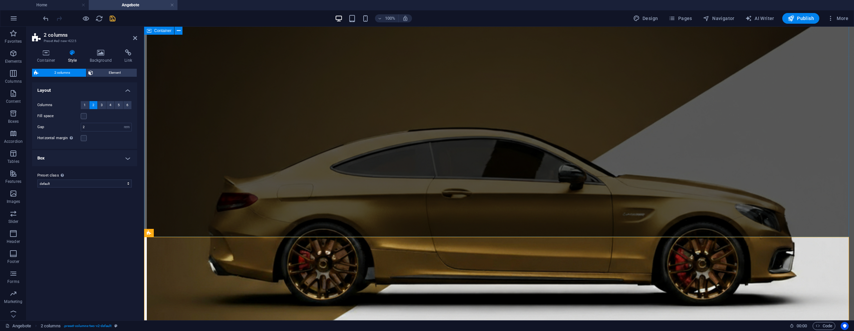
click at [323, 218] on div "Standartwagen" at bounding box center [499, 208] width 705 height 461
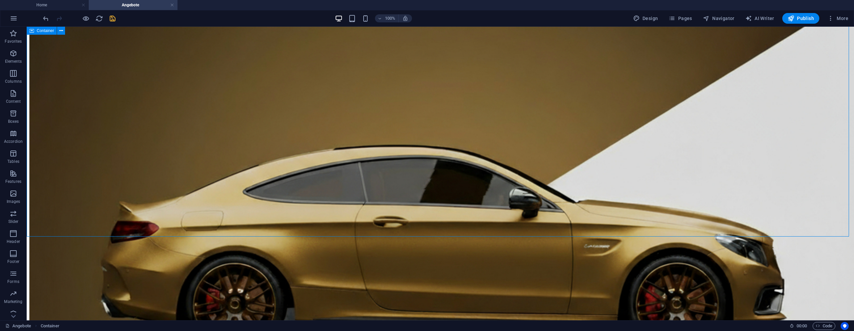
scroll to position [225, 0]
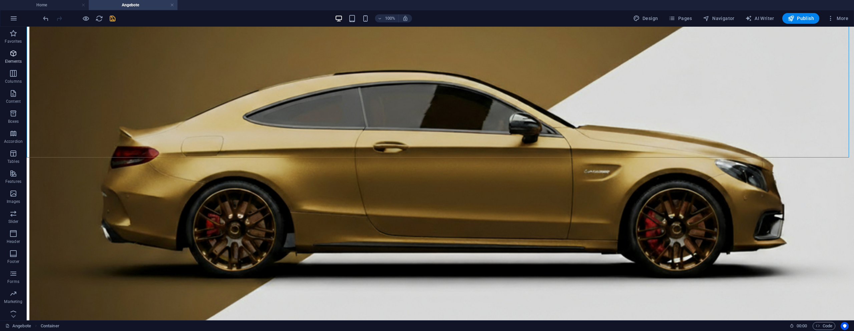
click at [14, 56] on icon "button" at bounding box center [13, 53] width 8 height 8
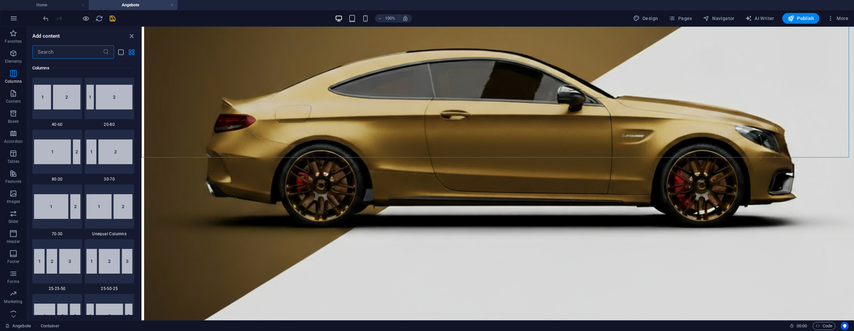
scroll to position [747, 0]
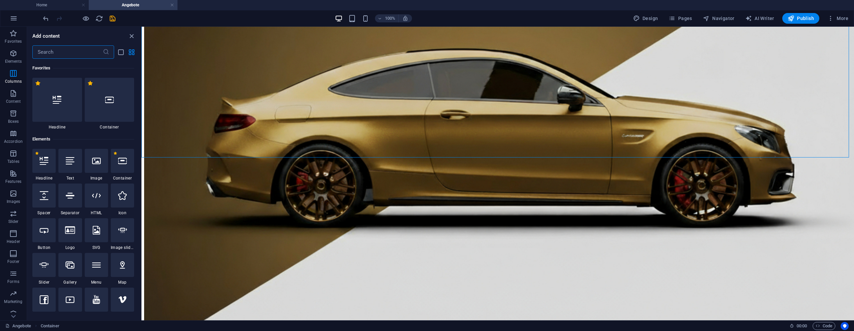
scroll to position [747, 0]
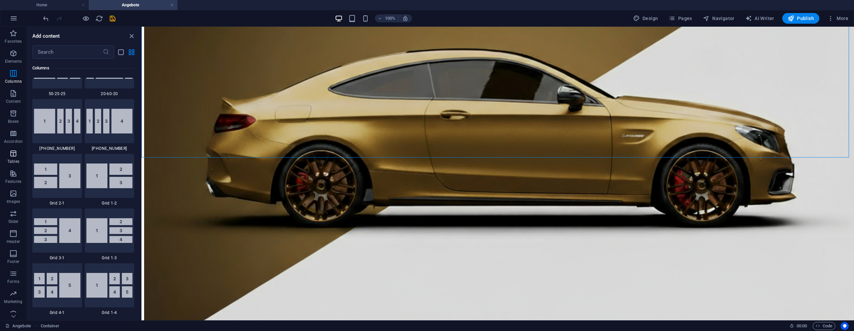
click at [17, 153] on icon "button" at bounding box center [13, 154] width 8 height 8
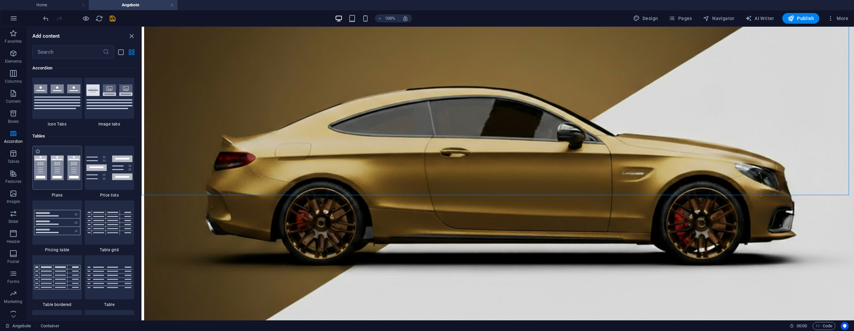
scroll to position [2254, 0]
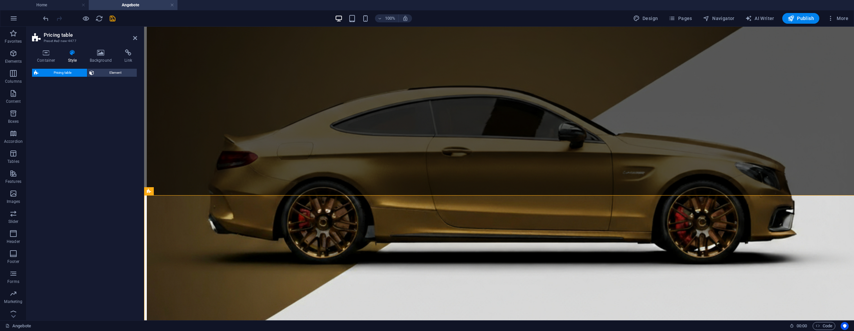
select select "rem"
select select "px"
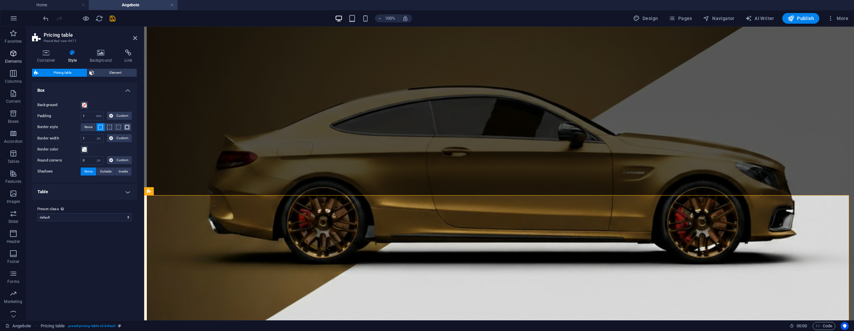
click at [14, 50] on icon "button" at bounding box center [13, 53] width 8 height 8
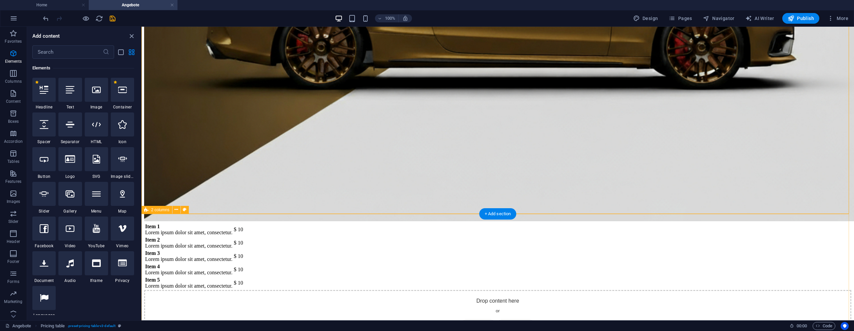
scroll to position [365, 0]
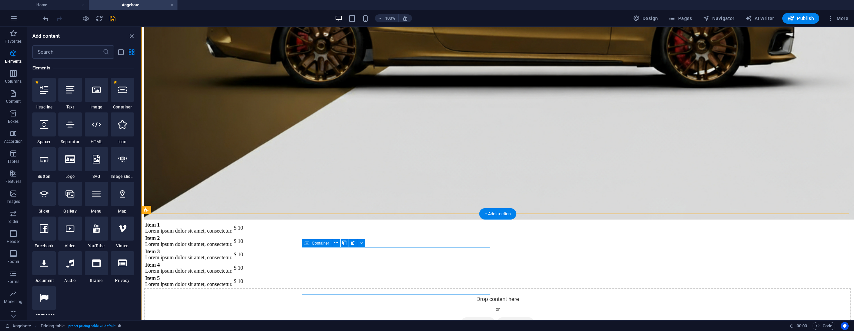
click at [462, 317] on span "Add elements" at bounding box center [478, 321] width 33 height 9
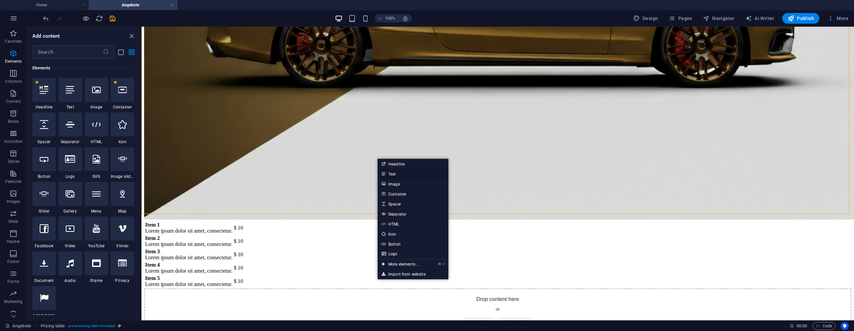
click at [399, 176] on link "Text" at bounding box center [413, 174] width 71 height 10
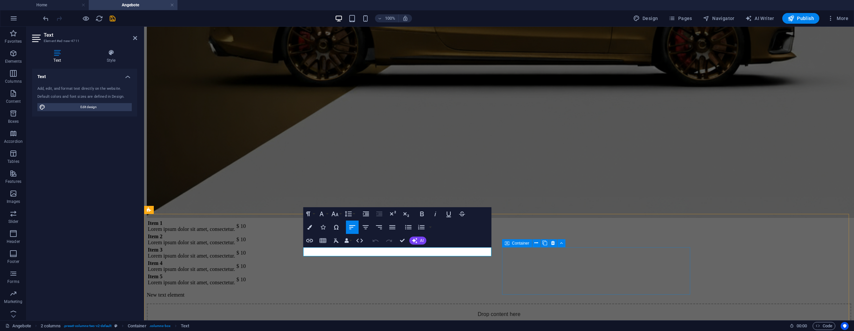
click at [510, 303] on div "Drop content here or Add elements Paste clipboard" at bounding box center [499, 326] width 705 height 47
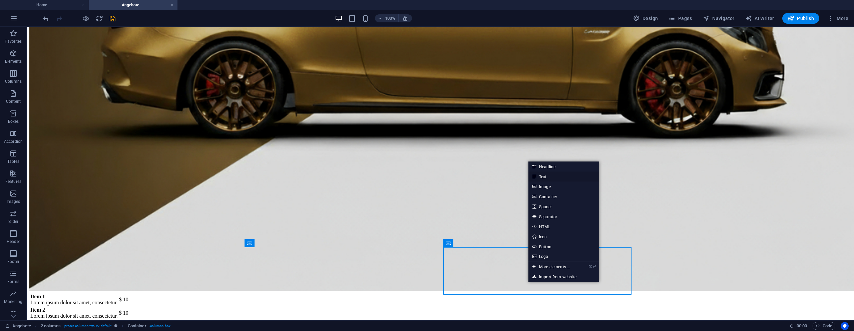
click at [542, 174] on link "Text" at bounding box center [564, 177] width 71 height 10
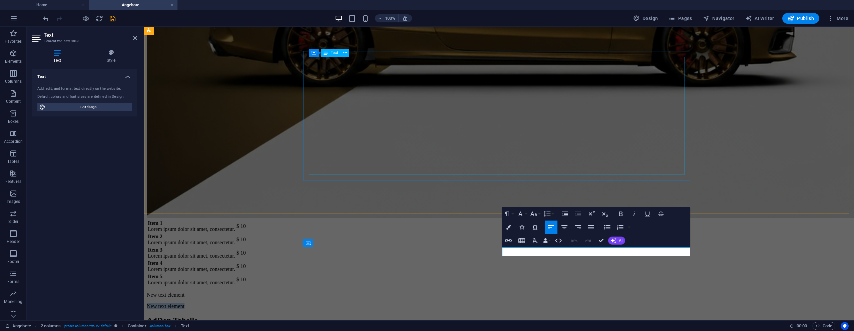
click at [475, 219] on div "Item 1 Lorem ipsum dolor sit amet, consectetur. $ 10 Item 2 Lorem ipsum dolor s…" at bounding box center [499, 252] width 705 height 67
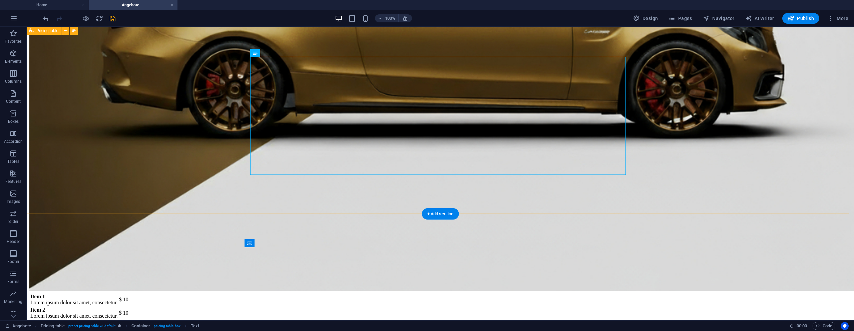
click at [174, 293] on div "Item 1 Lorem ipsum dolor sit amet, consectetur. $ 10 Item 2 Lorem ipsum dolor s…" at bounding box center [440, 326] width 822 height 67
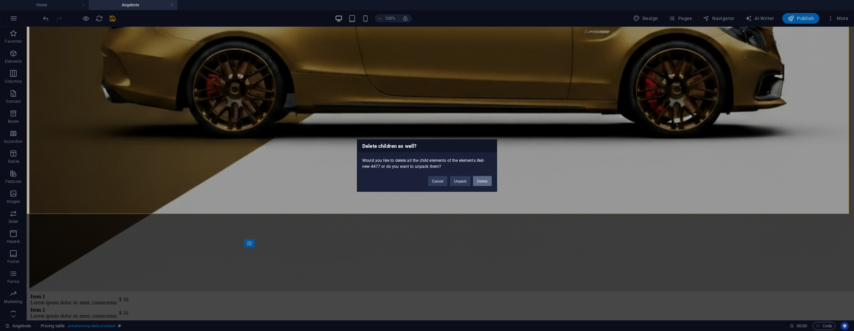
click at [487, 181] on button "Delete" at bounding box center [482, 181] width 19 height 10
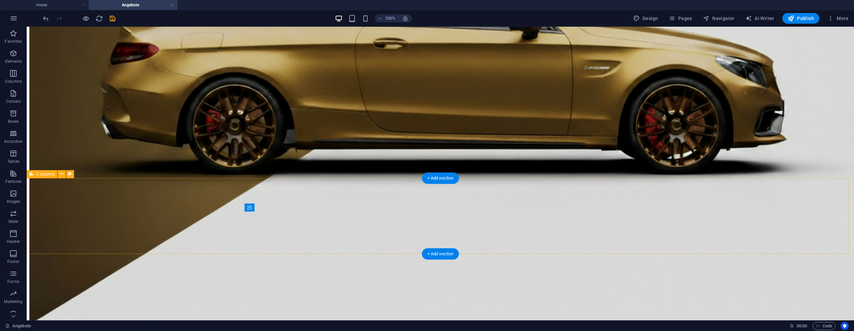
scroll to position [335, 0]
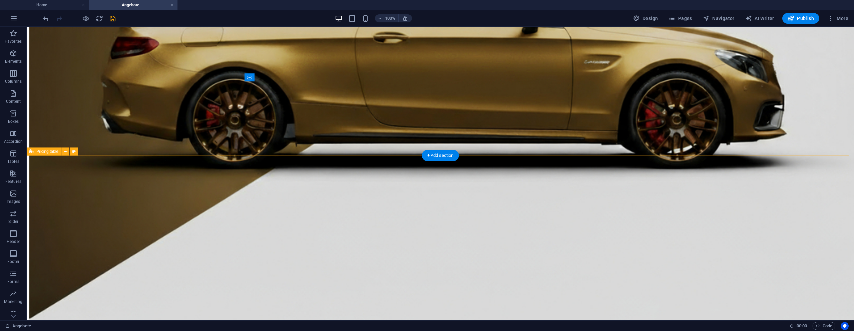
click at [112, 18] on icon "save" at bounding box center [113, 19] width 8 height 8
checkbox input "false"
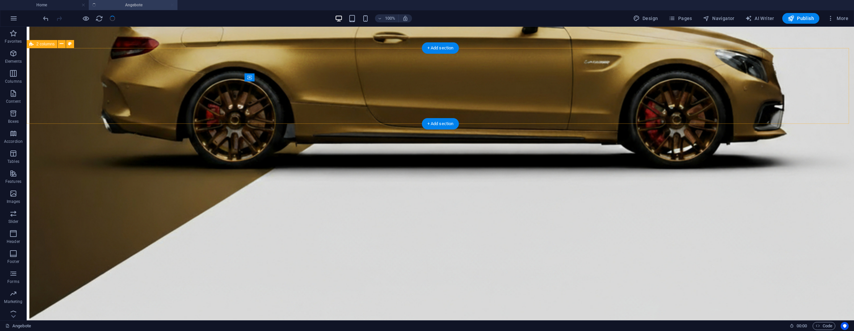
checkbox input "false"
